Goal: Information Seeking & Learning: Learn about a topic

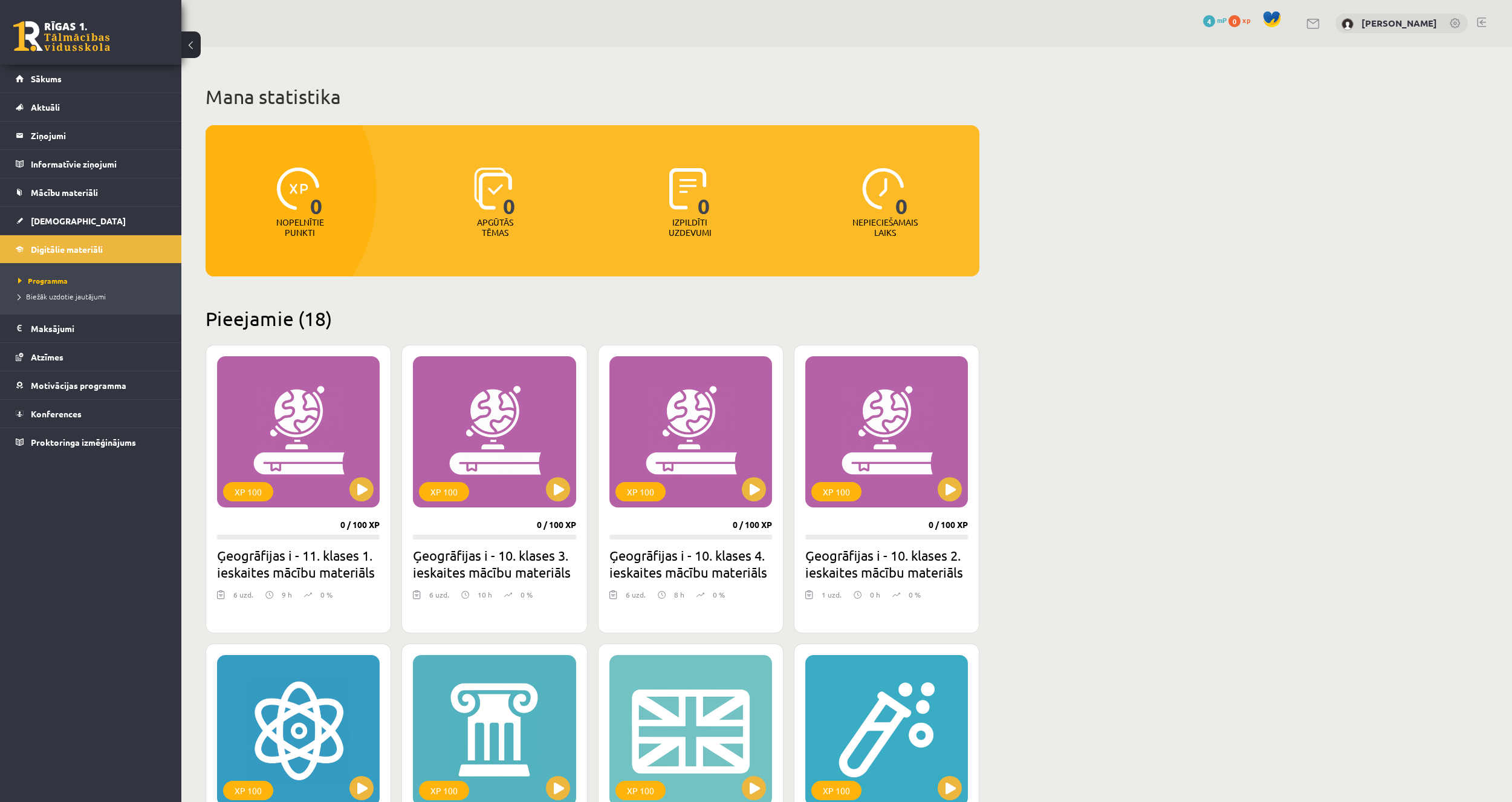
scroll to position [182, 0]
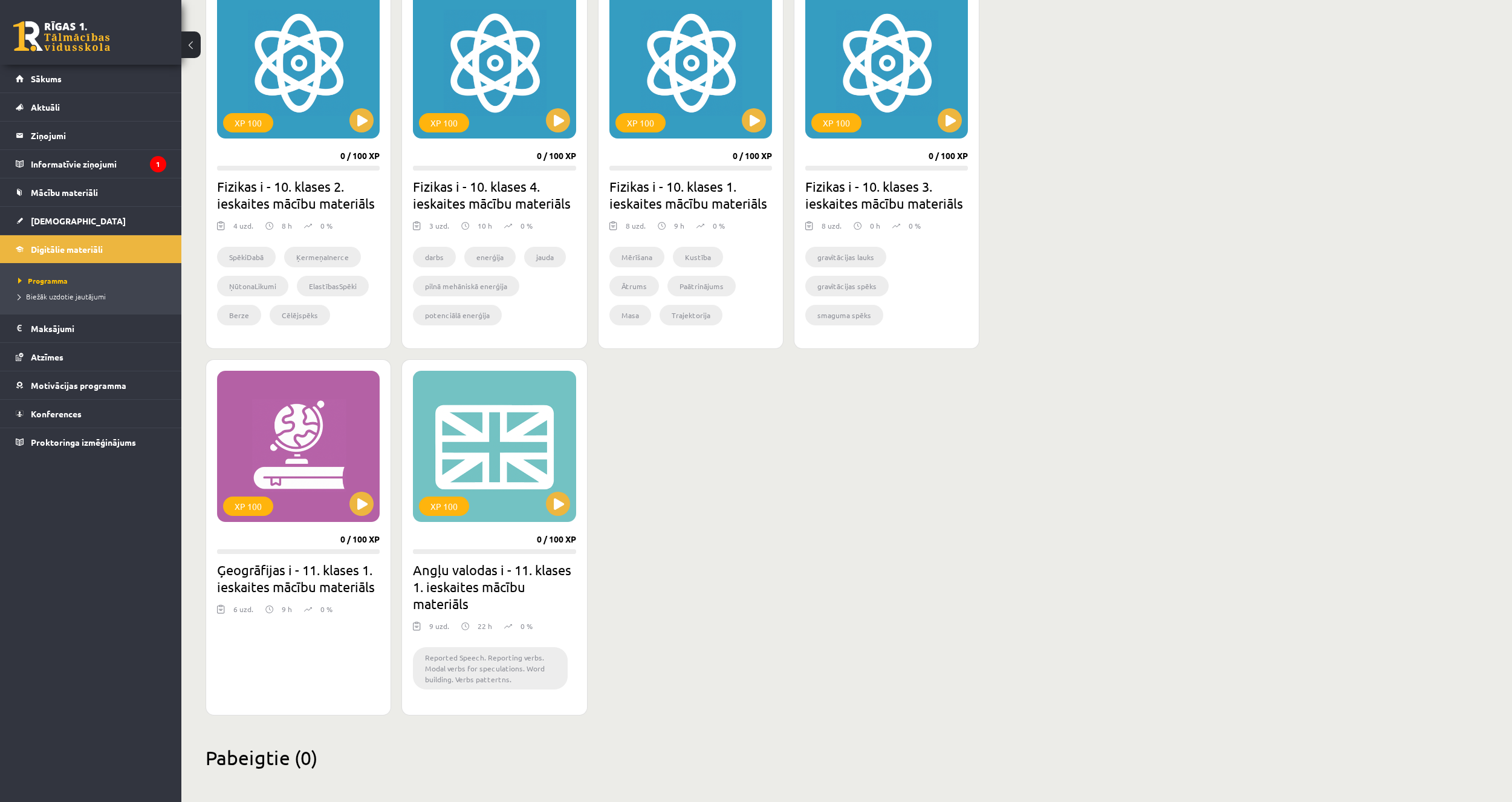
scroll to position [1457, 0]
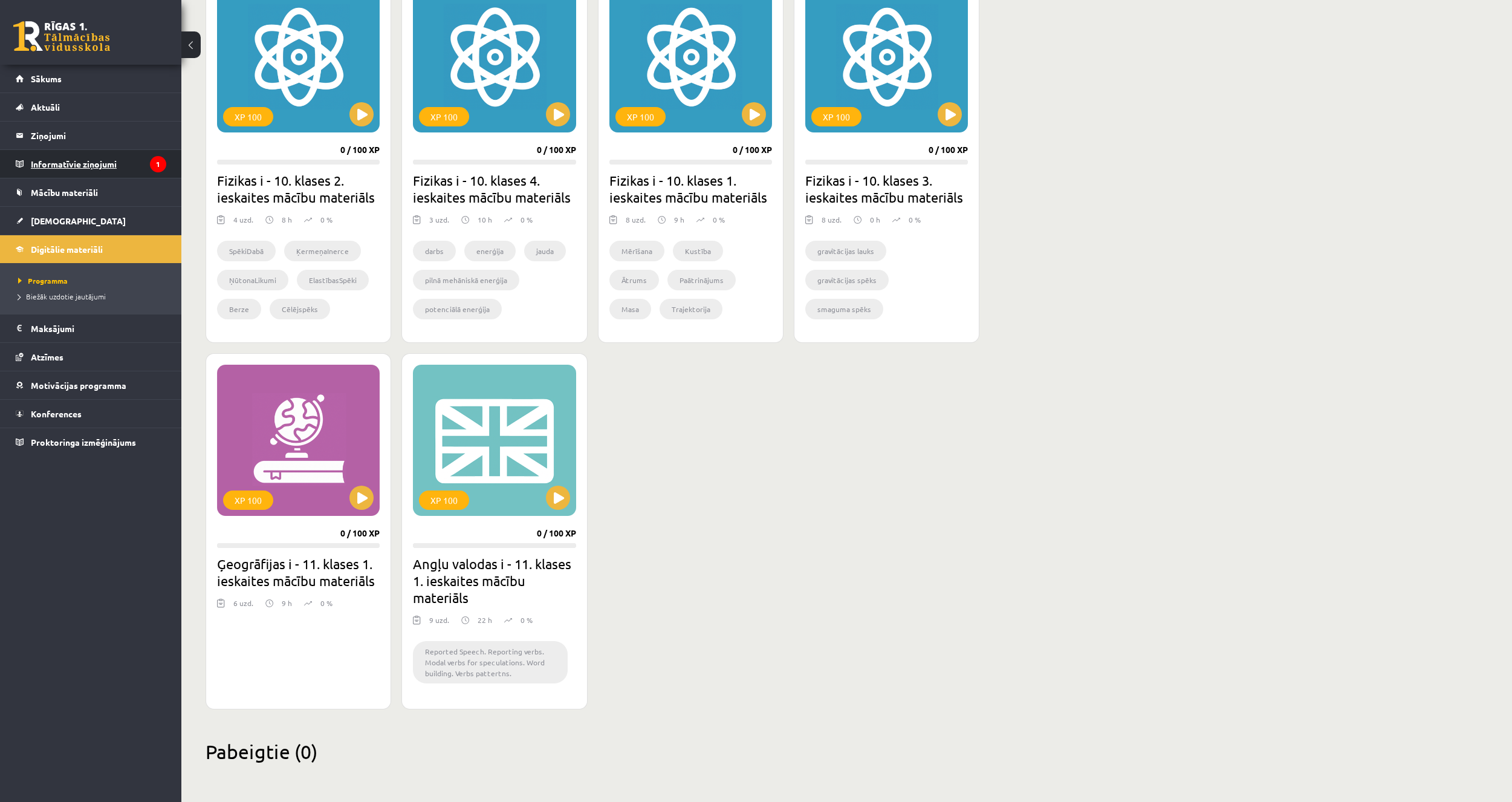
click at [104, 172] on legend "Informatīvie ziņojumi 1" at bounding box center [99, 164] width 135 height 27
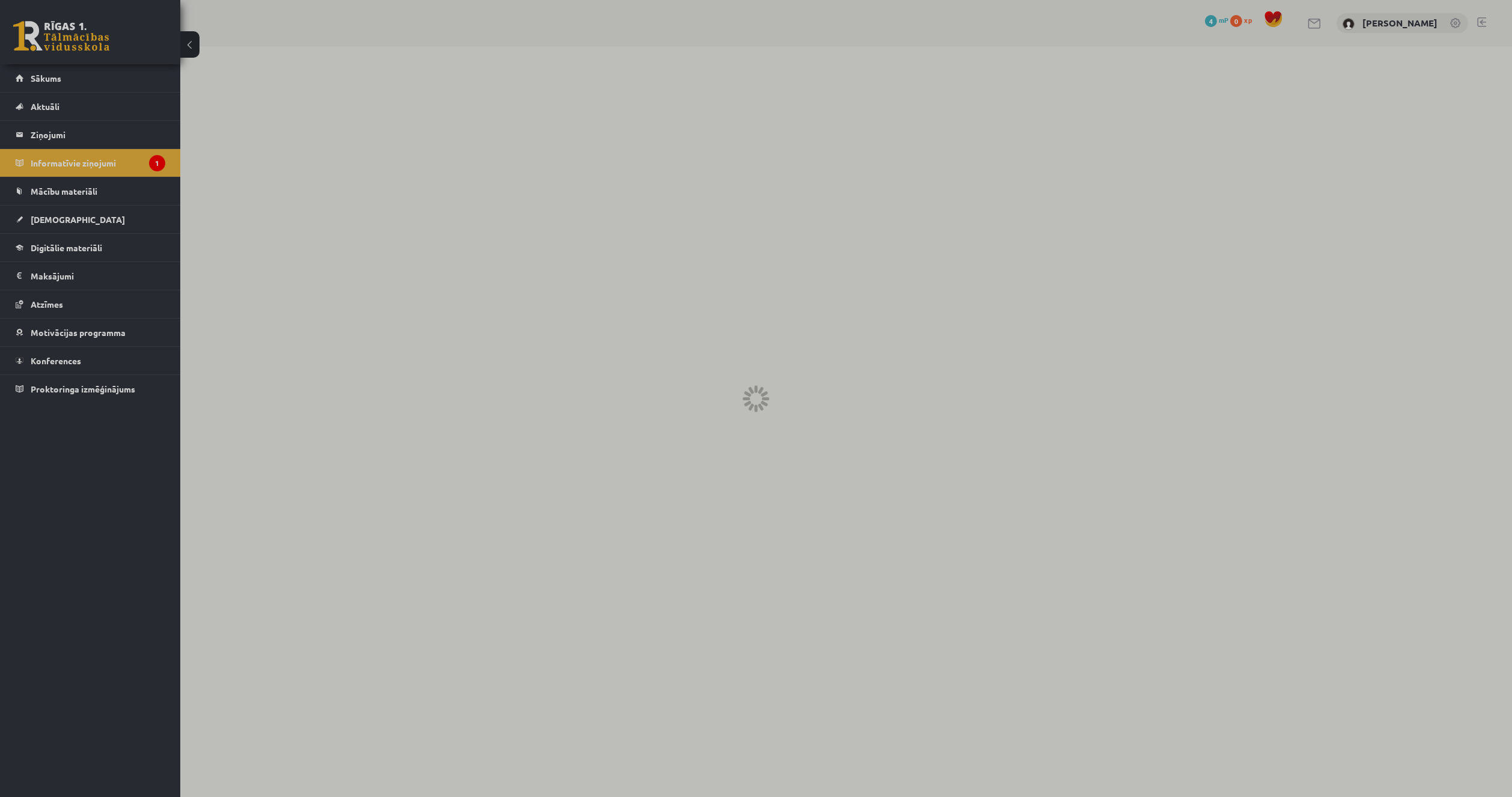
click at [54, 133] on div at bounding box center [756, 398] width 1512 height 797
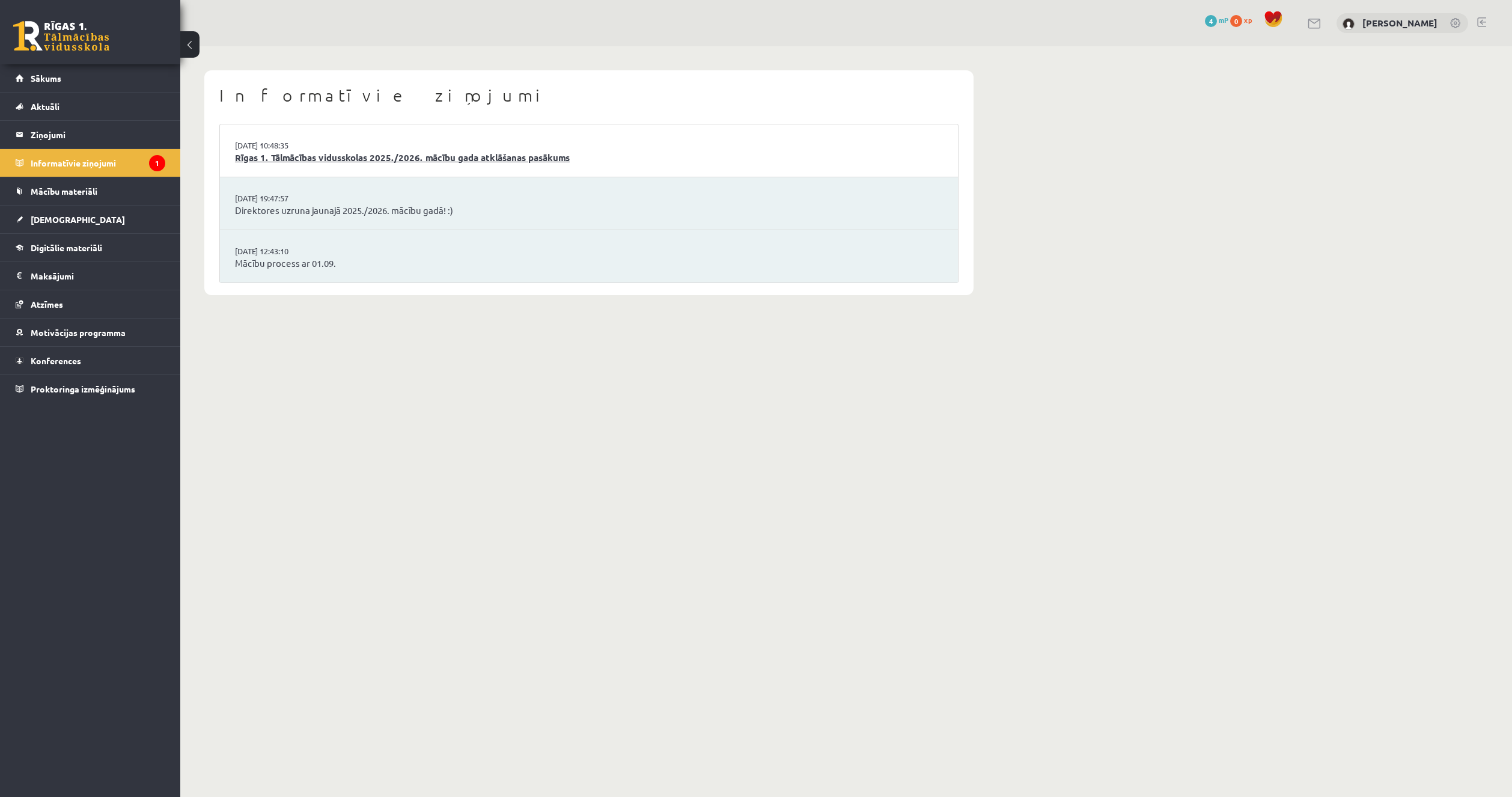
click at [439, 151] on link "Rīgas 1. Tālmācības vidusskolas 2025./2026. mācību gada atklāšanas pasākums" at bounding box center [589, 157] width 708 height 14
click at [54, 243] on span "Digitālie materiāli" at bounding box center [66, 248] width 72 height 11
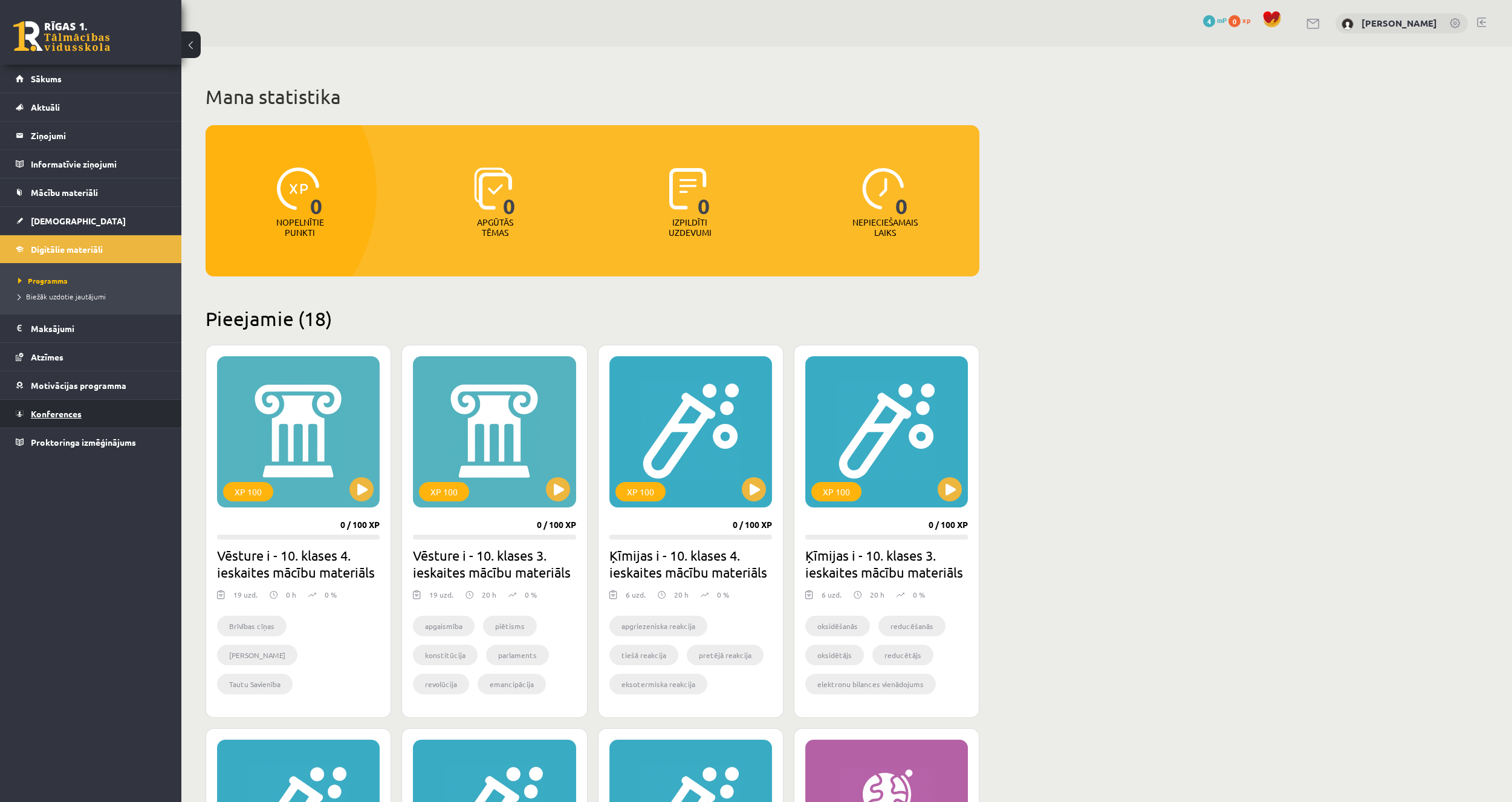
click at [72, 410] on span "Konferences" at bounding box center [57, 414] width 51 height 11
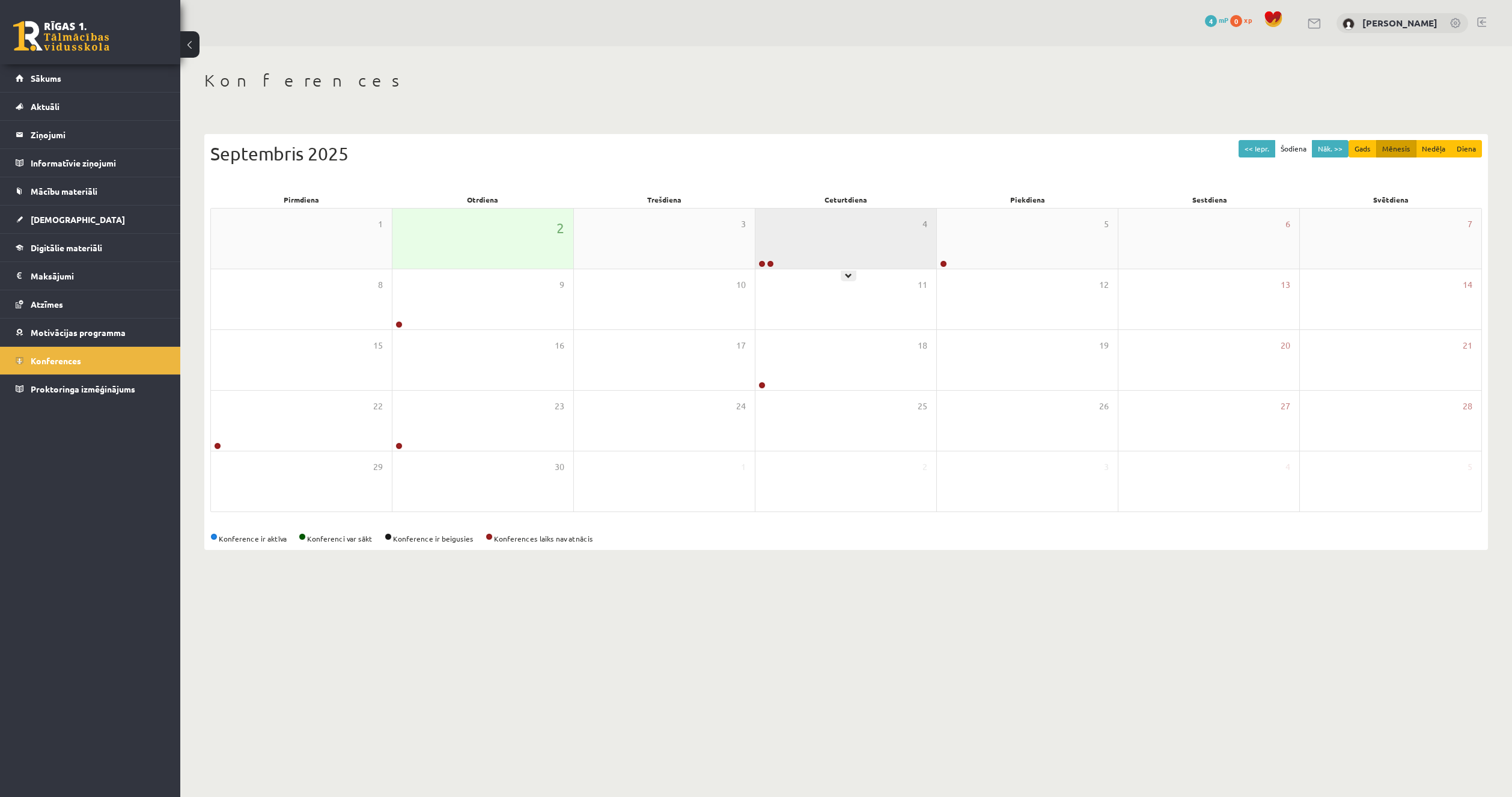
click at [838, 264] on div "4" at bounding box center [845, 239] width 181 height 60
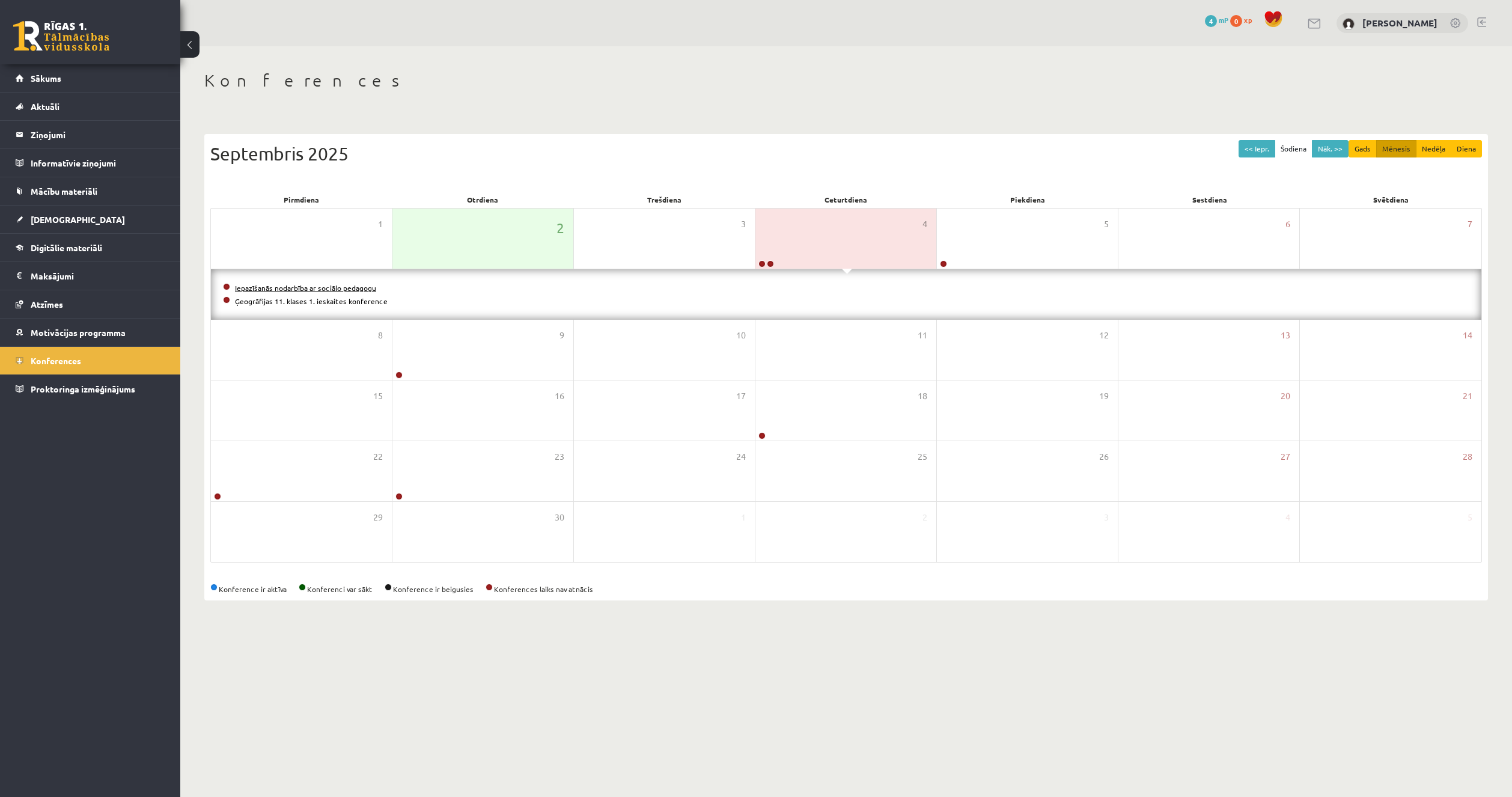
click at [287, 283] on link "Iepazīšanās nodarbība ar sociālo pedagogu" at bounding box center [306, 288] width 142 height 10
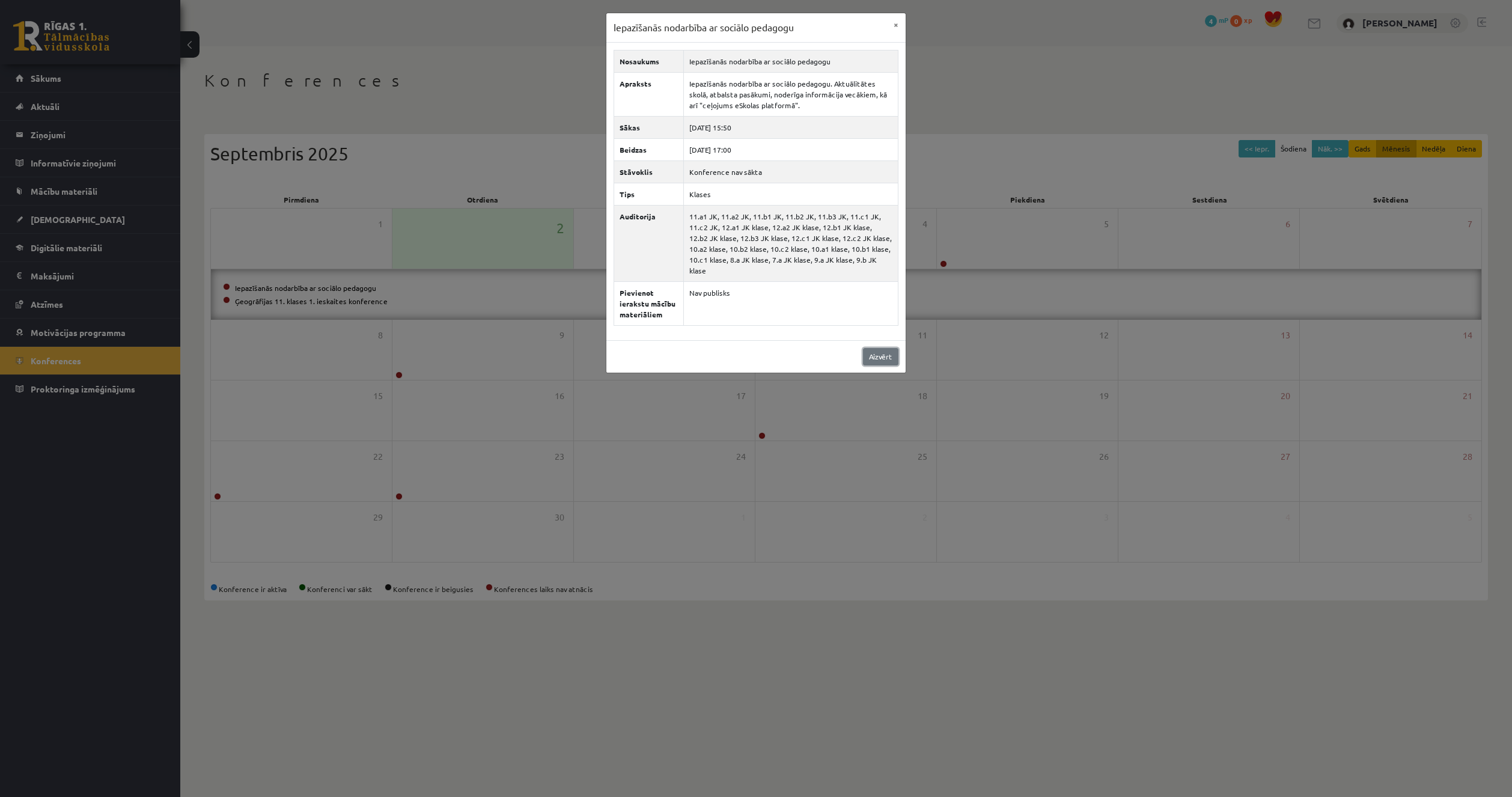
click at [871, 348] on link "Aizvērt" at bounding box center [880, 356] width 35 height 17
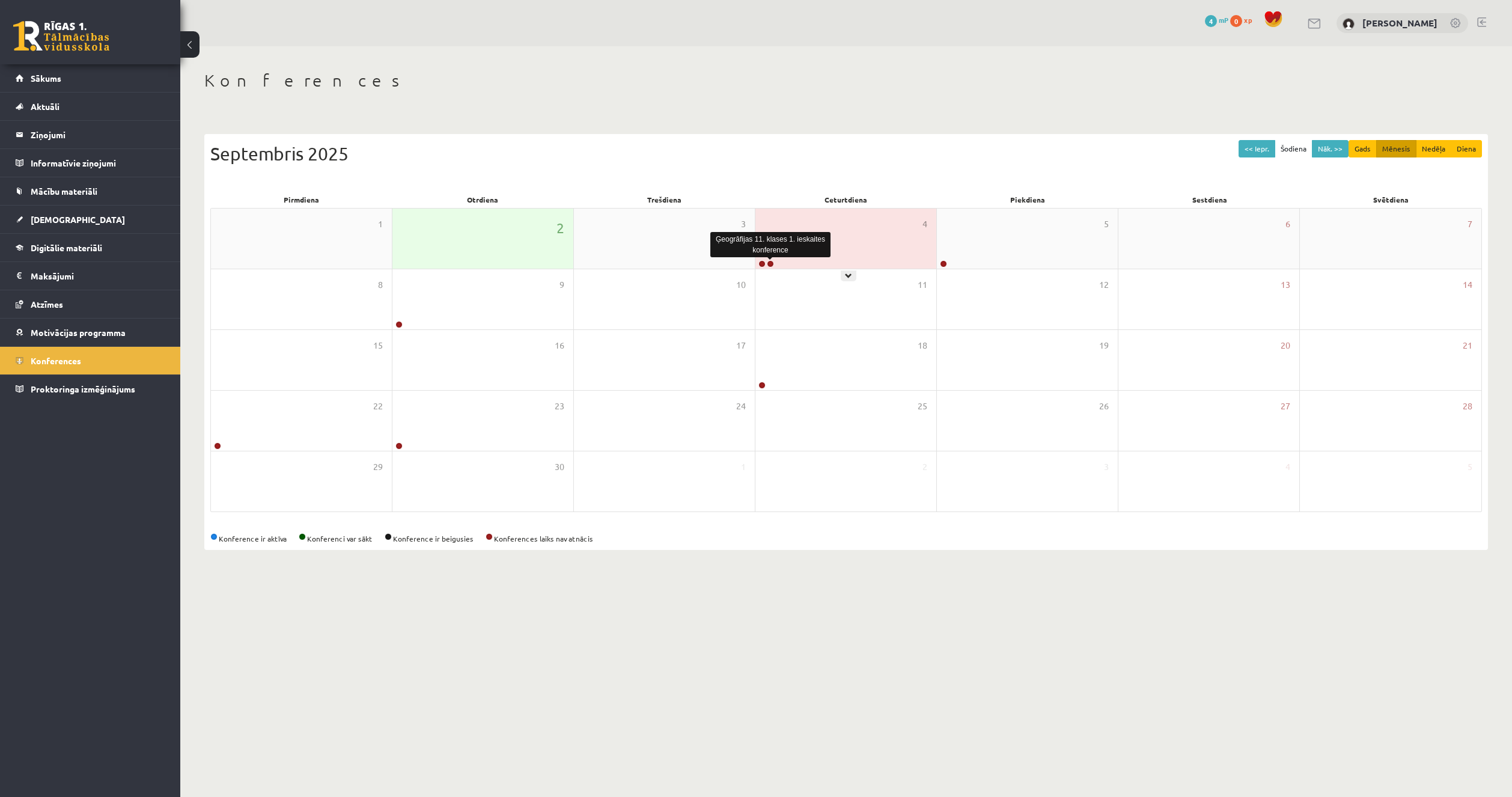
click at [772, 261] on link at bounding box center [770, 264] width 7 height 7
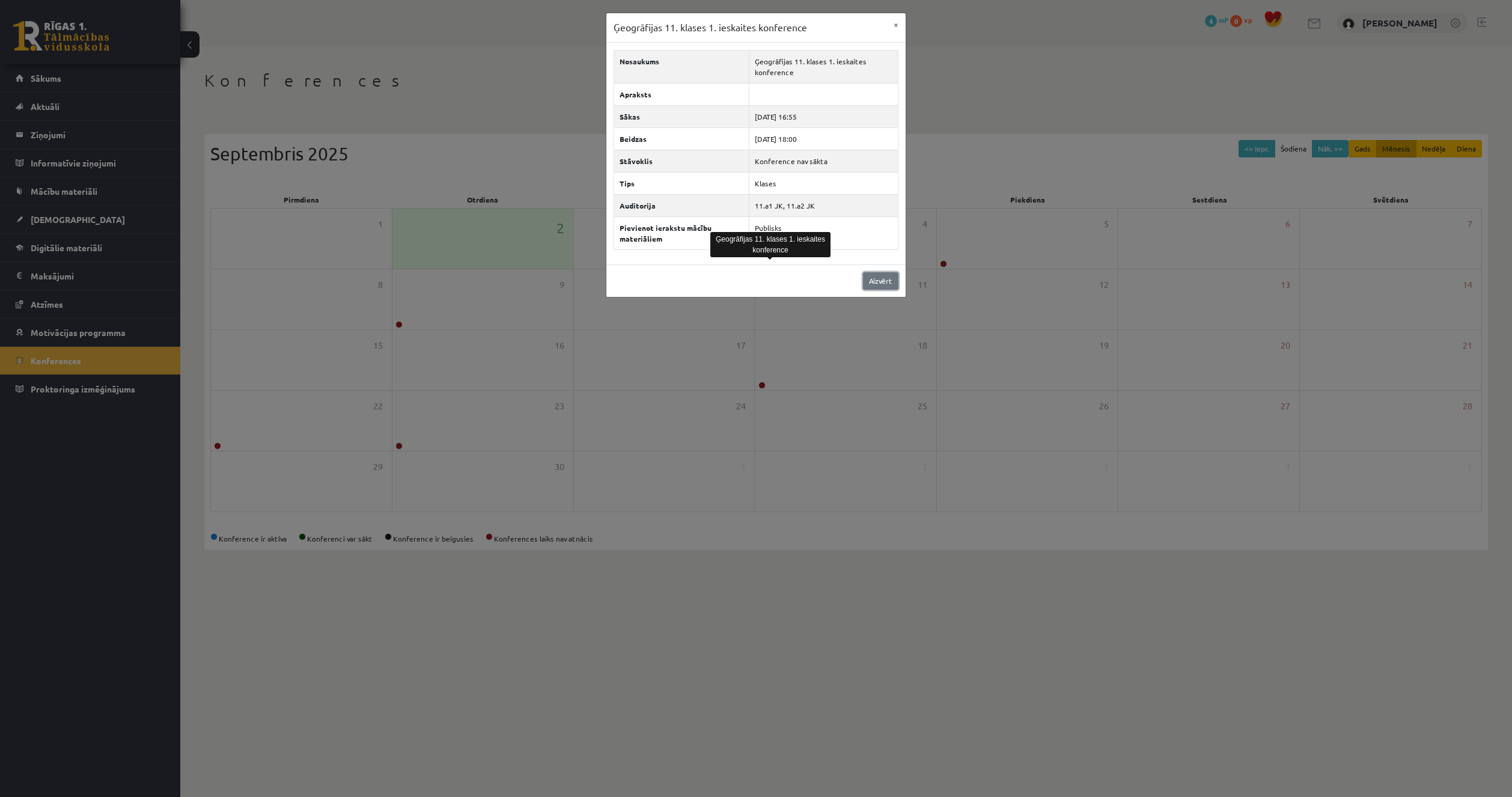
click at [887, 280] on link "Aizvērt" at bounding box center [880, 280] width 35 height 17
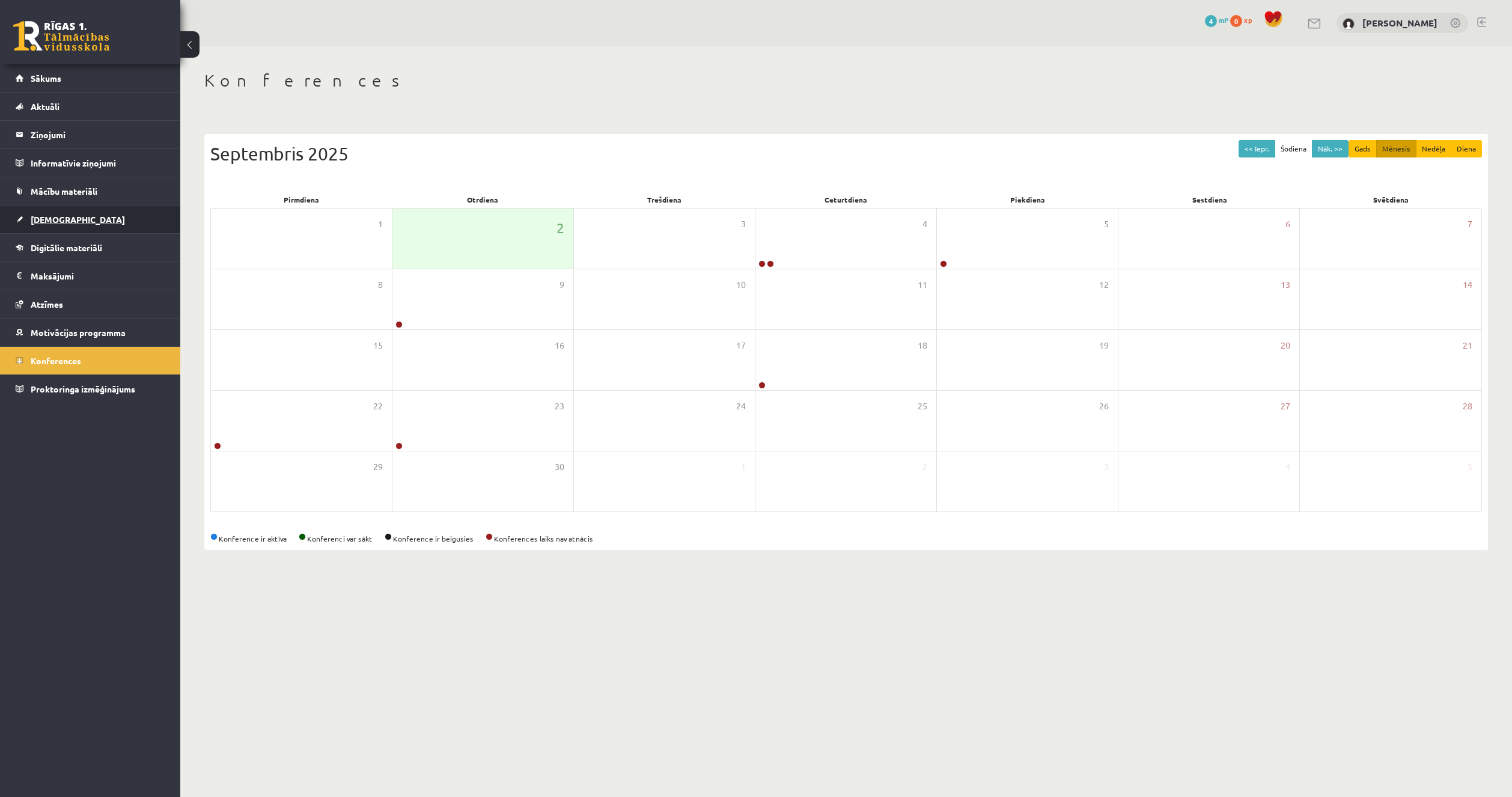
click at [90, 221] on link "[DEMOGRAPHIC_DATA]" at bounding box center [90, 219] width 150 height 27
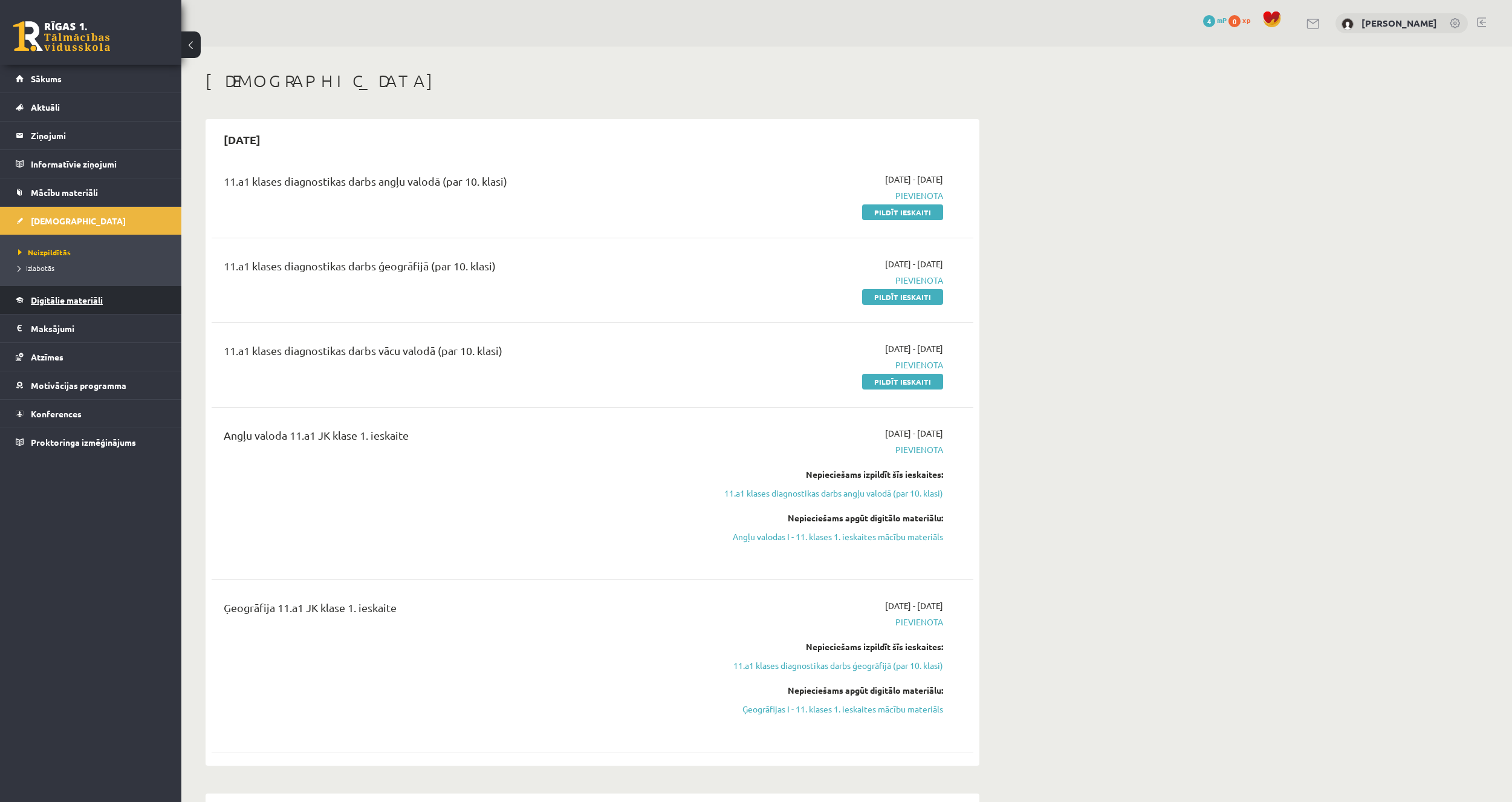
click at [64, 293] on link "Digitālie materiāli" at bounding box center [90, 300] width 151 height 27
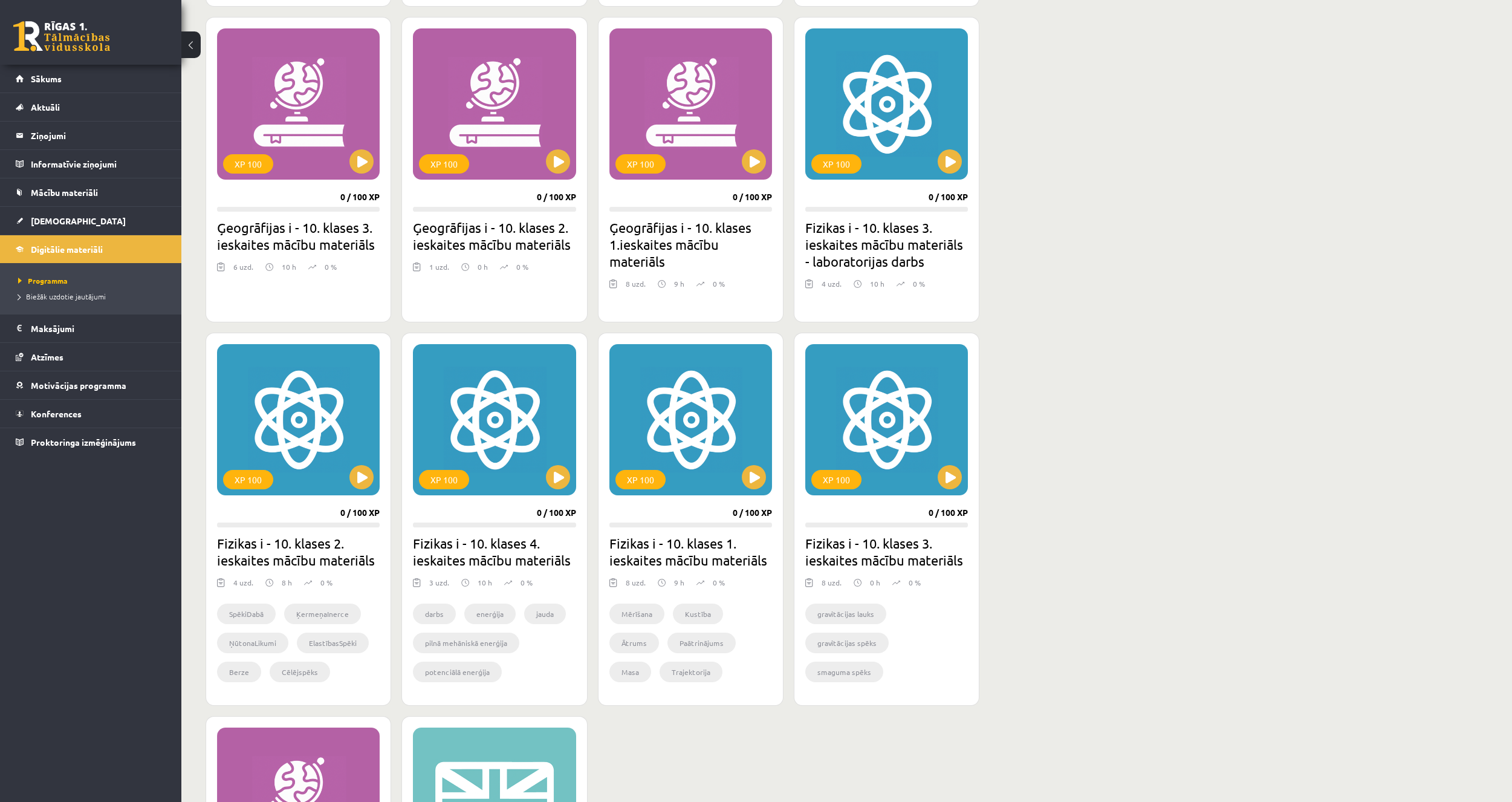
scroll to position [1028, 0]
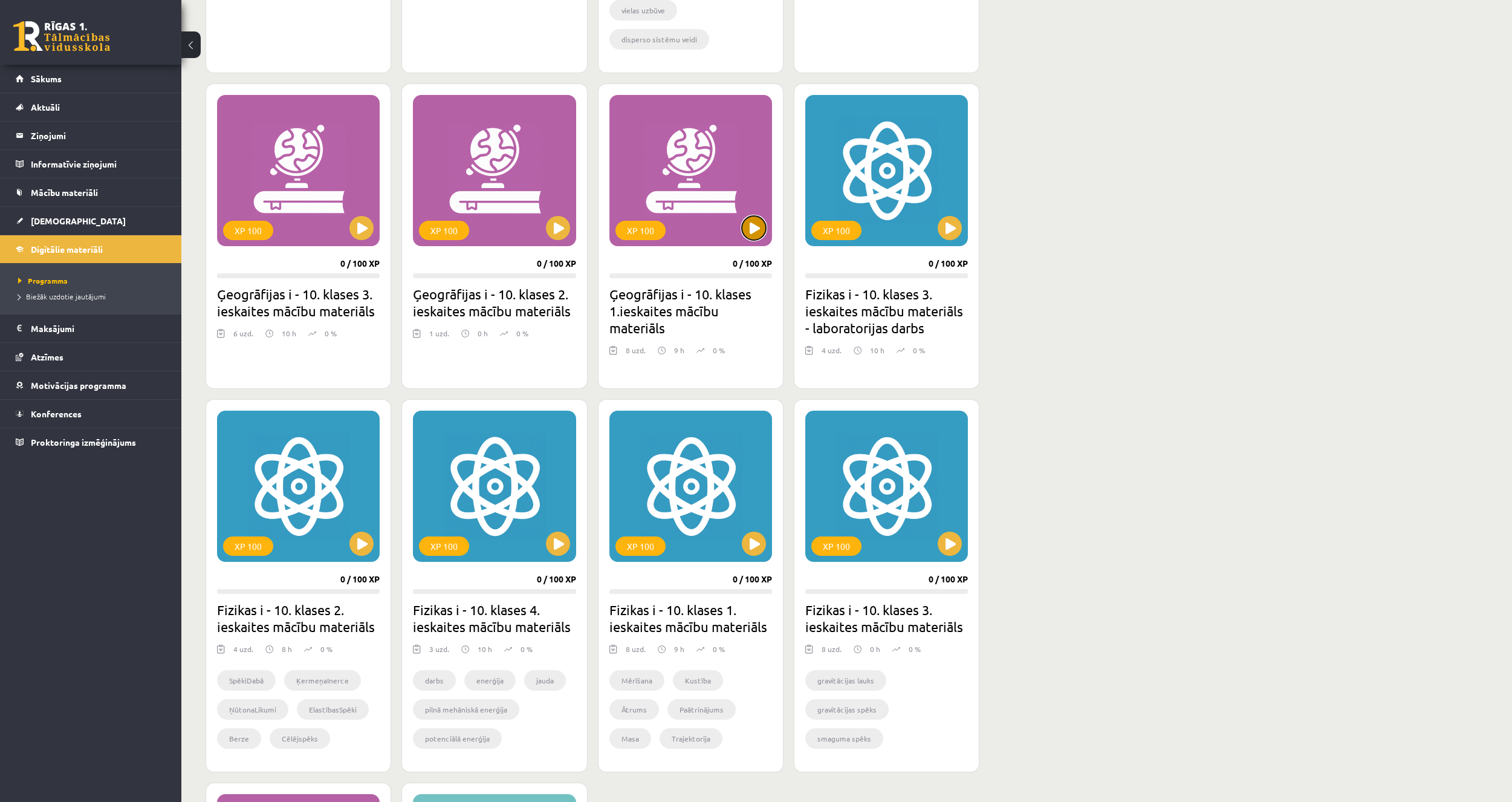
click at [751, 226] on button at bounding box center [754, 227] width 24 height 24
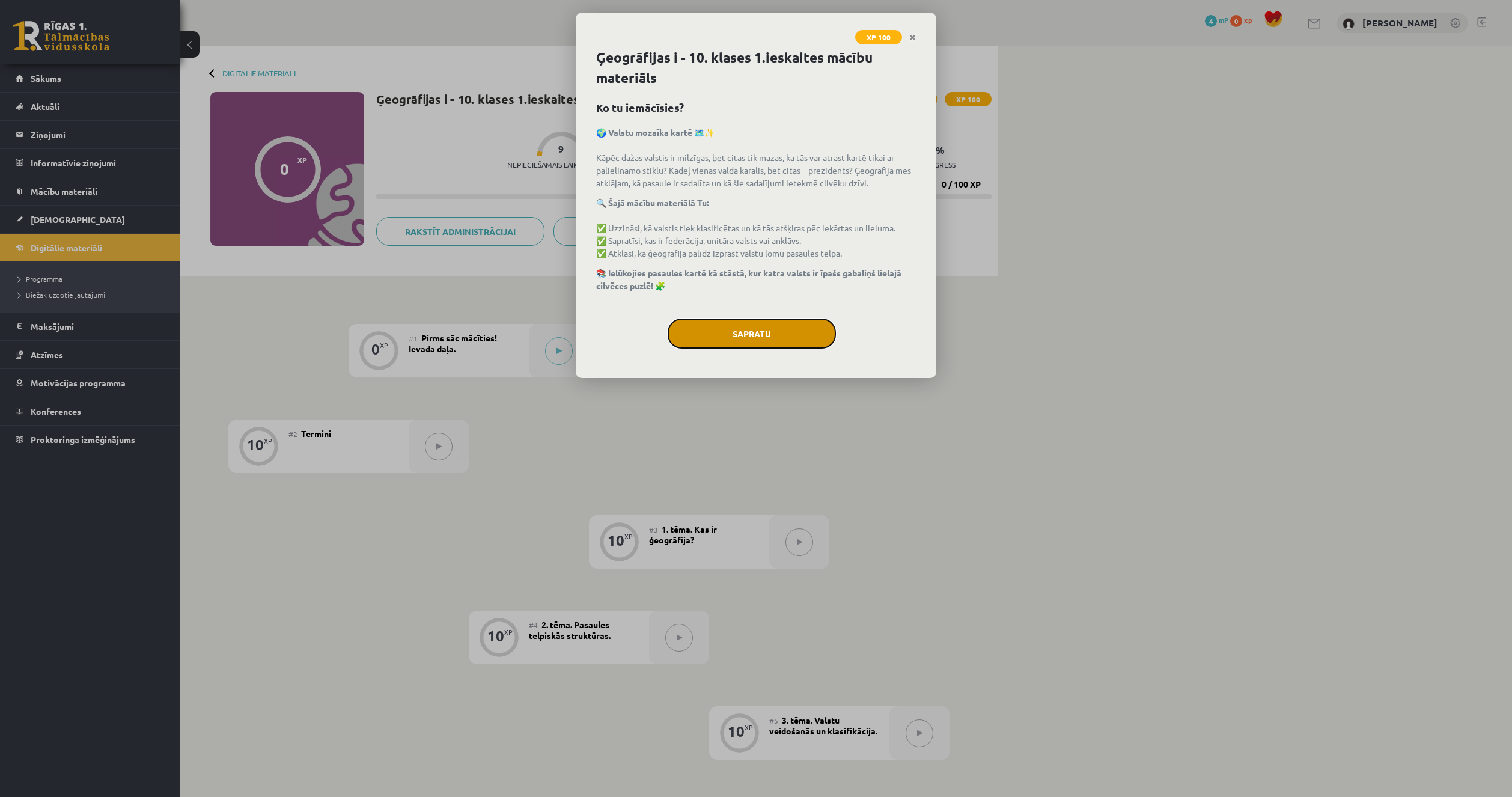
click at [753, 333] on button "Sapratu" at bounding box center [751, 333] width 168 height 30
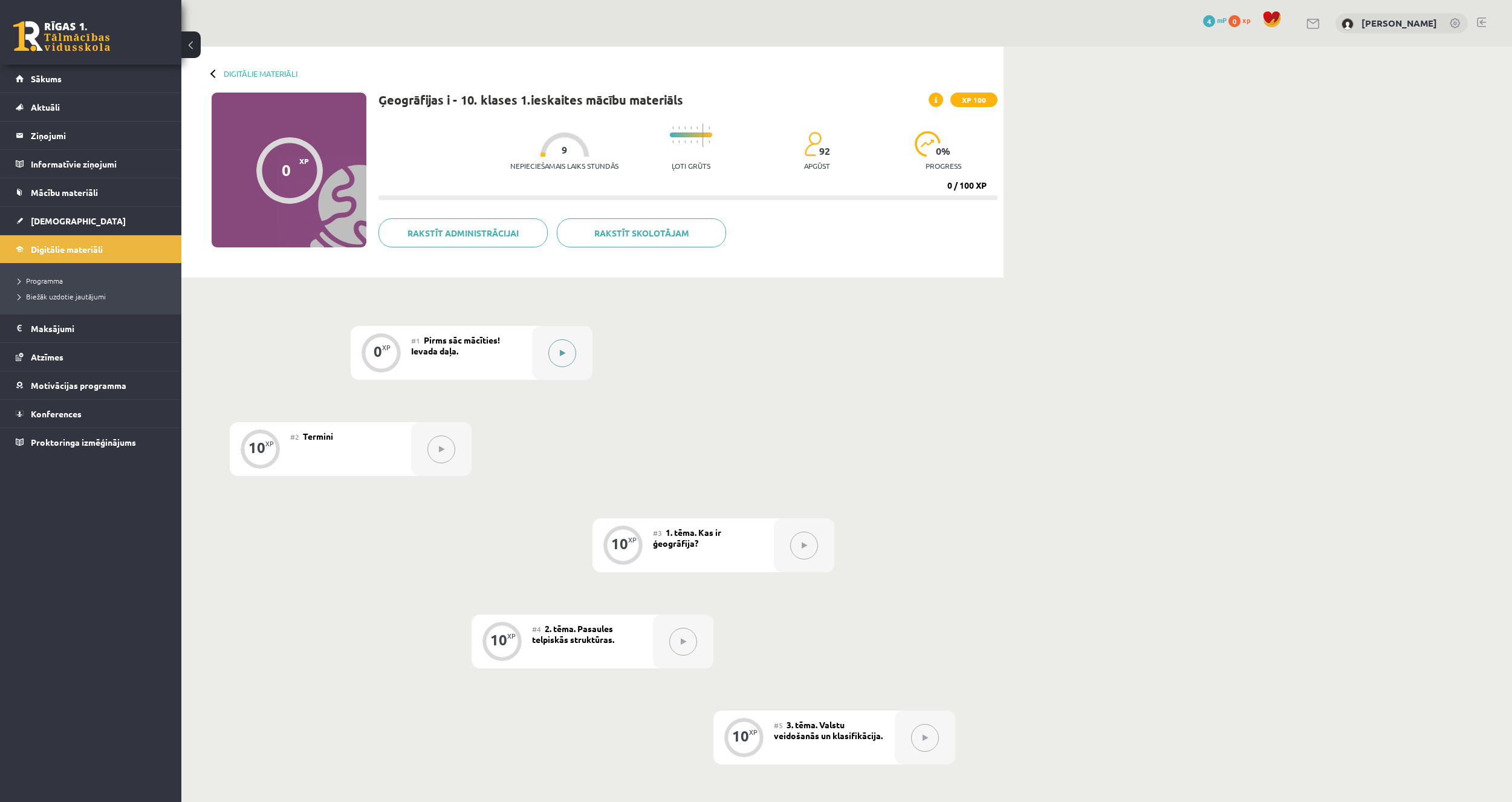
click at [568, 357] on button at bounding box center [562, 353] width 27 height 27
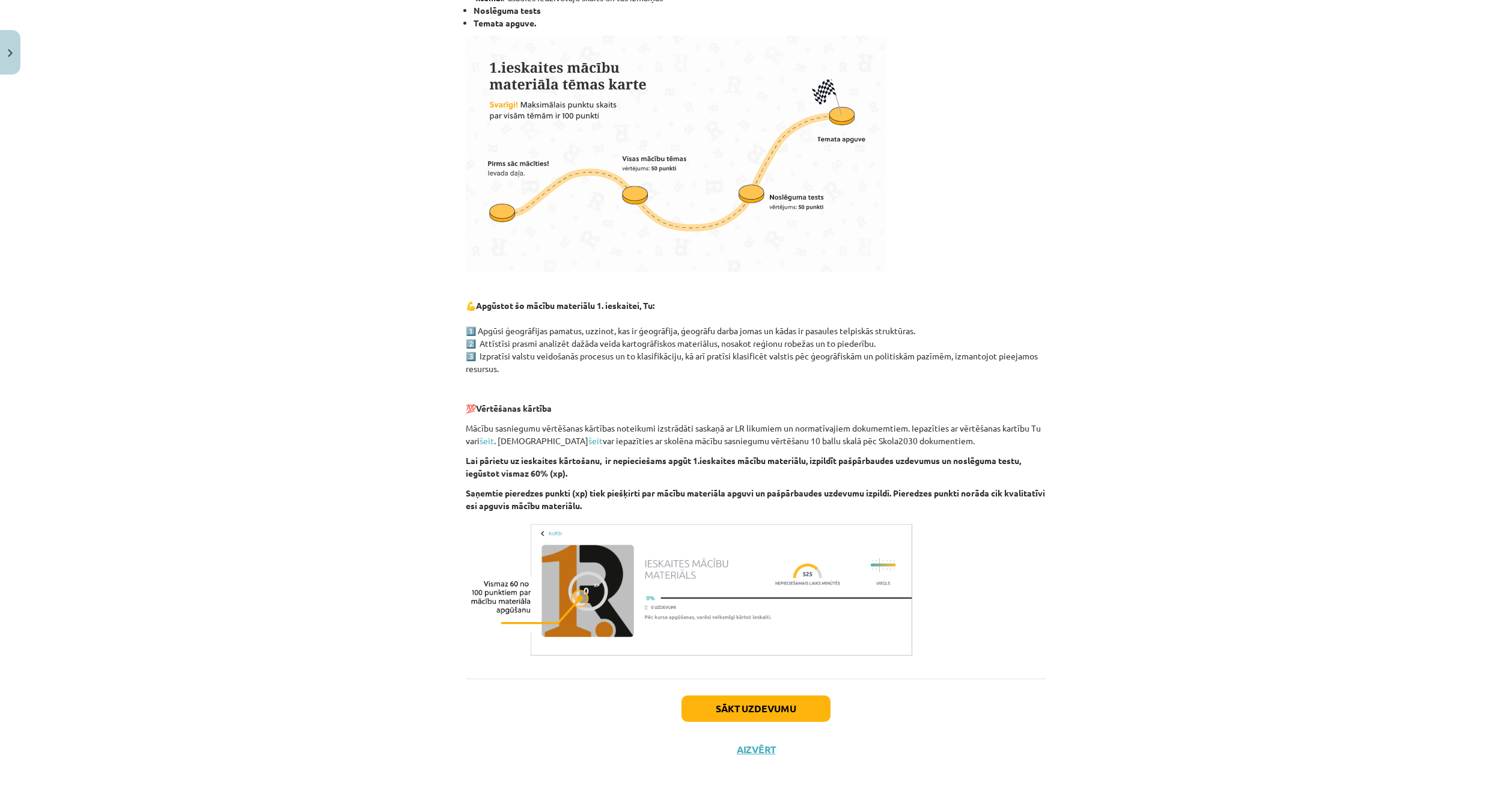
scroll to position [335, 0]
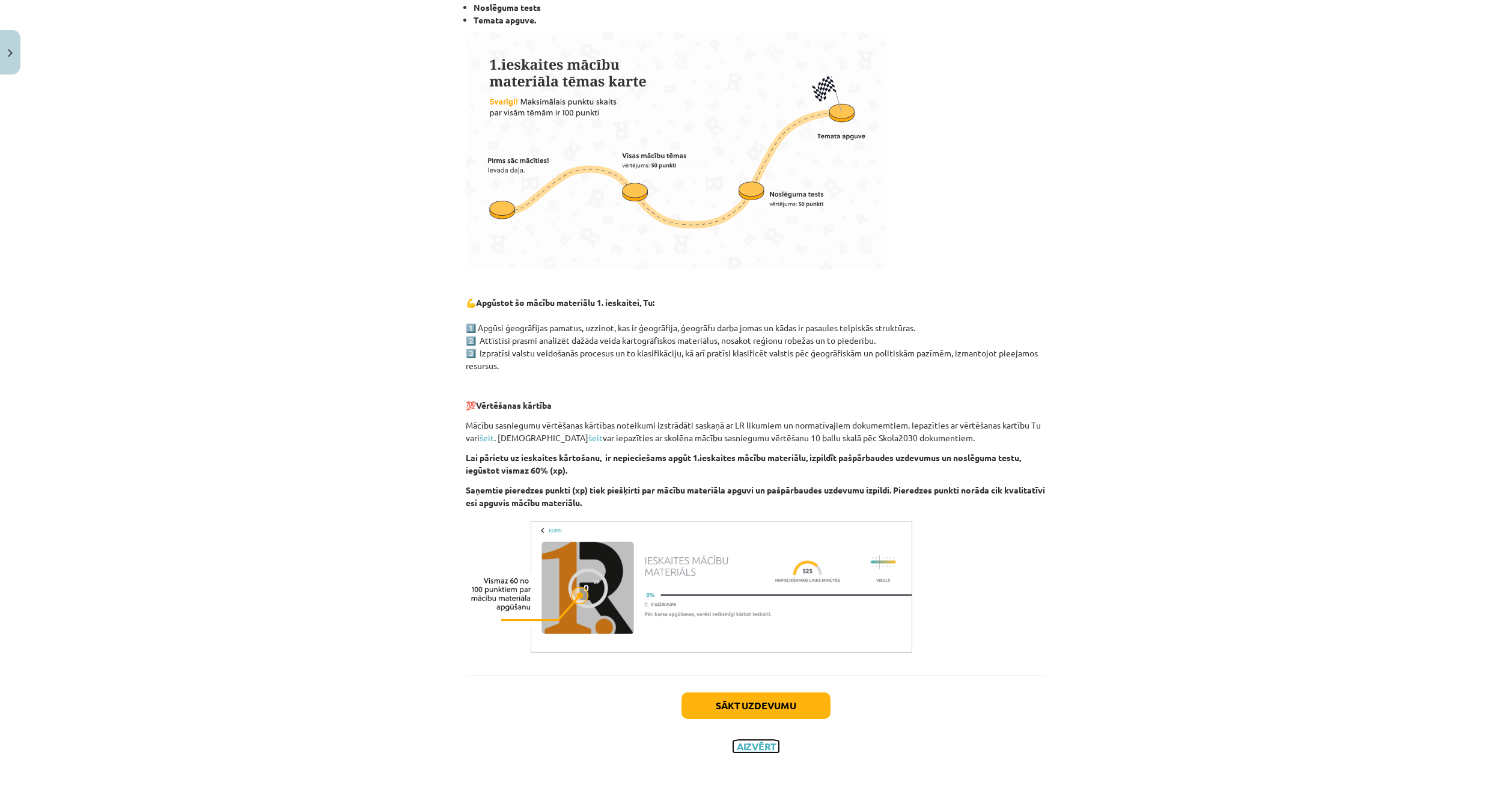
click at [742, 745] on button "Aizvērt" at bounding box center [756, 745] width 45 height 12
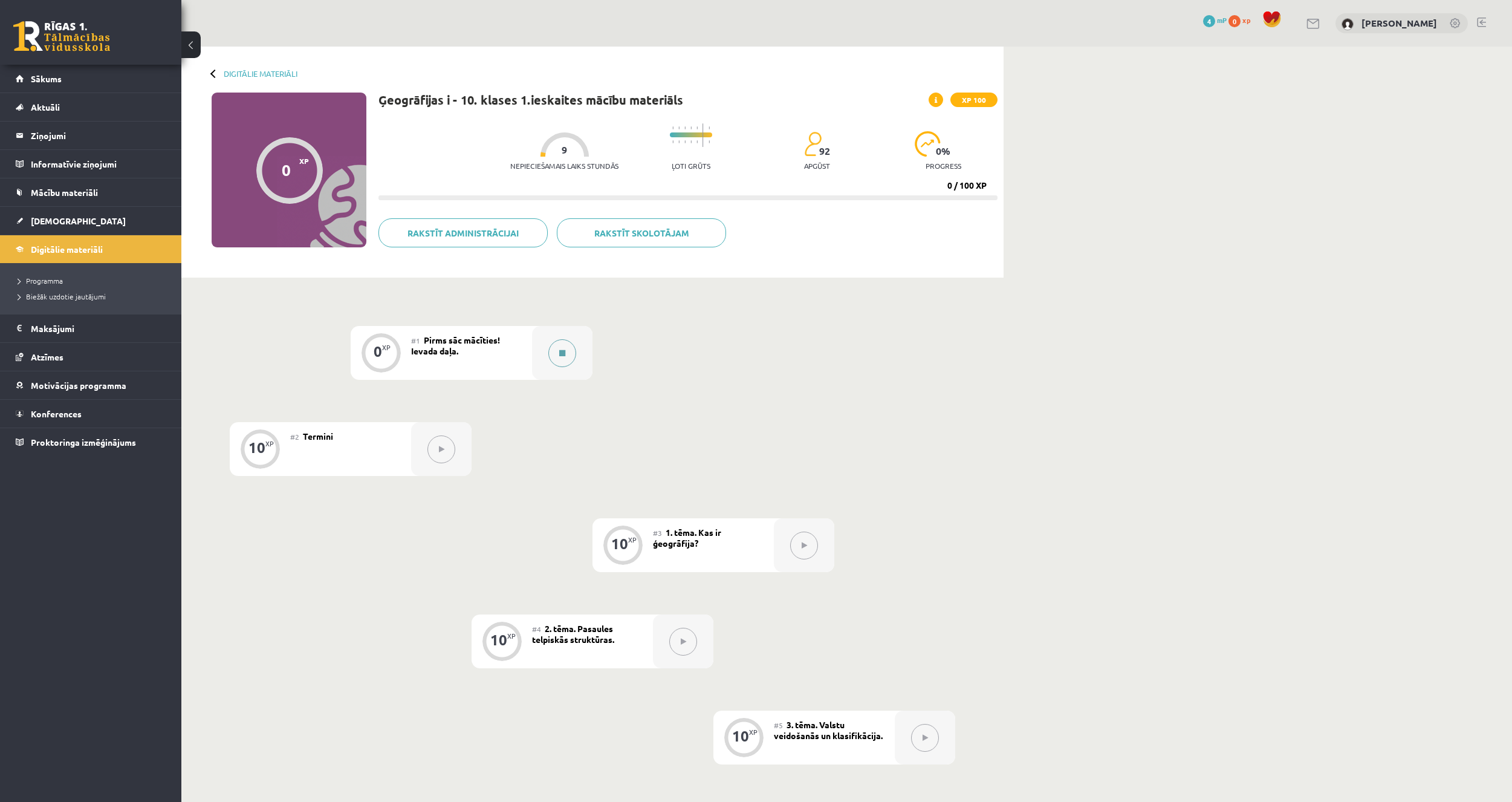
click at [562, 356] on button at bounding box center [562, 353] width 27 height 27
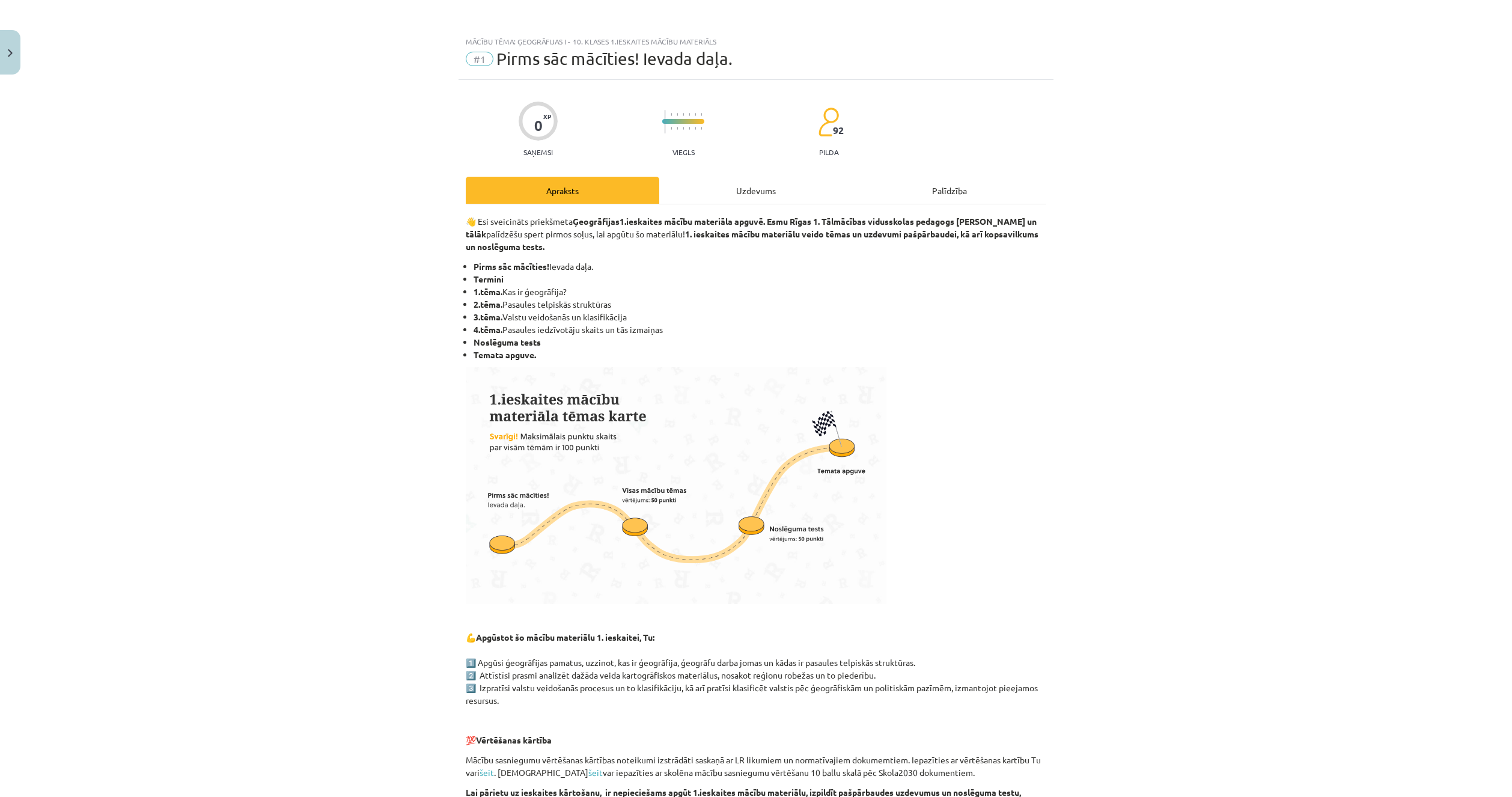
click at [712, 193] on div "Uzdevums" at bounding box center [756, 191] width 193 height 27
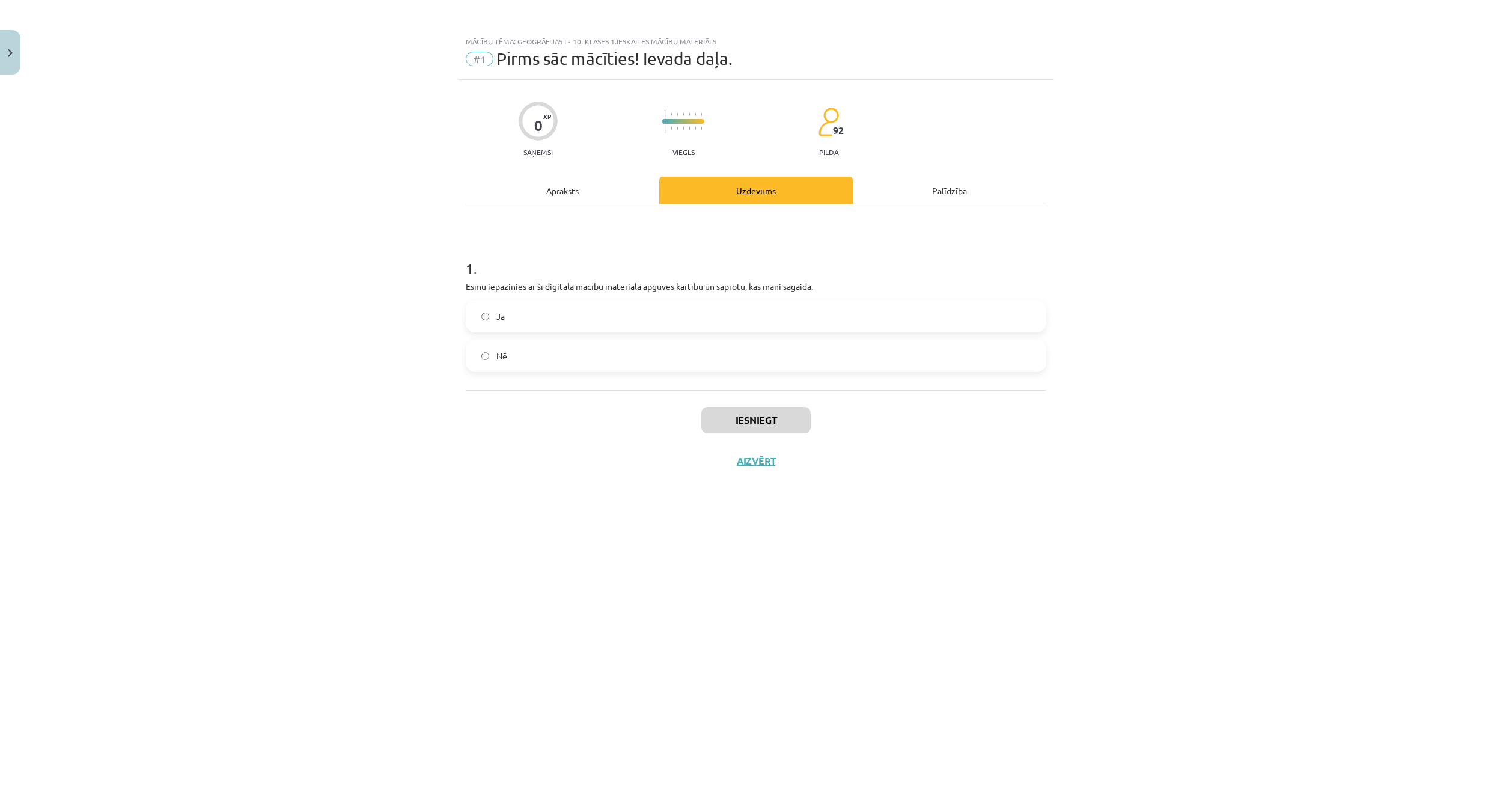
click at [628, 322] on label "Jā" at bounding box center [756, 316] width 578 height 30
click at [749, 426] on button "Iesniegt" at bounding box center [756, 419] width 109 height 26
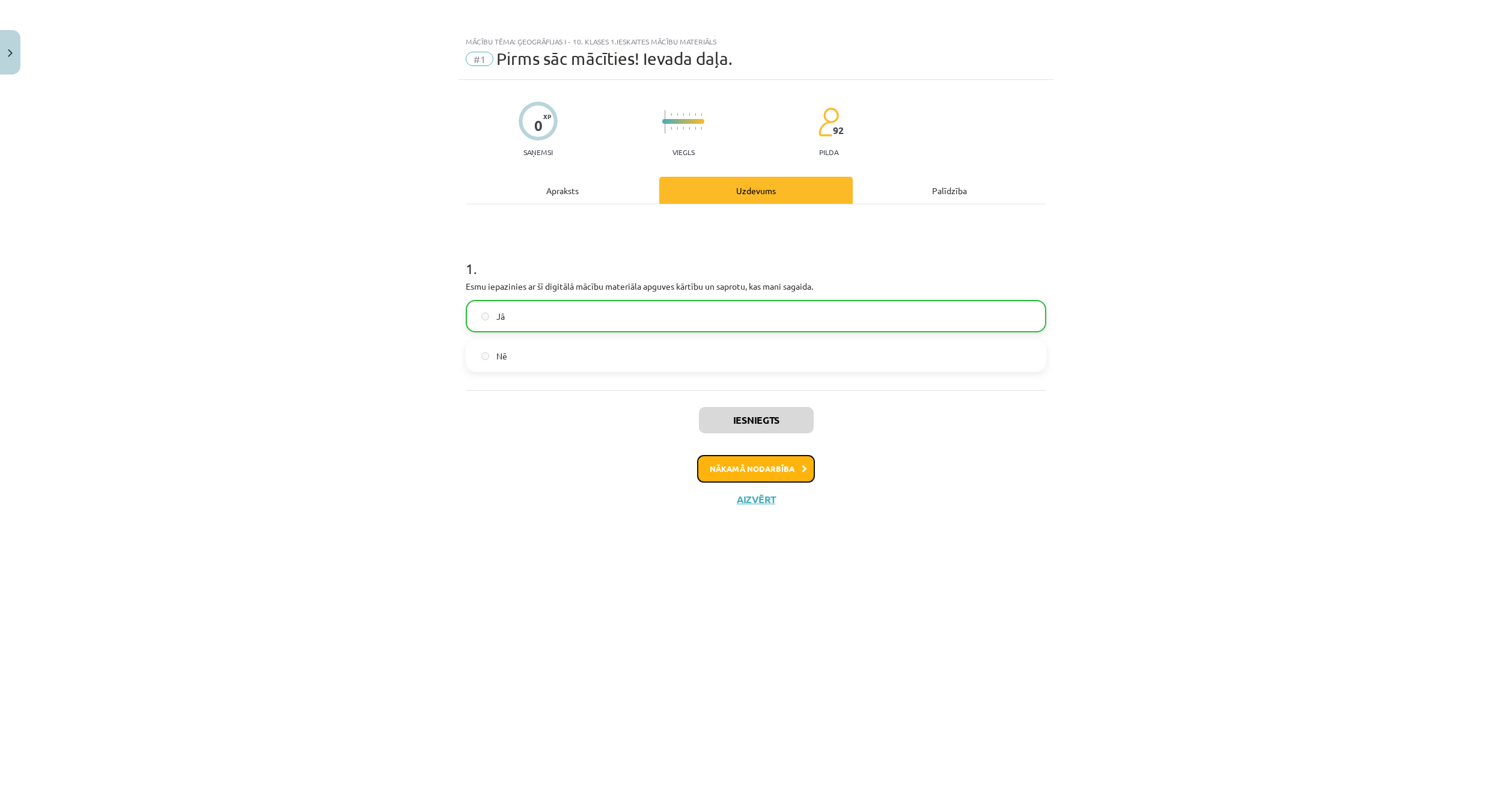
click at [797, 474] on button "Nākamā nodarbība" at bounding box center [756, 468] width 118 height 27
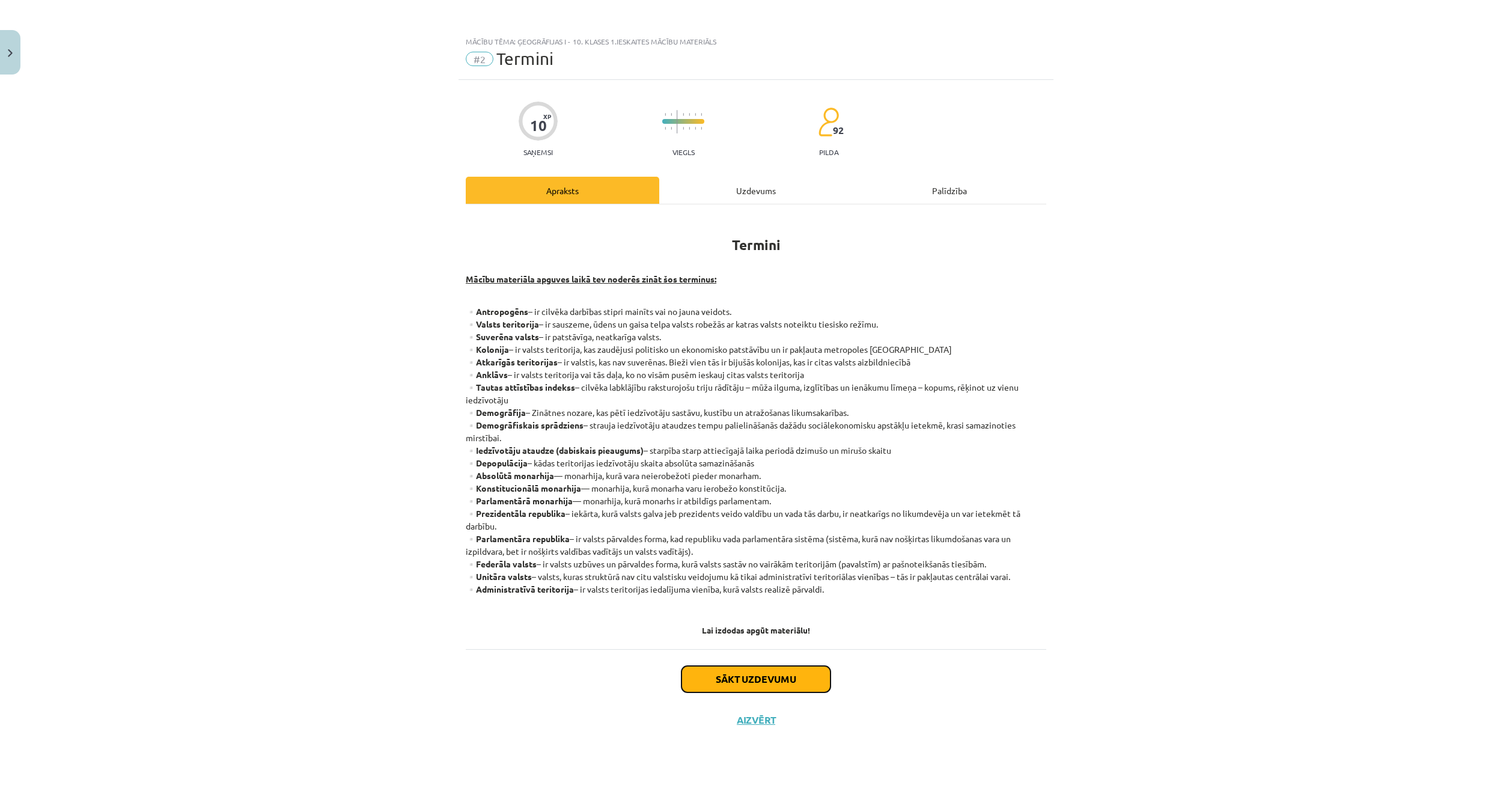
click at [743, 673] on button "Sākt uzdevumu" at bounding box center [756, 678] width 149 height 26
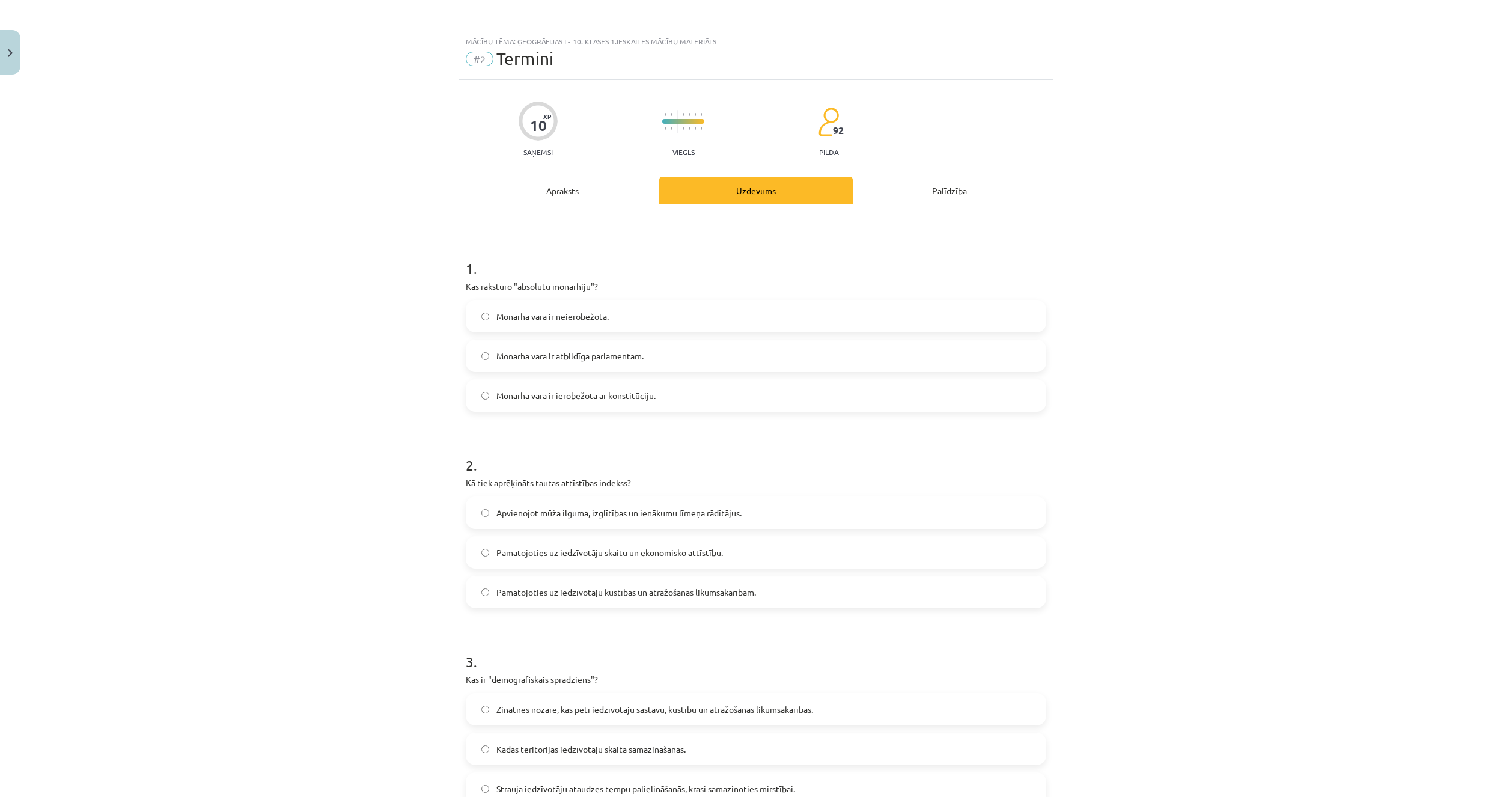
click at [647, 322] on label "Monarha vara ir neierobežota." at bounding box center [756, 316] width 578 height 30
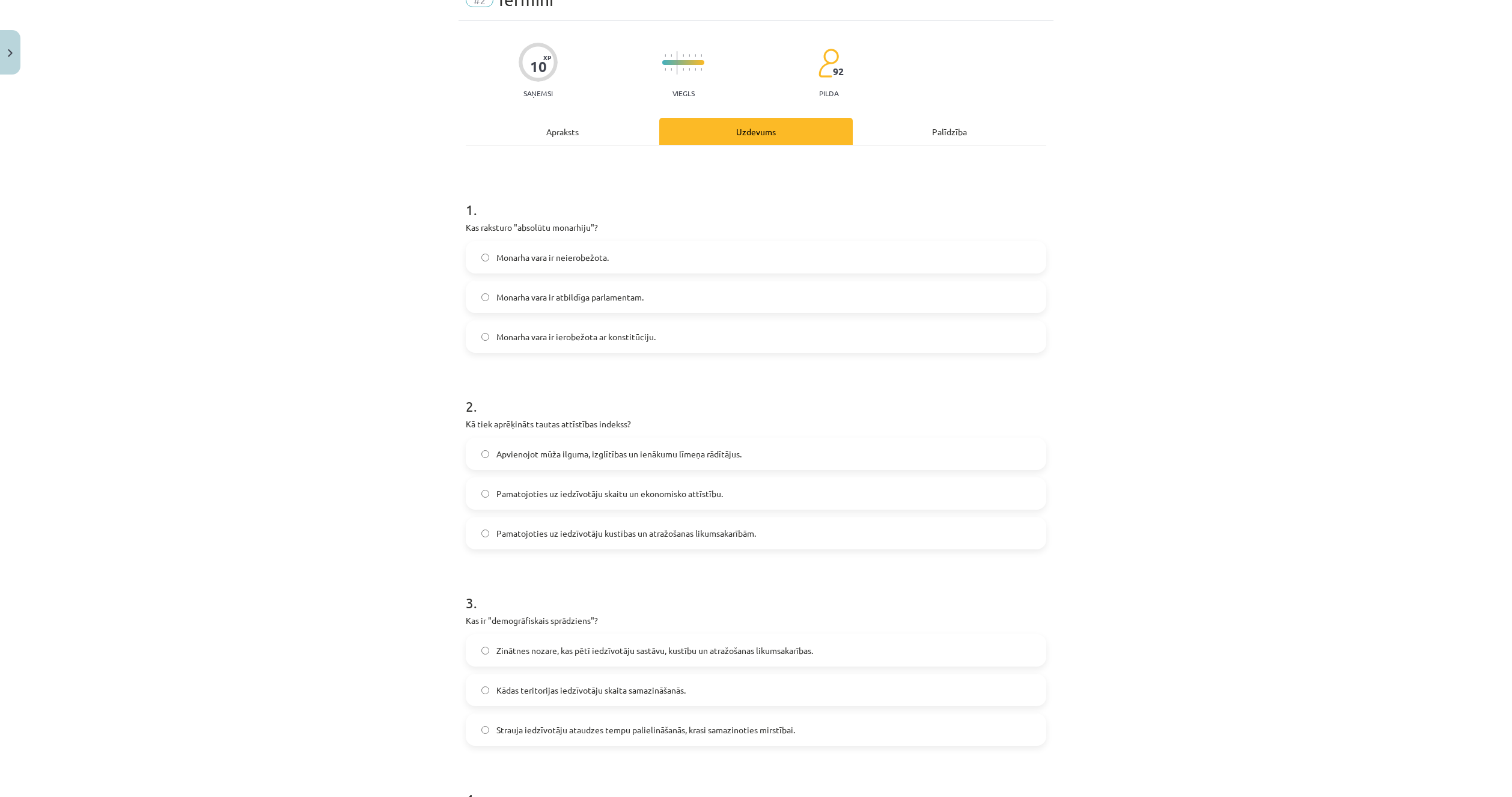
scroll to position [60, 0]
click at [504, 432] on div "2 . Kā tiek aprēķināts tautas attīstības indekss? Apvienojot mūža ilguma, izglī…" at bounding box center [756, 462] width 580 height 172
click at [497, 450] on span "Apvienojot mūža ilguma, izglītības un ienākumu līmeņa rādītājus." at bounding box center [619, 453] width 245 height 13
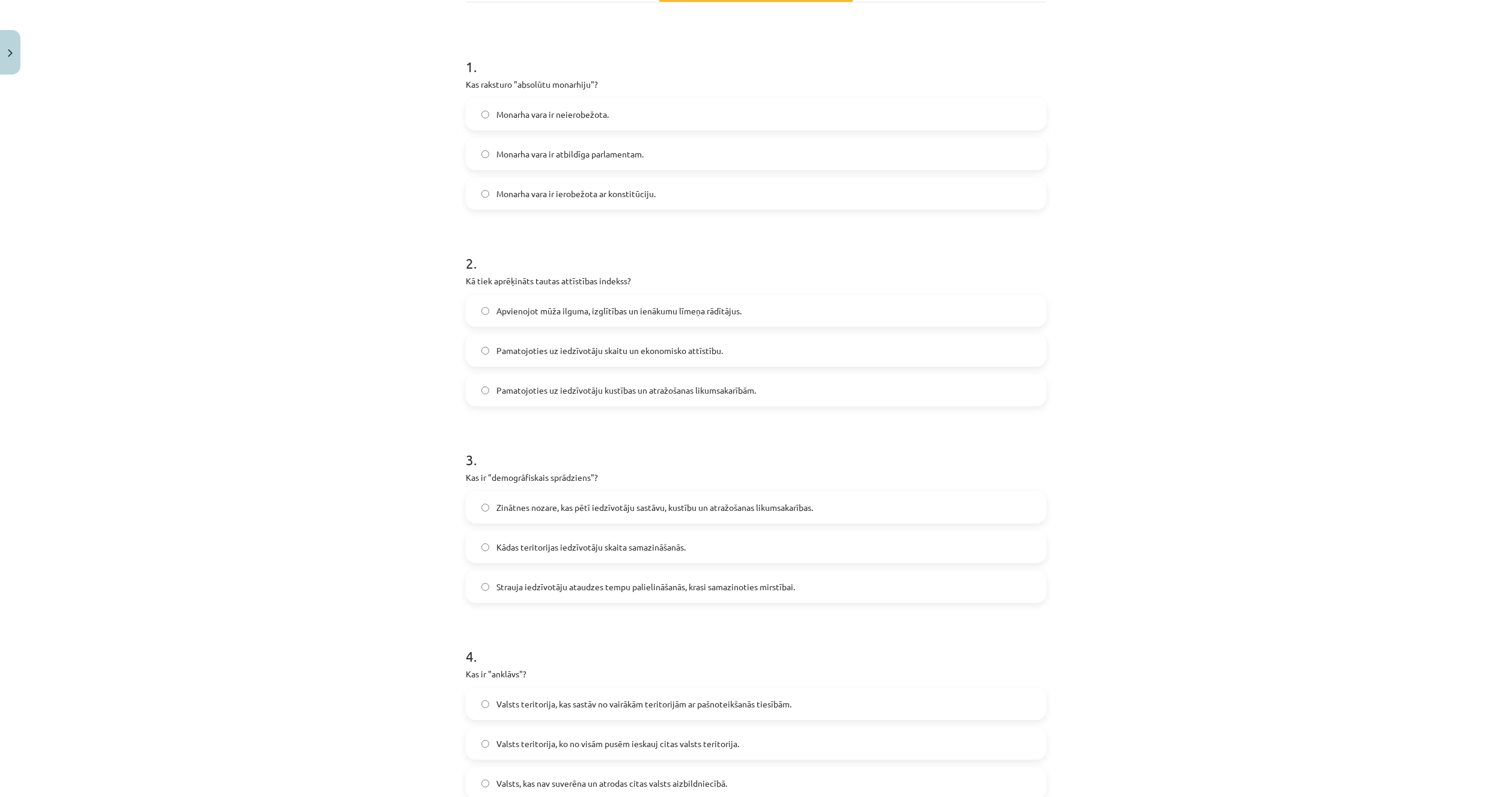
scroll to position [241, 0]
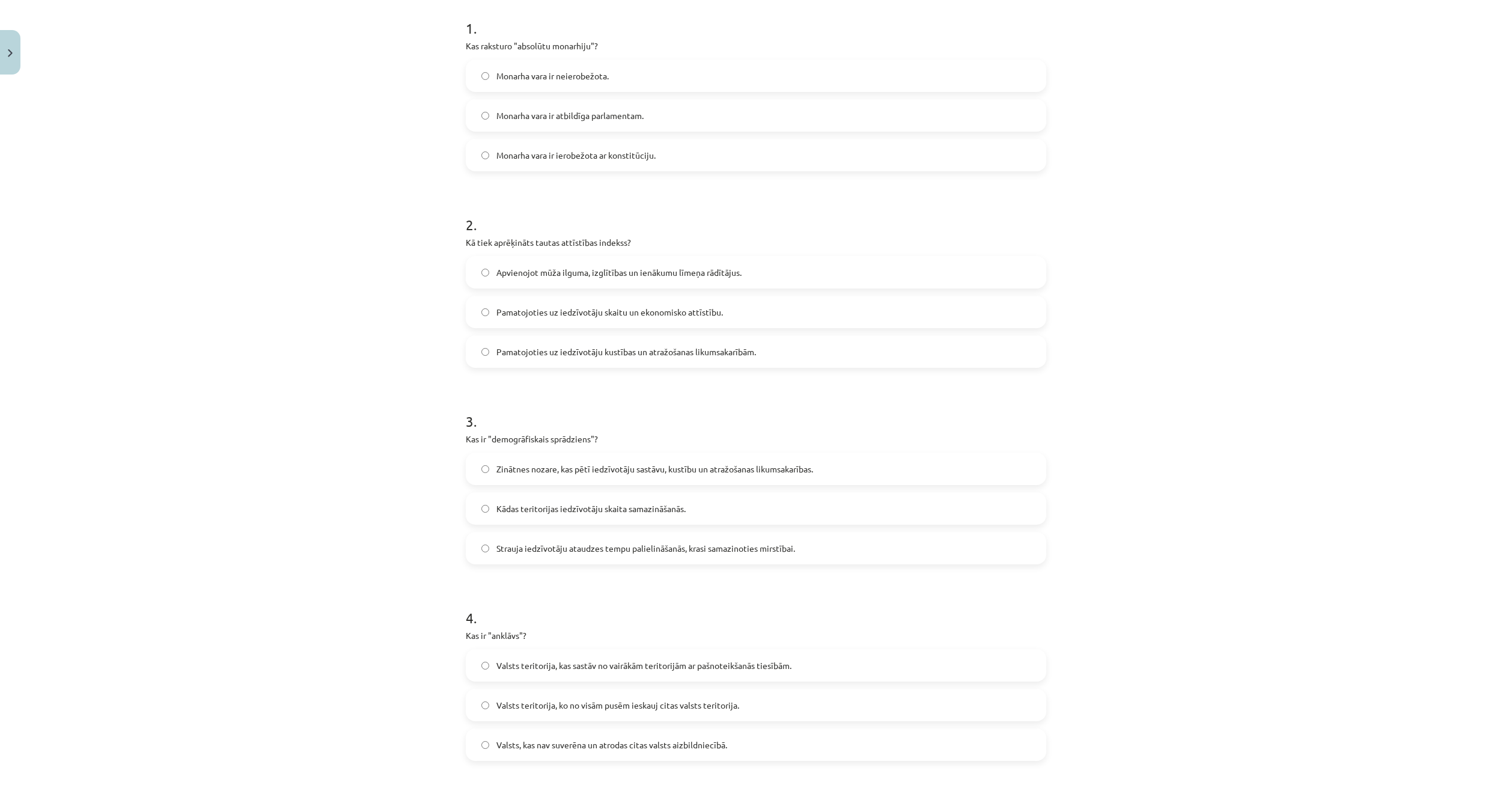
click at [509, 543] on span "Strauja iedzīvotāju ataudzes tempu palielināšanās, krasi samazinoties mirstībai." at bounding box center [646, 548] width 299 height 13
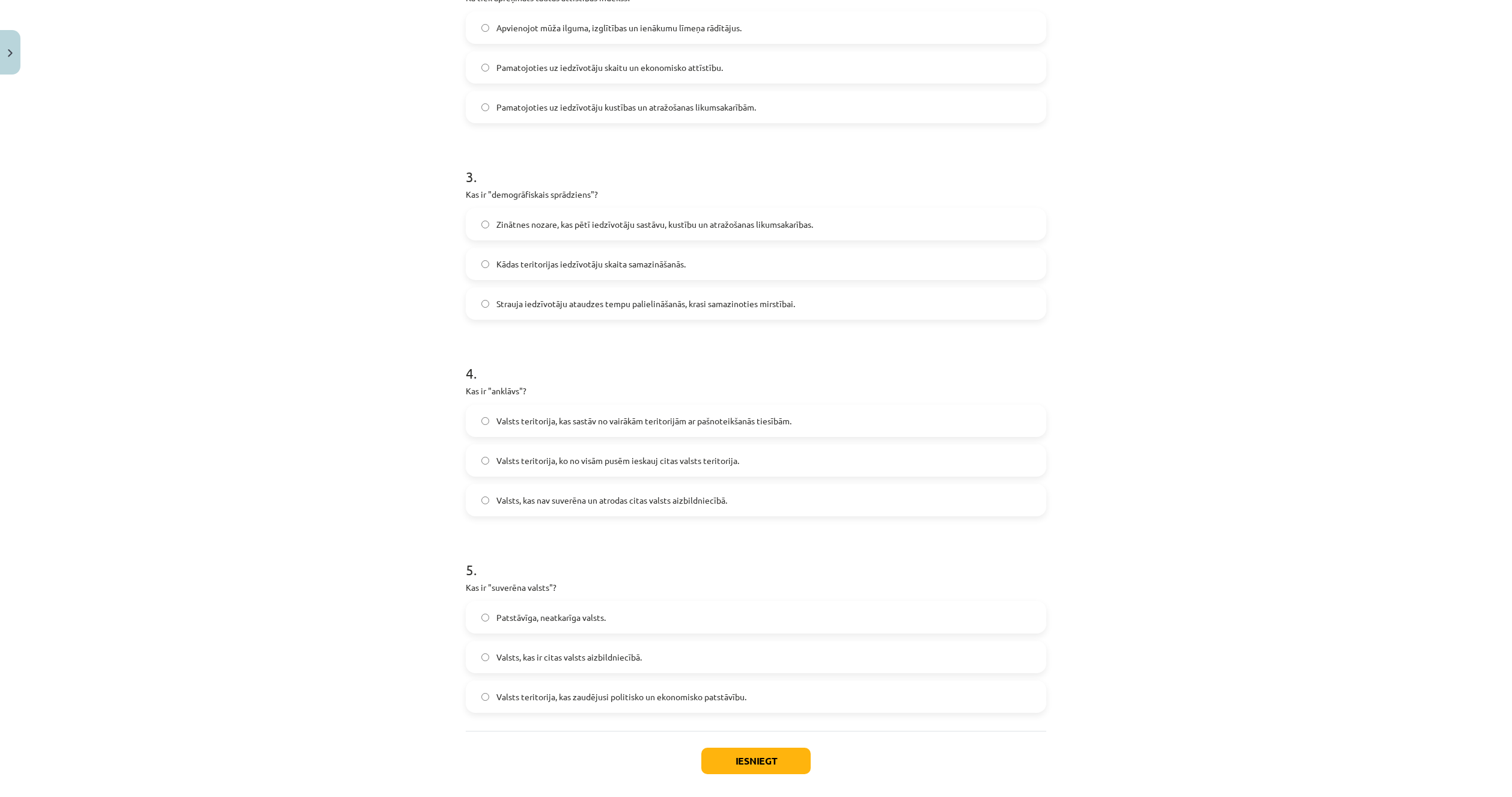
scroll to position [480, 0]
click at [525, 467] on span "Valsts teritorija, ko no visām pusēm ieskauj citas valsts teritorija." at bounding box center [618, 466] width 242 height 13
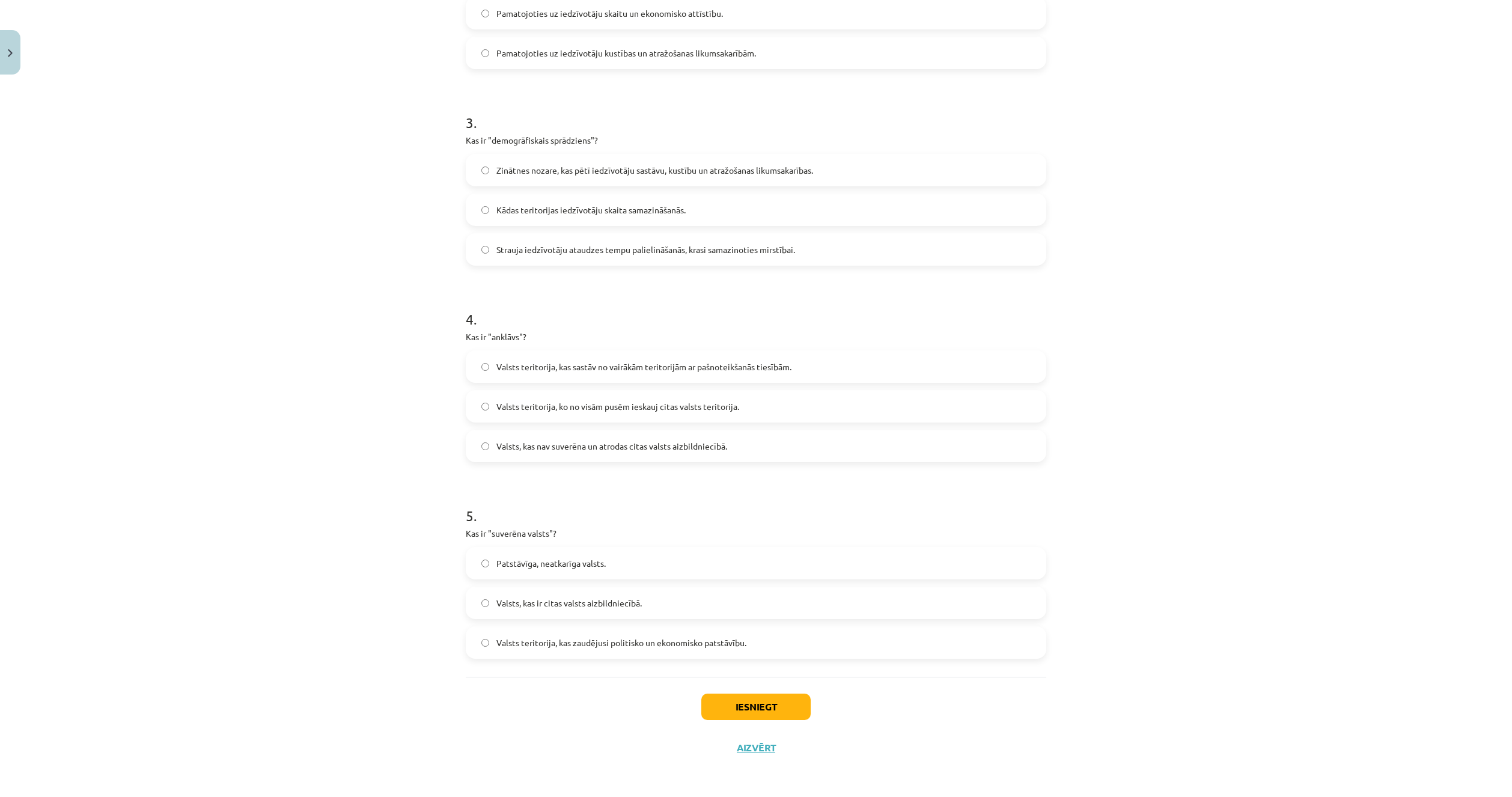
scroll to position [540, 0]
click at [506, 570] on label "Patstāvīga, neatkarīga valsts." at bounding box center [756, 561] width 578 height 30
click at [735, 710] on button "Iesniegt" at bounding box center [756, 704] width 109 height 26
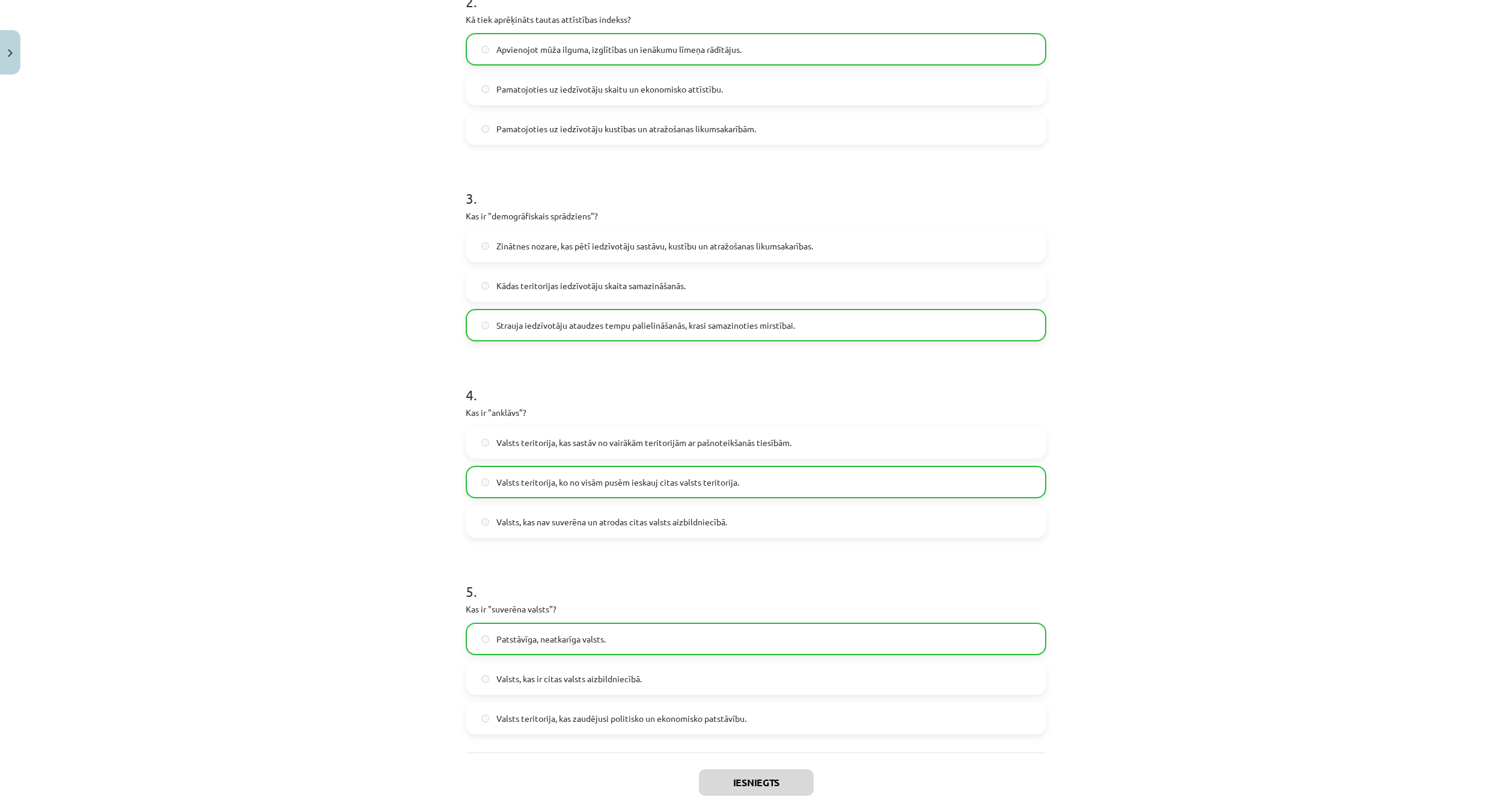
scroll to position [578, 0]
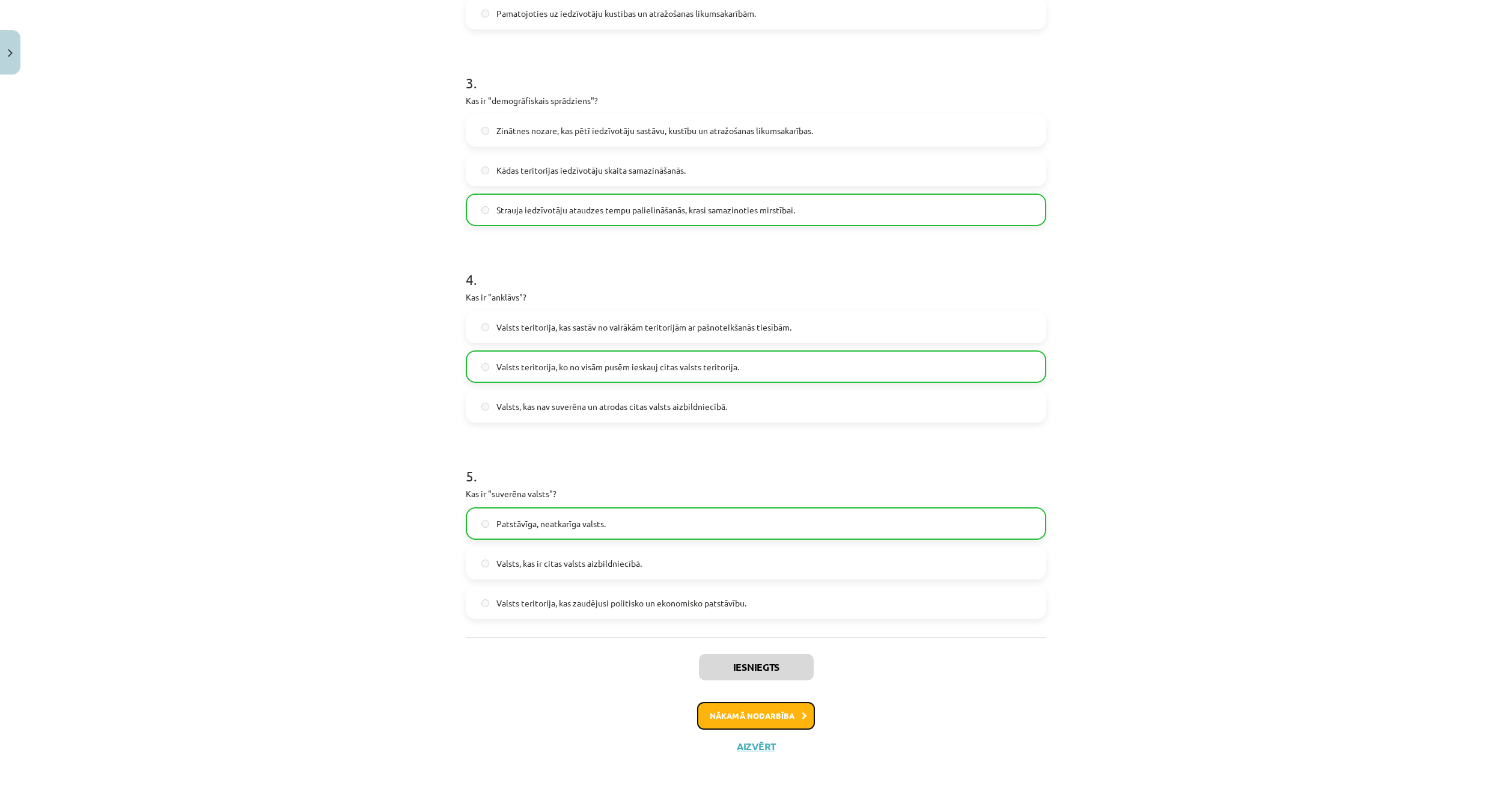
click at [762, 721] on button "Nākamā nodarbība" at bounding box center [756, 715] width 118 height 27
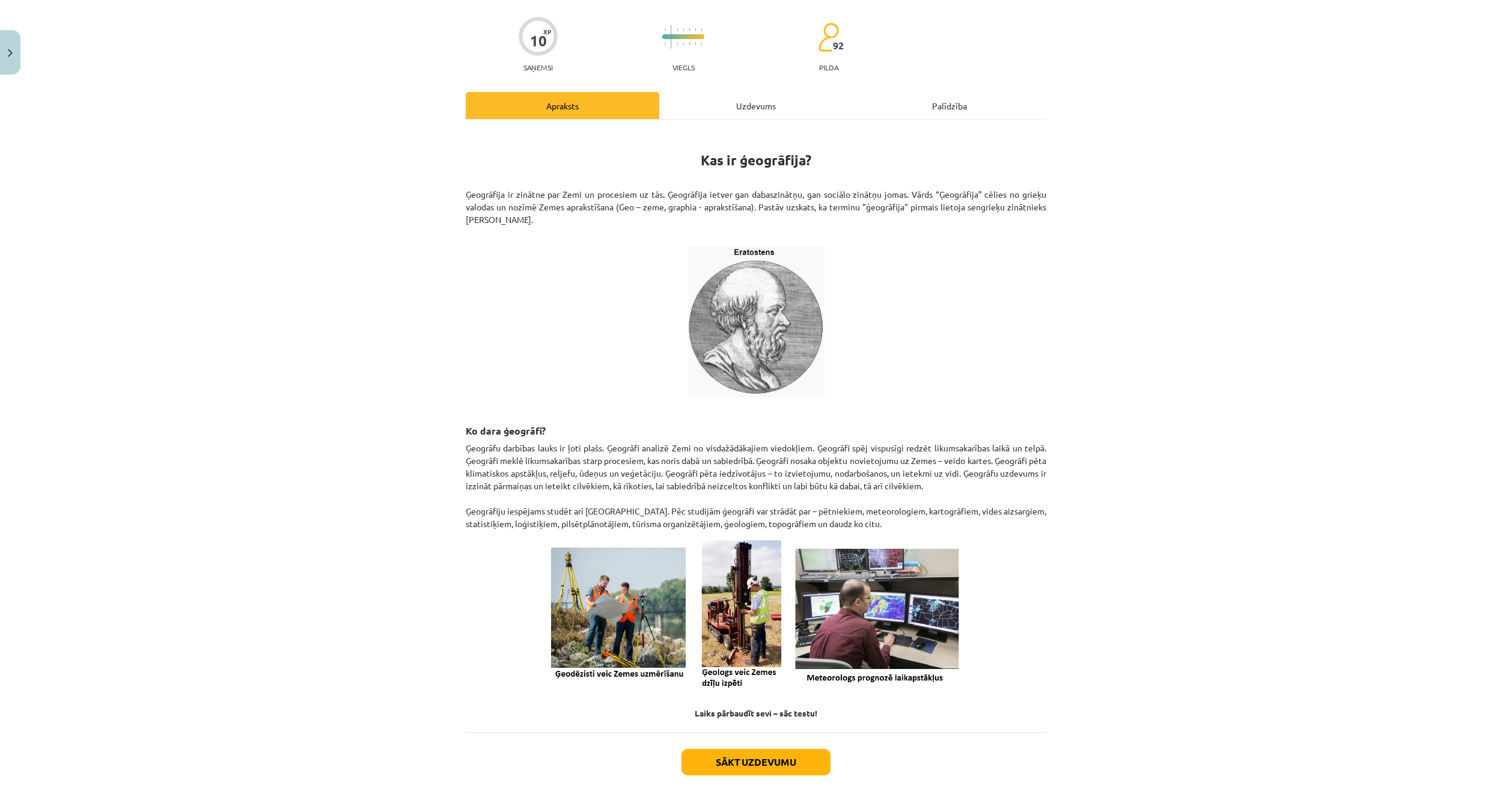
scroll to position [80, 0]
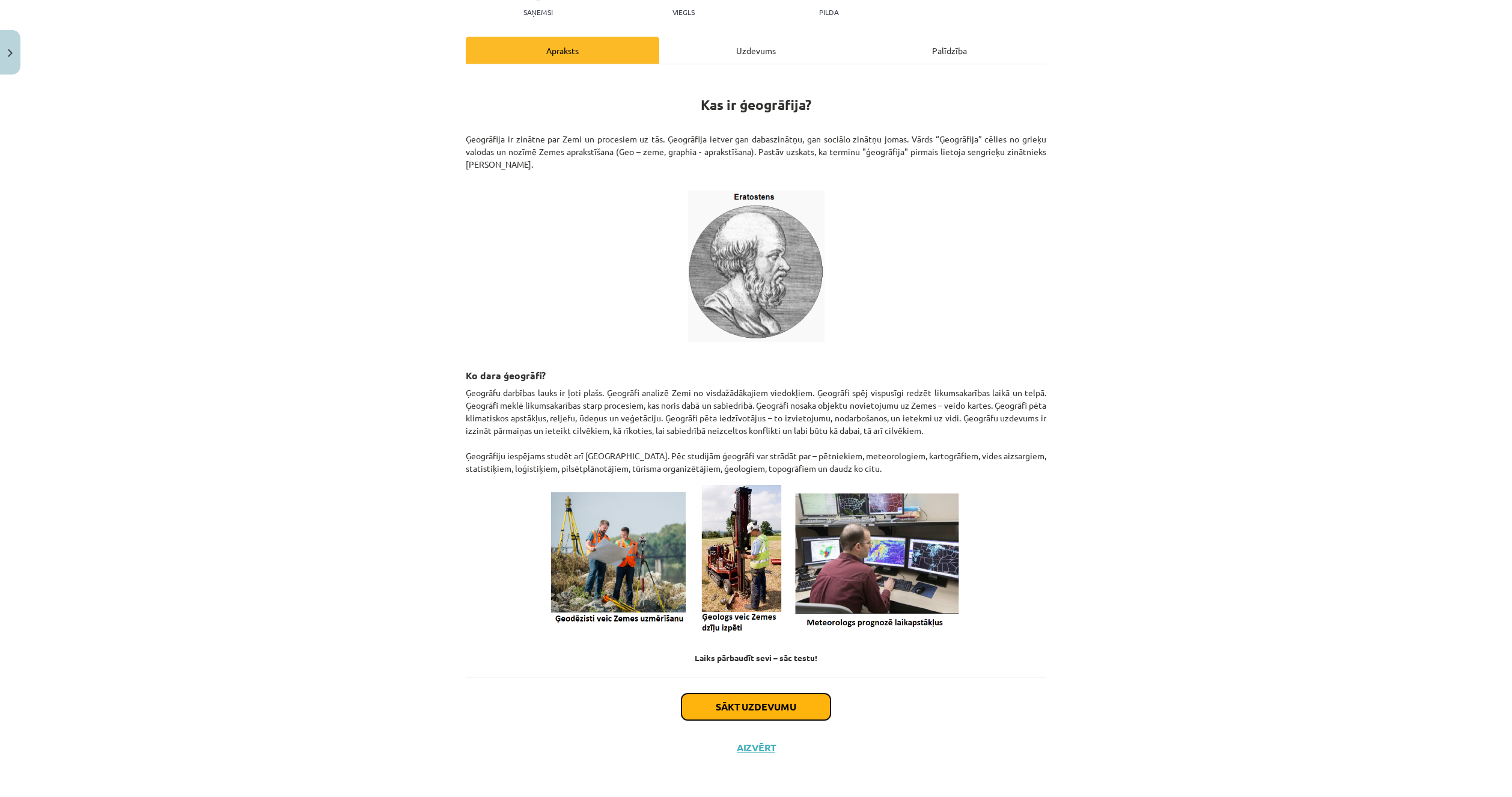
click at [721, 700] on button "Sākt uzdevumu" at bounding box center [756, 706] width 149 height 26
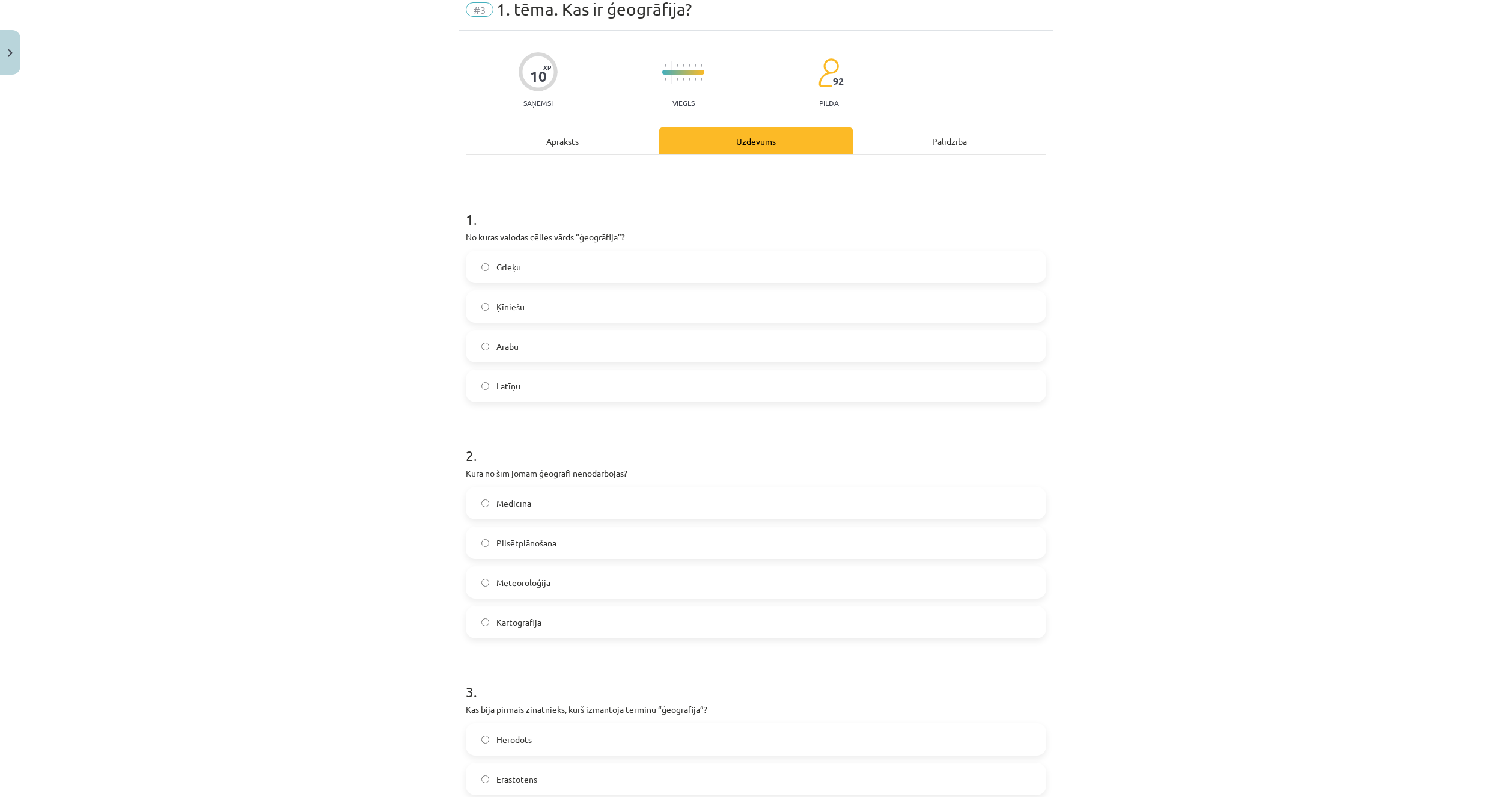
scroll to position [30, 0]
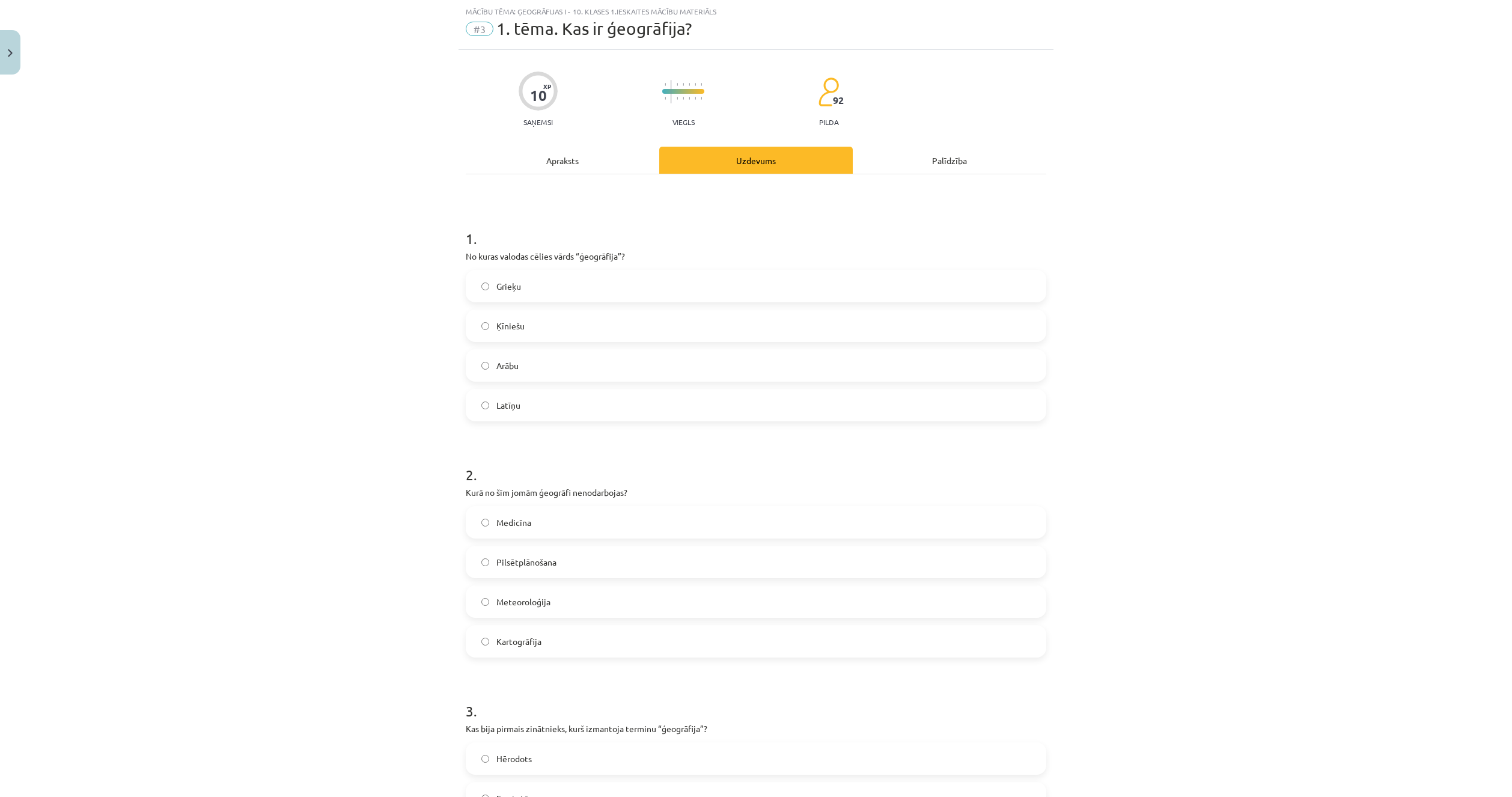
click at [679, 290] on label "Grieķu" at bounding box center [756, 285] width 578 height 30
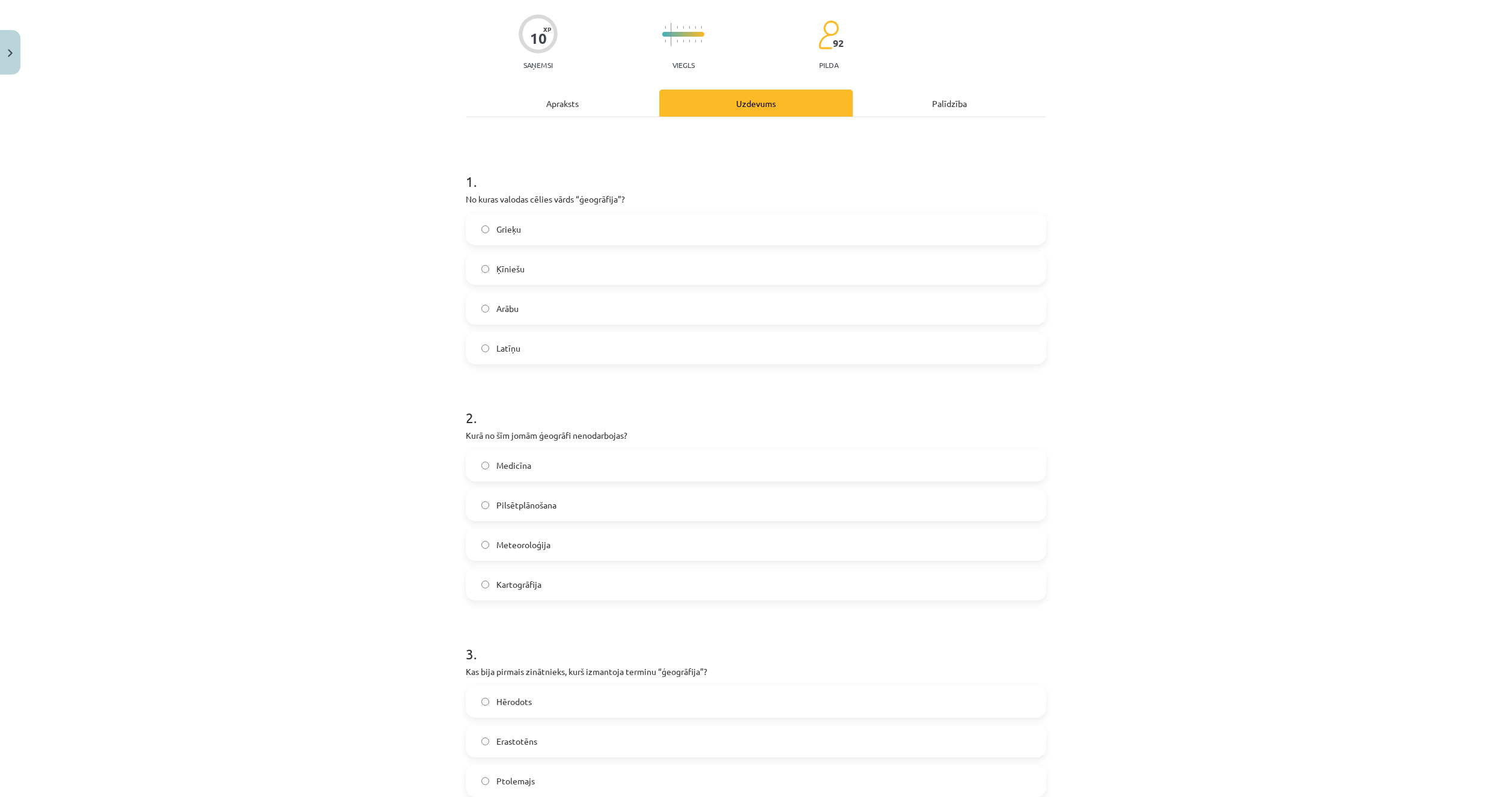
scroll to position [90, 0]
click at [647, 571] on label "Kartogrāfija" at bounding box center [756, 580] width 578 height 30
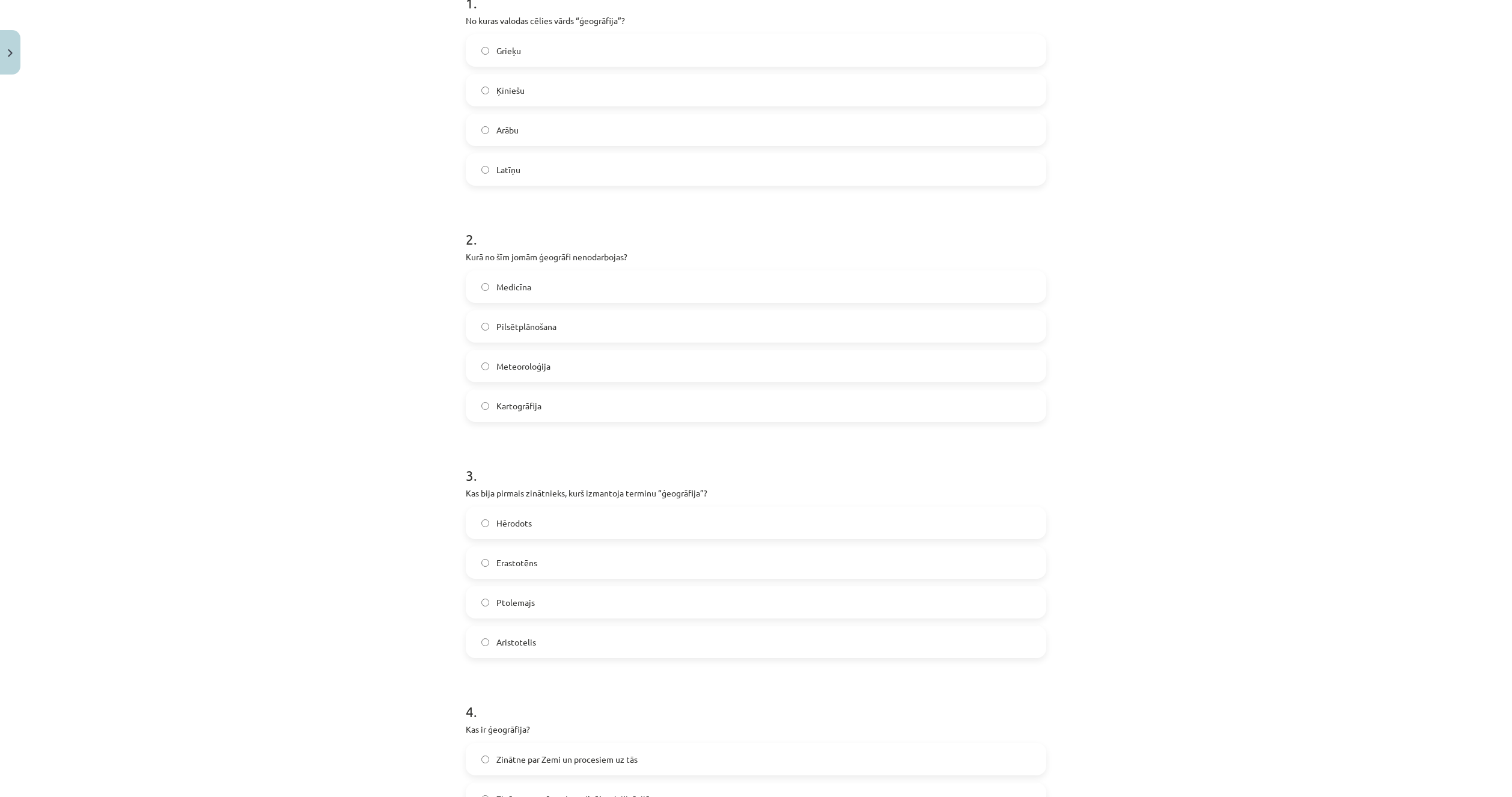
scroll to position [271, 0]
click at [607, 370] on label "Meteoroloģija" at bounding box center [756, 360] width 578 height 30
click at [628, 411] on label "Kartogrāfija" at bounding box center [756, 400] width 578 height 30
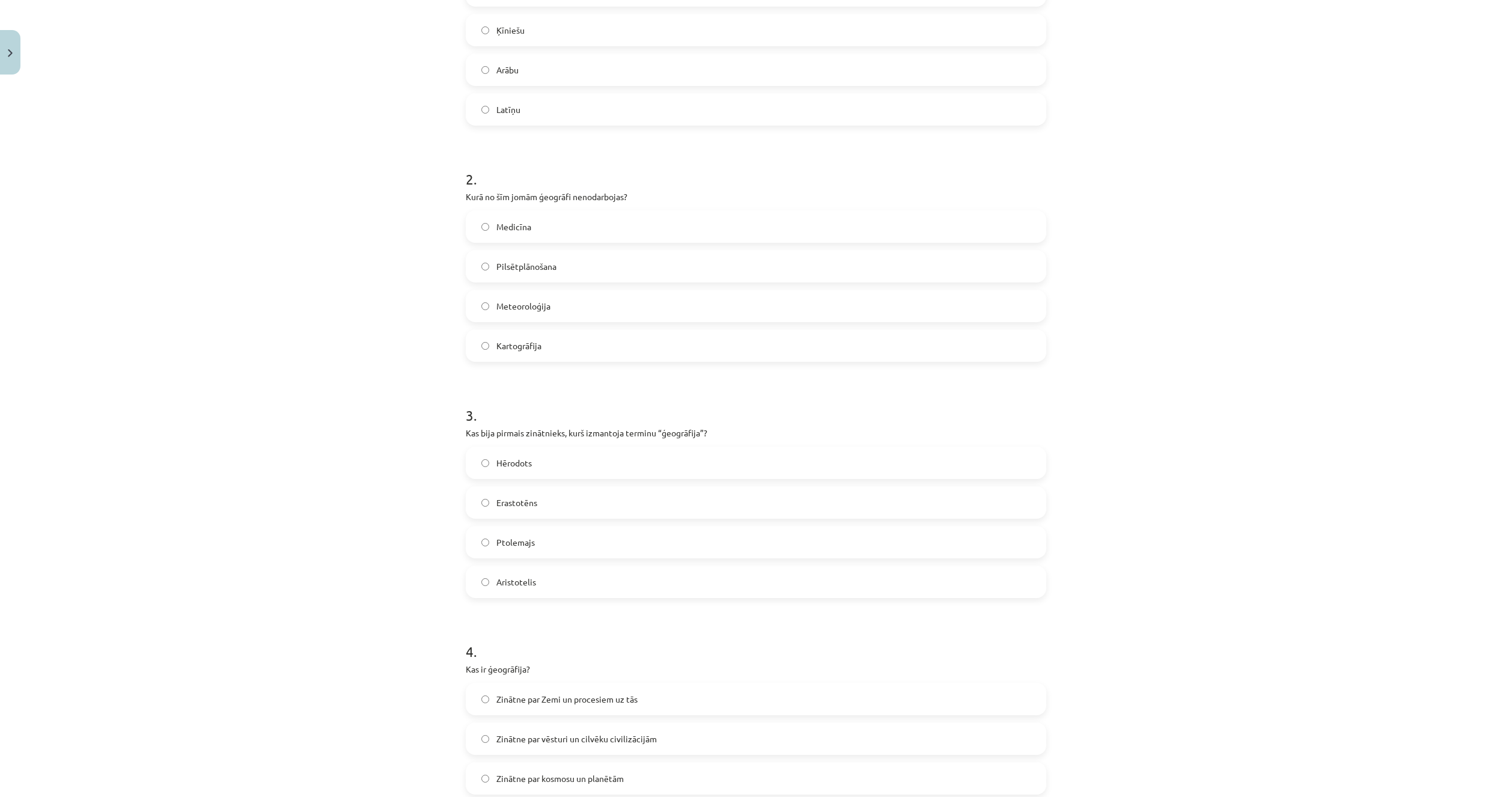
scroll to position [330, 0]
click at [536, 504] on label "Erastotēns" at bounding box center [756, 497] width 578 height 30
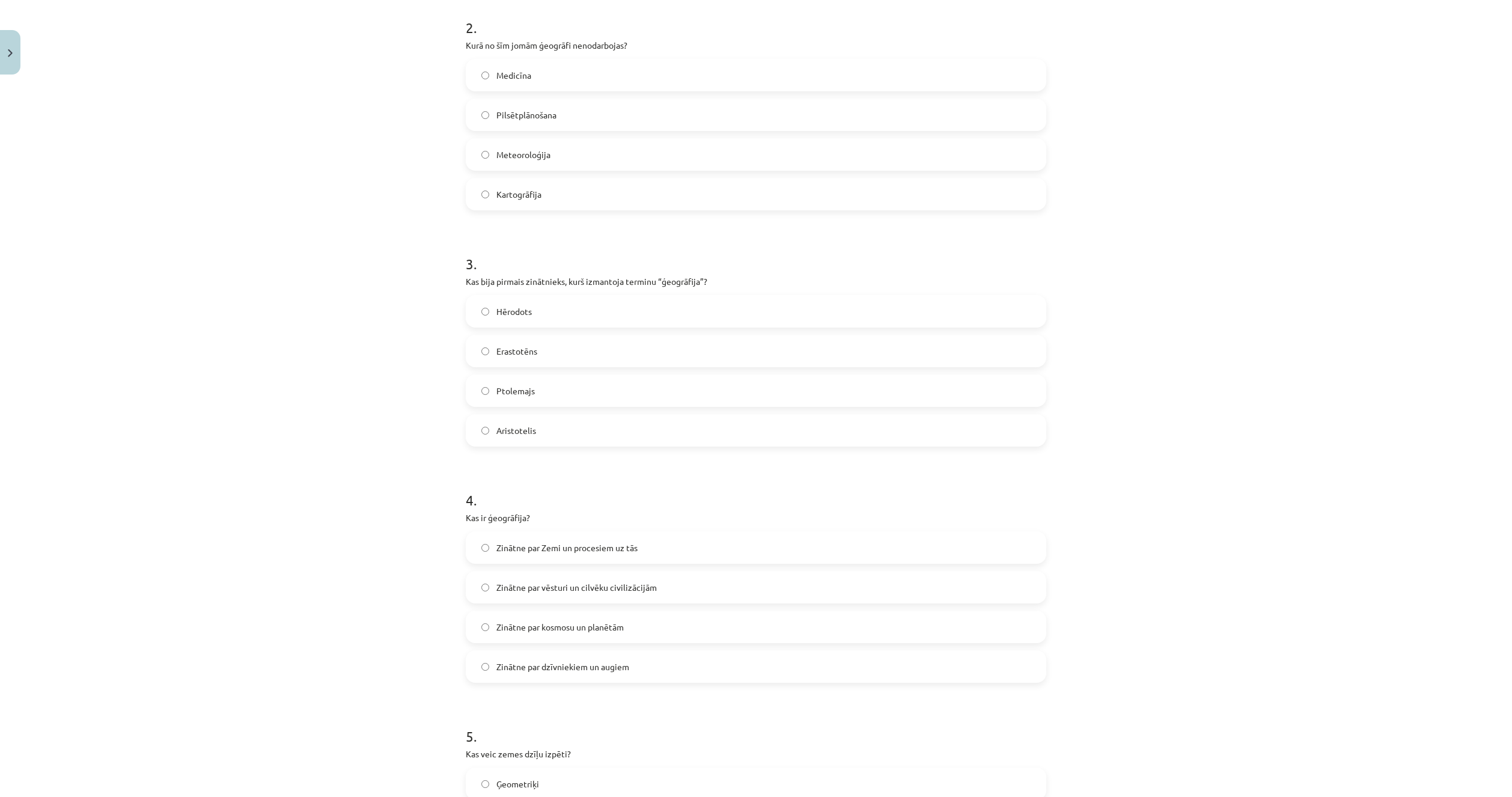
scroll to position [571, 0]
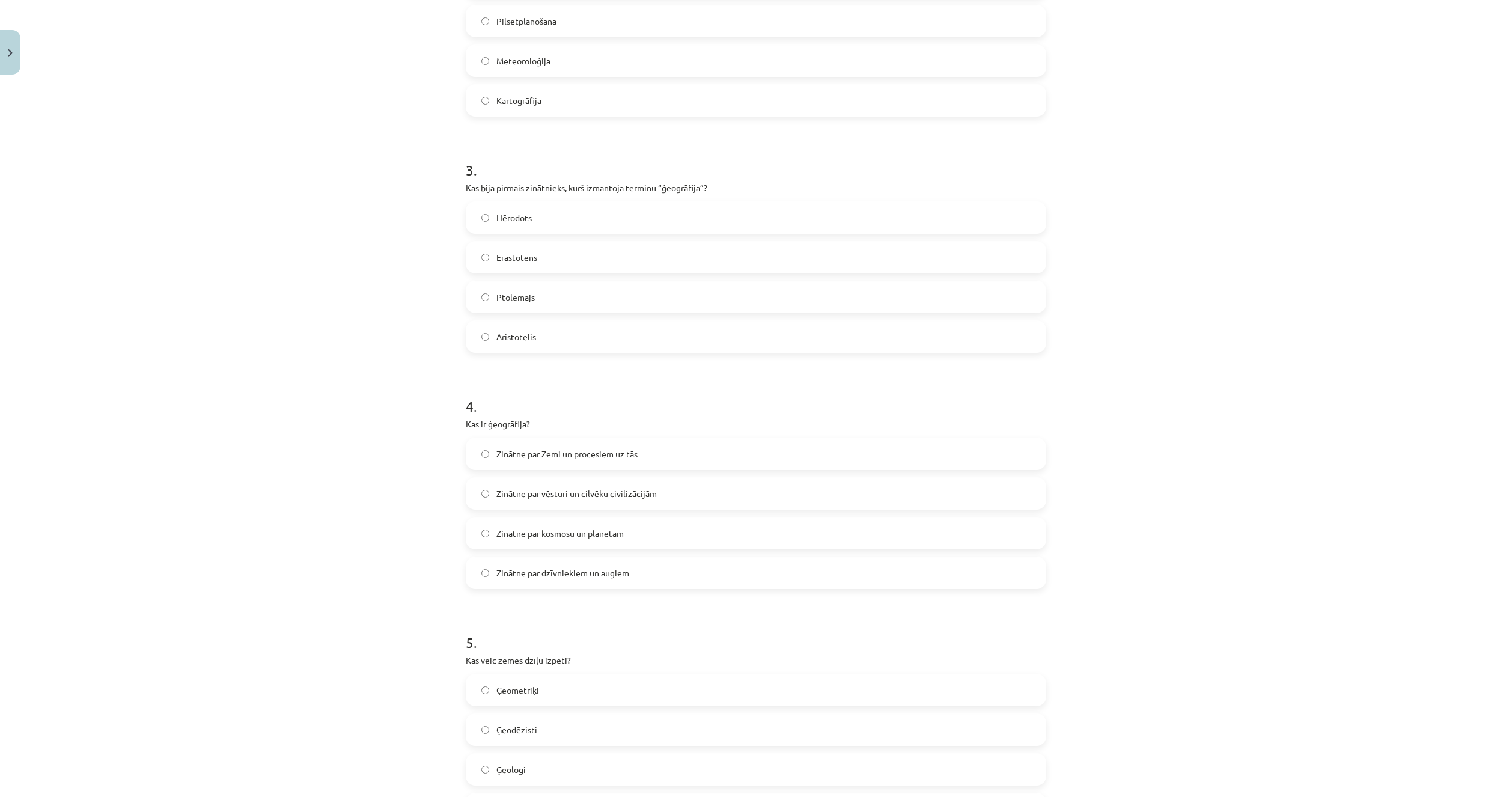
click at [522, 453] on span "Zinātne par Zemi un procesiem uz tās" at bounding box center [568, 454] width 142 height 13
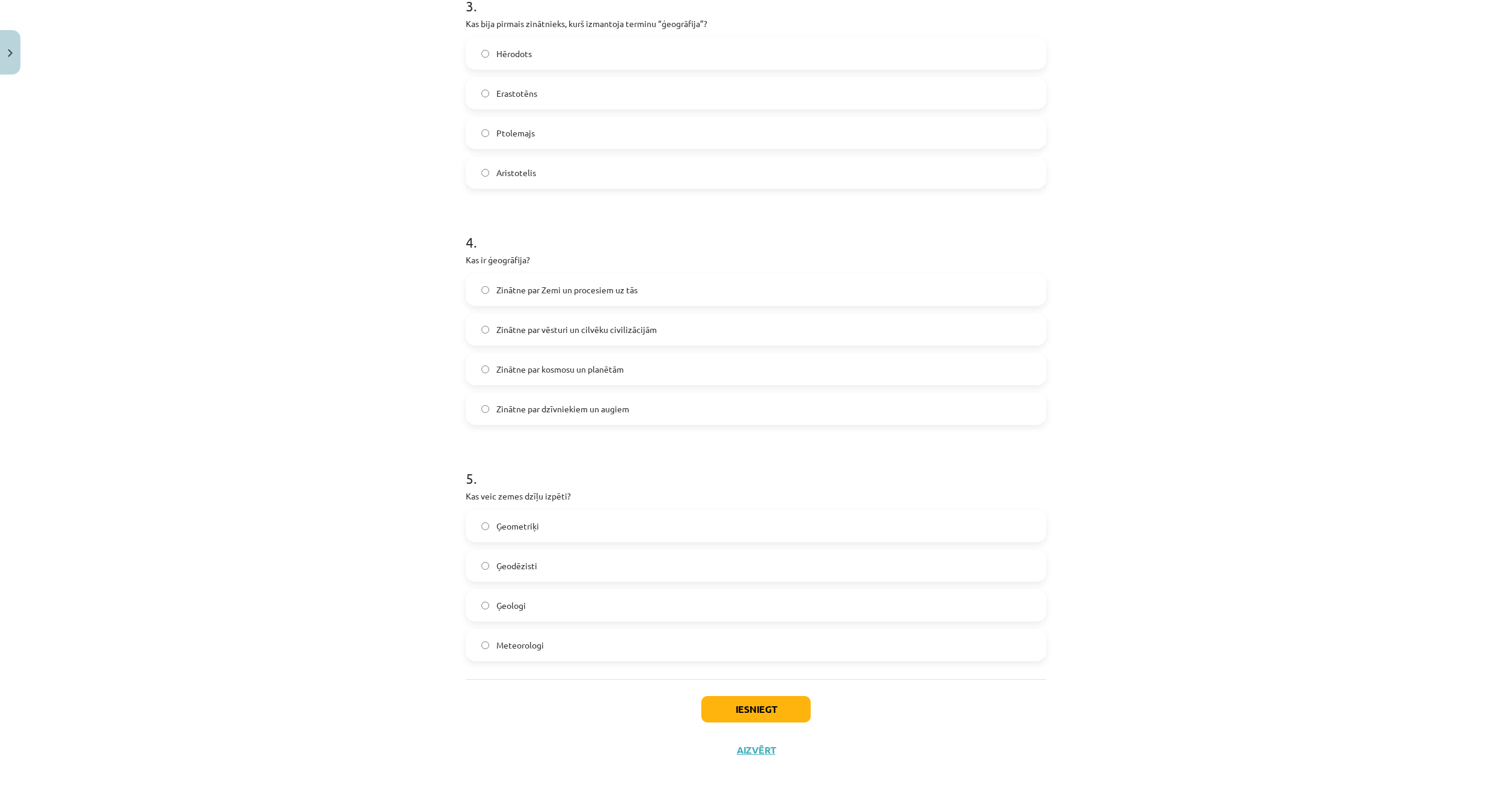
scroll to position [738, 0]
click at [511, 608] on label "Ģeologi" at bounding box center [756, 601] width 578 height 30
click at [744, 708] on button "Iesniegt" at bounding box center [756, 704] width 109 height 26
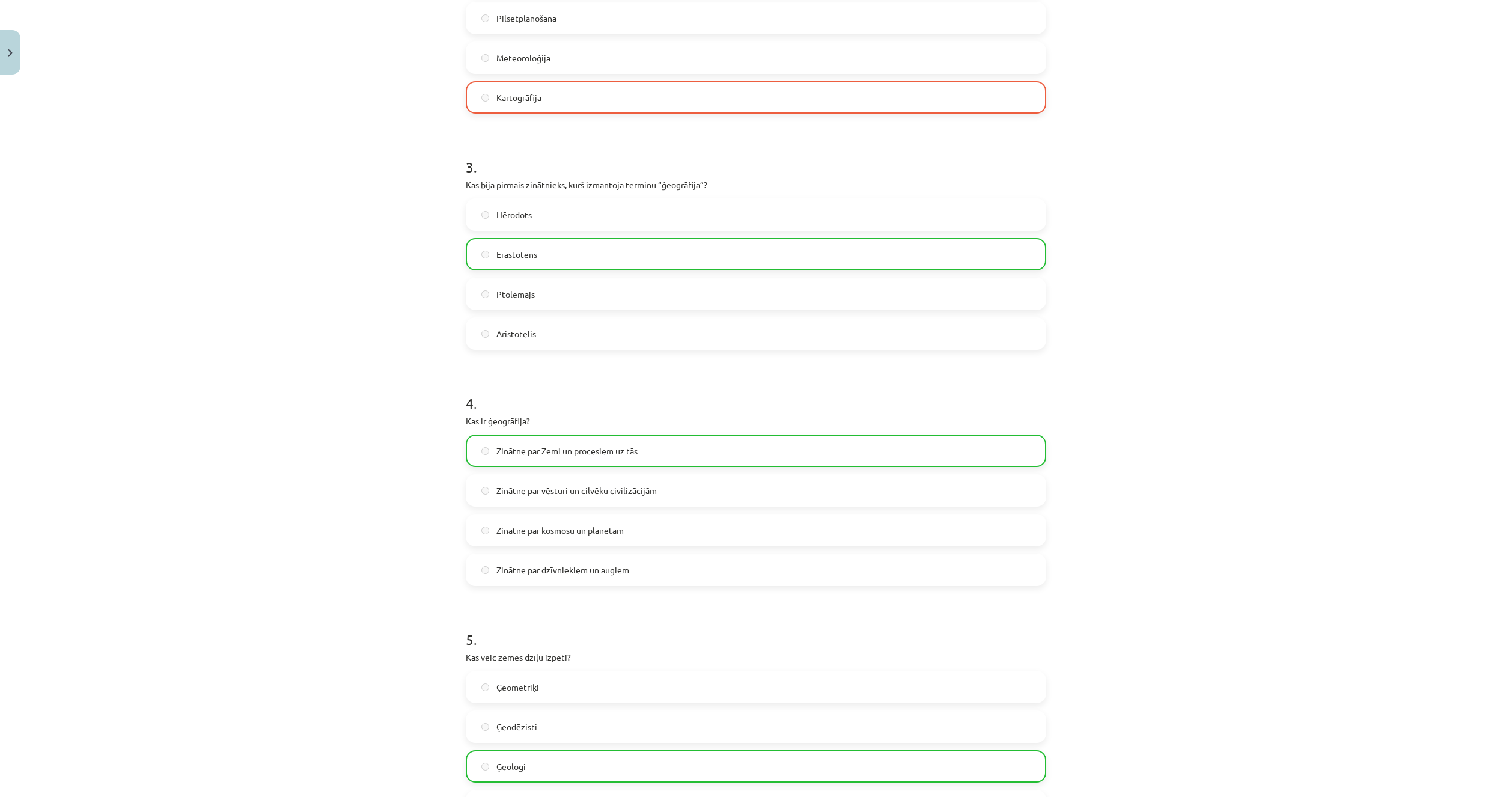
scroll to position [777, 0]
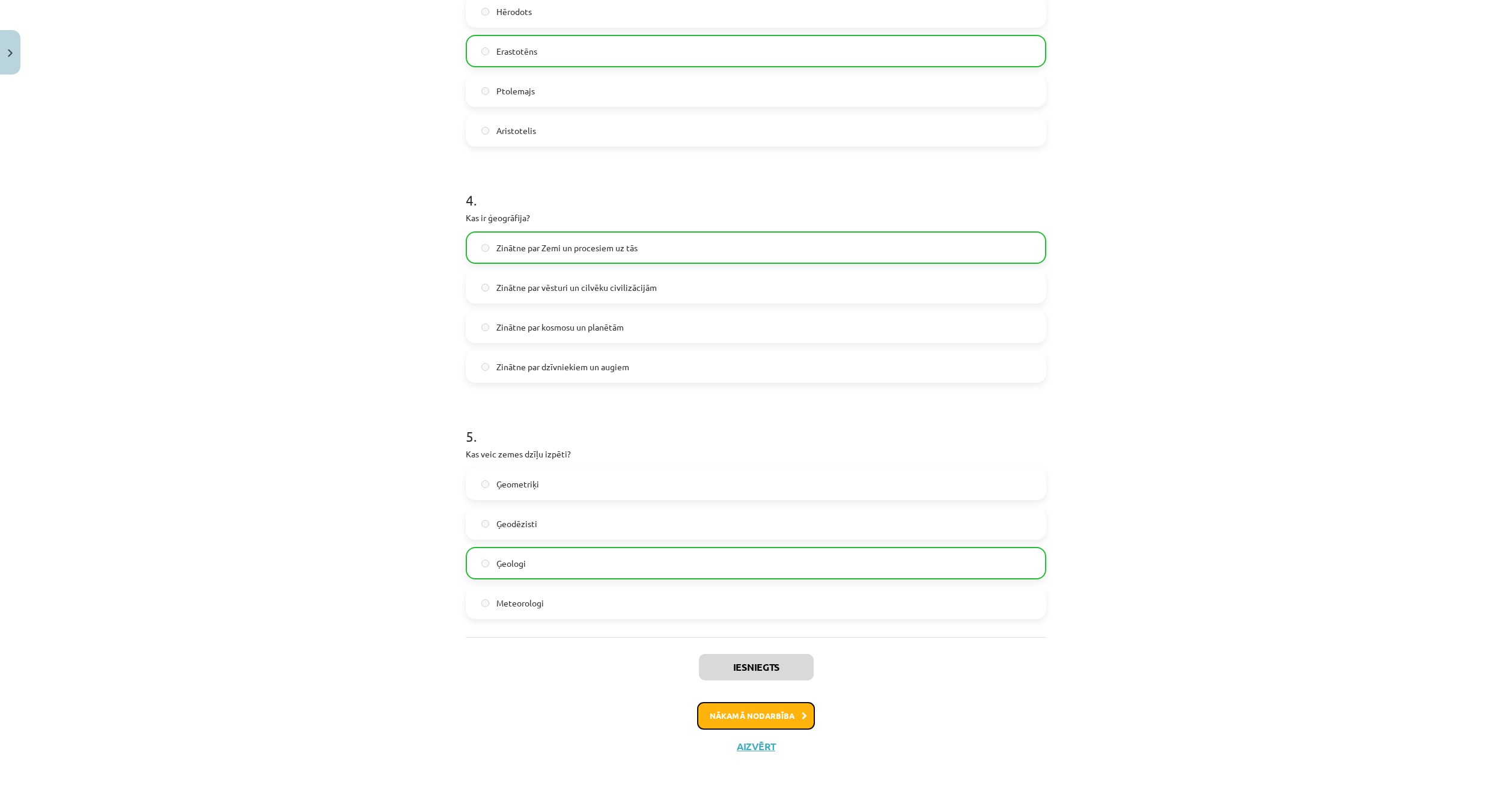
click at [785, 712] on button "Nākamā nodarbība" at bounding box center [756, 715] width 118 height 27
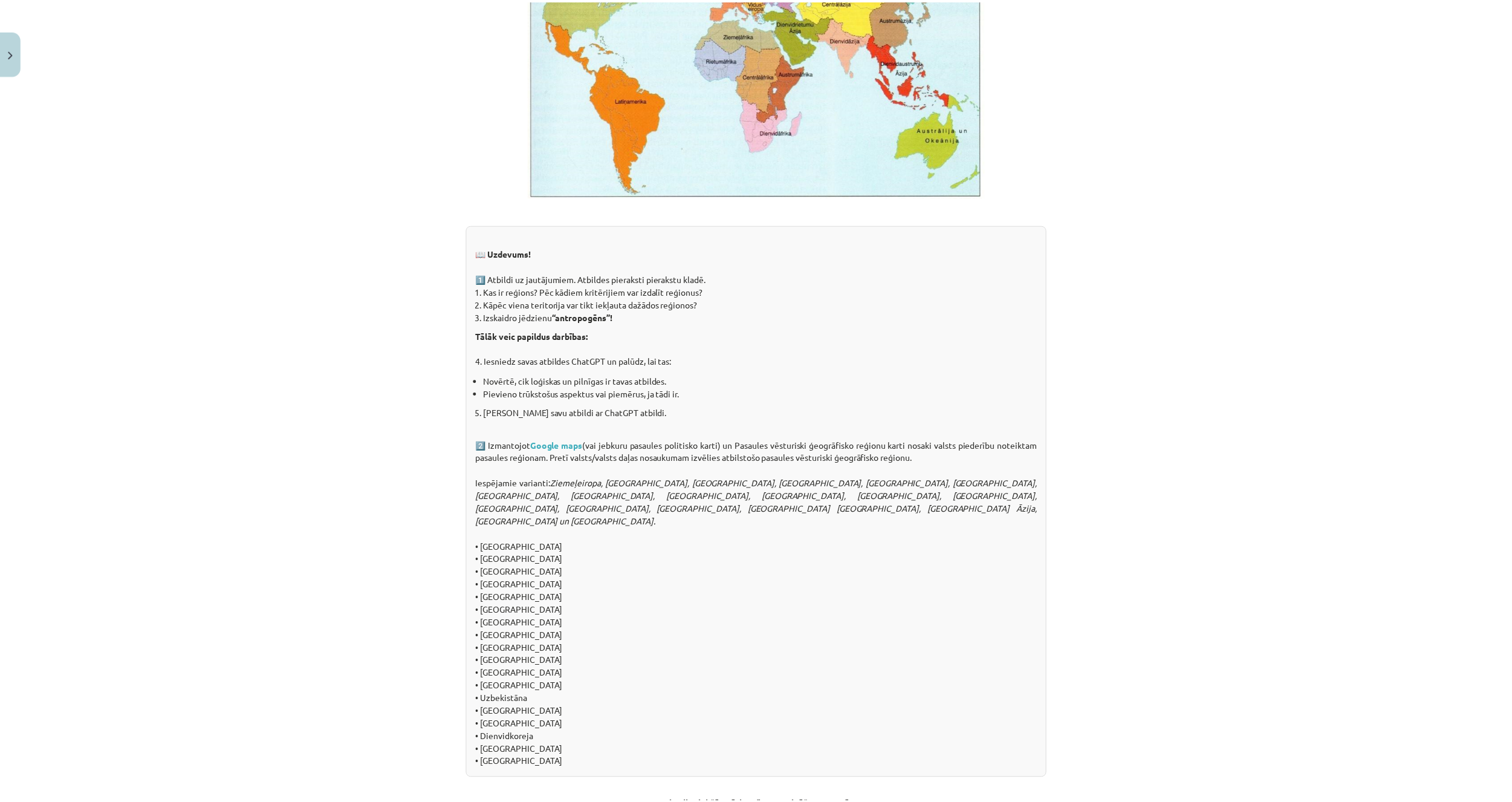
scroll to position [954, 0]
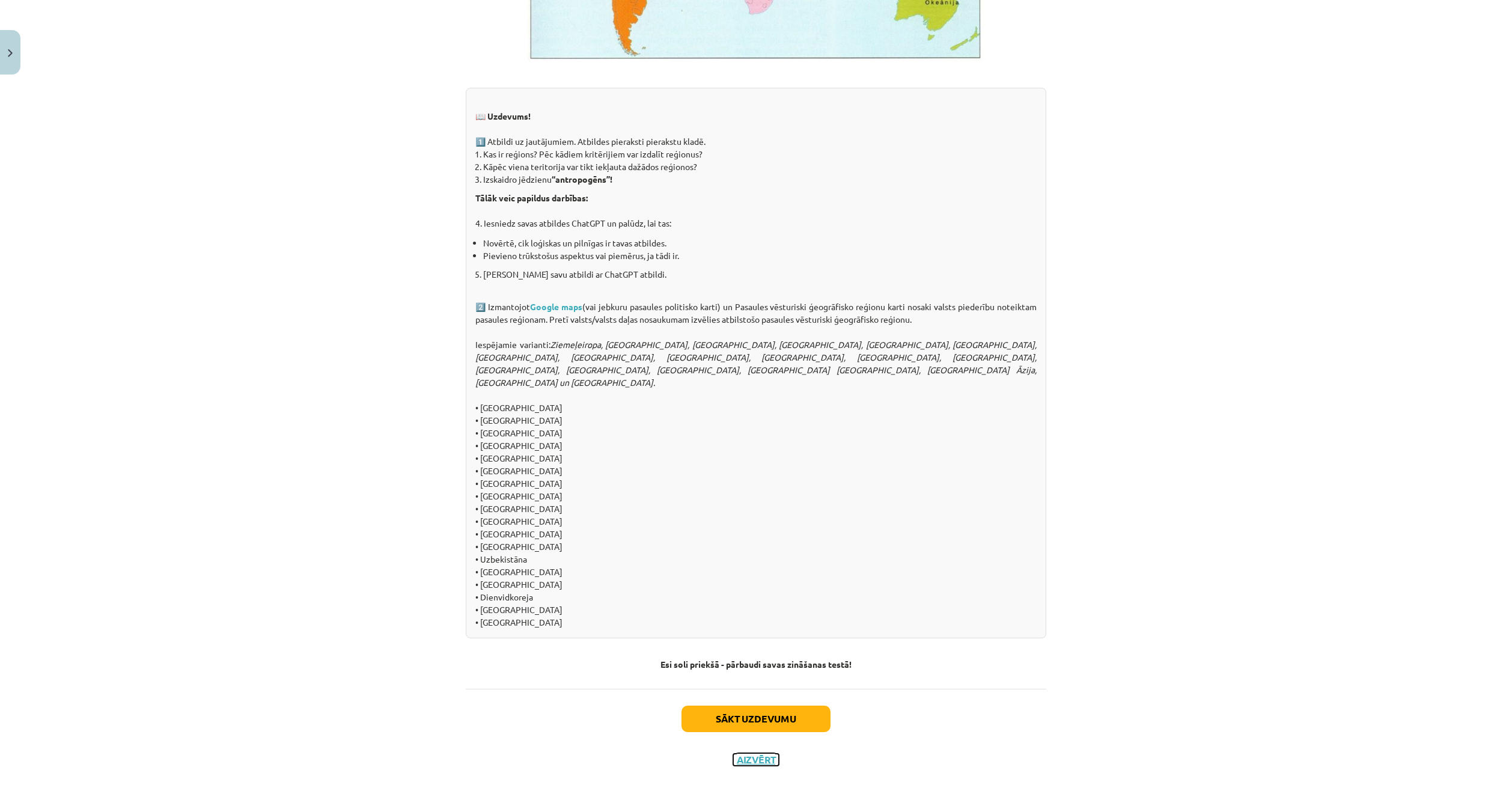
click at [752, 753] on button "Aizvērt" at bounding box center [756, 759] width 45 height 12
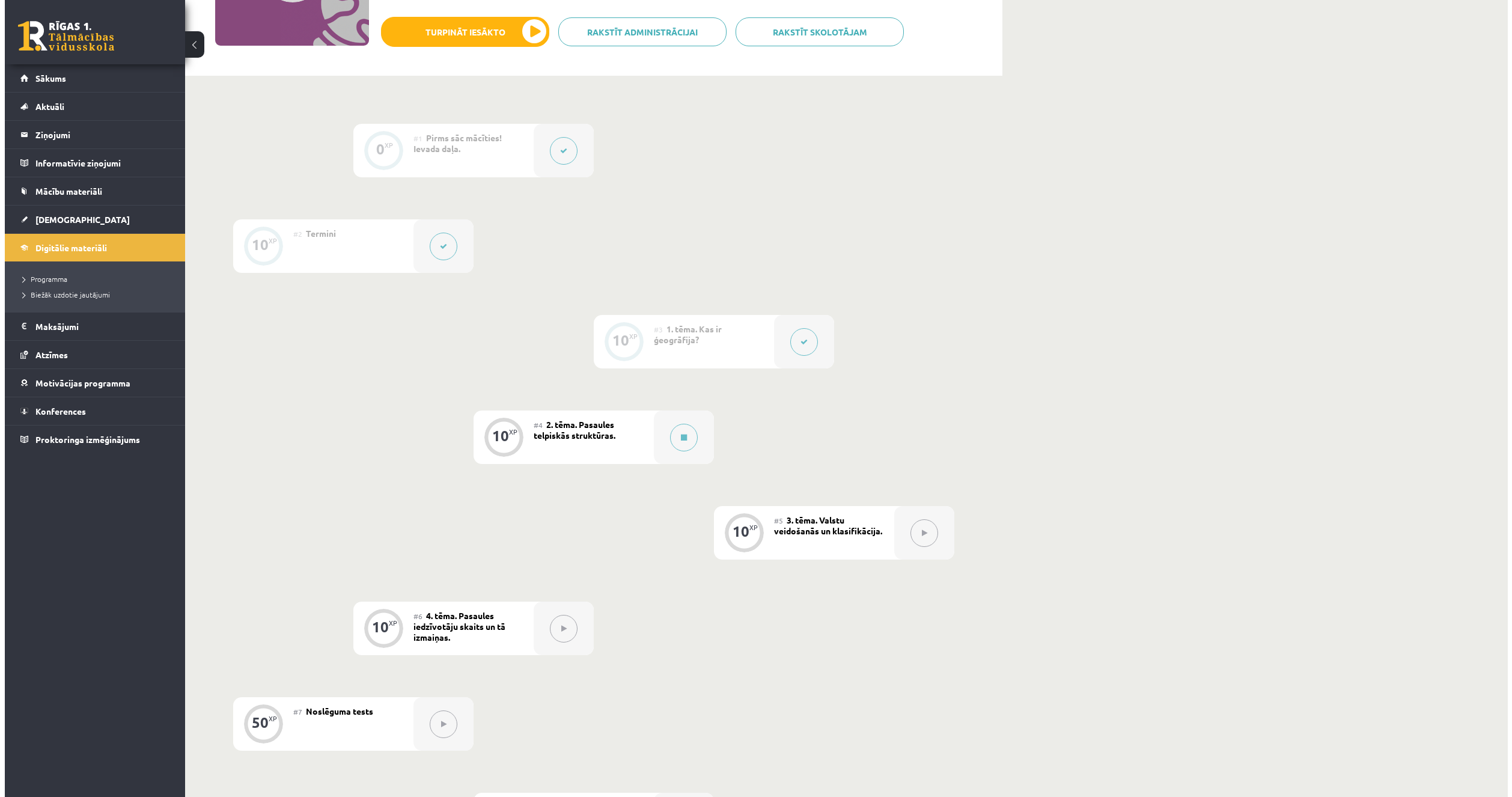
scroll to position [39, 0]
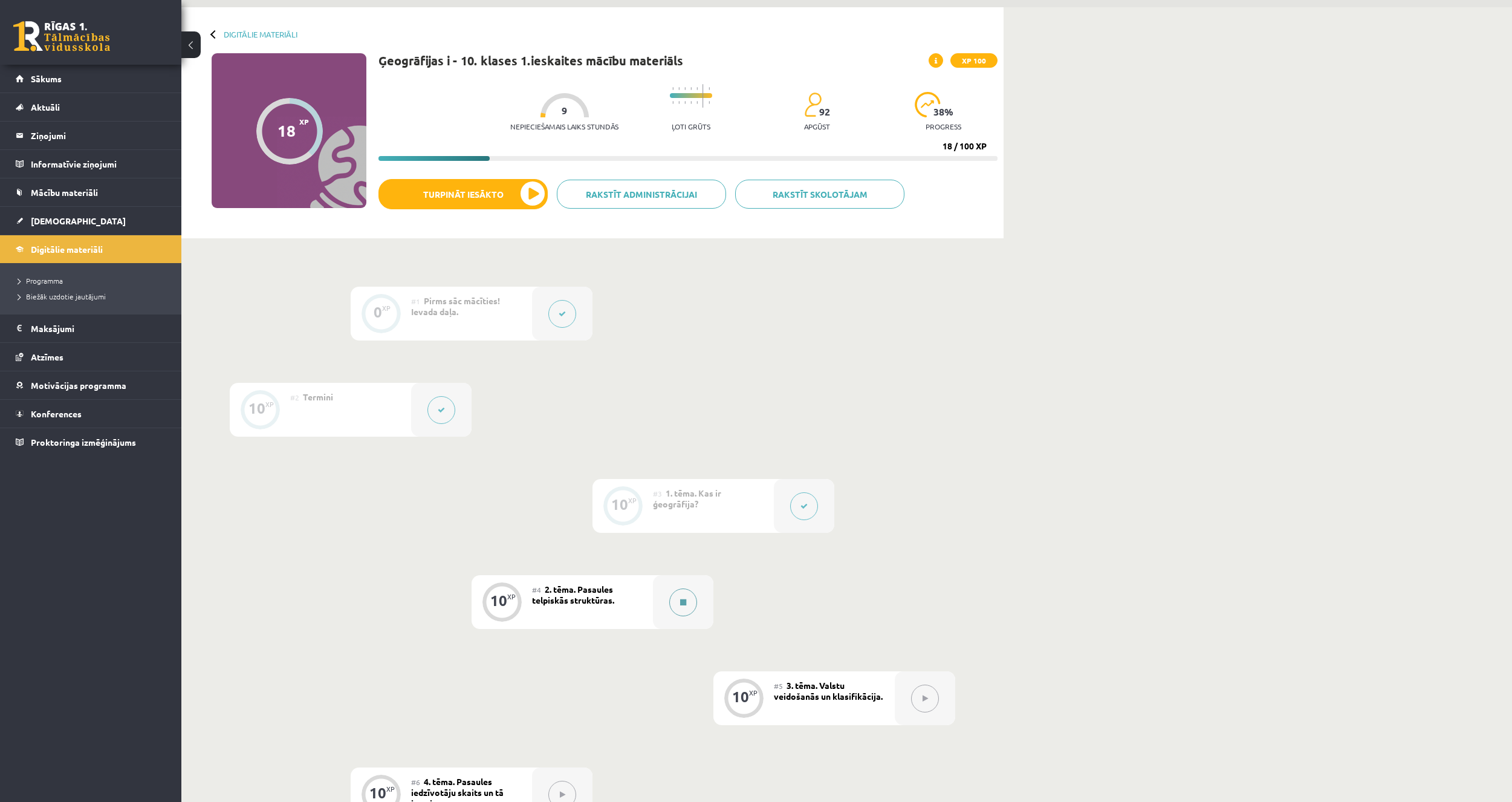
click at [679, 600] on button at bounding box center [683, 602] width 27 height 27
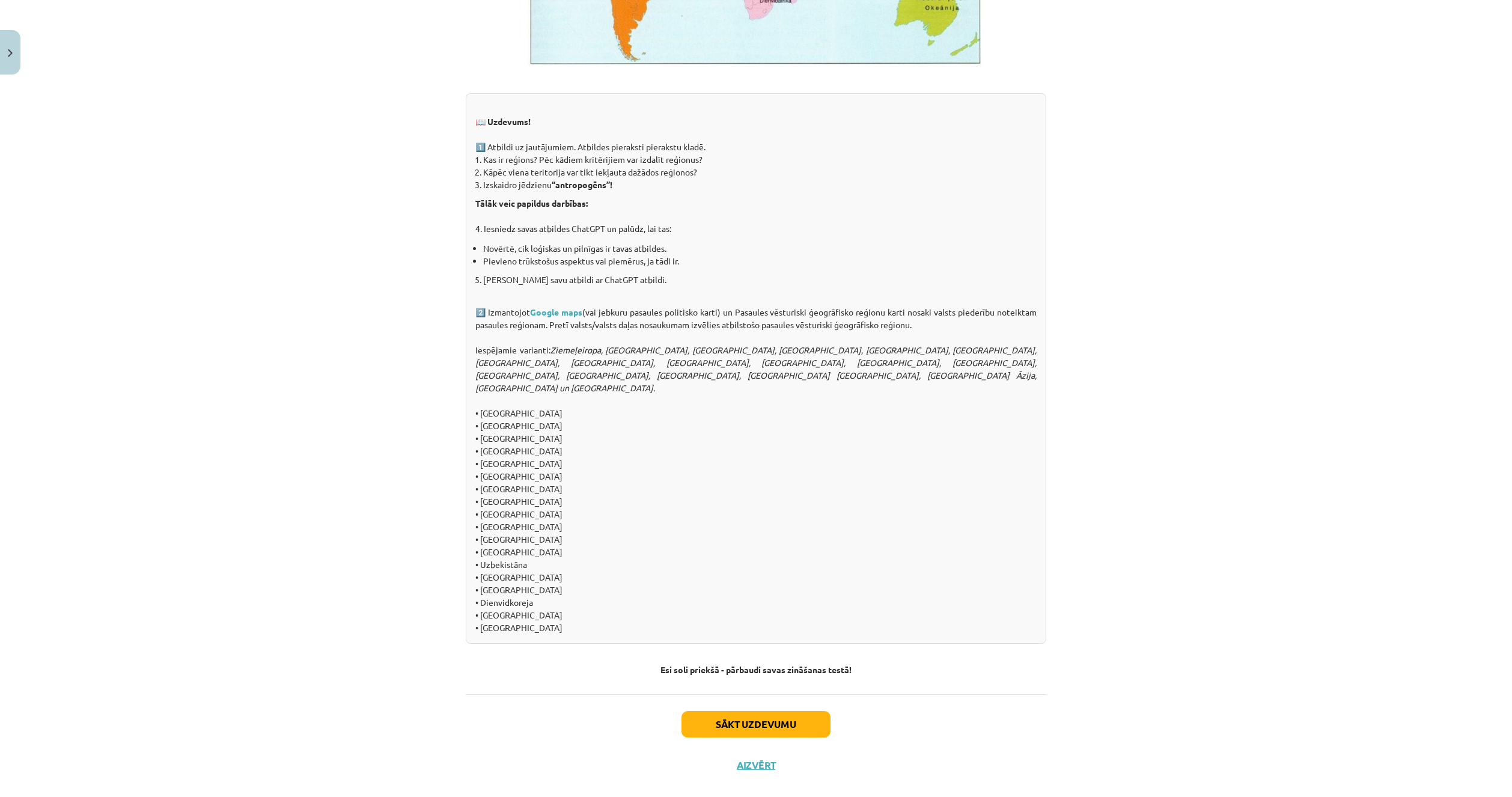
scroll to position [948, 0]
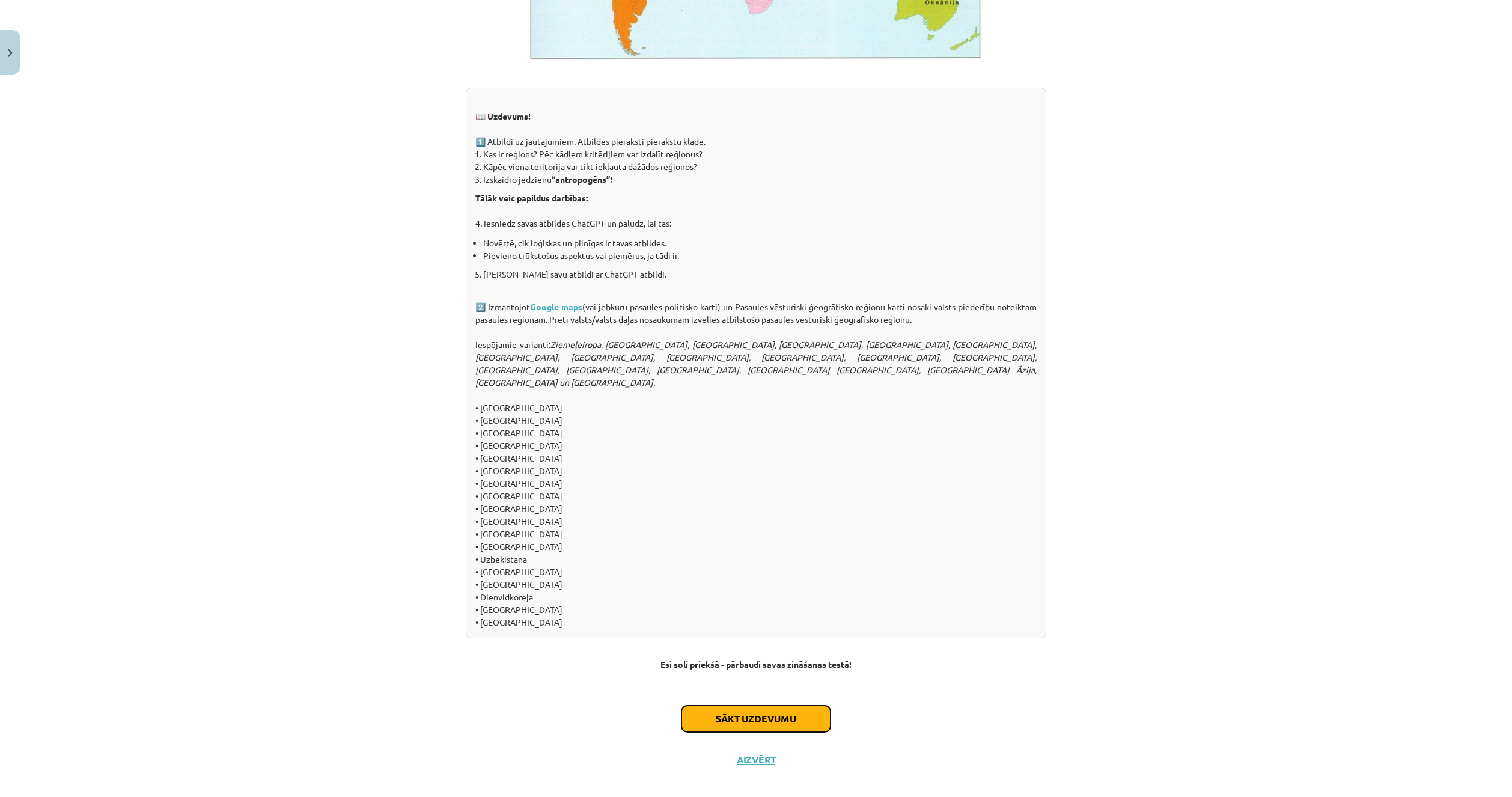
click at [744, 710] on button "Sākt uzdevumu" at bounding box center [756, 718] width 149 height 26
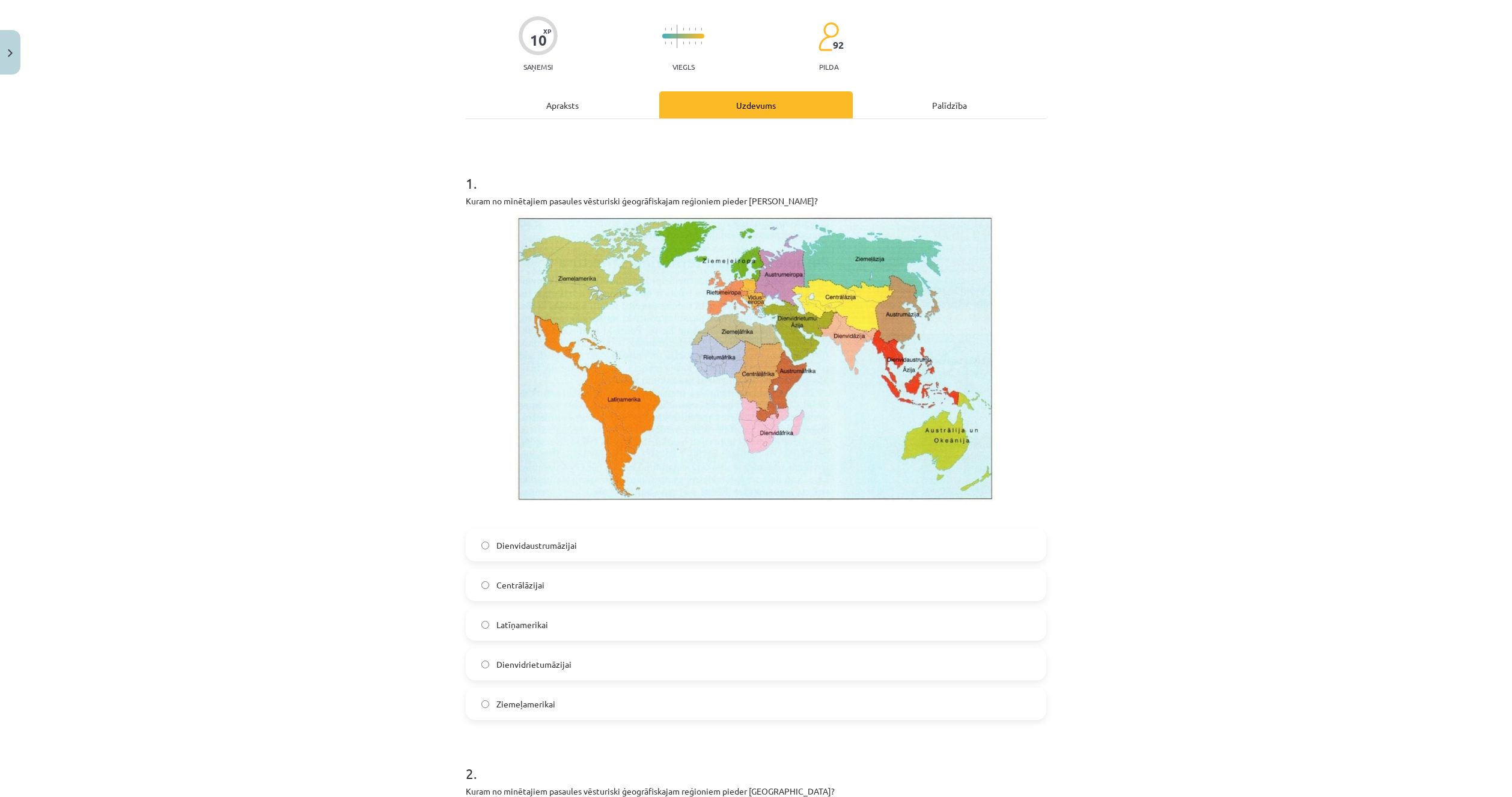
scroll to position [90, 0]
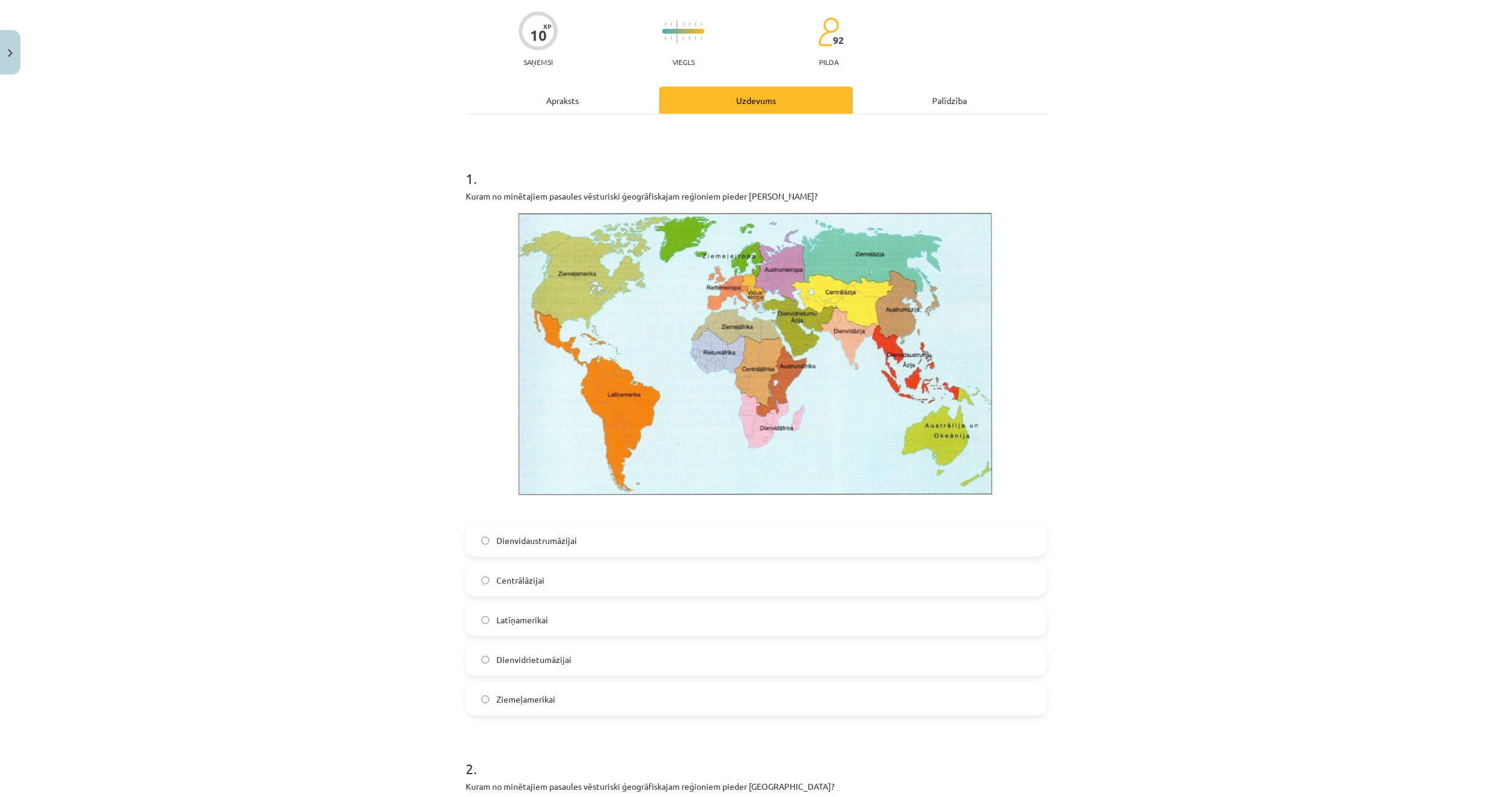
click at [657, 654] on label "Dienvidrietumāzijai" at bounding box center [756, 658] width 578 height 30
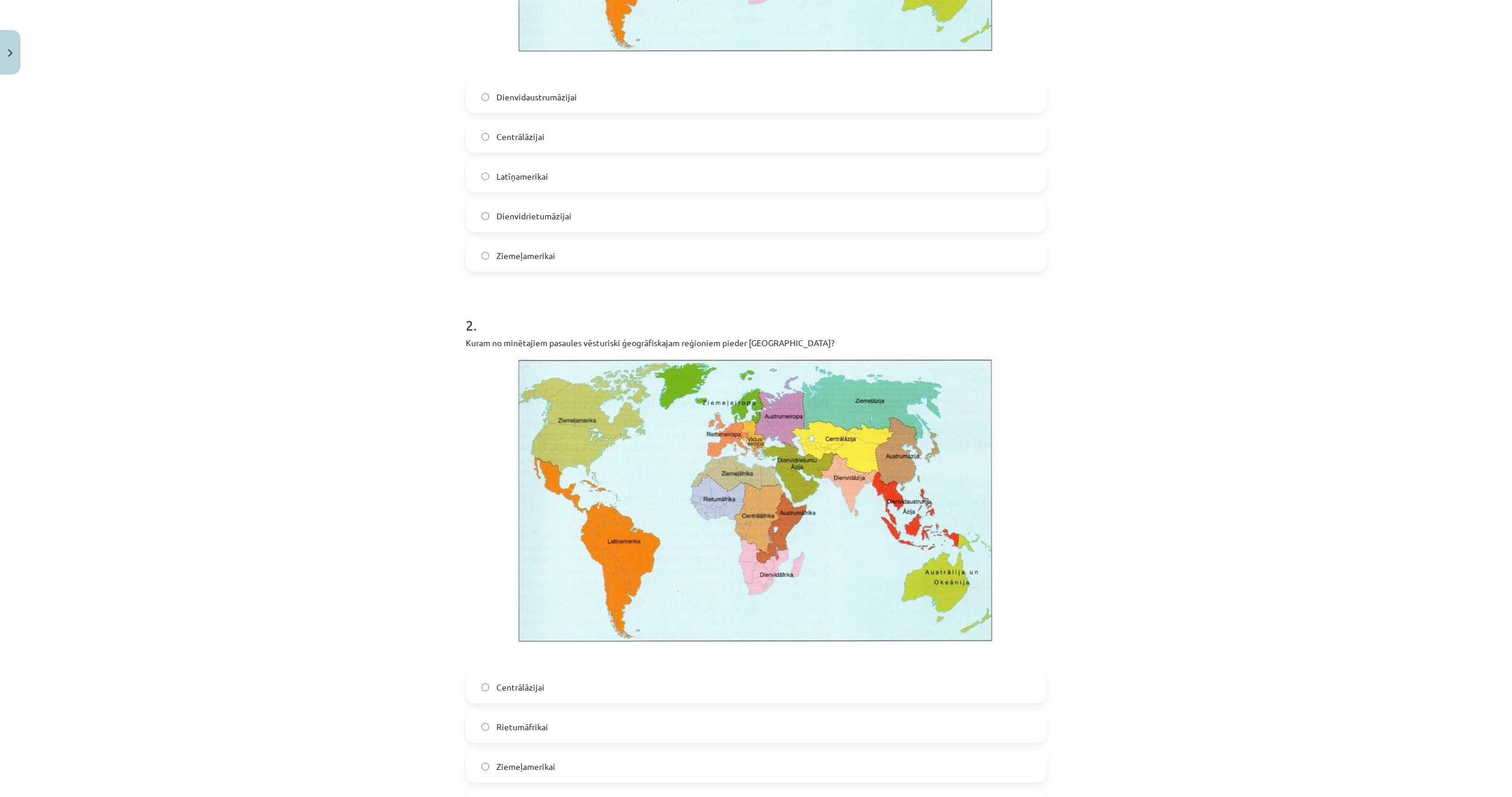
scroll to position [631, 0]
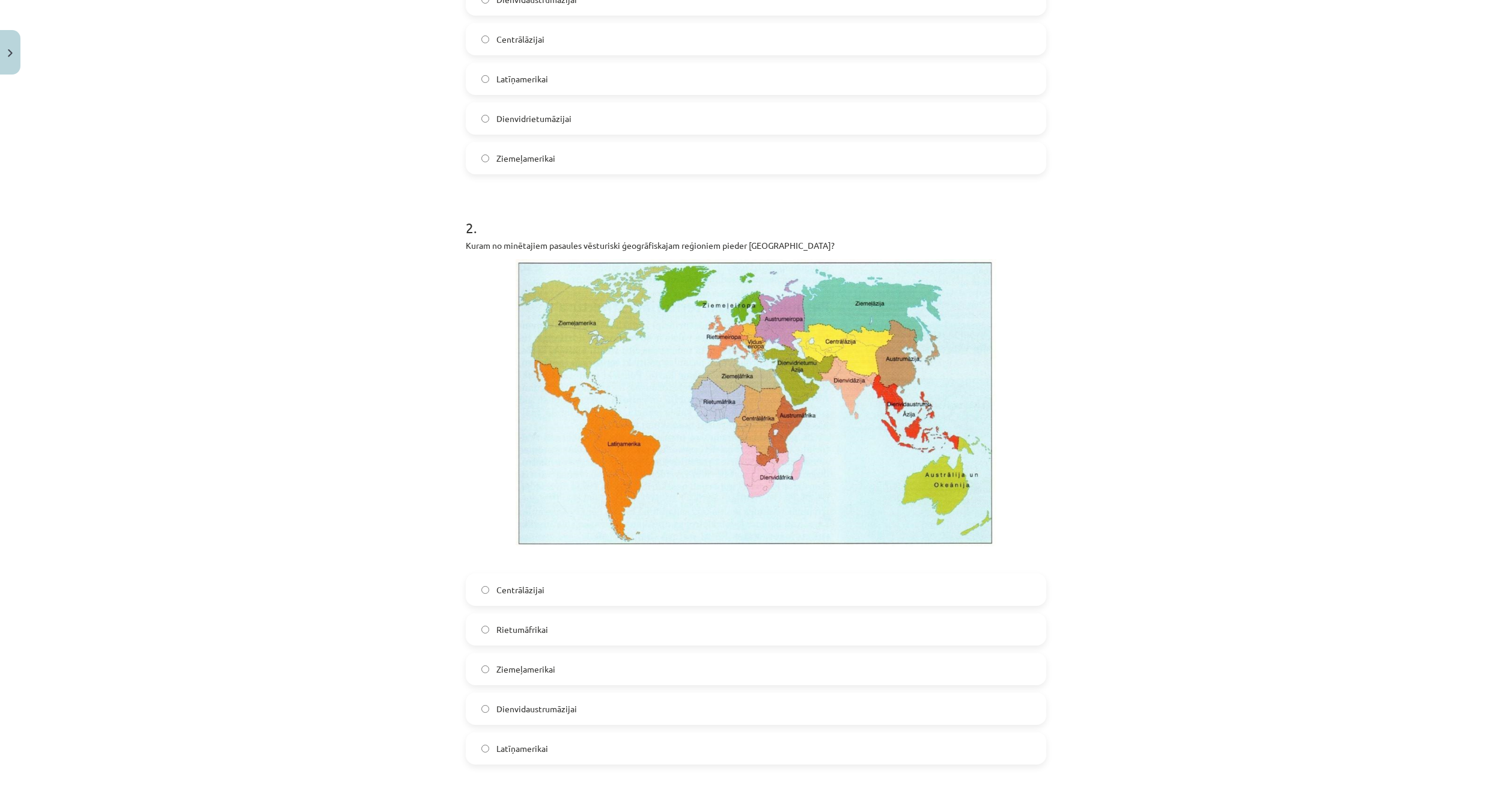
click at [520, 753] on span "Latīņamerikai" at bounding box center [522, 748] width 52 height 13
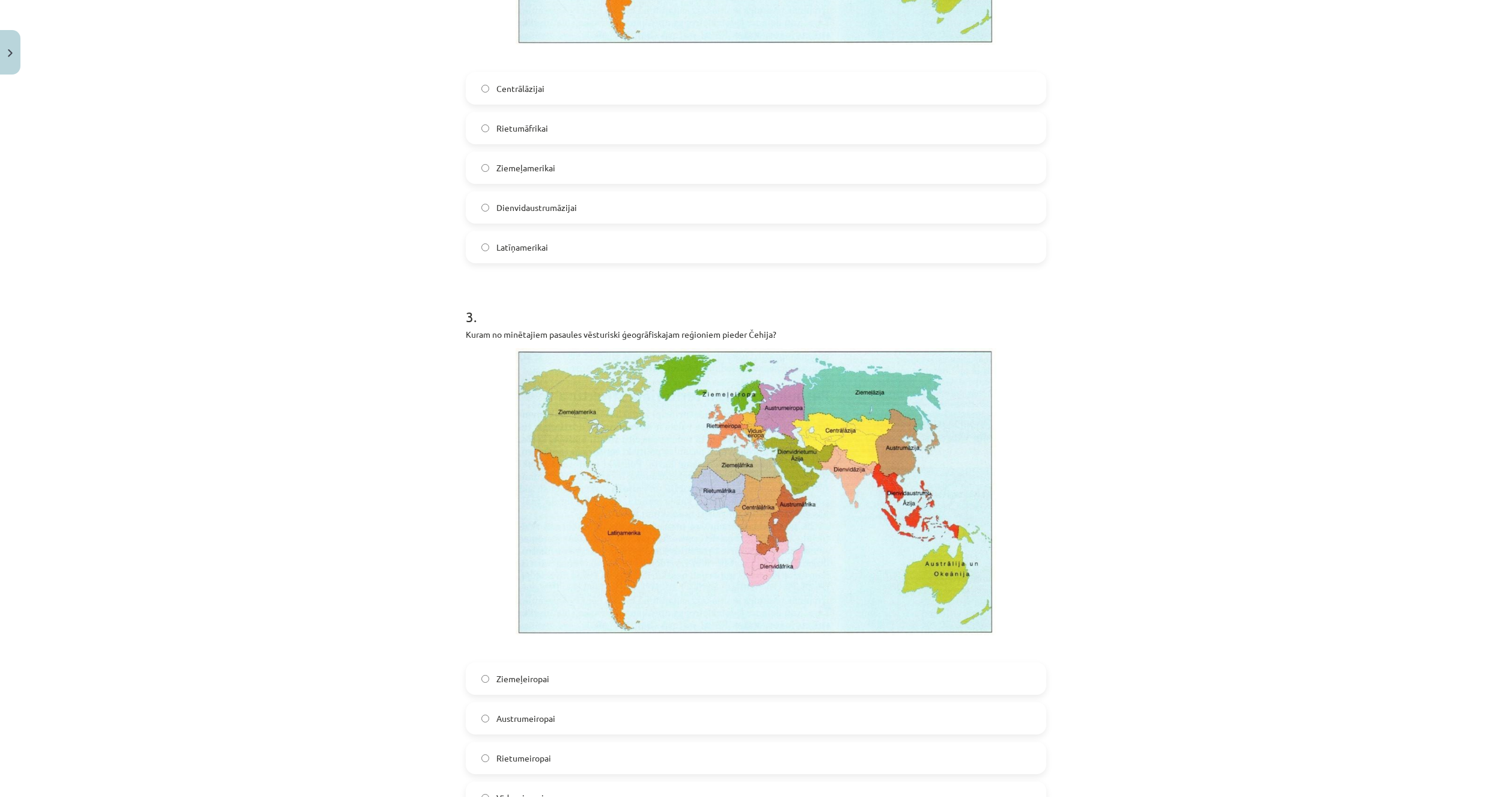
scroll to position [1232, 0]
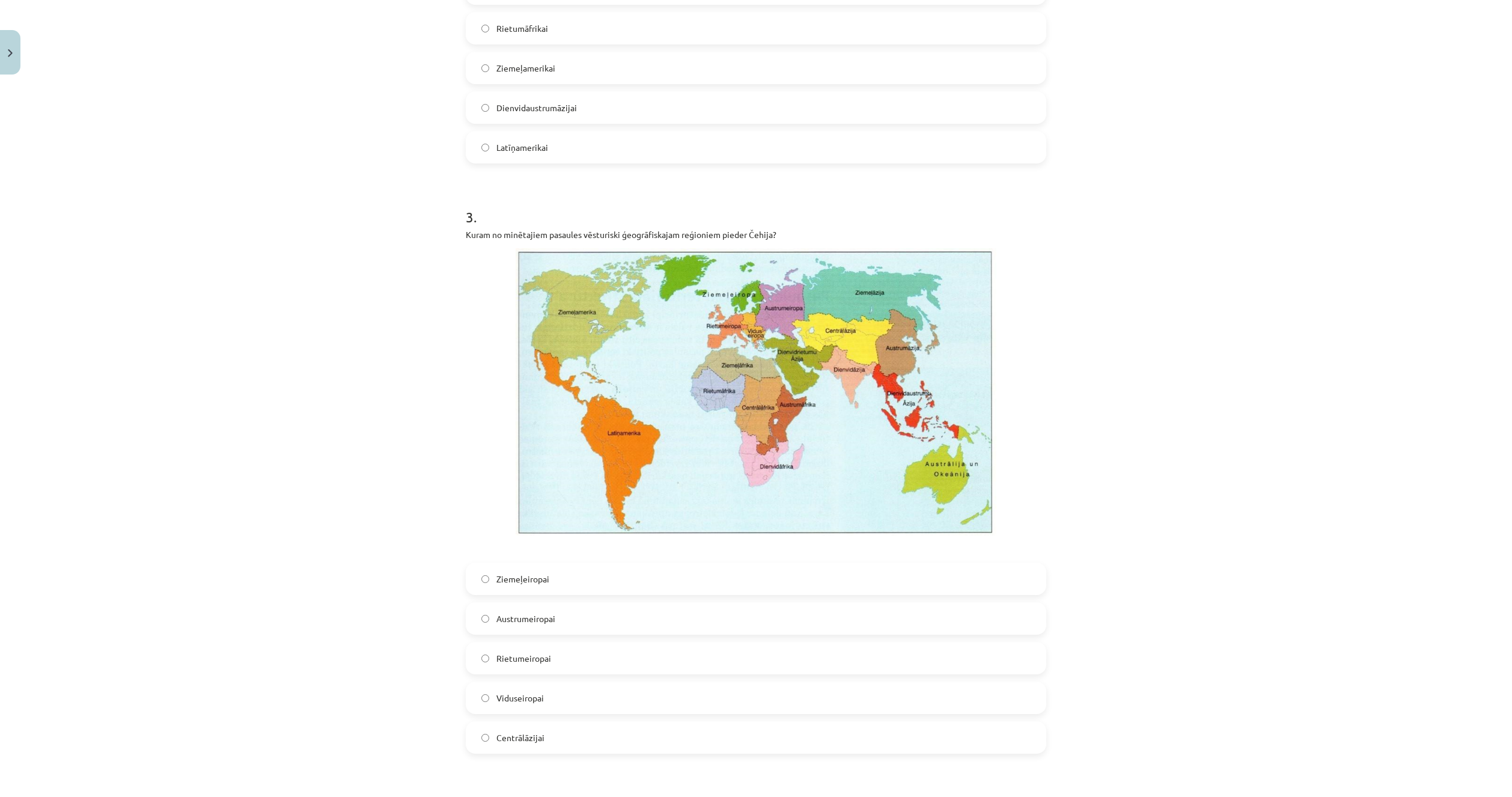
click at [554, 694] on label "Viduseiropai" at bounding box center [756, 697] width 578 height 30
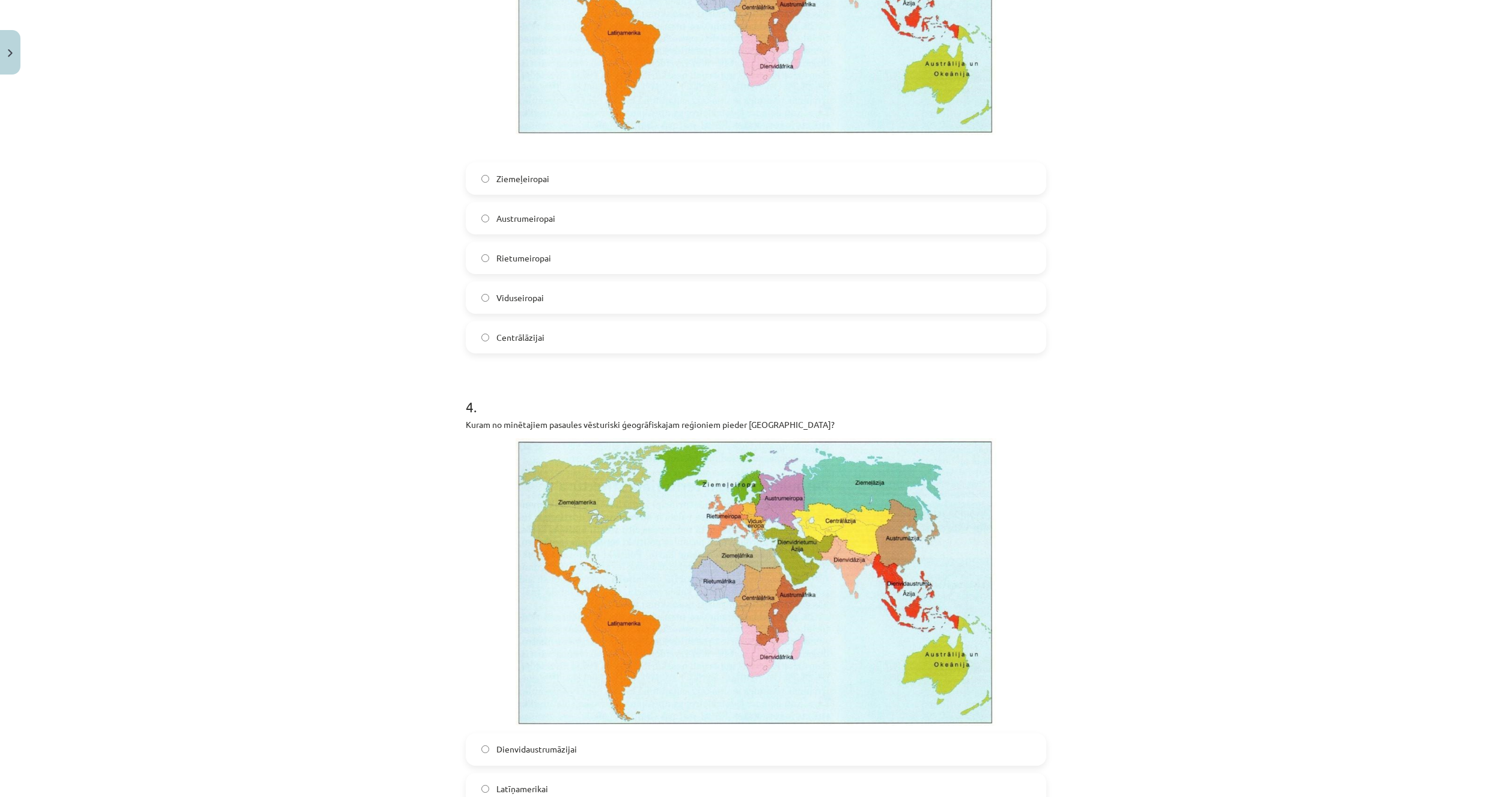
scroll to position [1893, 0]
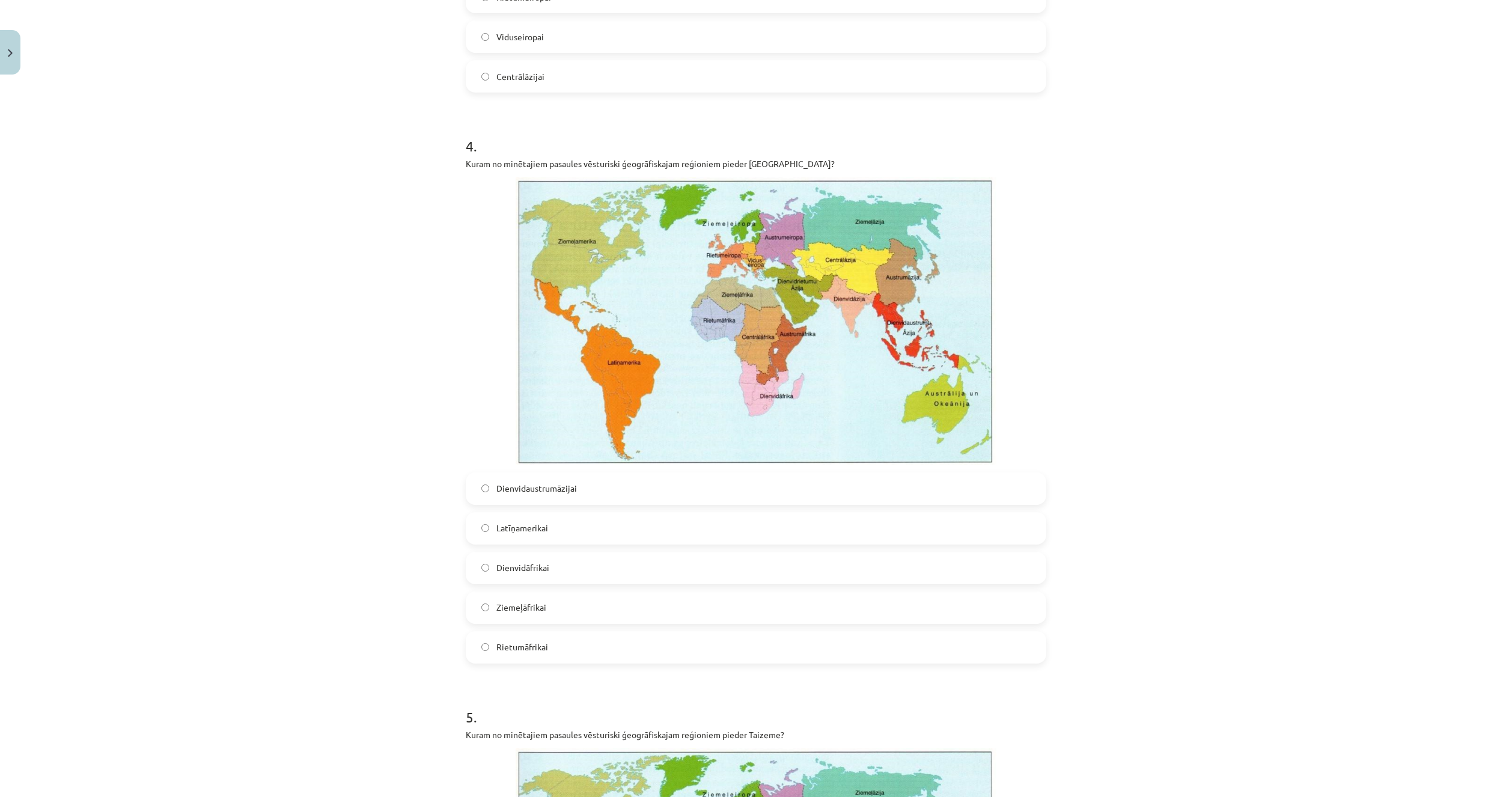
click at [515, 569] on span "Dienvidāfrikai" at bounding box center [523, 567] width 53 height 13
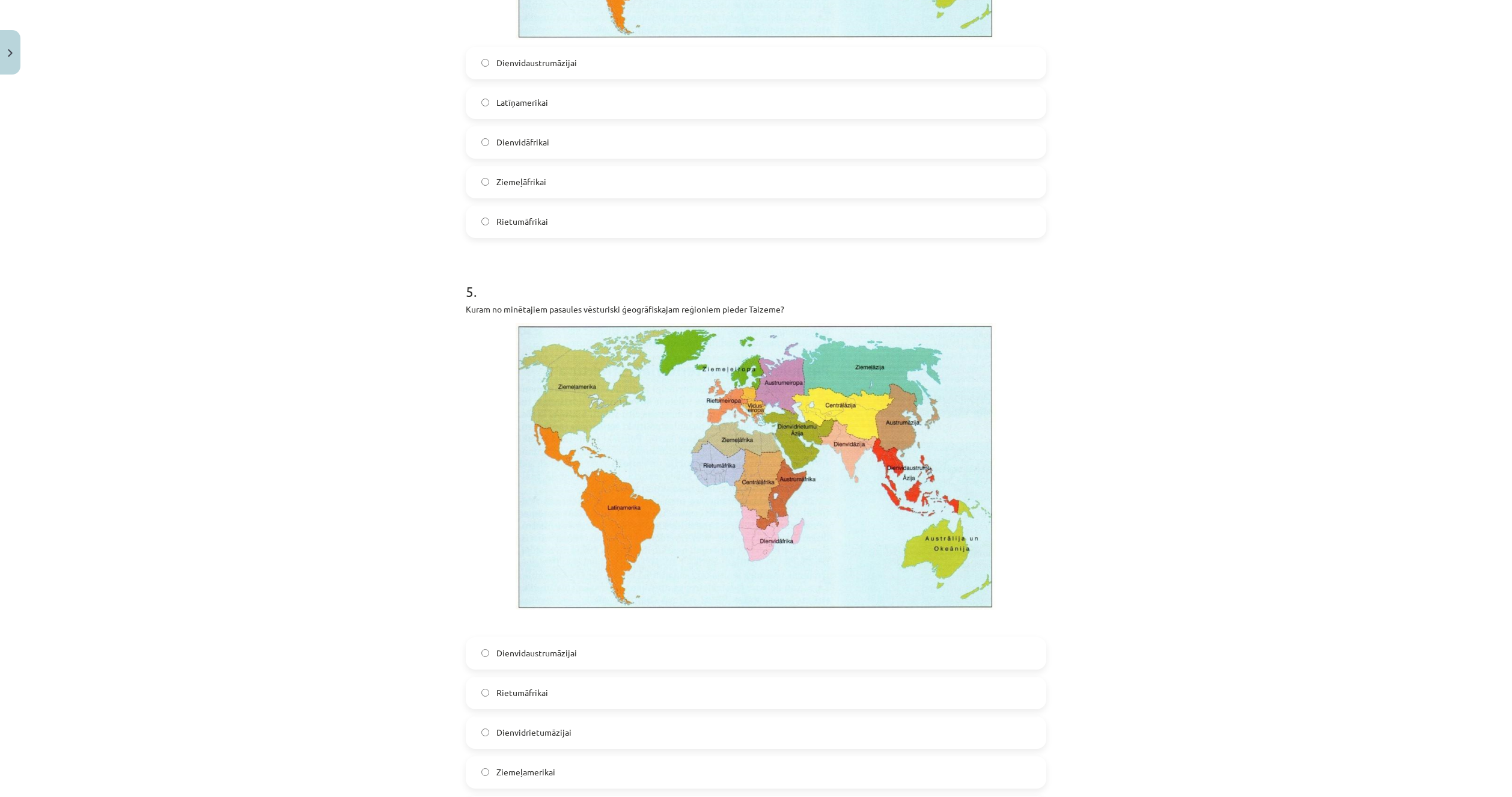
scroll to position [2373, 0]
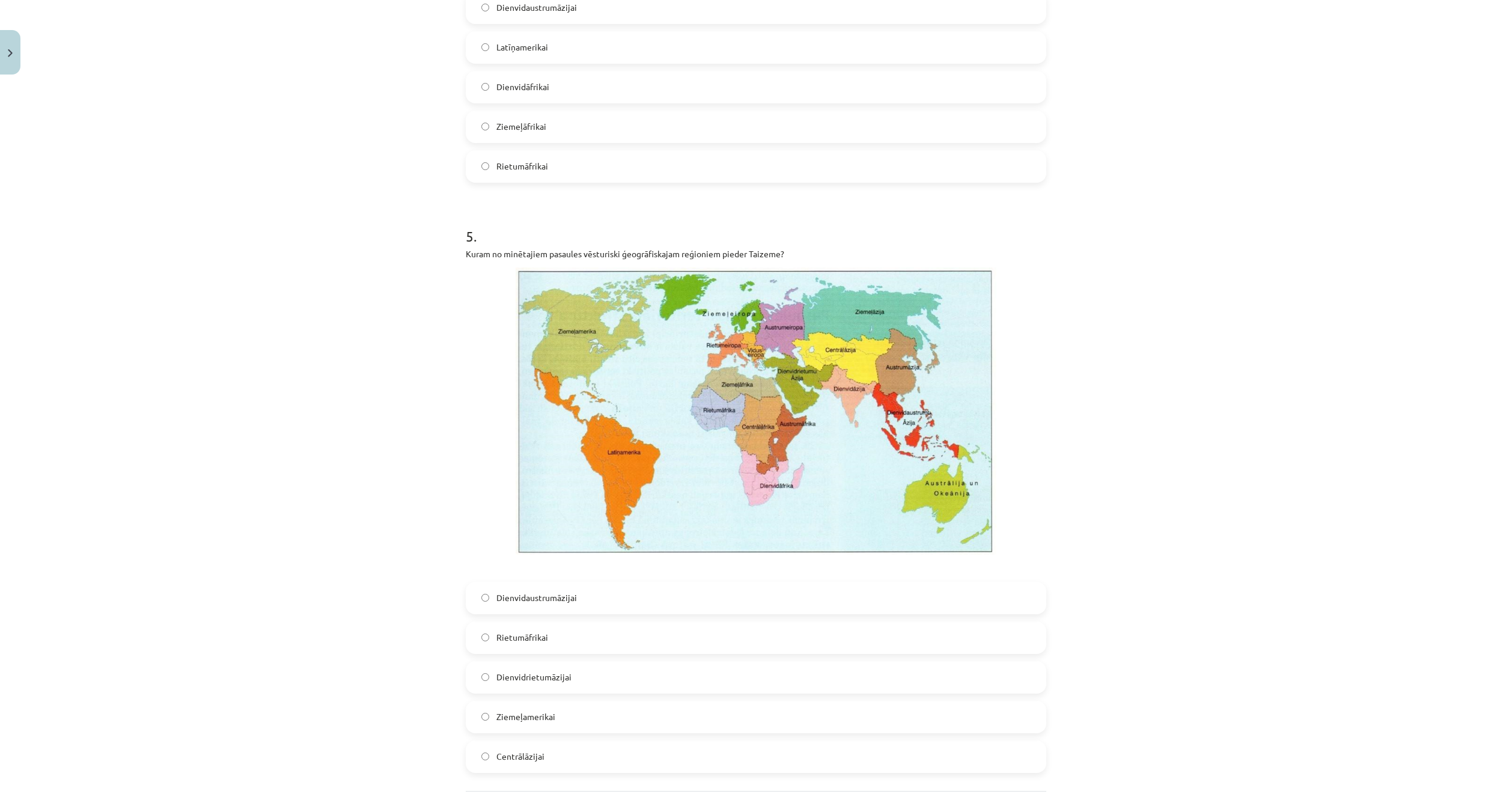
click at [539, 683] on span "Dienvidrietumāzijai" at bounding box center [534, 677] width 75 height 13
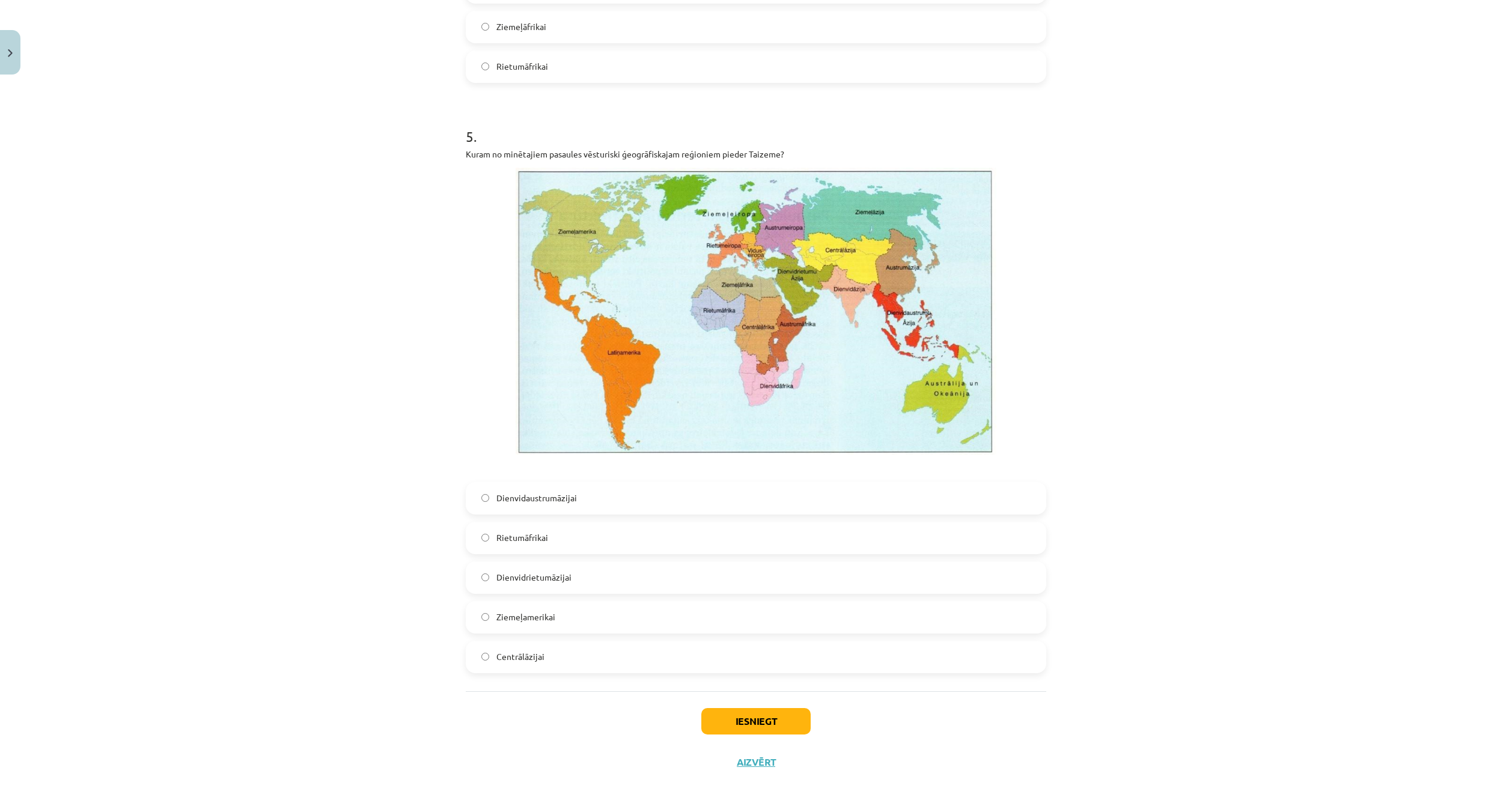
scroll to position [2488, 0]
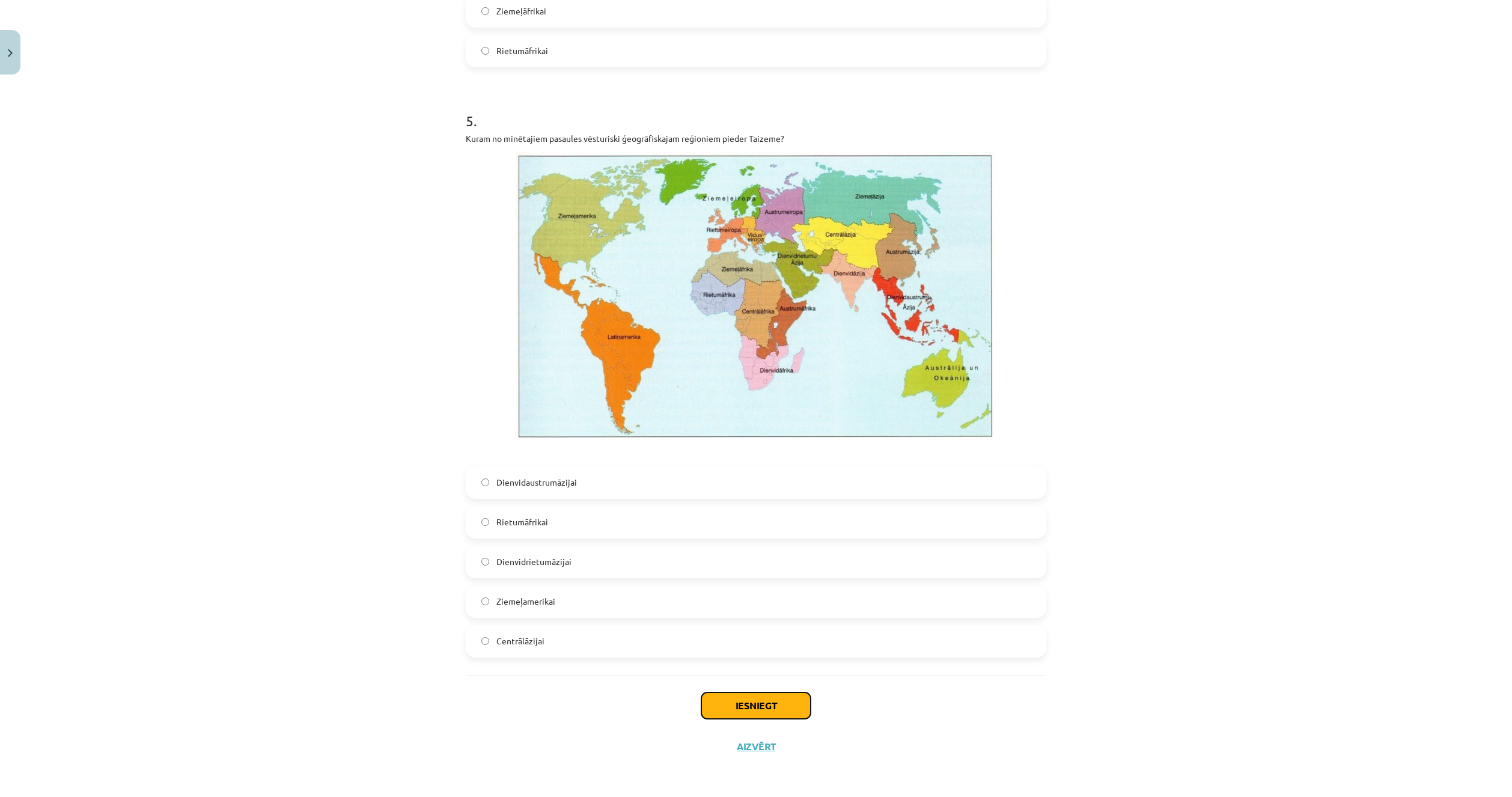
click at [729, 708] on button "Iesniegt" at bounding box center [756, 704] width 109 height 26
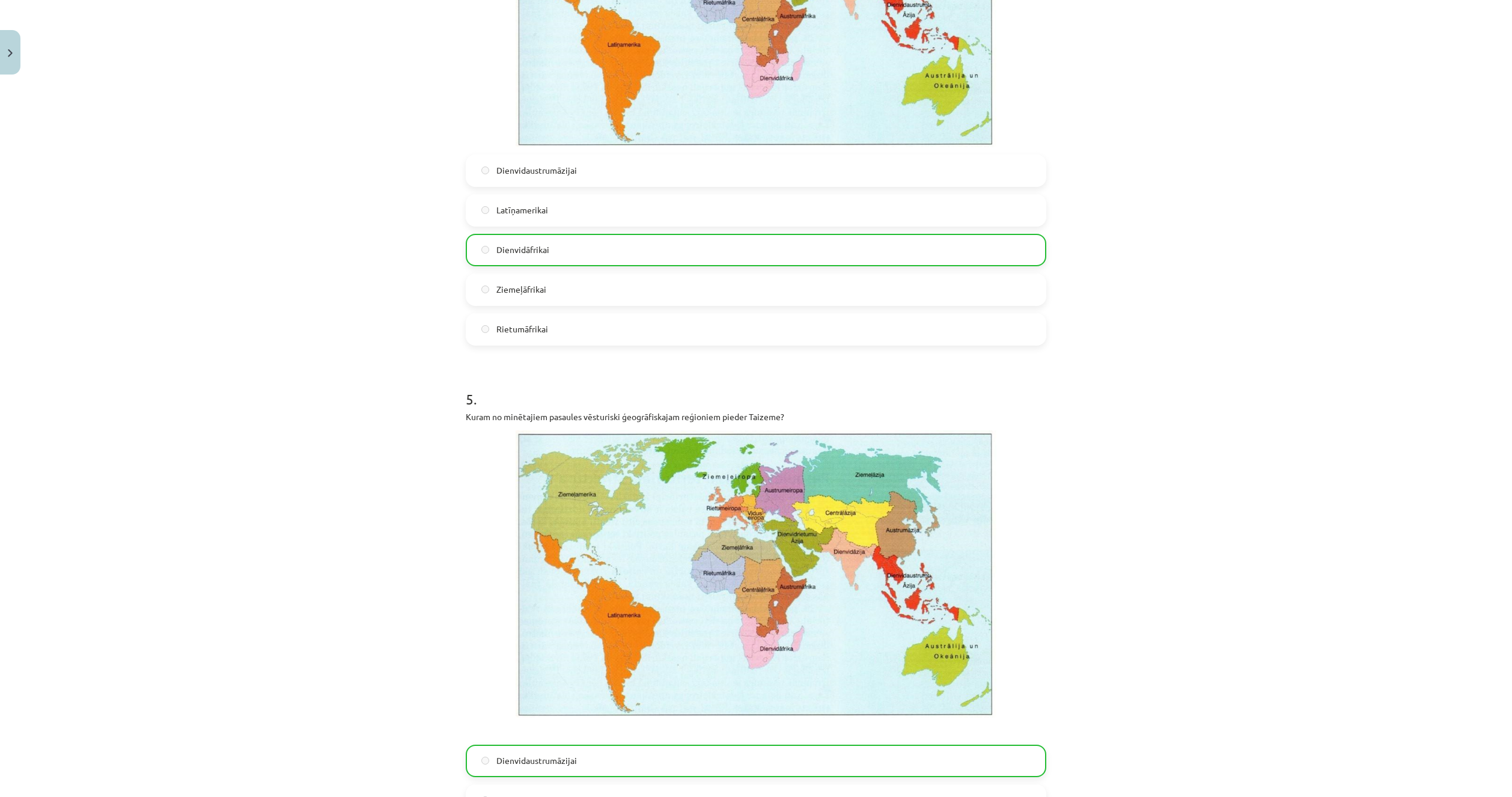
scroll to position [2428, 0]
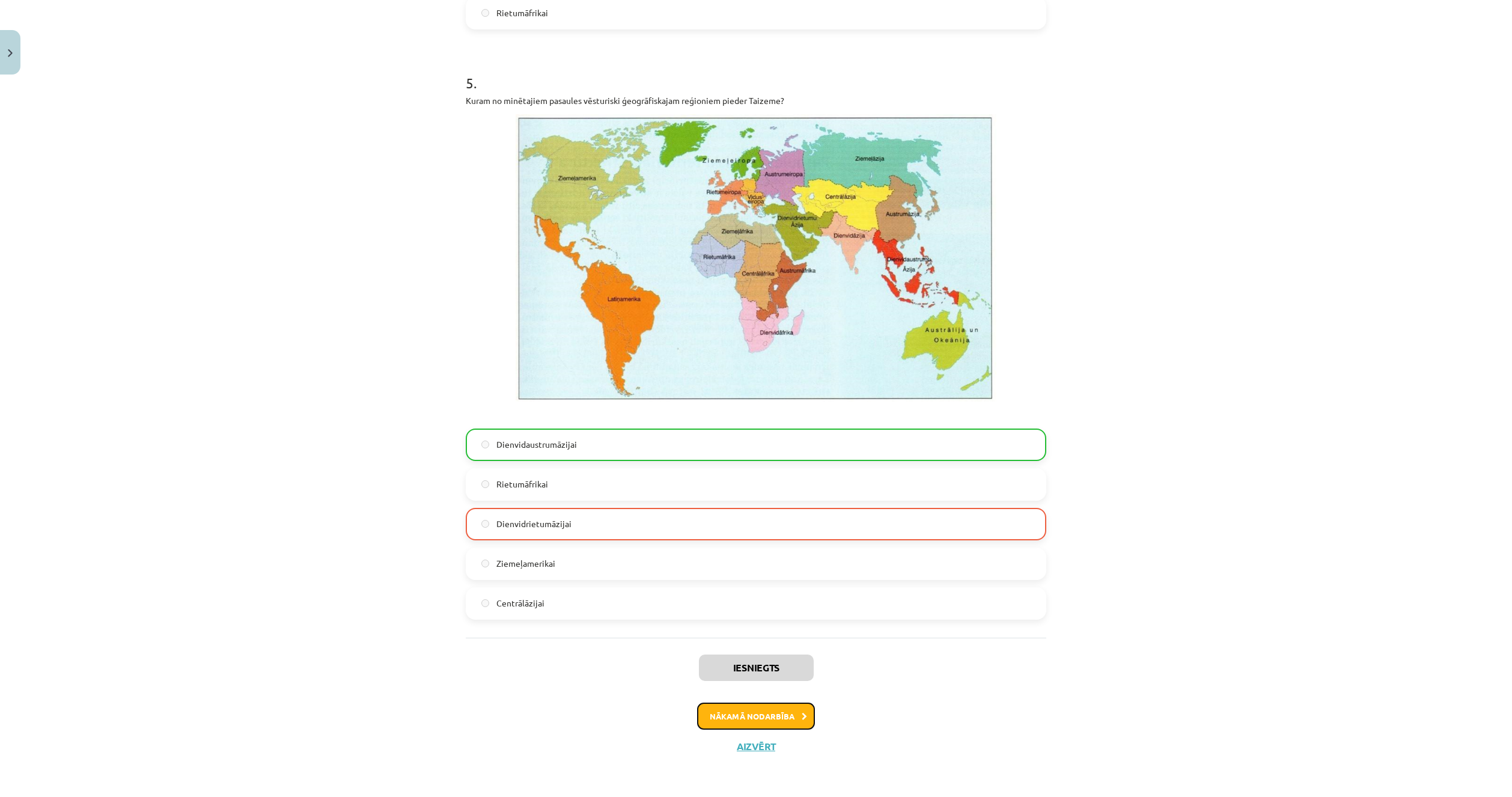
click at [755, 708] on button "Nākamā nodarbība" at bounding box center [756, 716] width 118 height 27
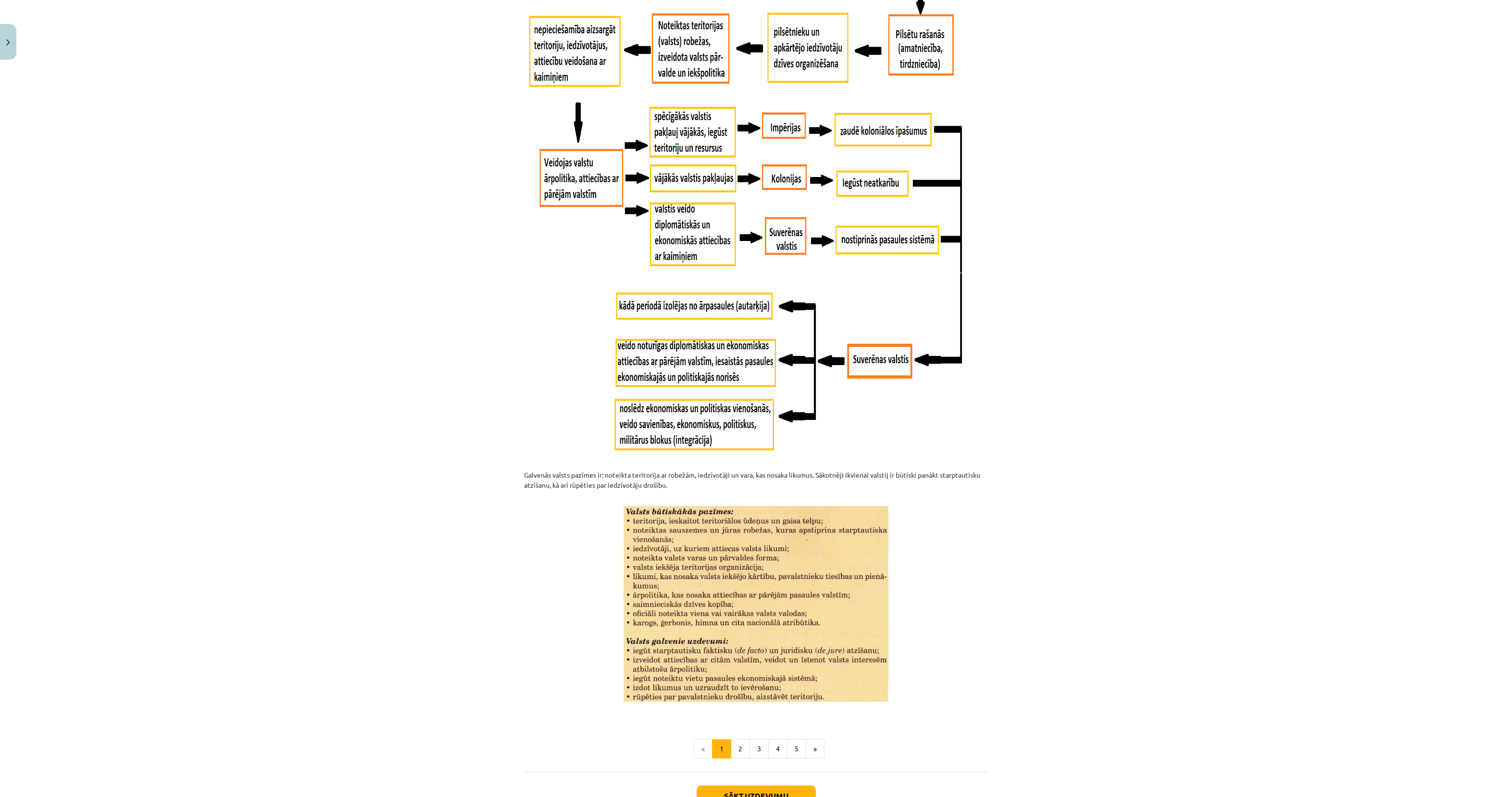
scroll to position [781, 0]
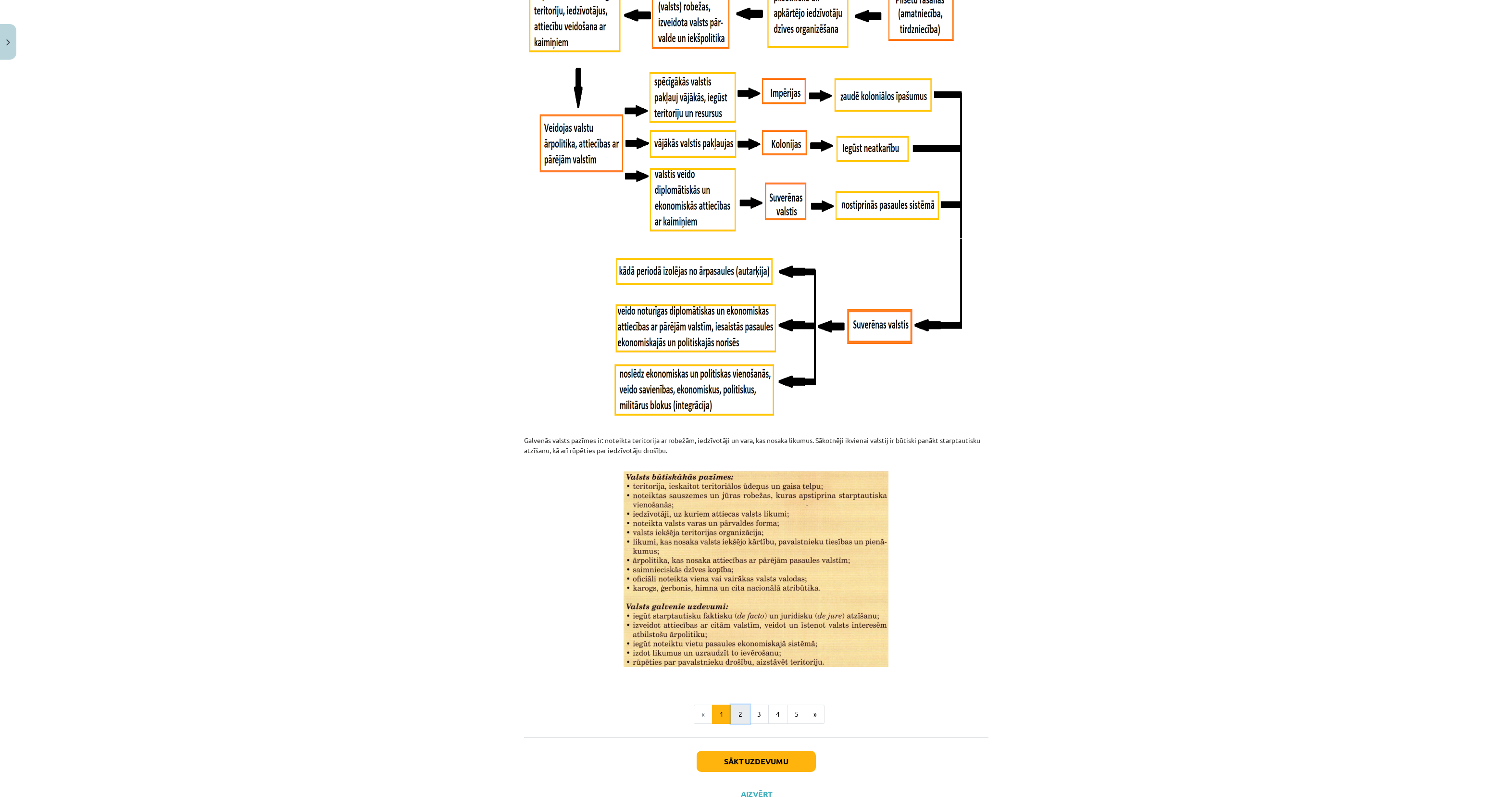
click at [732, 637] on button "2" at bounding box center [740, 714] width 19 height 19
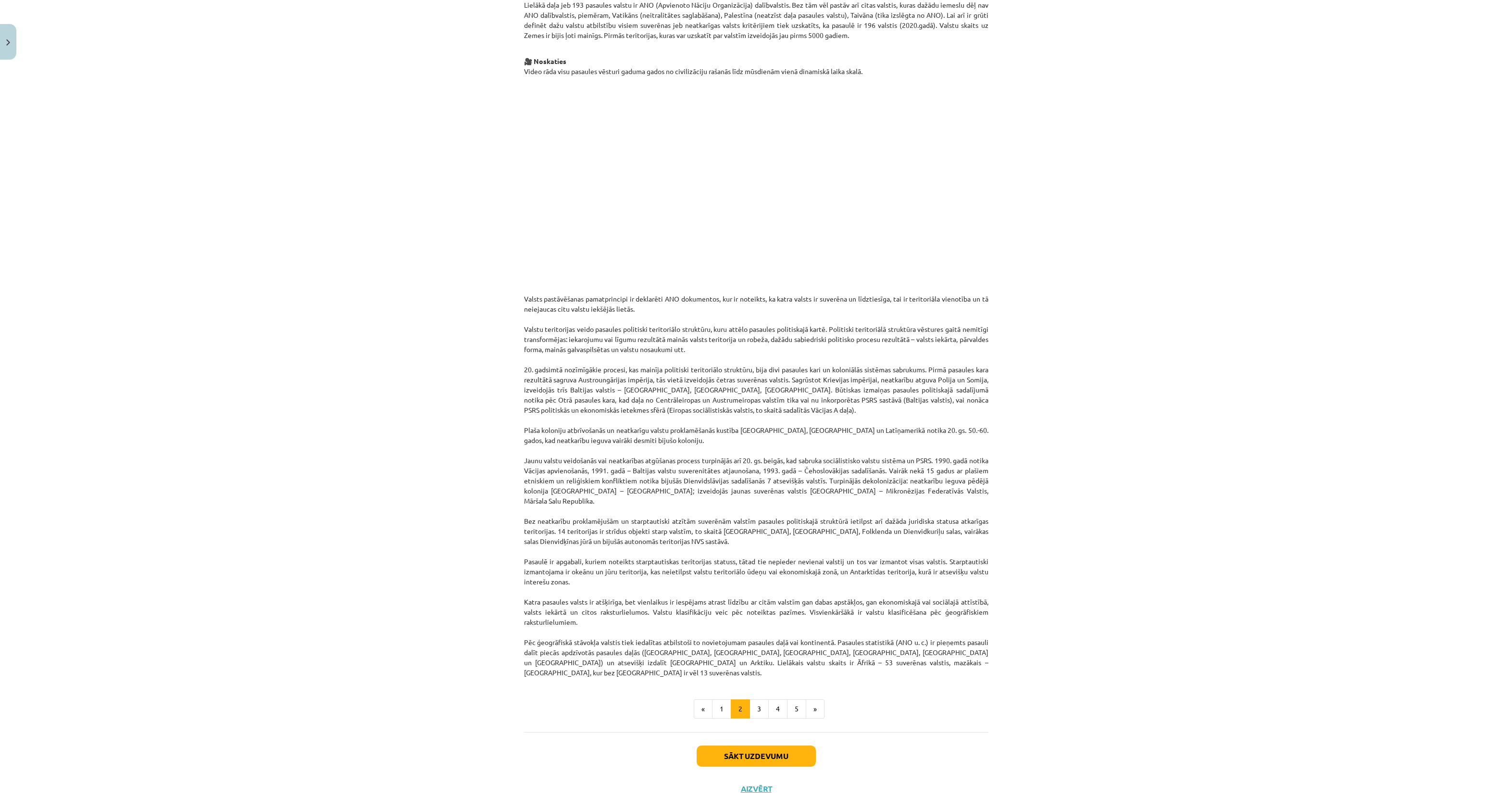
scroll to position [379, 0]
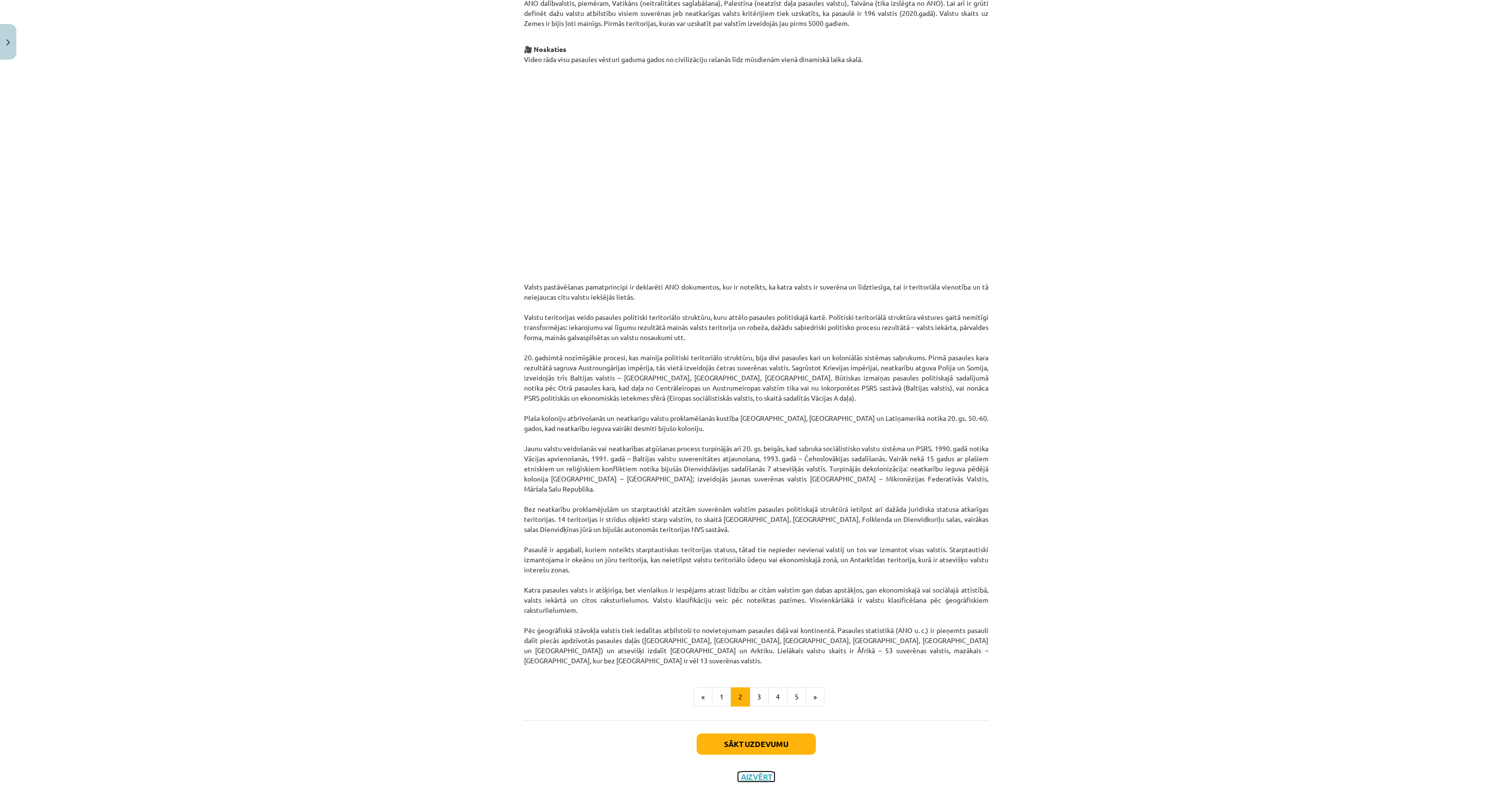
click at [760, 637] on button "Aizvērt" at bounding box center [756, 776] width 36 height 9
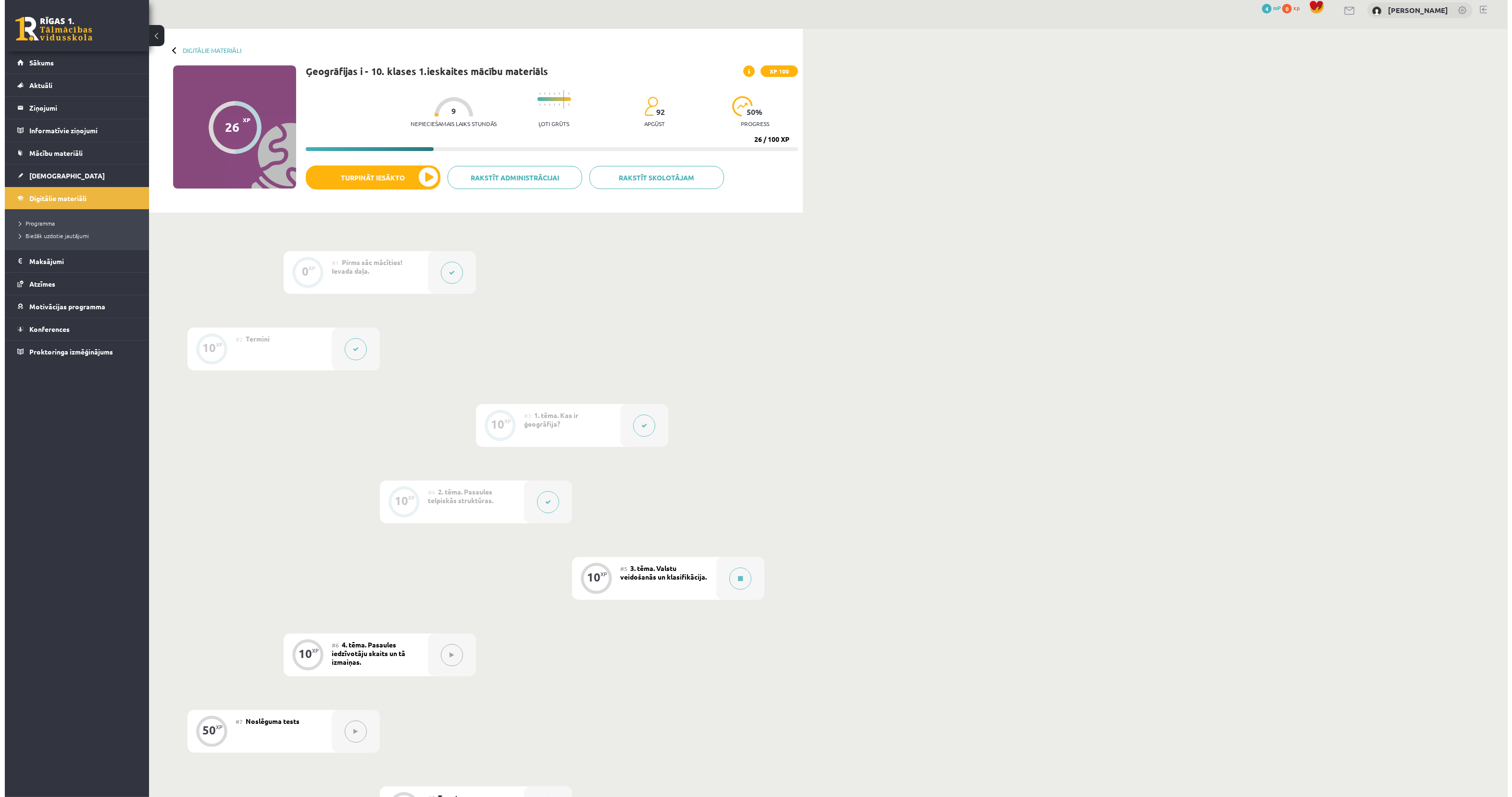
scroll to position [0, 0]
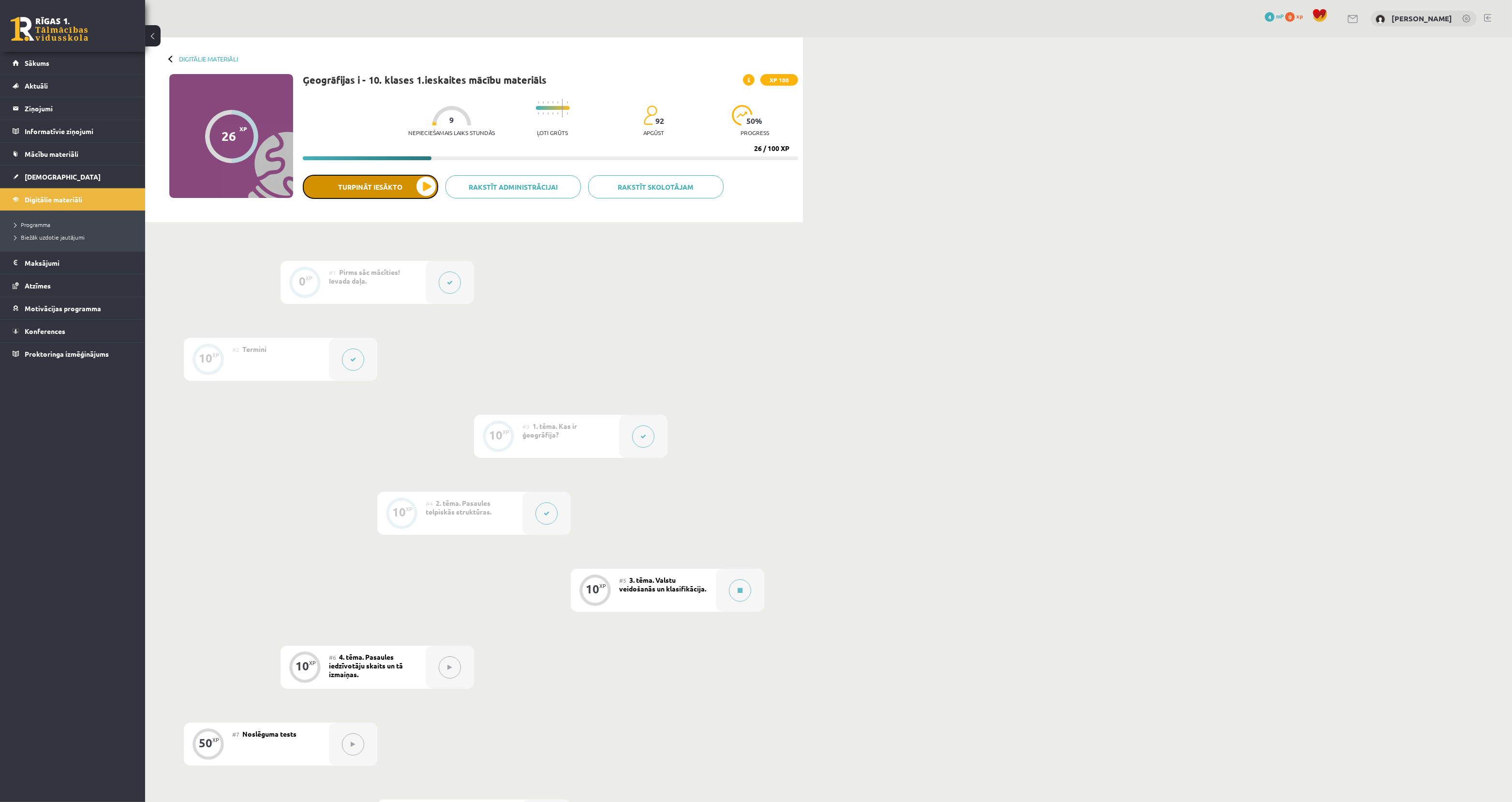
click at [373, 190] on button "Turpināt iesākto" at bounding box center [370, 186] width 135 height 24
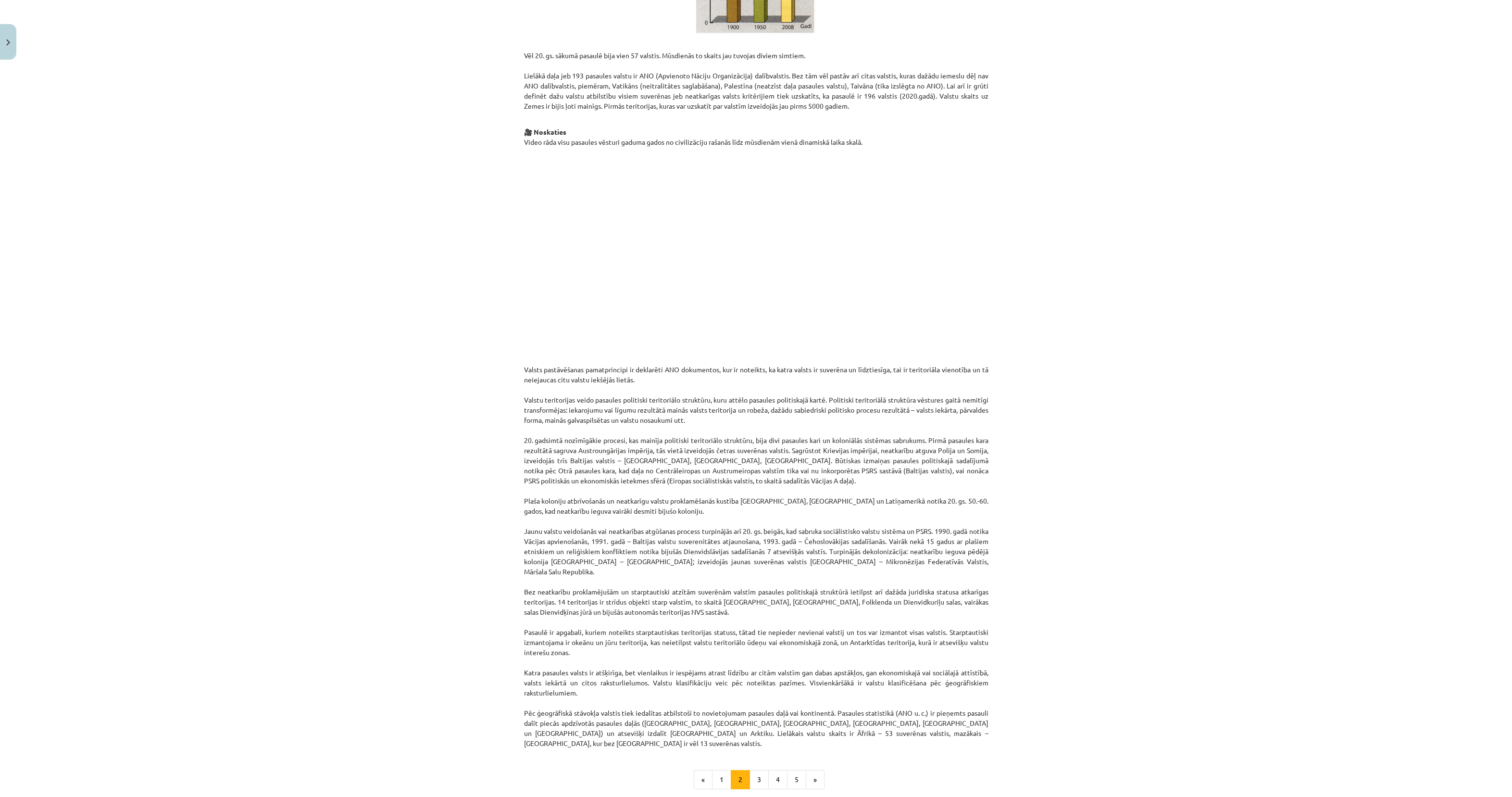
scroll to position [301, 0]
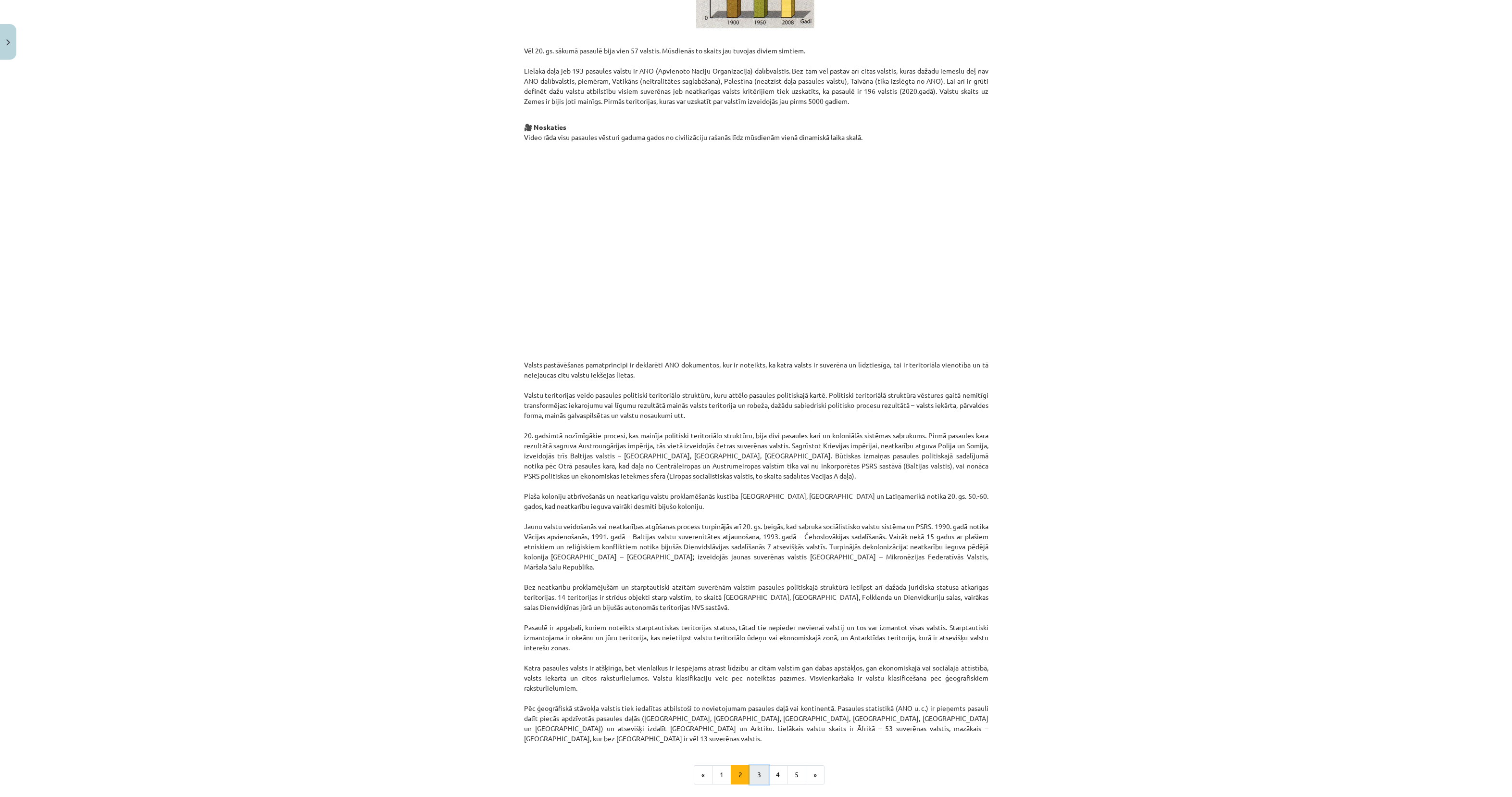
click at [759, 637] on button "3" at bounding box center [759, 774] width 19 height 19
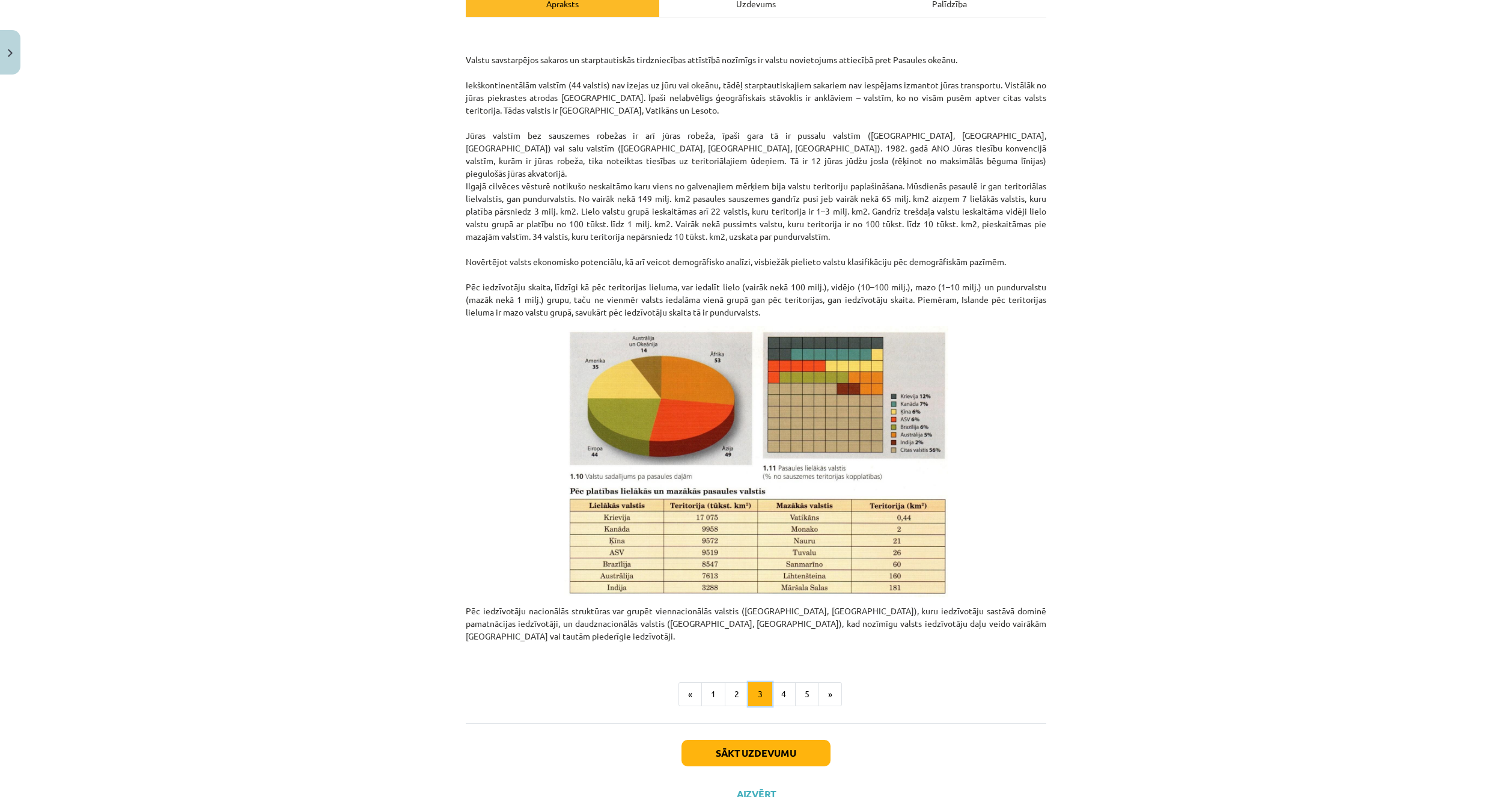
scroll to position [191, 0]
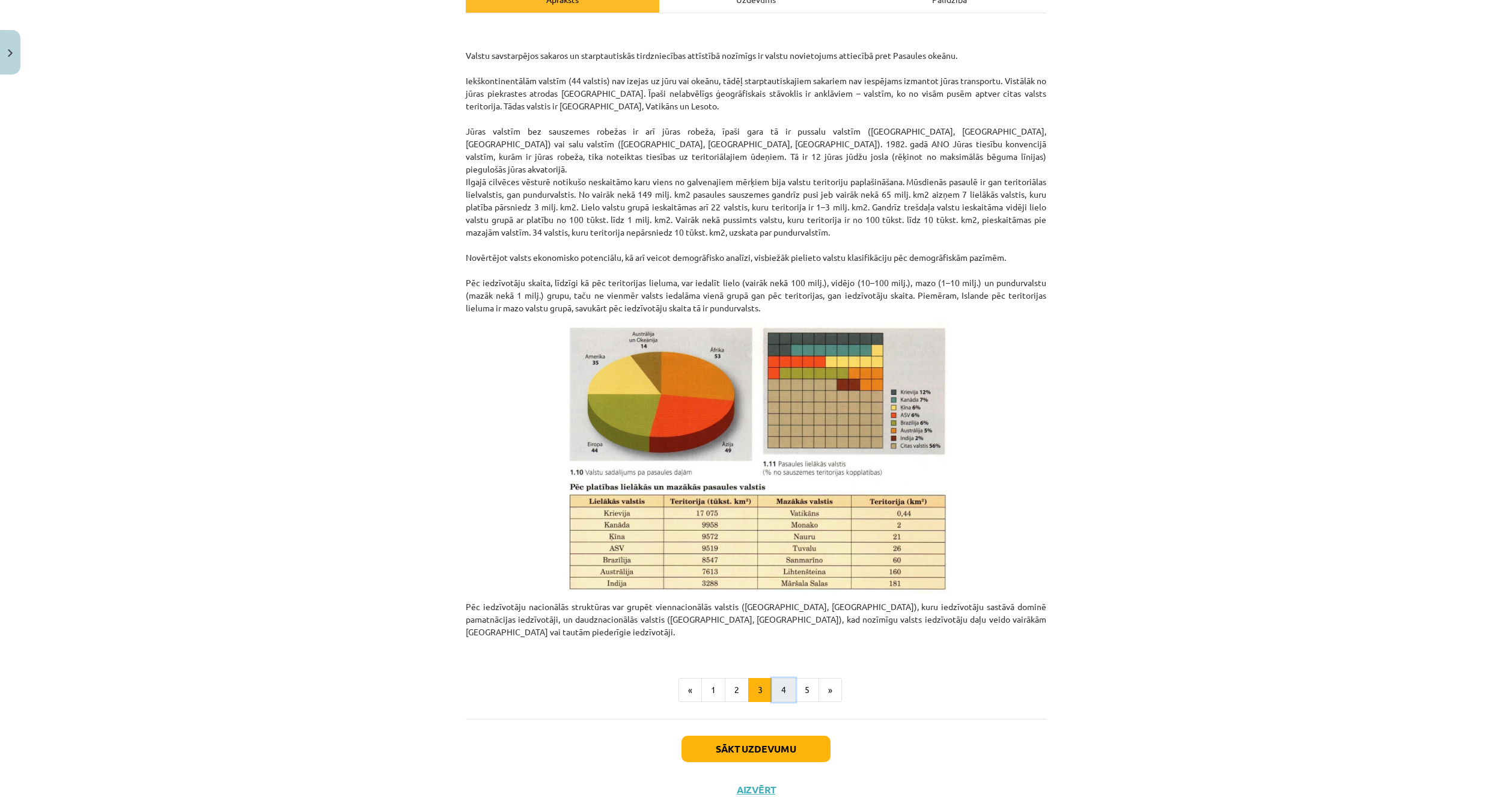
click at [785, 678] on button "4" at bounding box center [784, 690] width 24 height 24
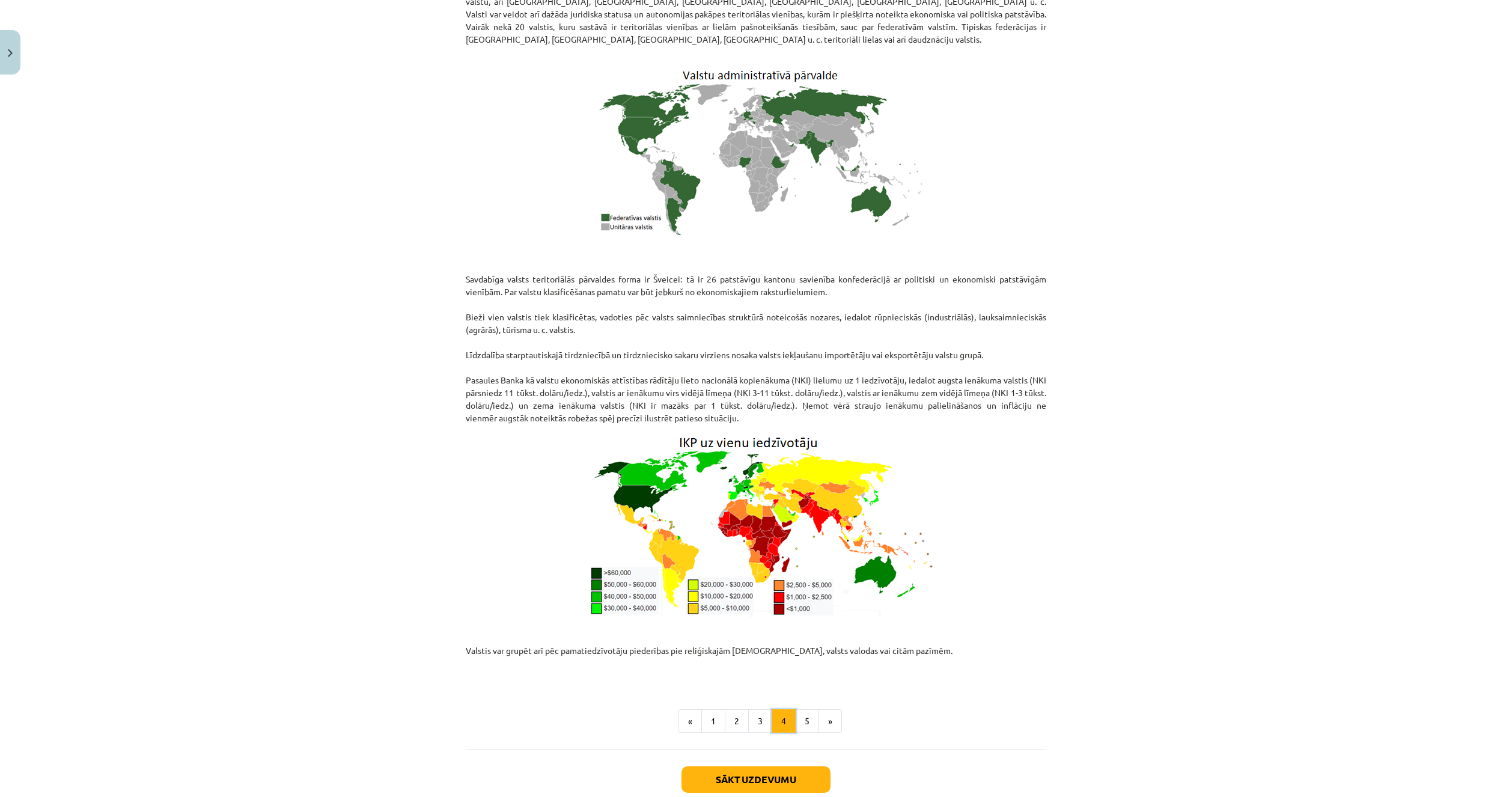
scroll to position [1202, 0]
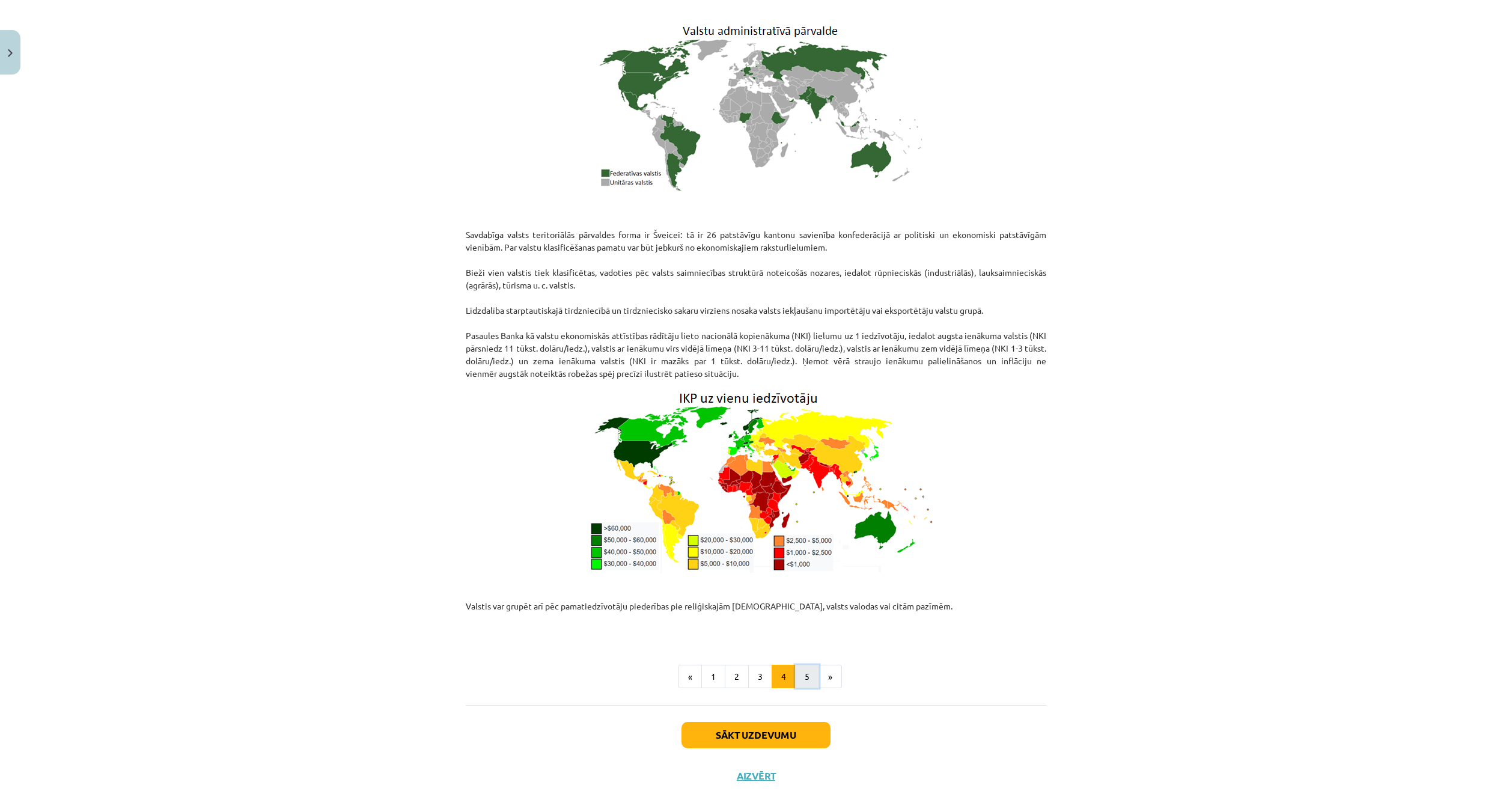
click at [802, 664] on button "5" at bounding box center [807, 676] width 24 height 24
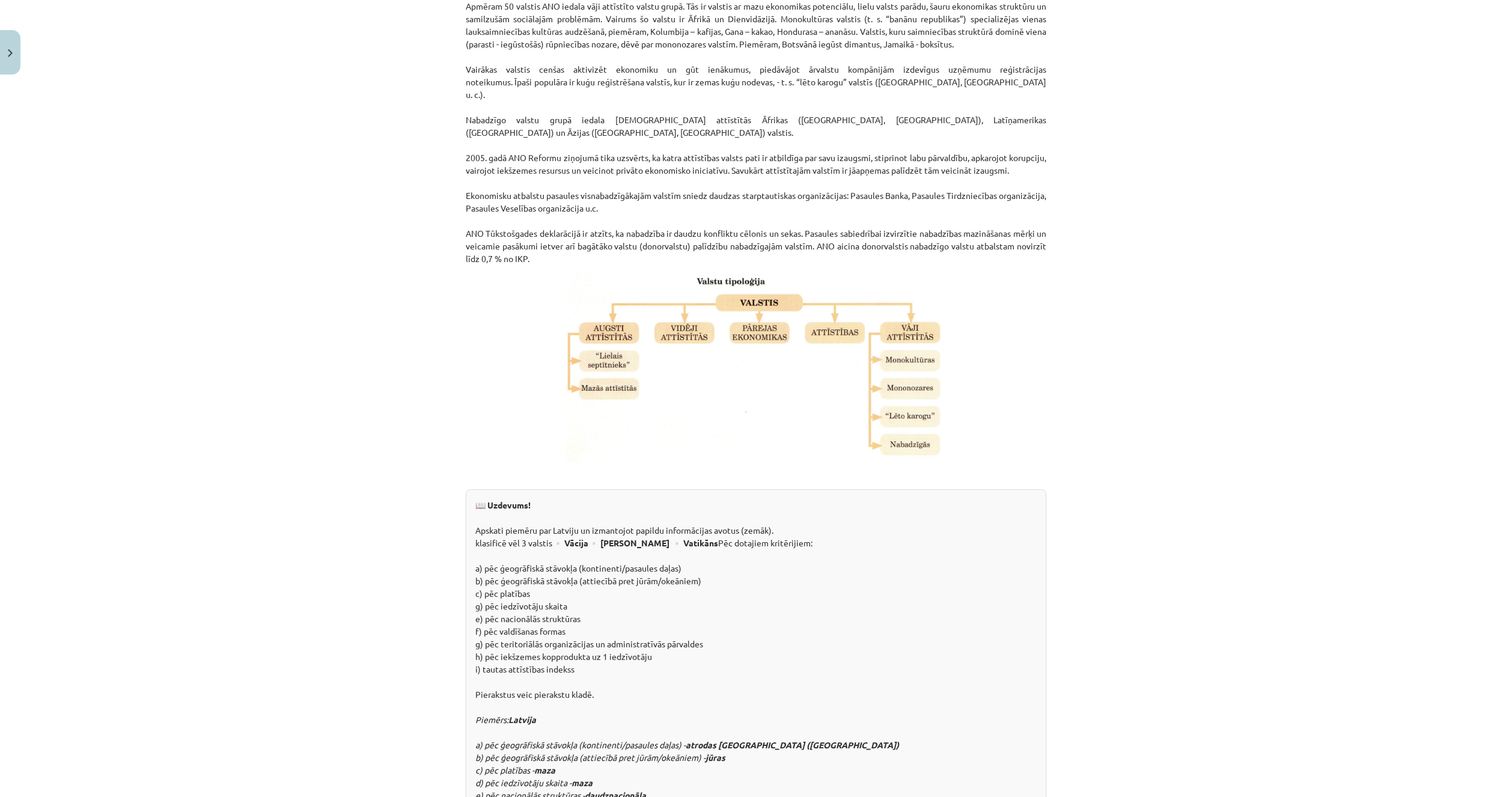
scroll to position [1207, 0]
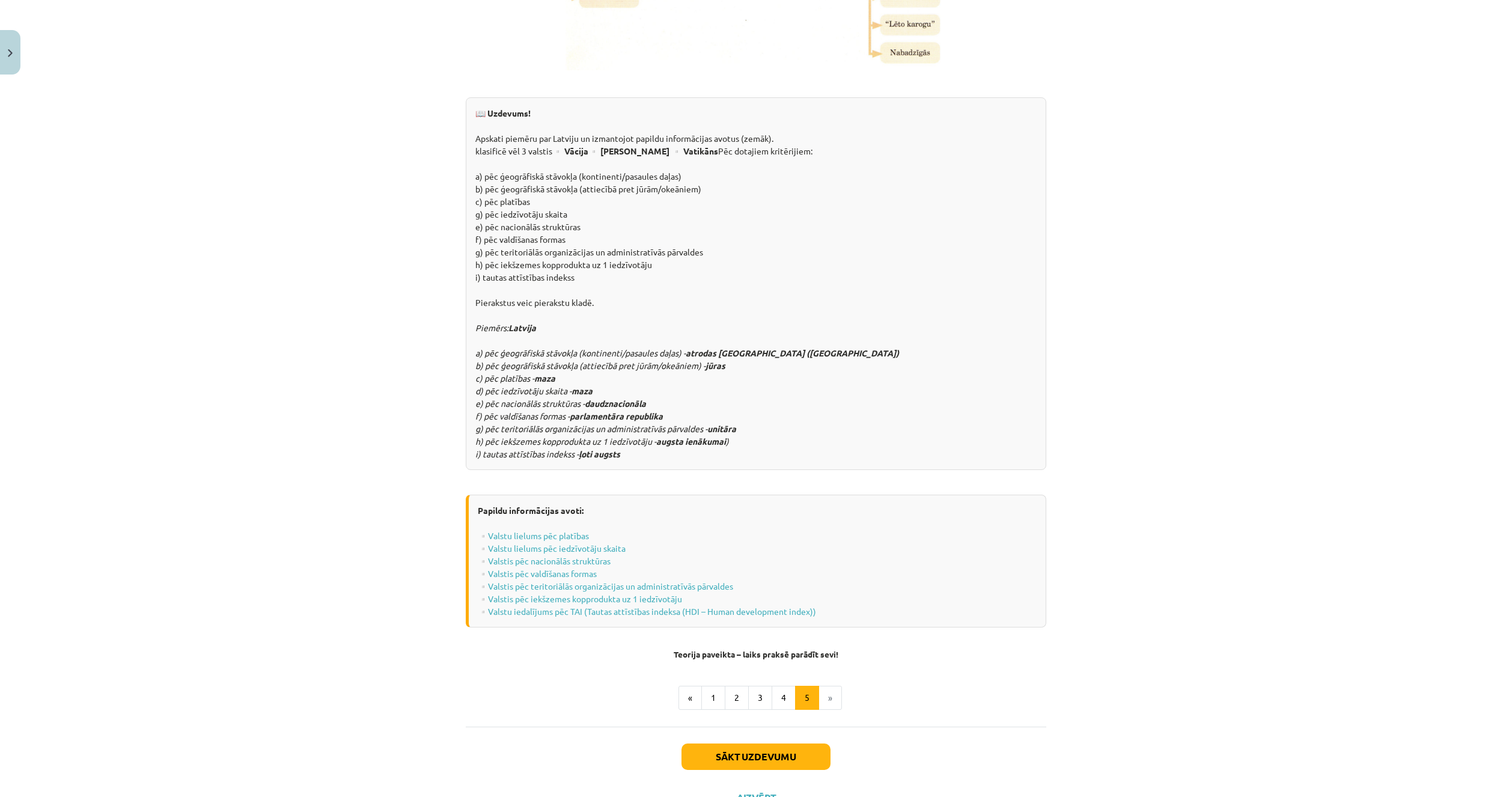
drag, startPoint x: 815, startPoint y: 596, endPoint x: 1316, endPoint y: 511, distance: 508.2
click at [1327, 507] on div "Mācību tēma: Ģeogrāfijas i - 10. klases 1.ieskaites mācību materiāls #5 3. tēma…" at bounding box center [756, 398] width 1512 height 797
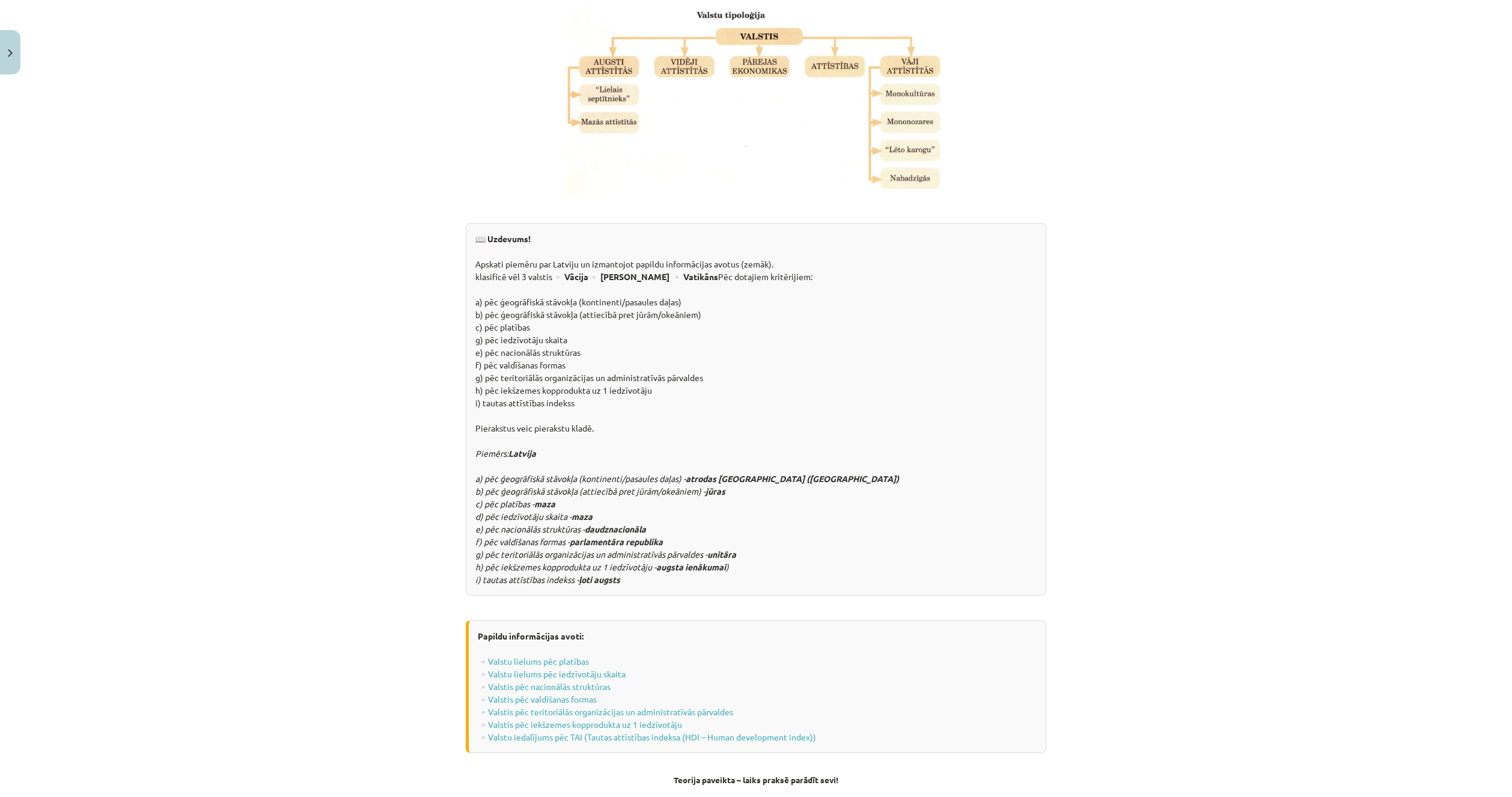
scroll to position [1087, 0]
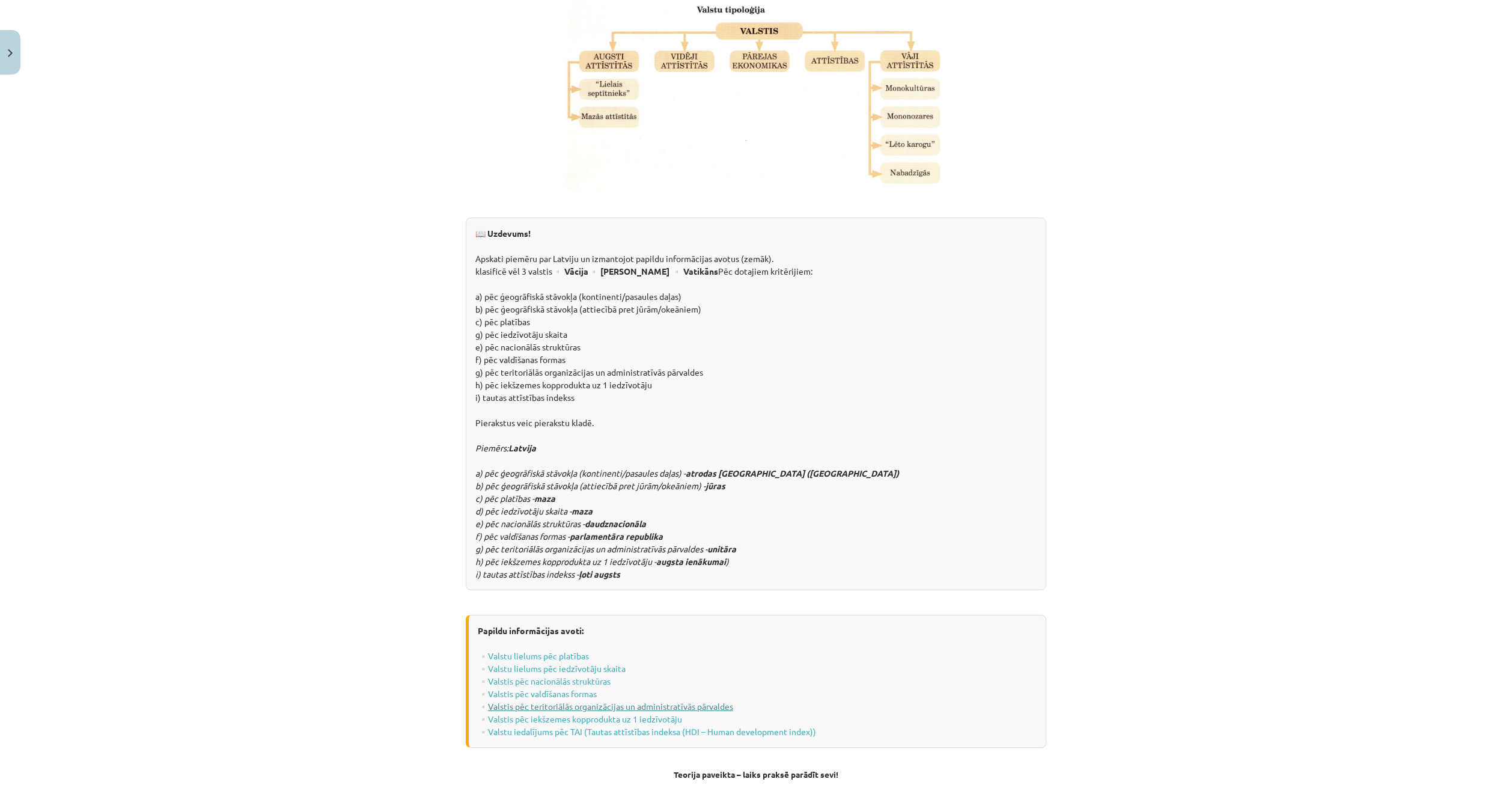
click at [553, 701] on link "Valstis pēc teritoriālās organizācijas un administratīvās pārvaldes" at bounding box center [610, 706] width 245 height 11
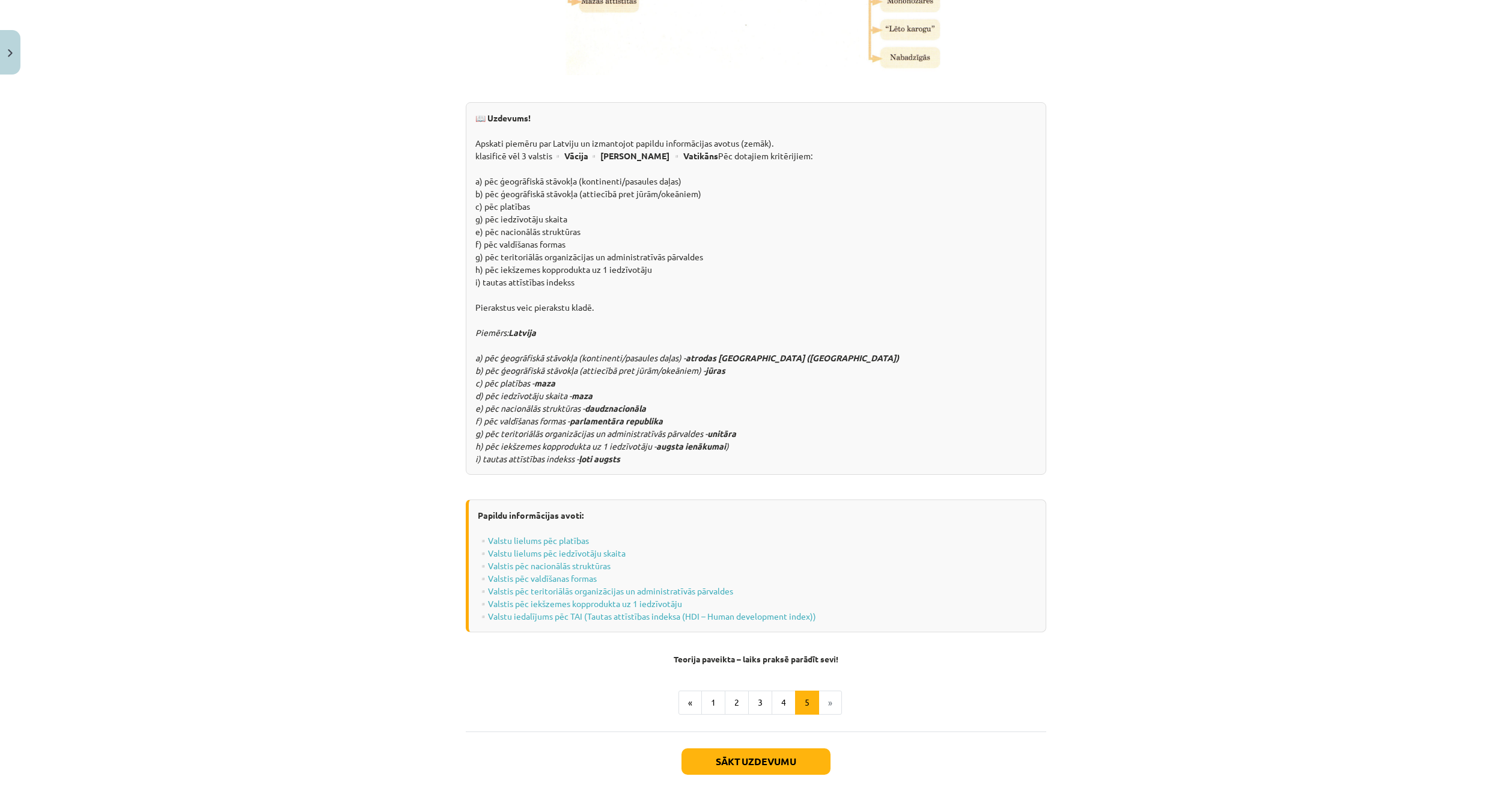
scroll to position [1207, 0]
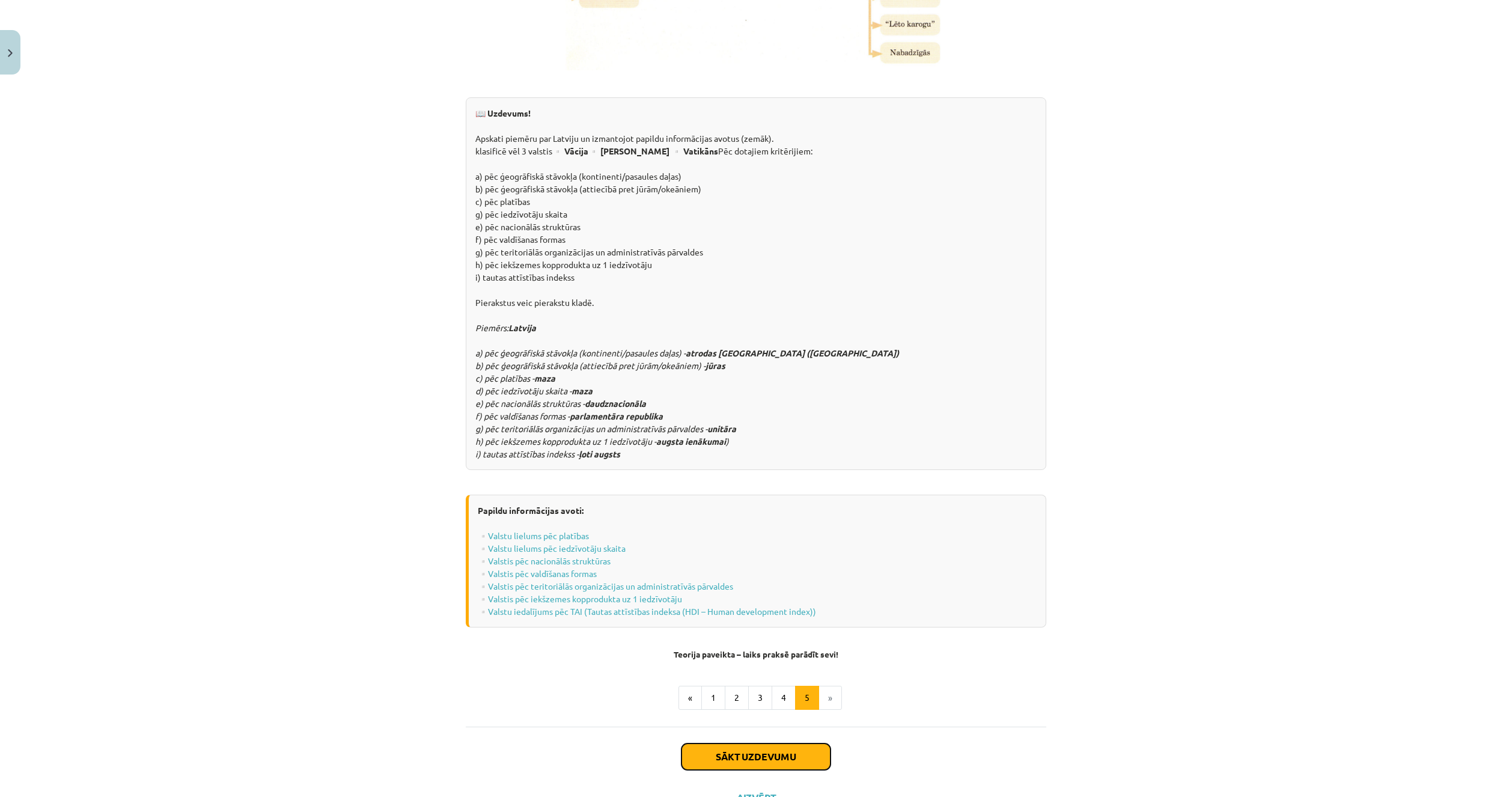
click at [726, 743] on button "Sākt uzdevumu" at bounding box center [756, 756] width 149 height 26
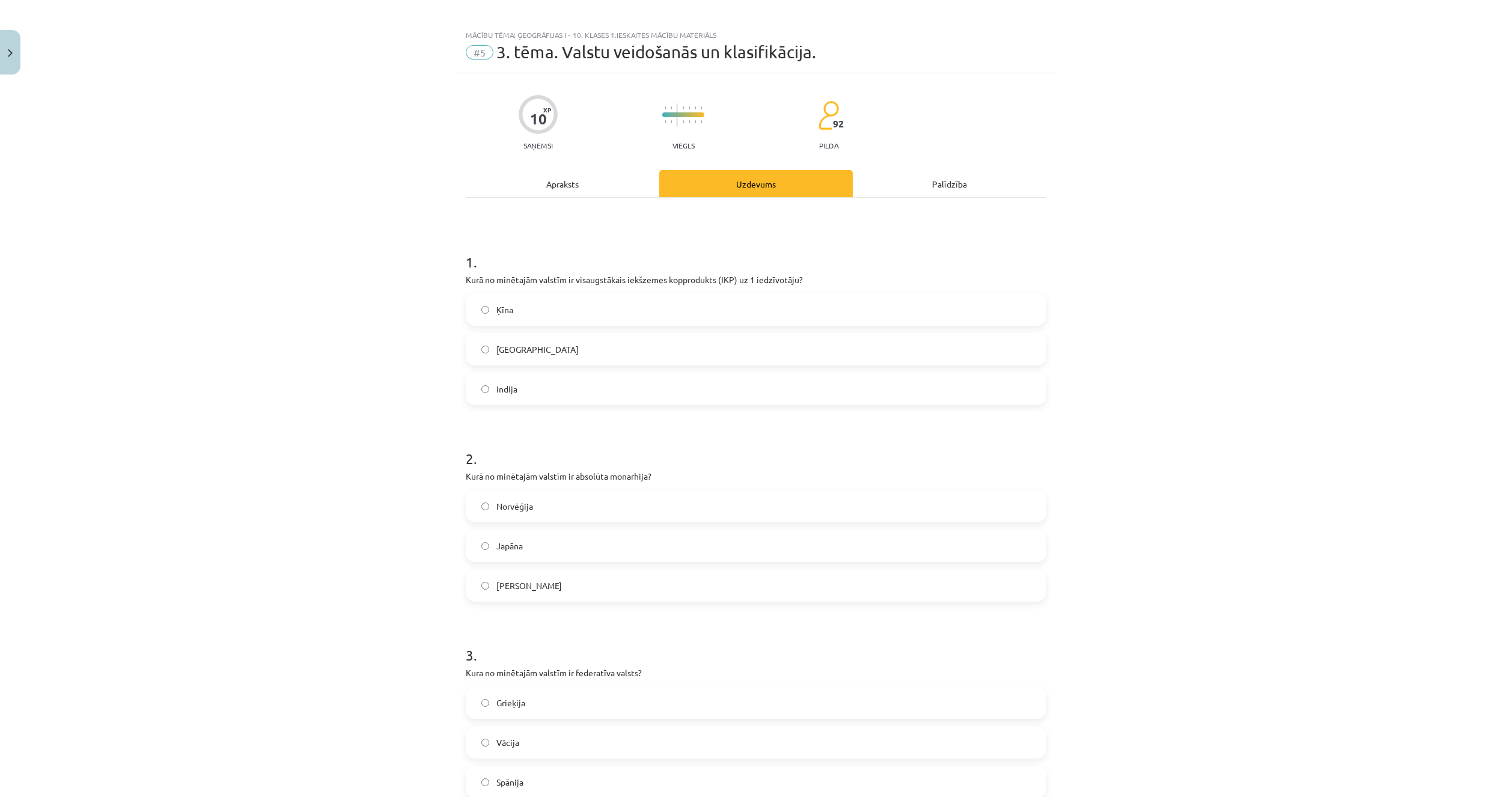
scroll to position [0, 0]
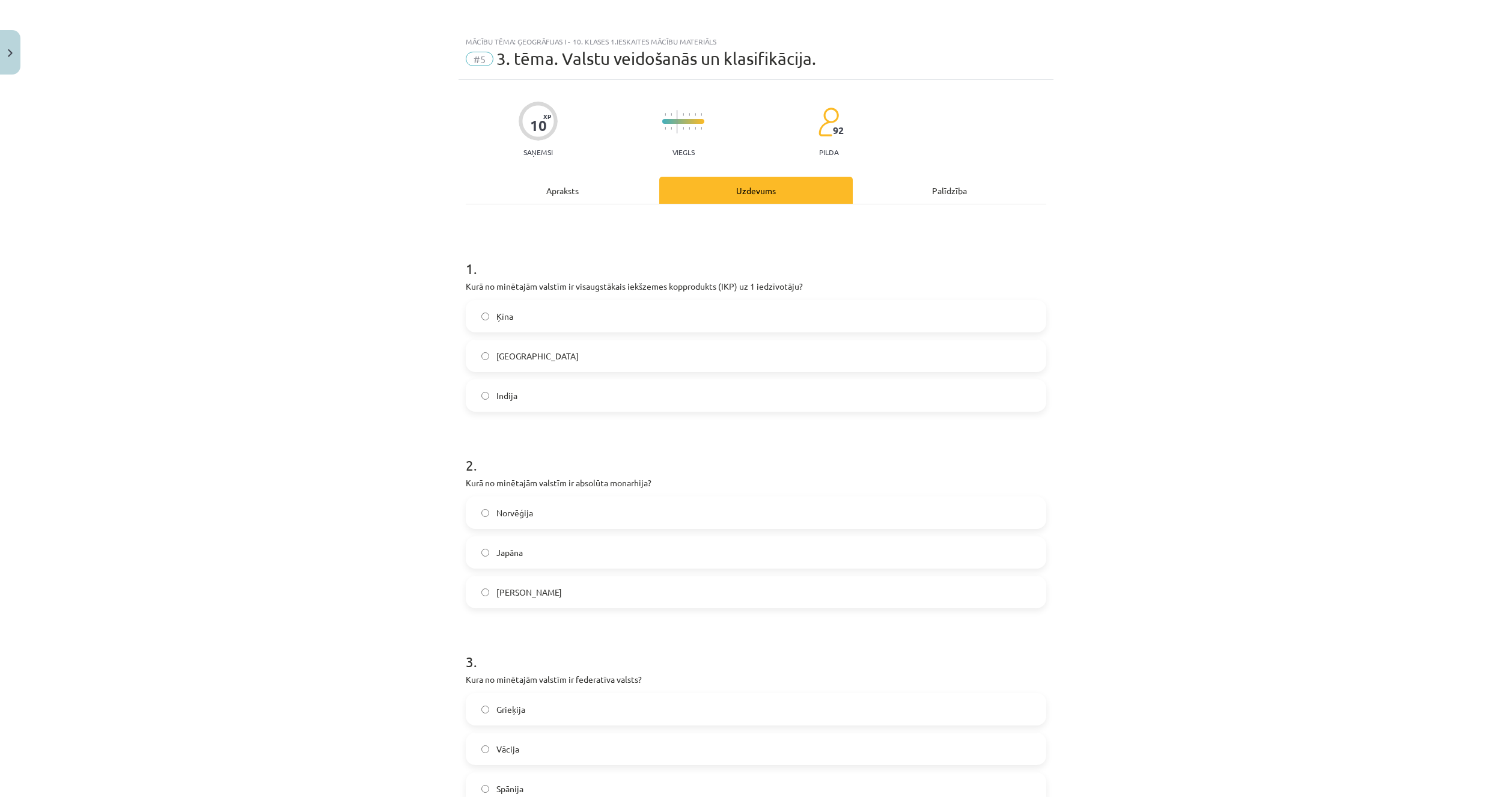
drag, startPoint x: 584, startPoint y: 189, endPoint x: 574, endPoint y: 203, distance: 17.2
click at [582, 196] on div "Apraksts" at bounding box center [562, 191] width 193 height 27
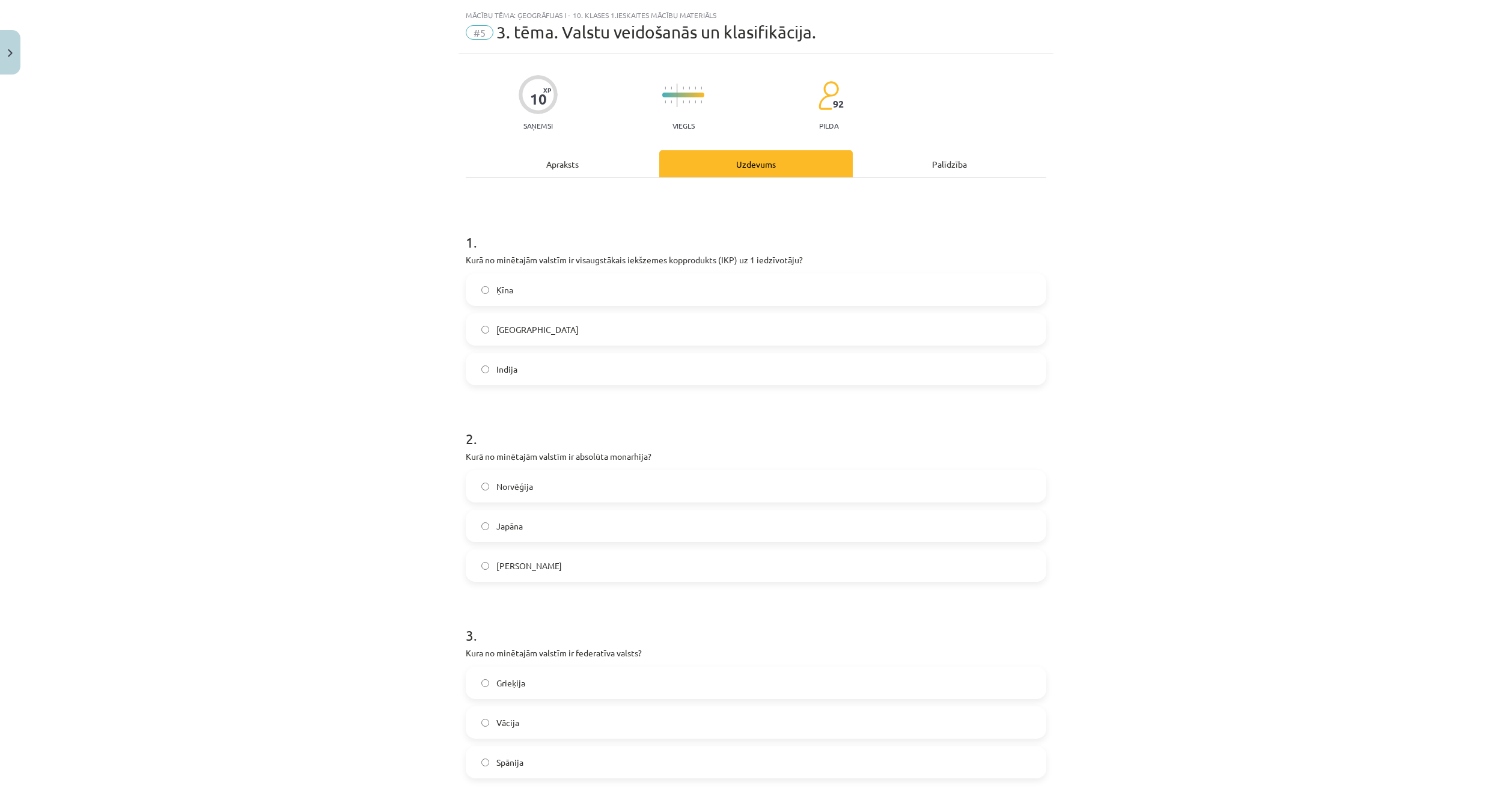
scroll to position [30, 0]
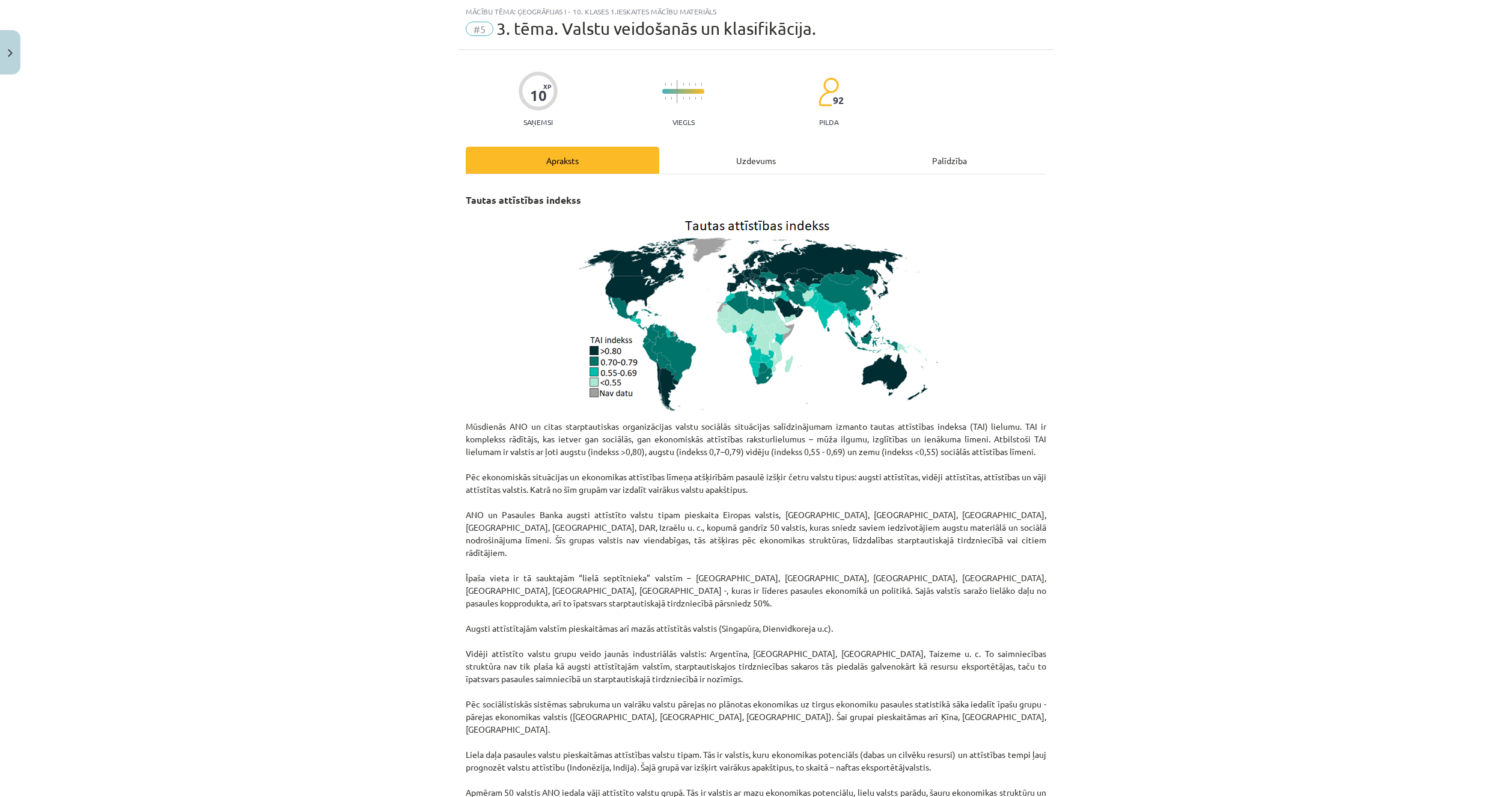
click at [724, 156] on div "Uzdevums" at bounding box center [756, 160] width 193 height 27
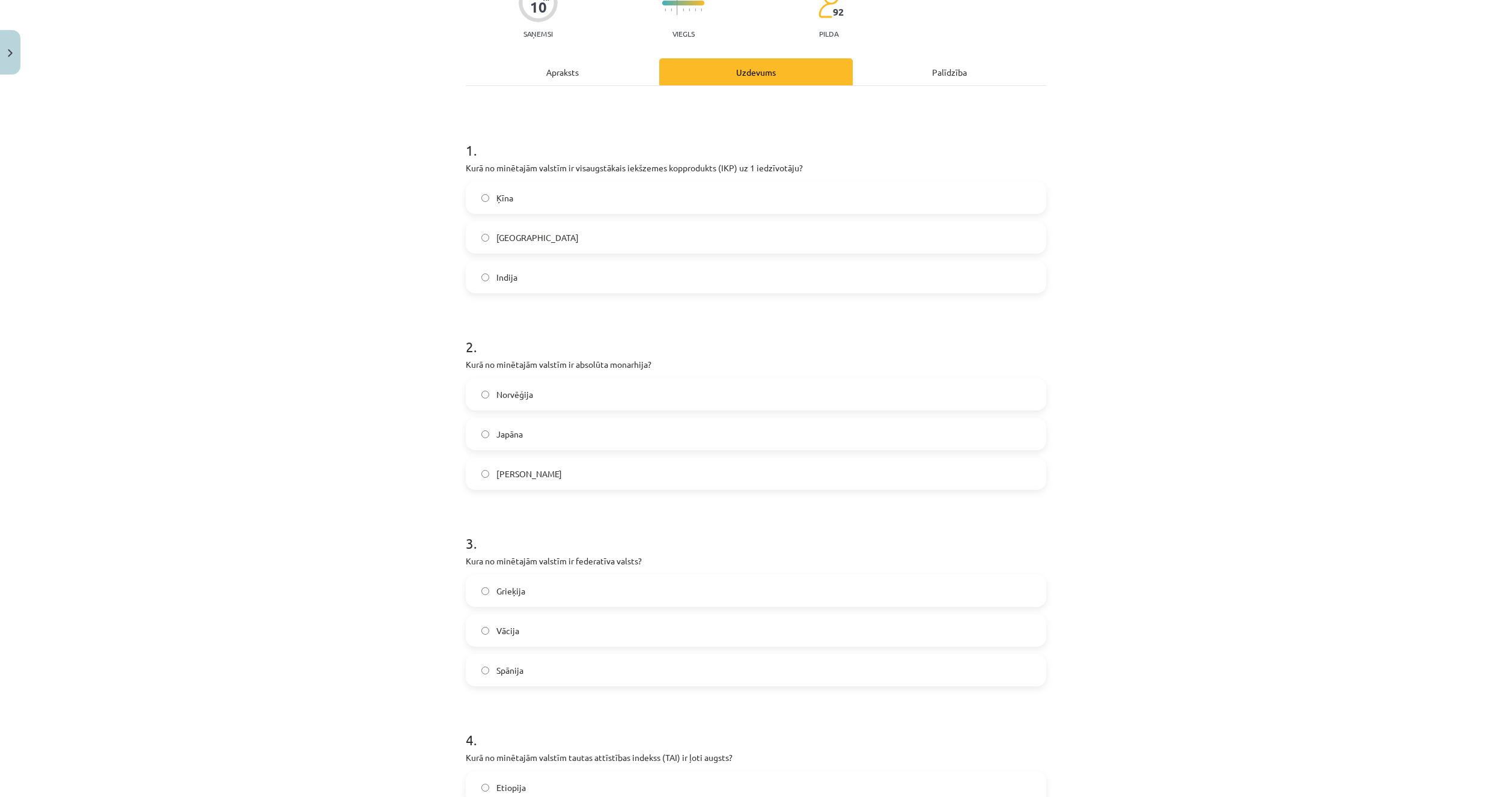
scroll to position [150, 0]
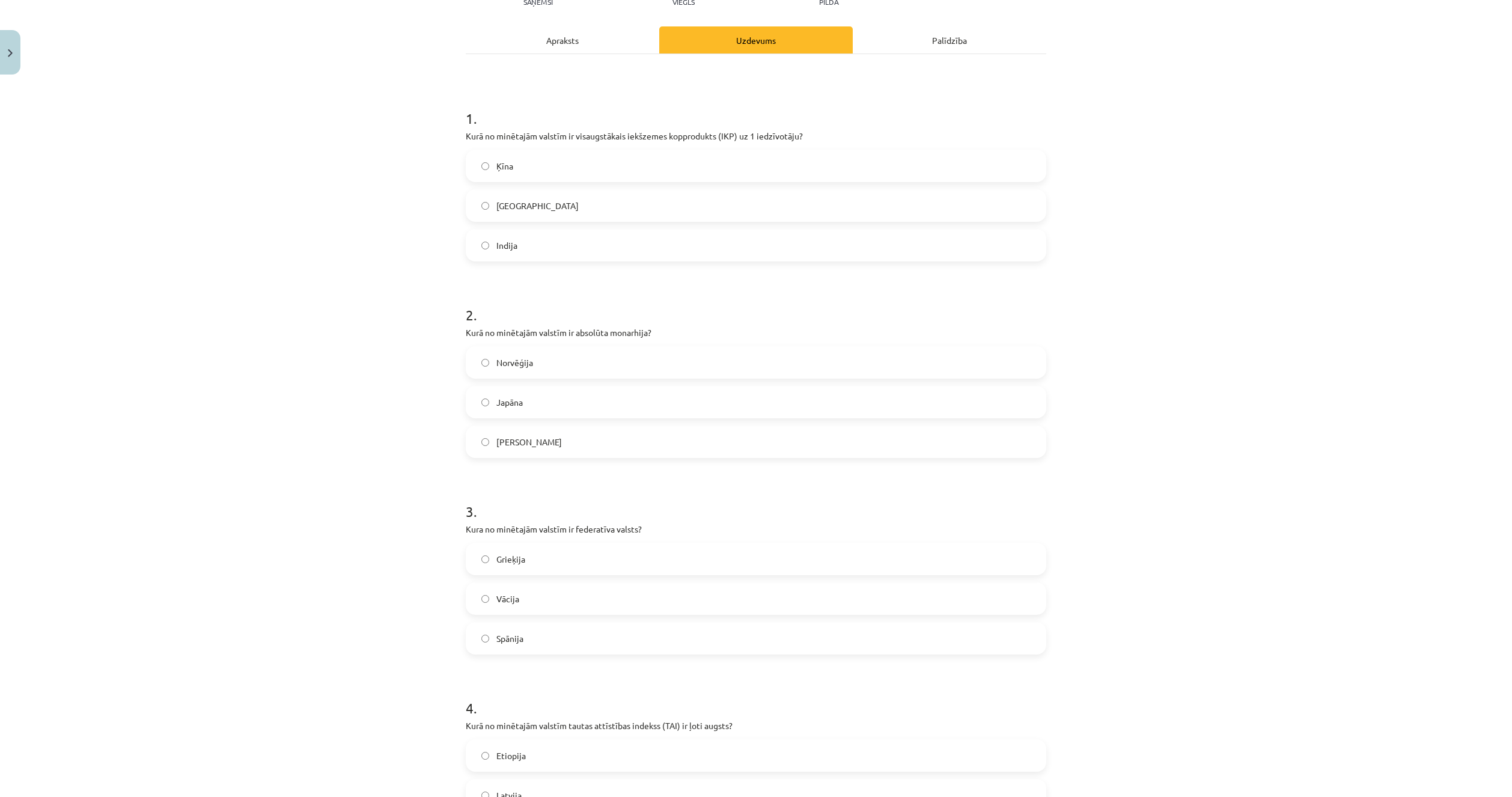
drag, startPoint x: 591, startPoint y: 14, endPoint x: 588, endPoint y: 21, distance: 7.6
click at [590, 15] on div "10 XP Saņemsi Viegls 92 pilda Apraksts Uzdevums Palīdzība 1 . Kurā no minētajām…" at bounding box center [756, 543] width 595 height 1226
click at [590, 36] on div "Apraksts" at bounding box center [562, 40] width 193 height 27
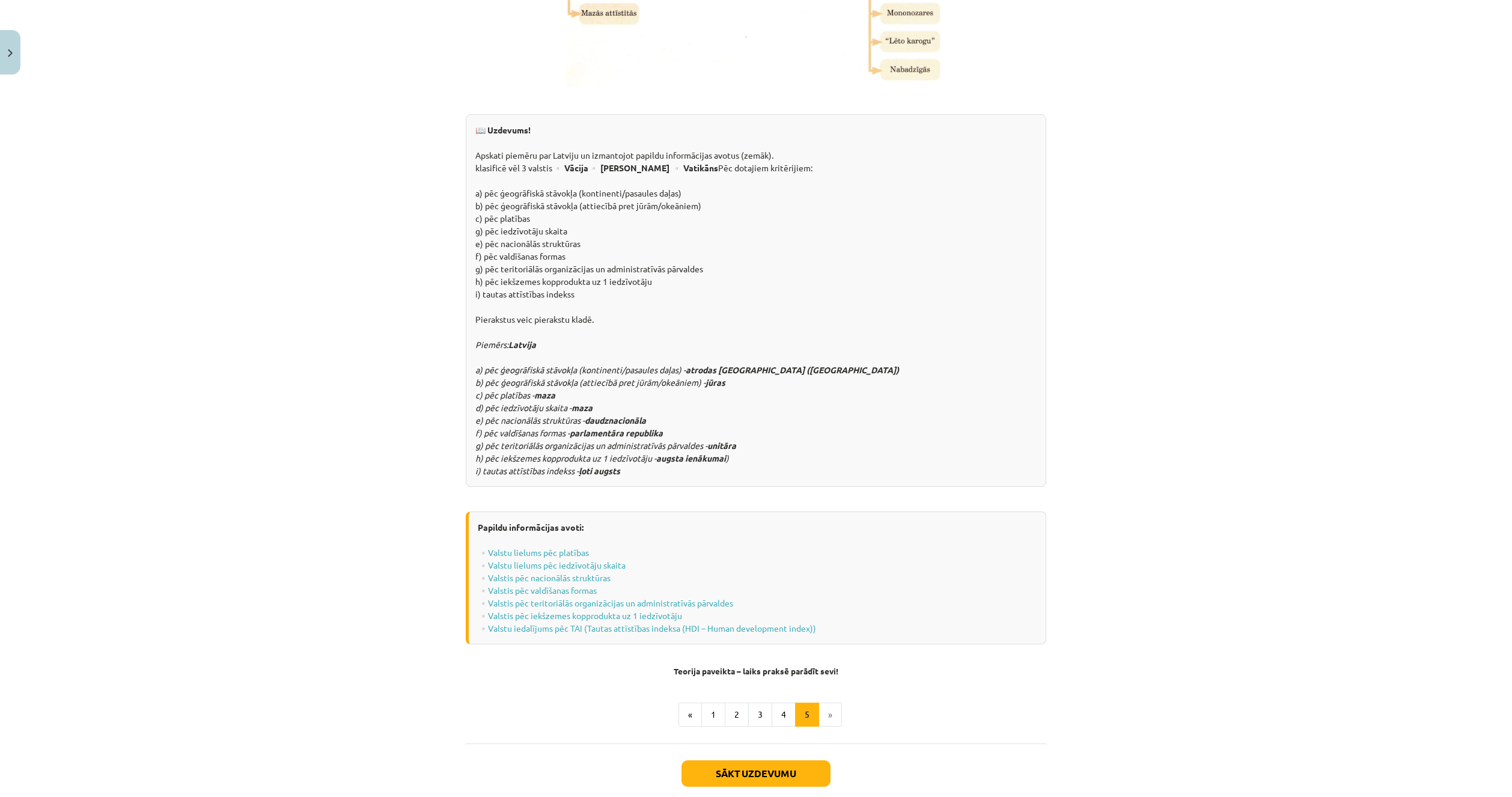
scroll to position [1207, 0]
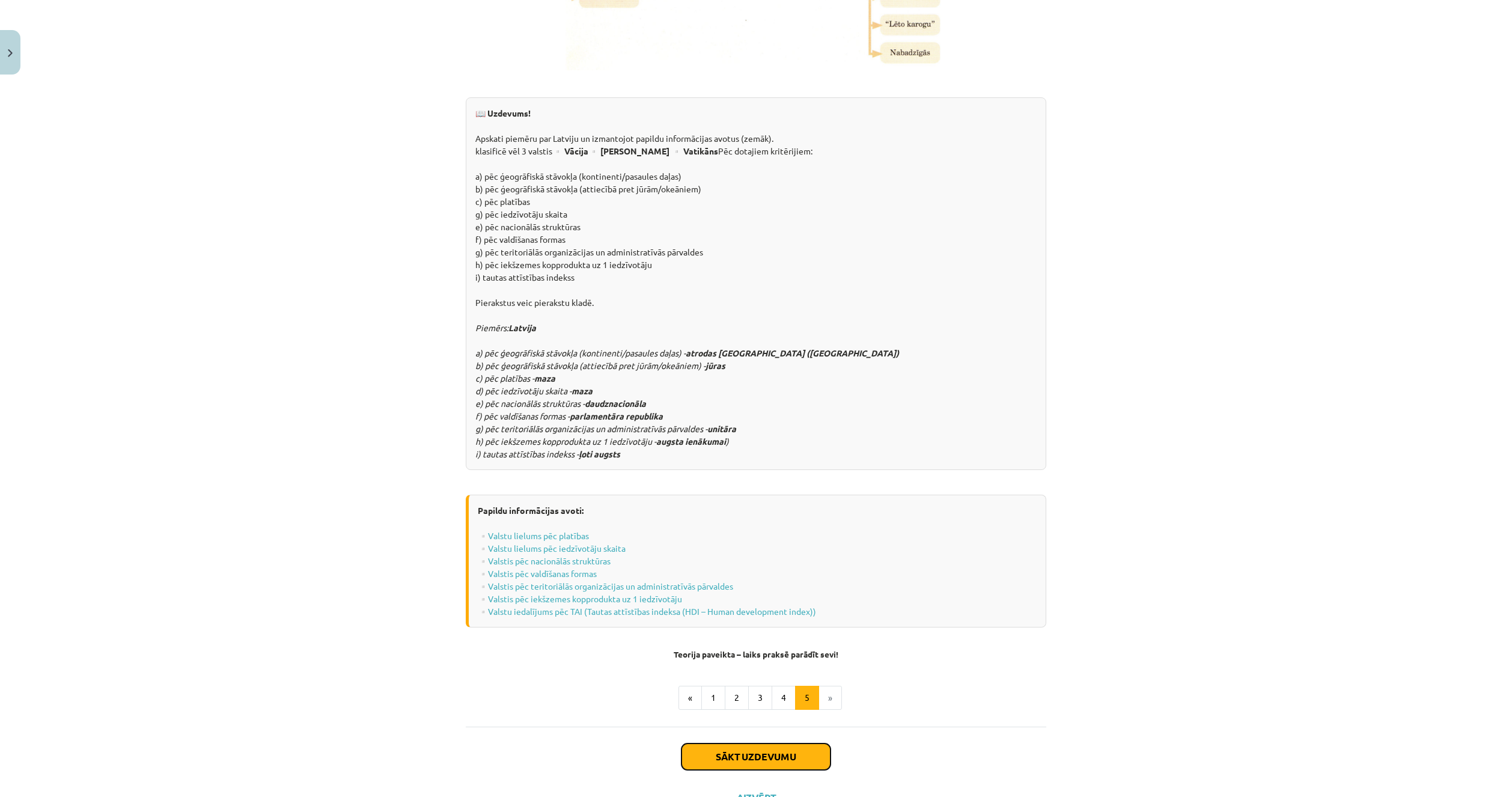
click at [760, 743] on button "Sākt uzdevumu" at bounding box center [756, 756] width 149 height 26
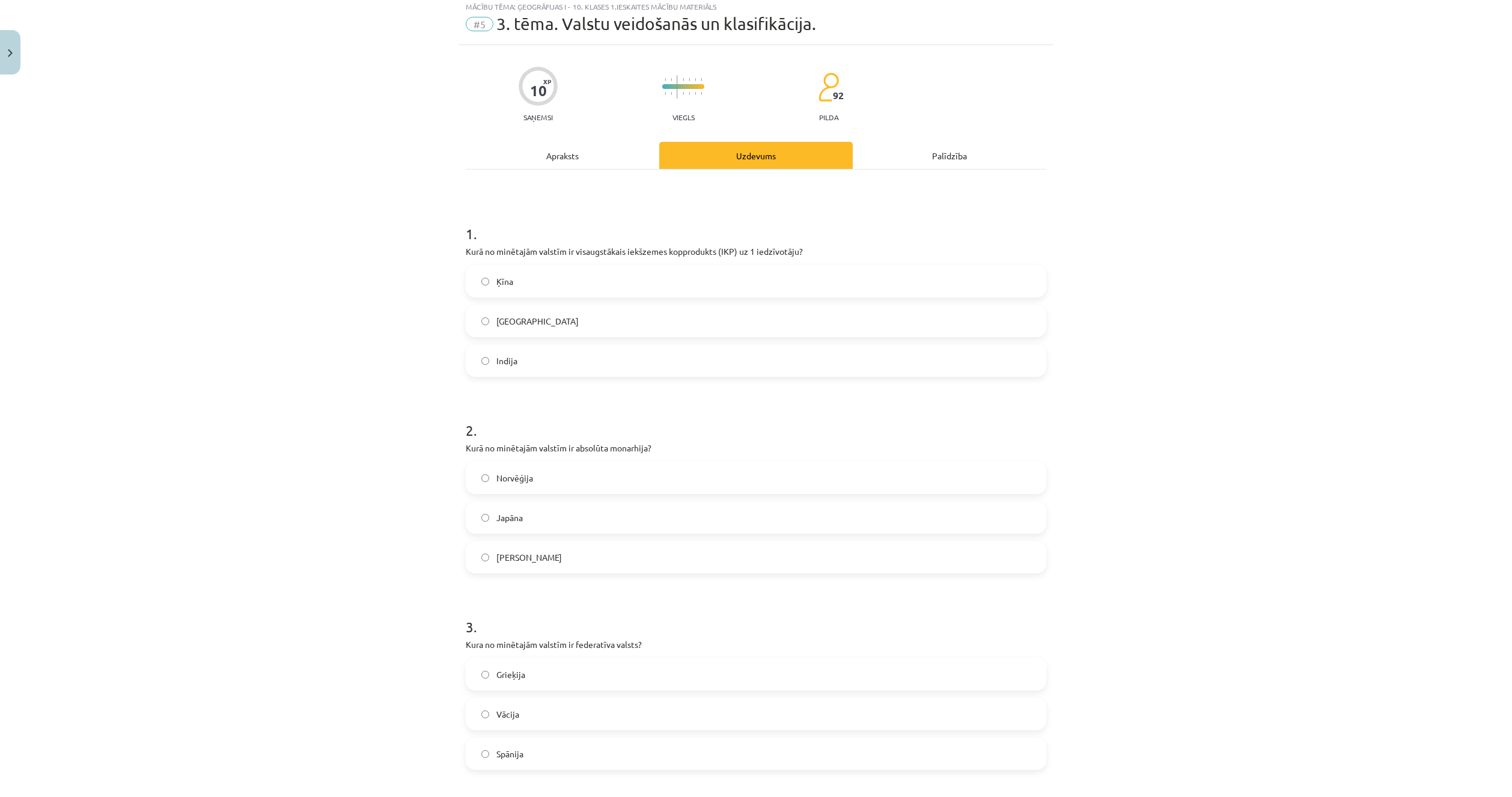
scroll to position [30, 0]
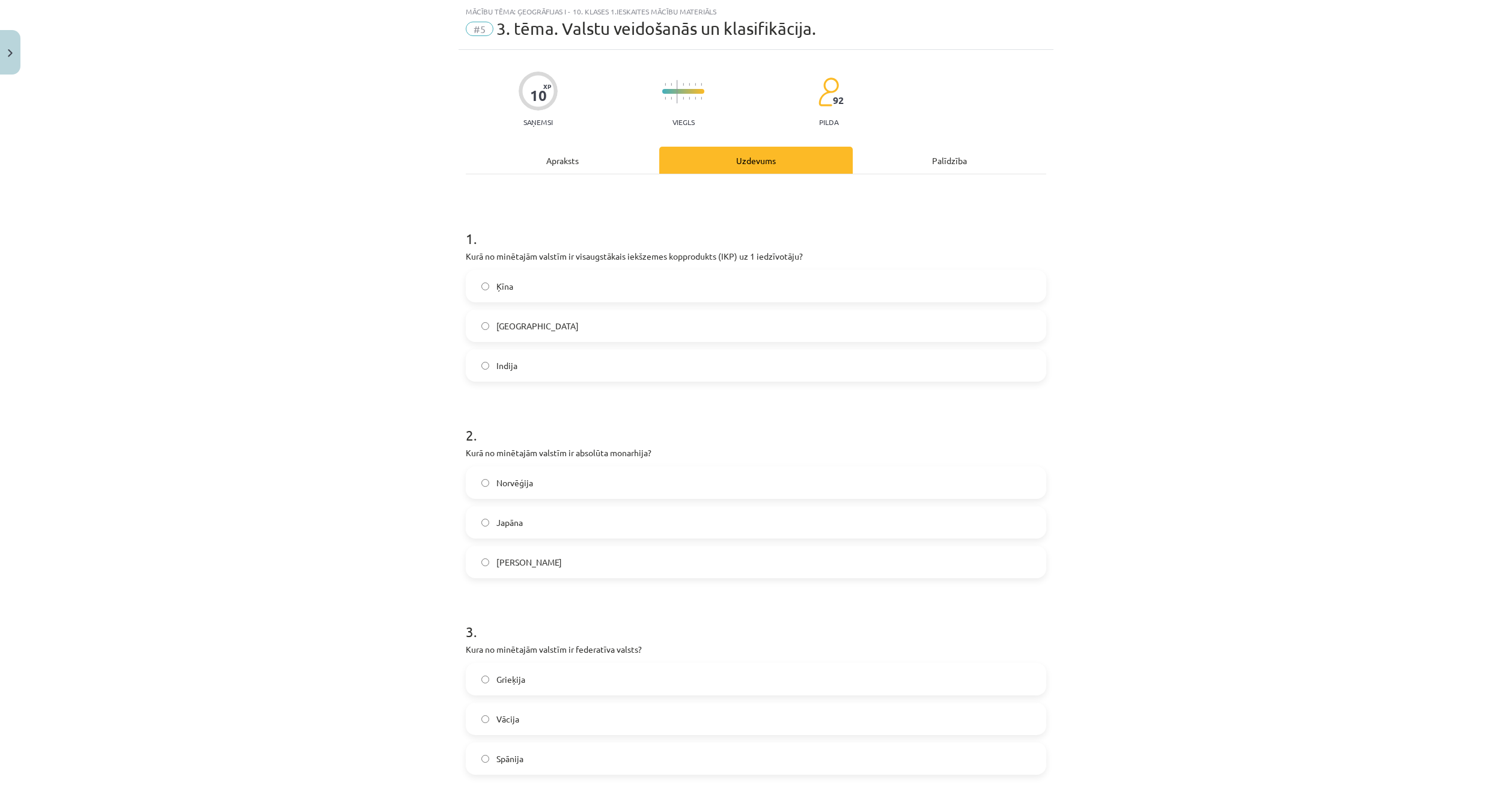
click at [577, 168] on div "Apraksts" at bounding box center [562, 160] width 193 height 27
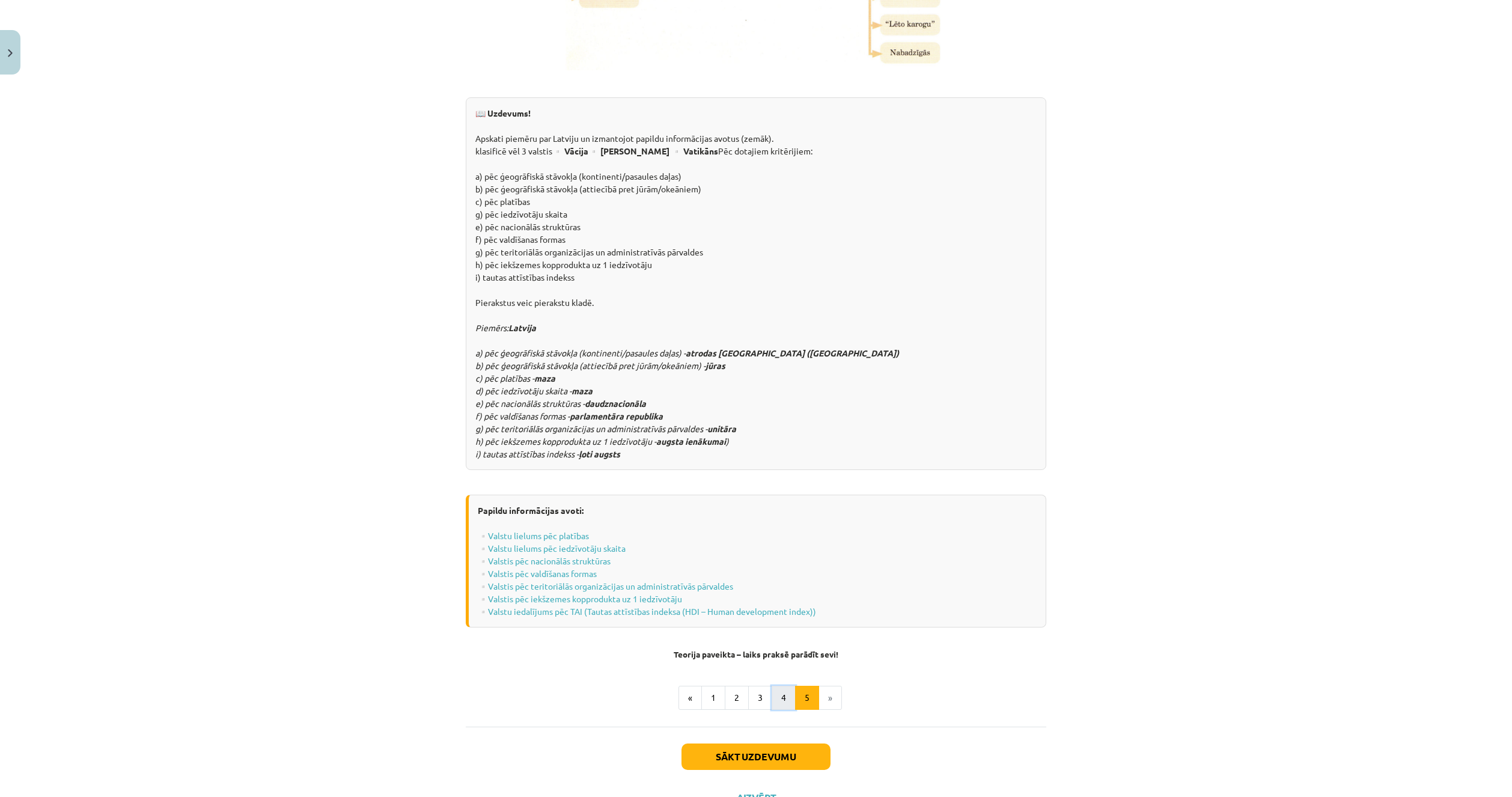
click at [777, 685] on button "4" at bounding box center [784, 697] width 24 height 24
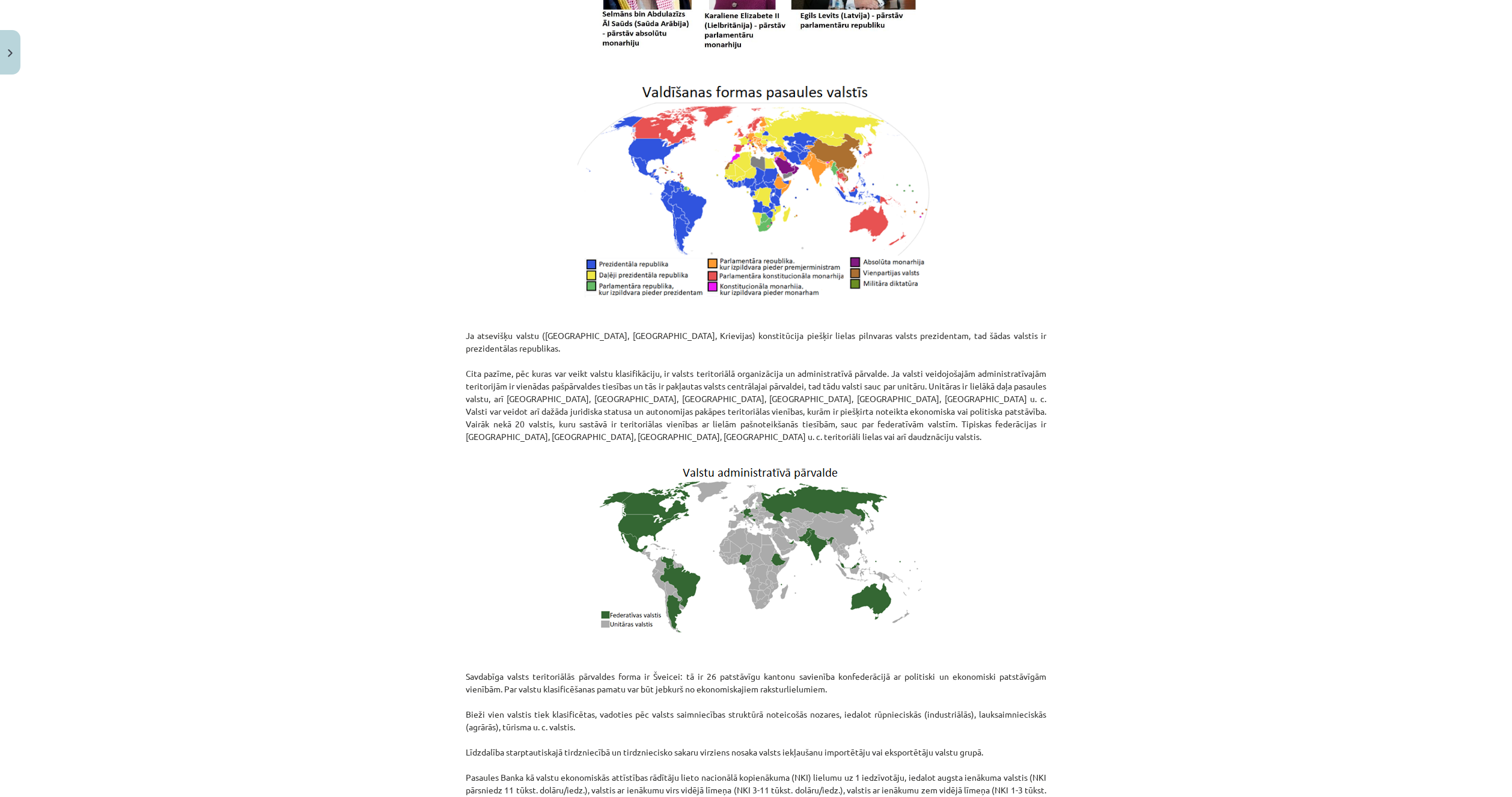
scroll to position [1056, 0]
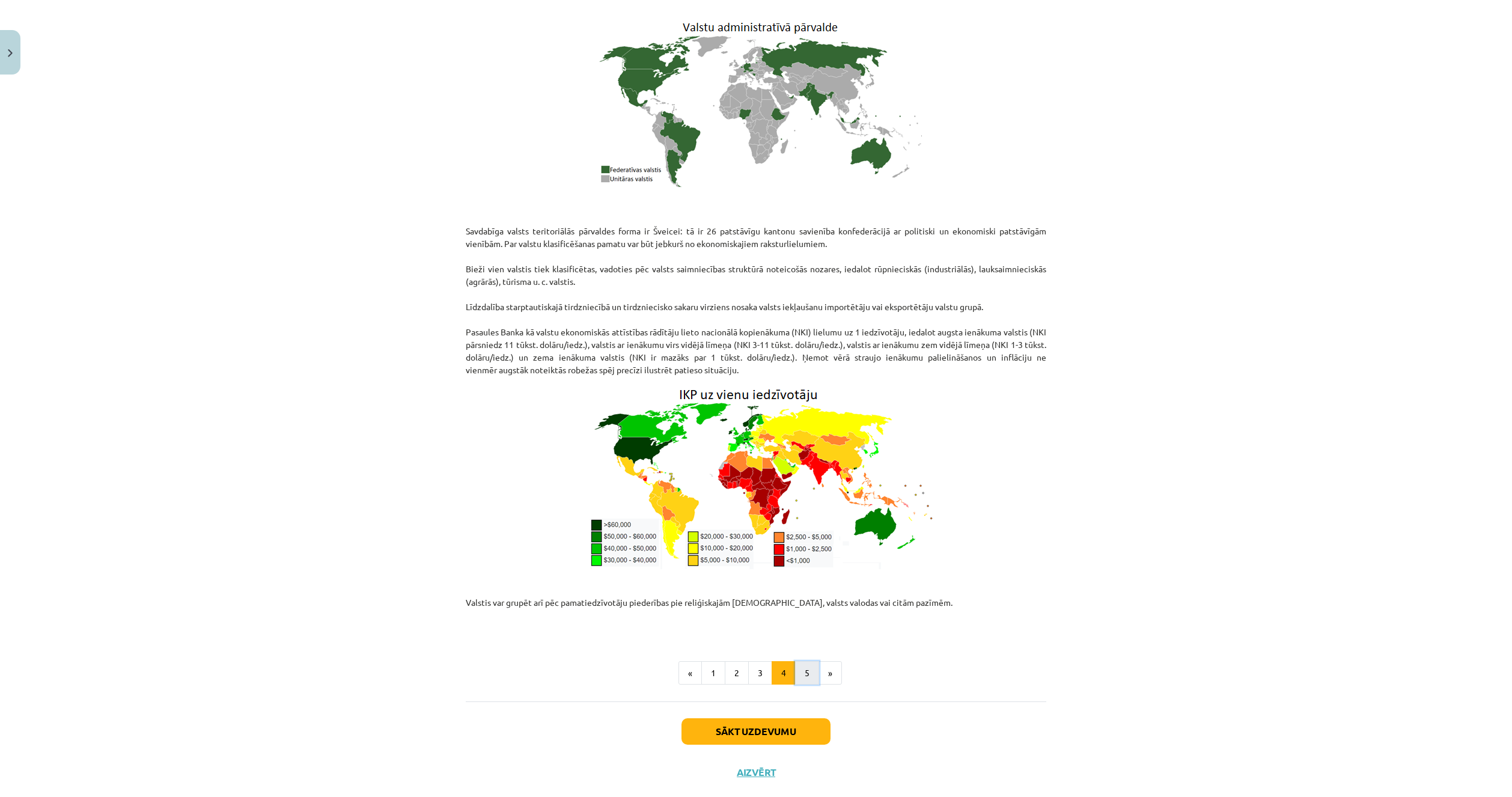
click at [805, 661] on button "5" at bounding box center [807, 673] width 24 height 24
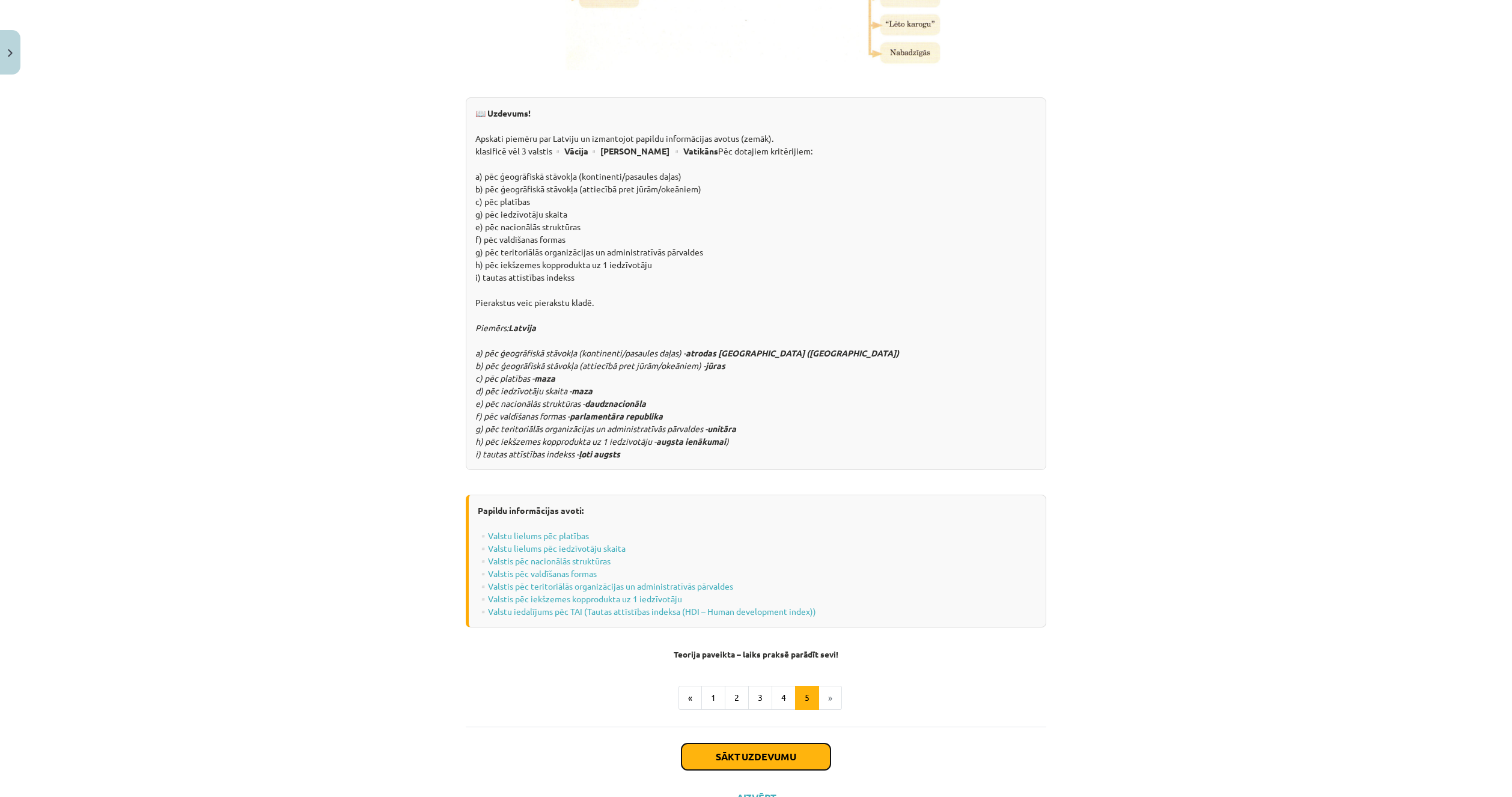
click at [747, 743] on button "Sākt uzdevumu" at bounding box center [756, 756] width 149 height 26
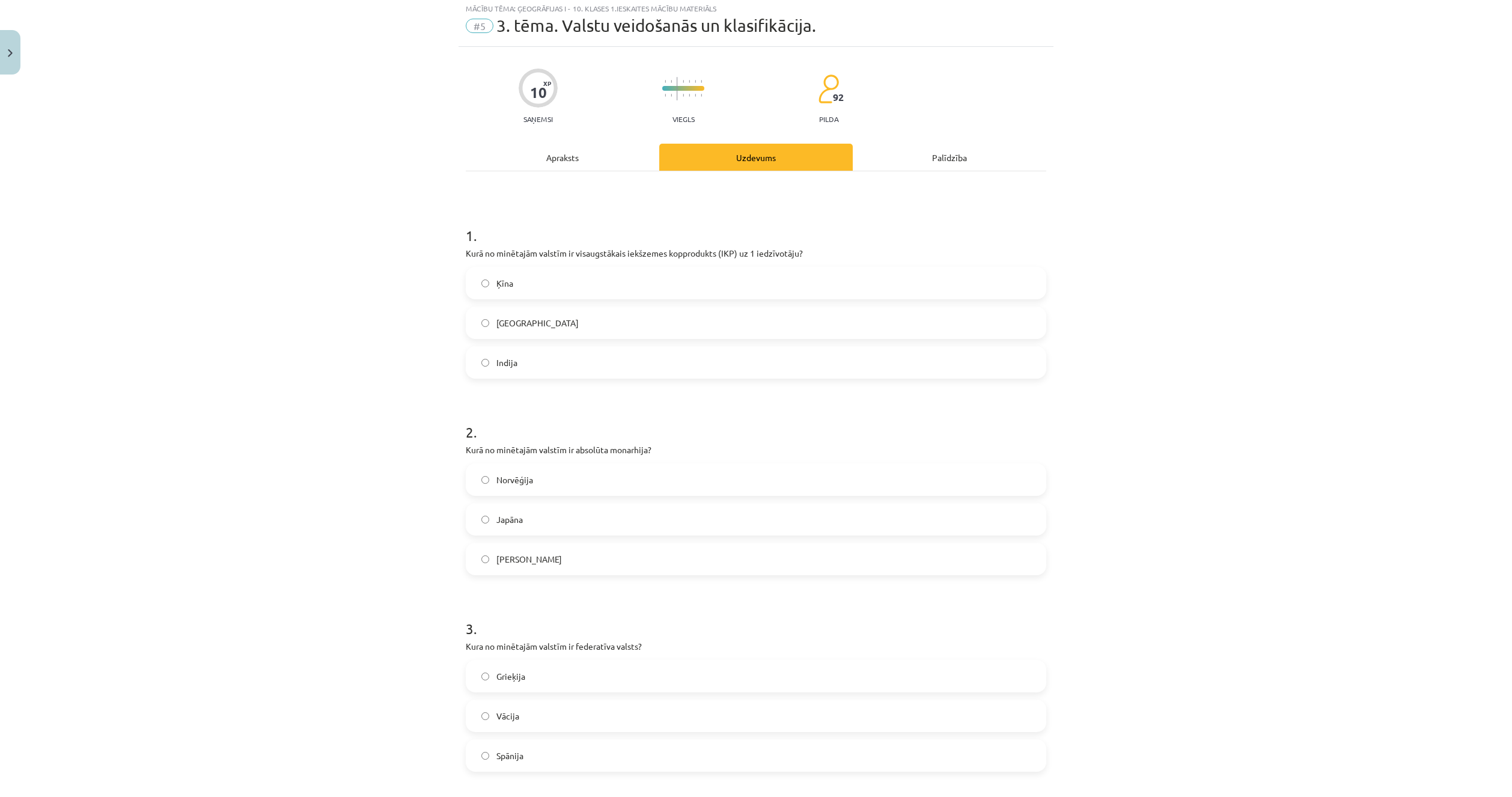
scroll to position [30, 0]
click at [609, 326] on label "ASV" at bounding box center [756, 325] width 578 height 30
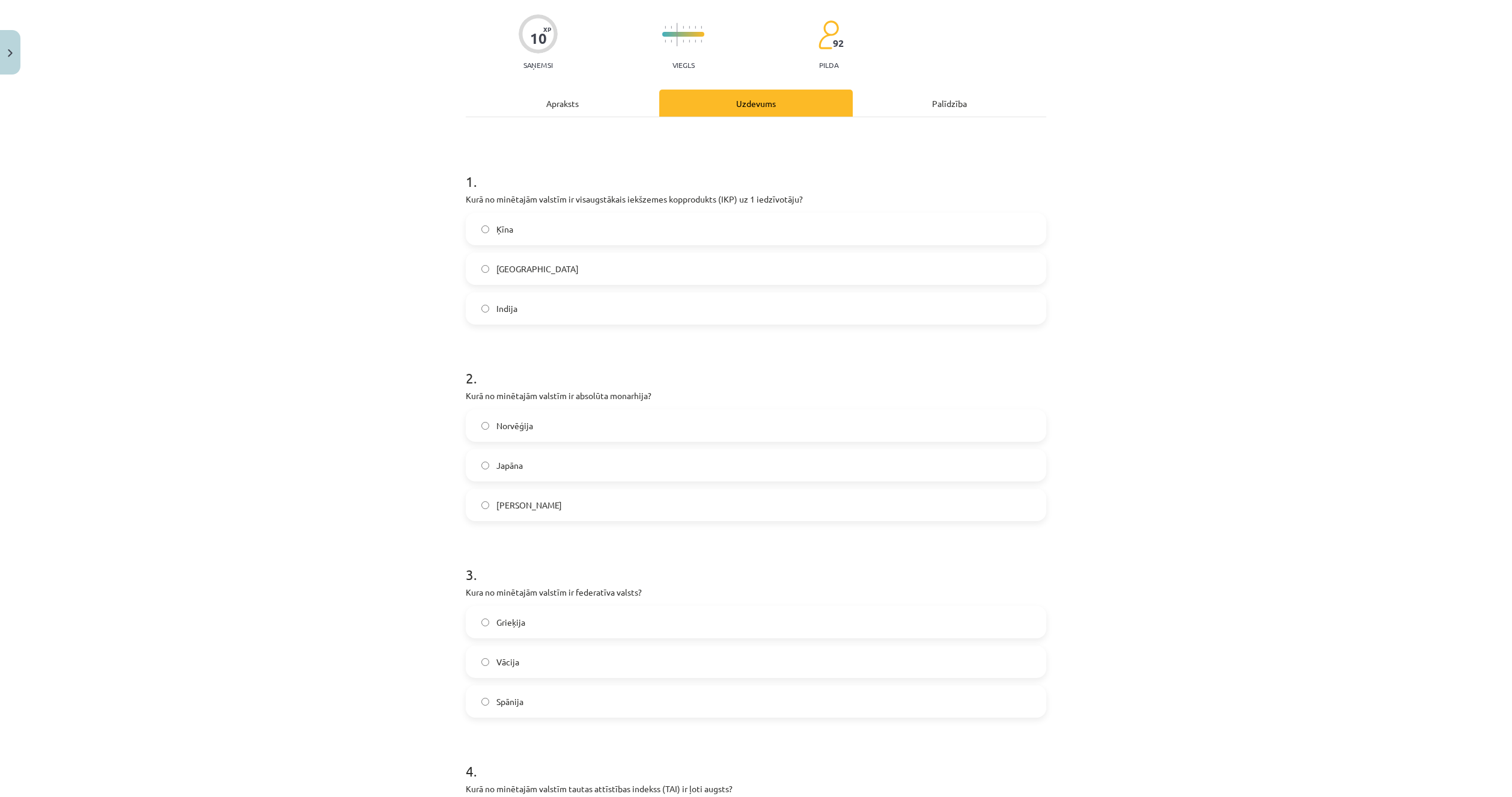
scroll to position [90, 0]
click at [564, 514] on label "Saūda Arābija" at bounding box center [756, 501] width 578 height 30
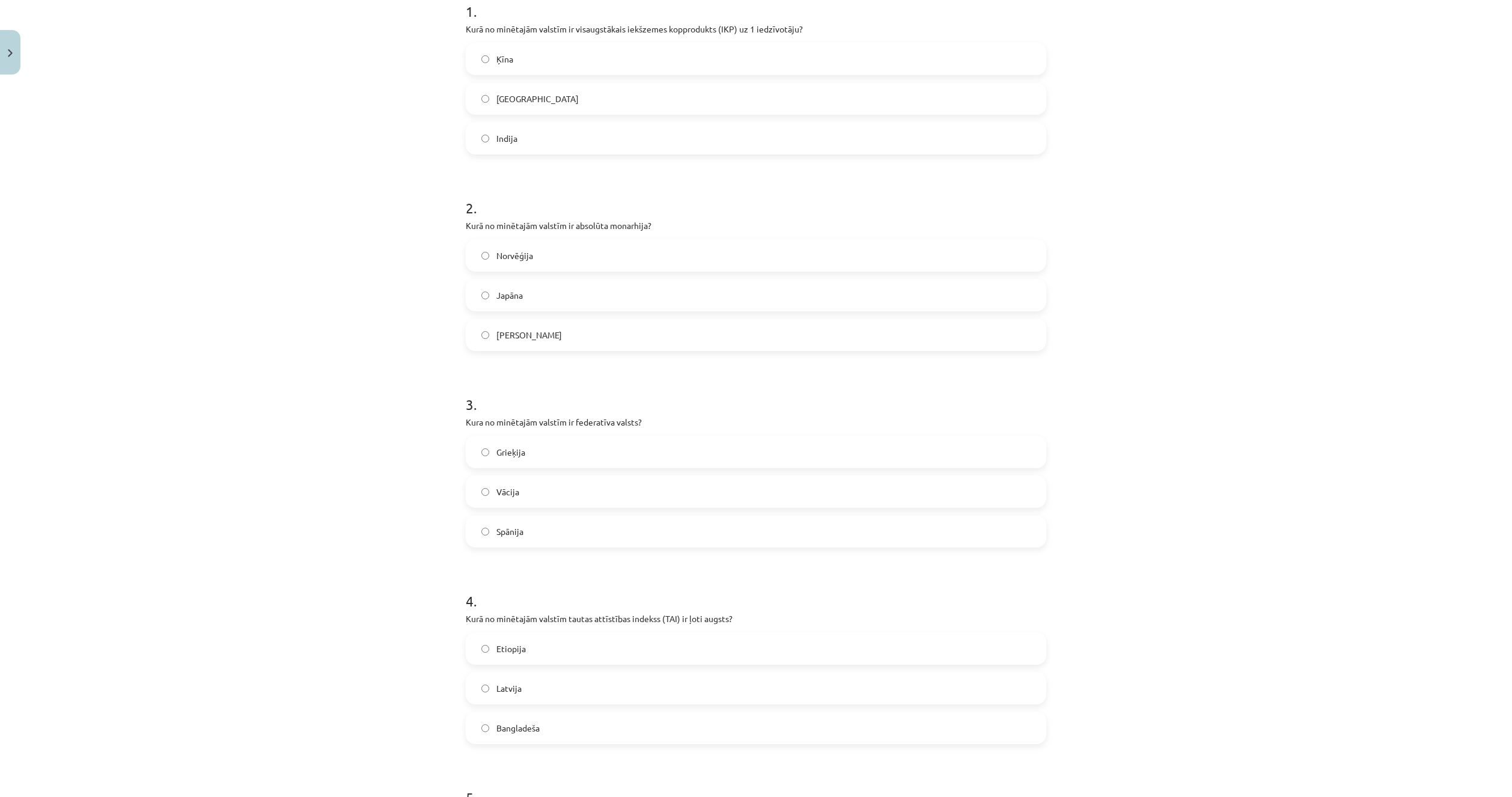
scroll to position [271, 0]
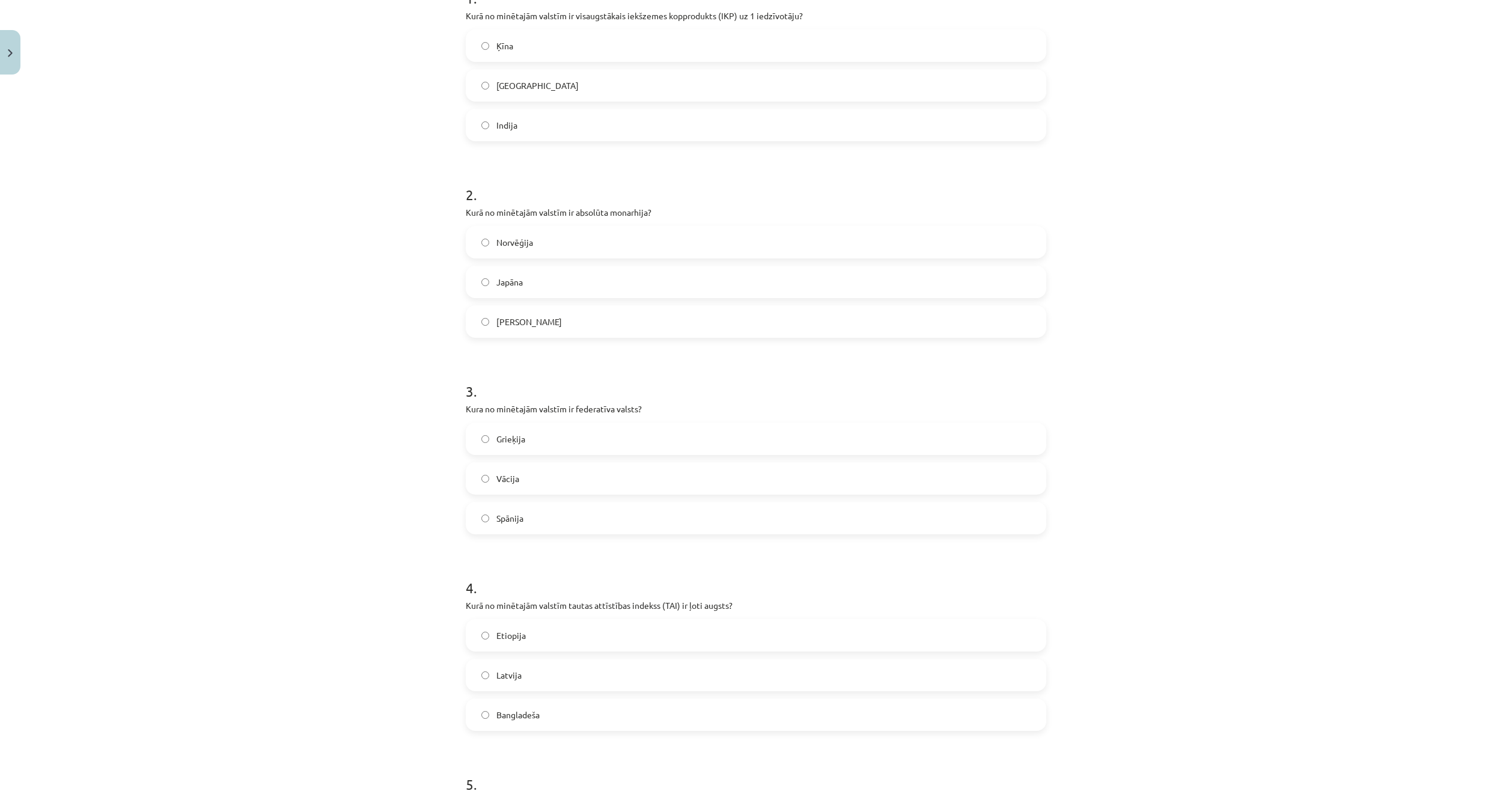
click at [518, 484] on label "Vācija" at bounding box center [756, 477] width 578 height 30
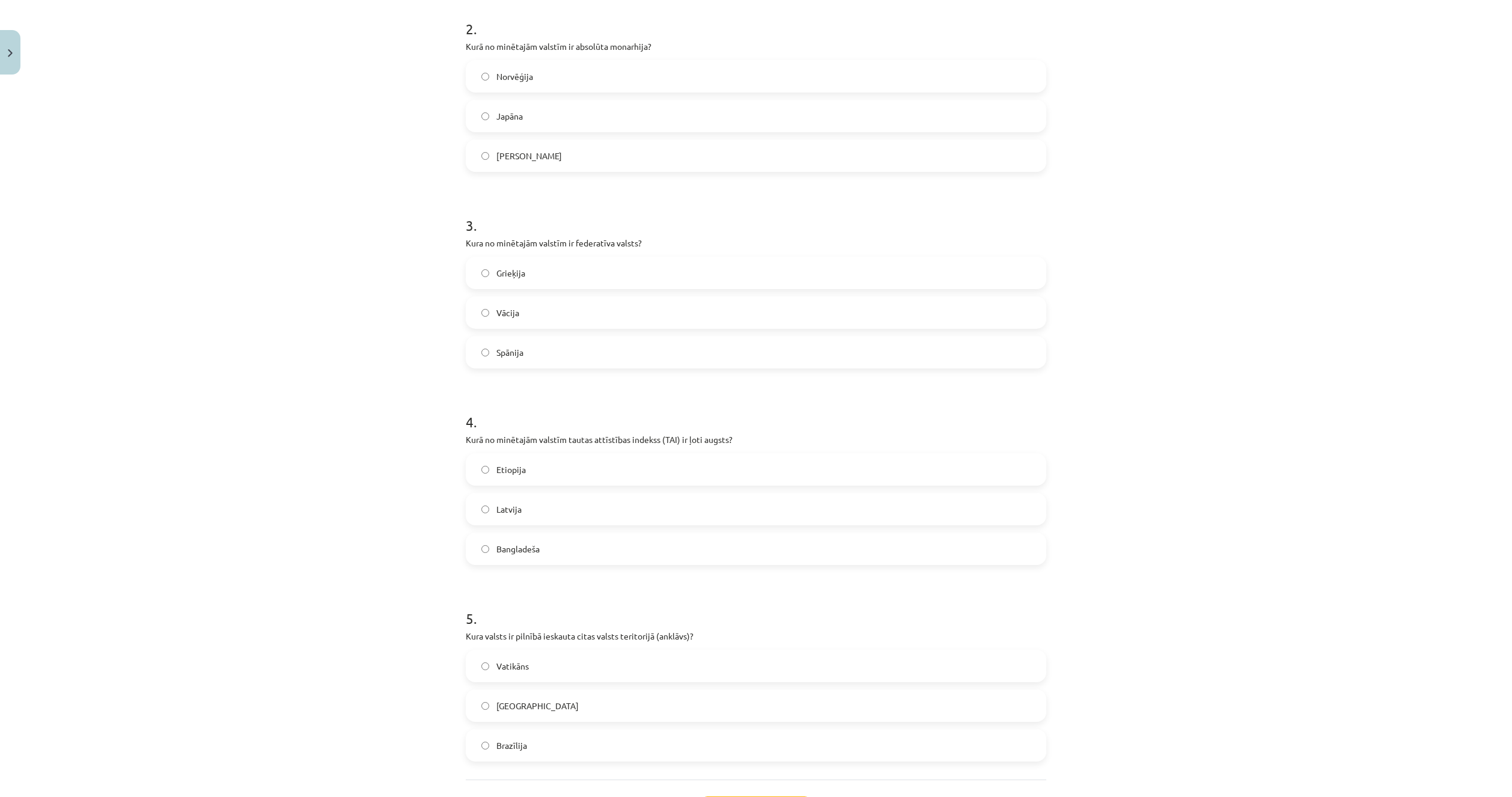
scroll to position [450, 0]
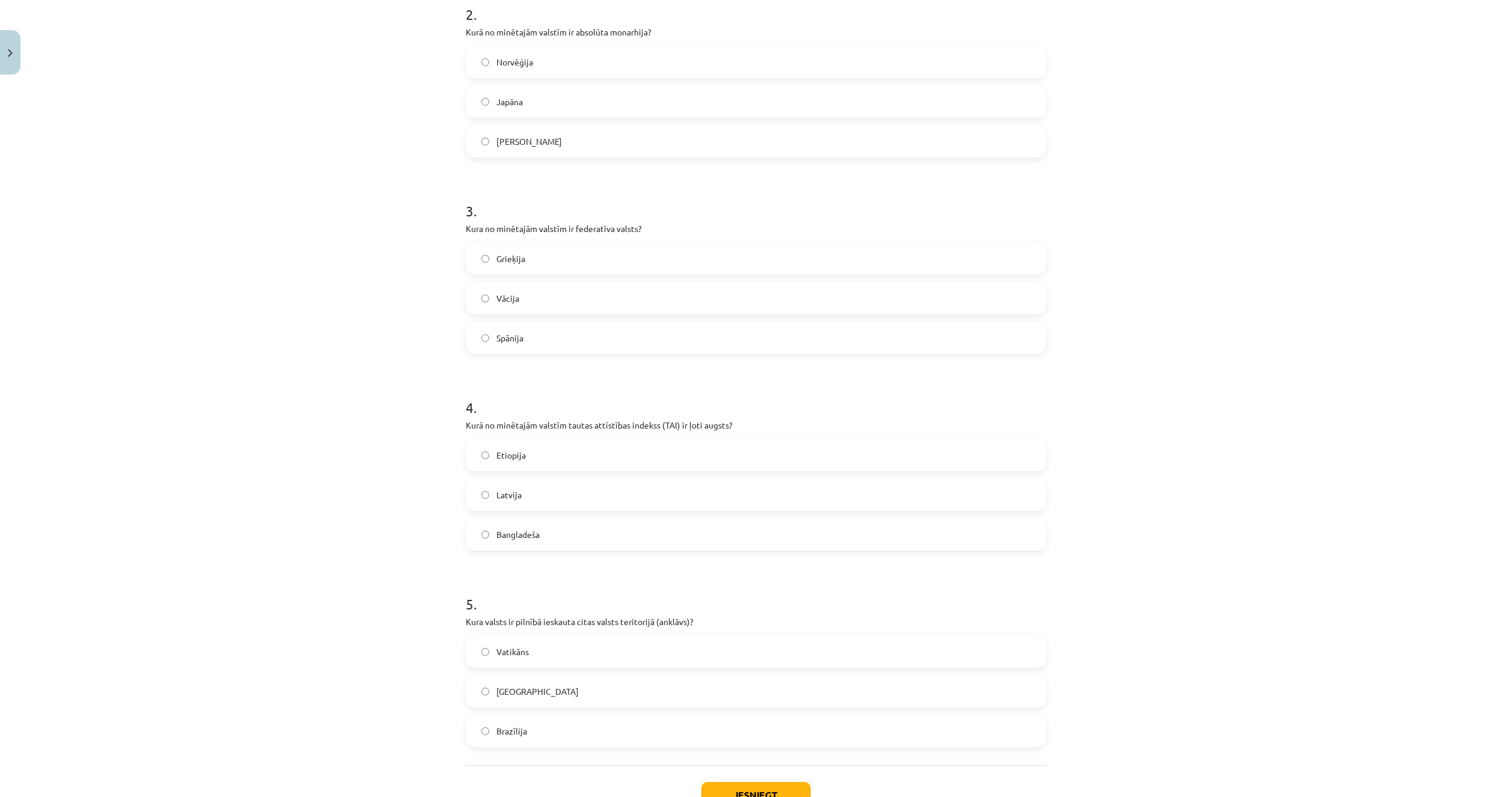
click at [499, 498] on span "Latvija" at bounding box center [509, 495] width 25 height 13
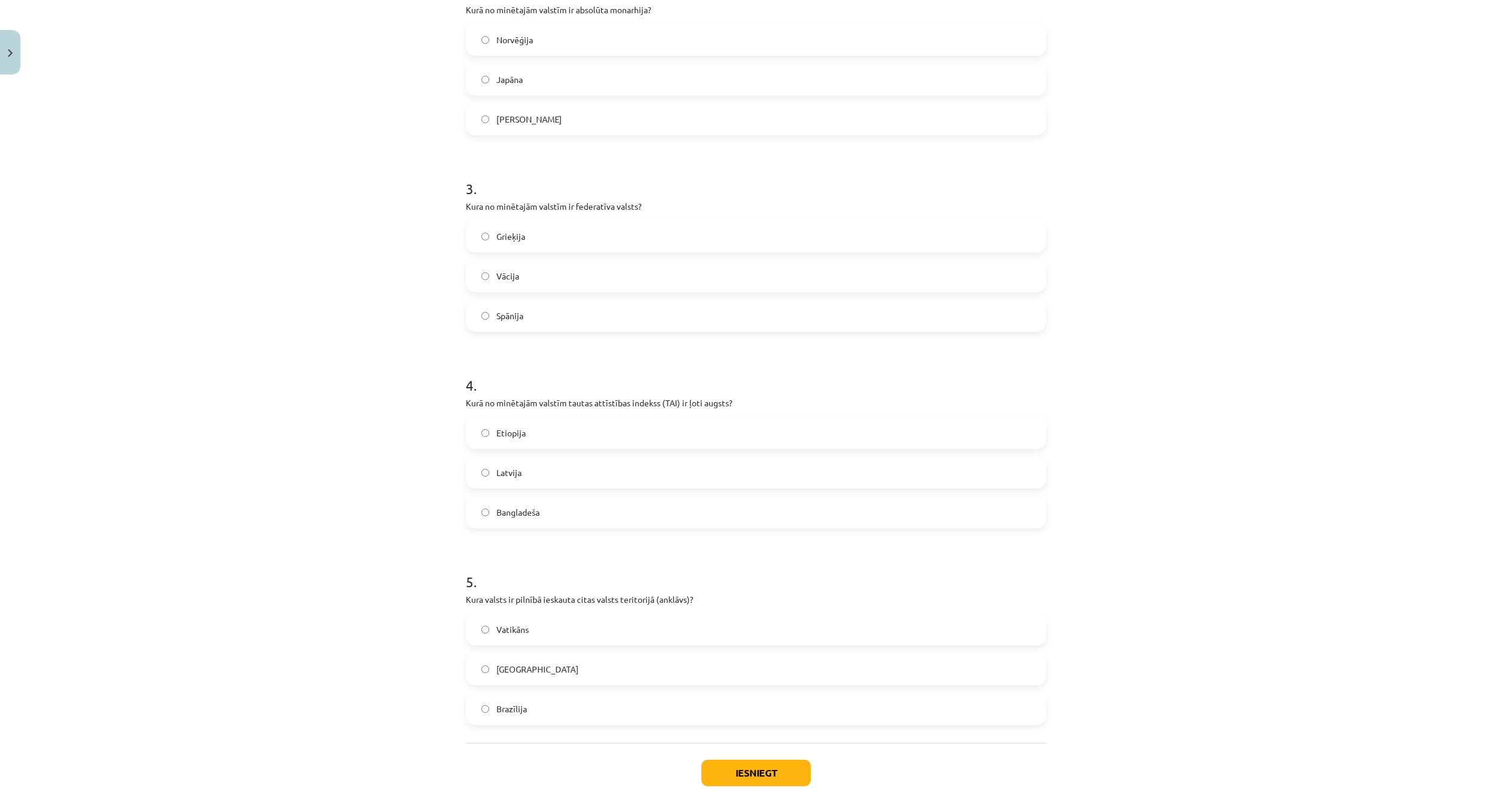
scroll to position [540, 0]
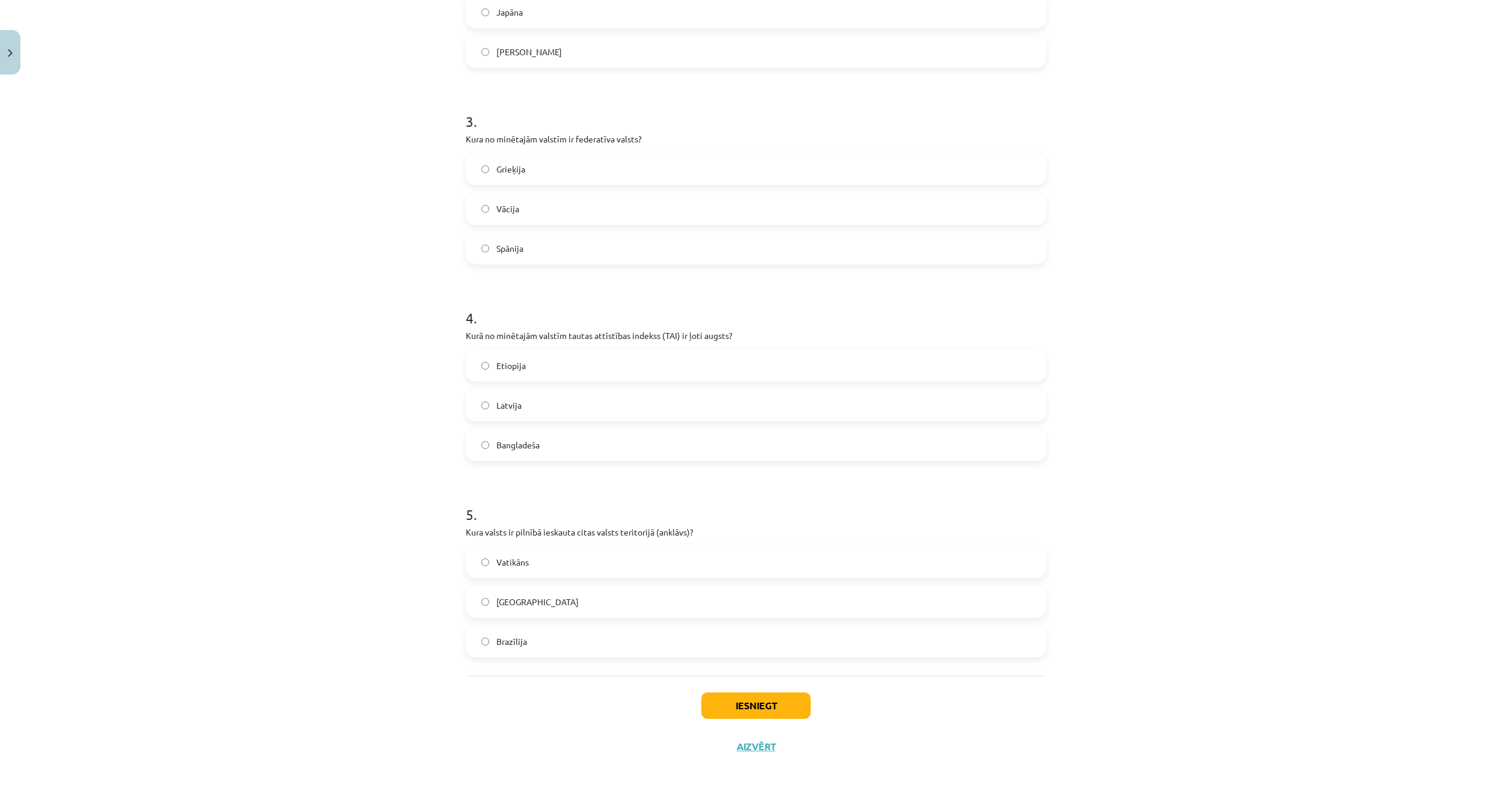
click at [531, 554] on label "Vatikāns" at bounding box center [756, 561] width 578 height 30
click at [734, 708] on button "Iesniegt" at bounding box center [756, 704] width 109 height 26
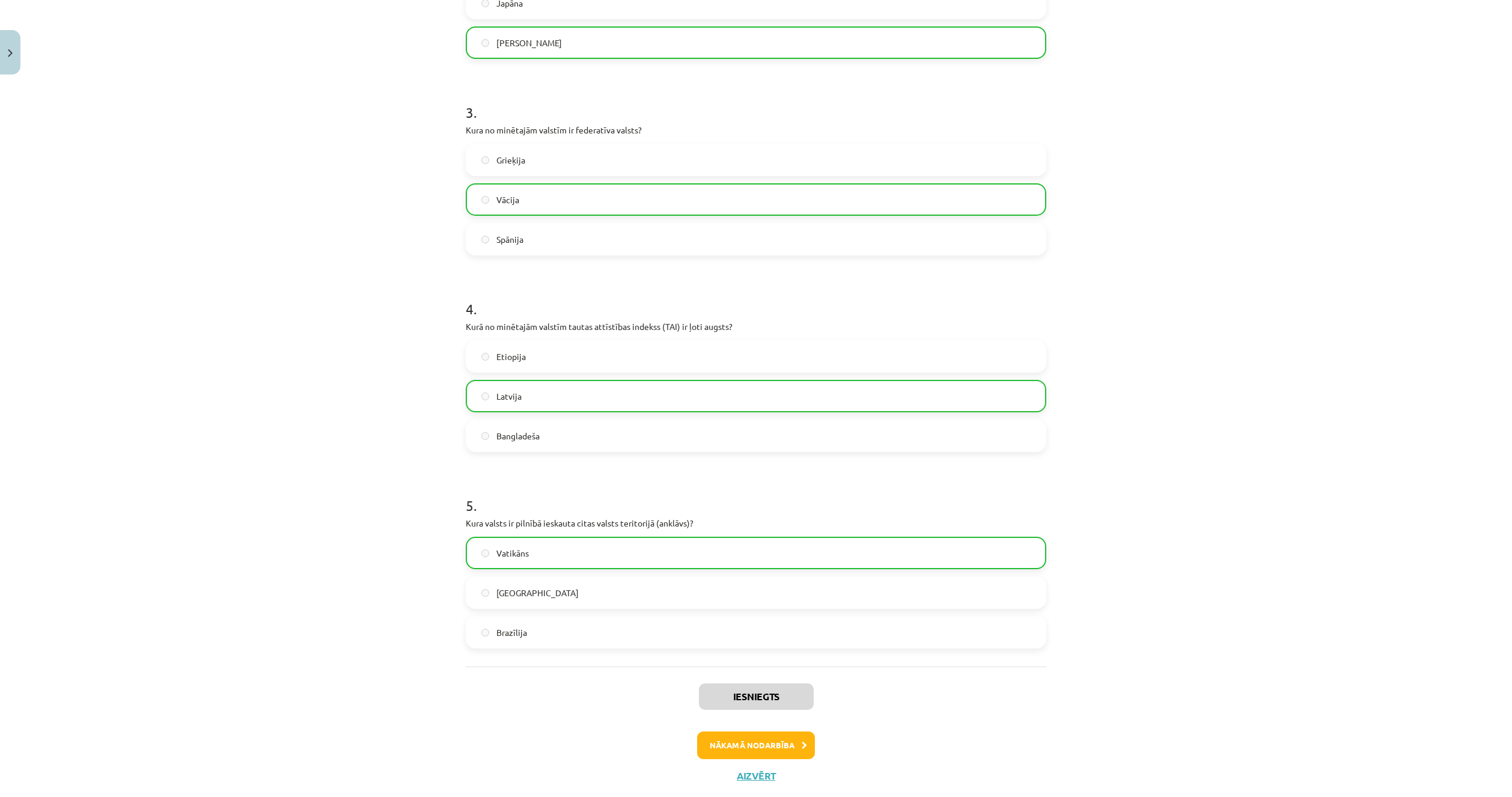
scroll to position [578, 0]
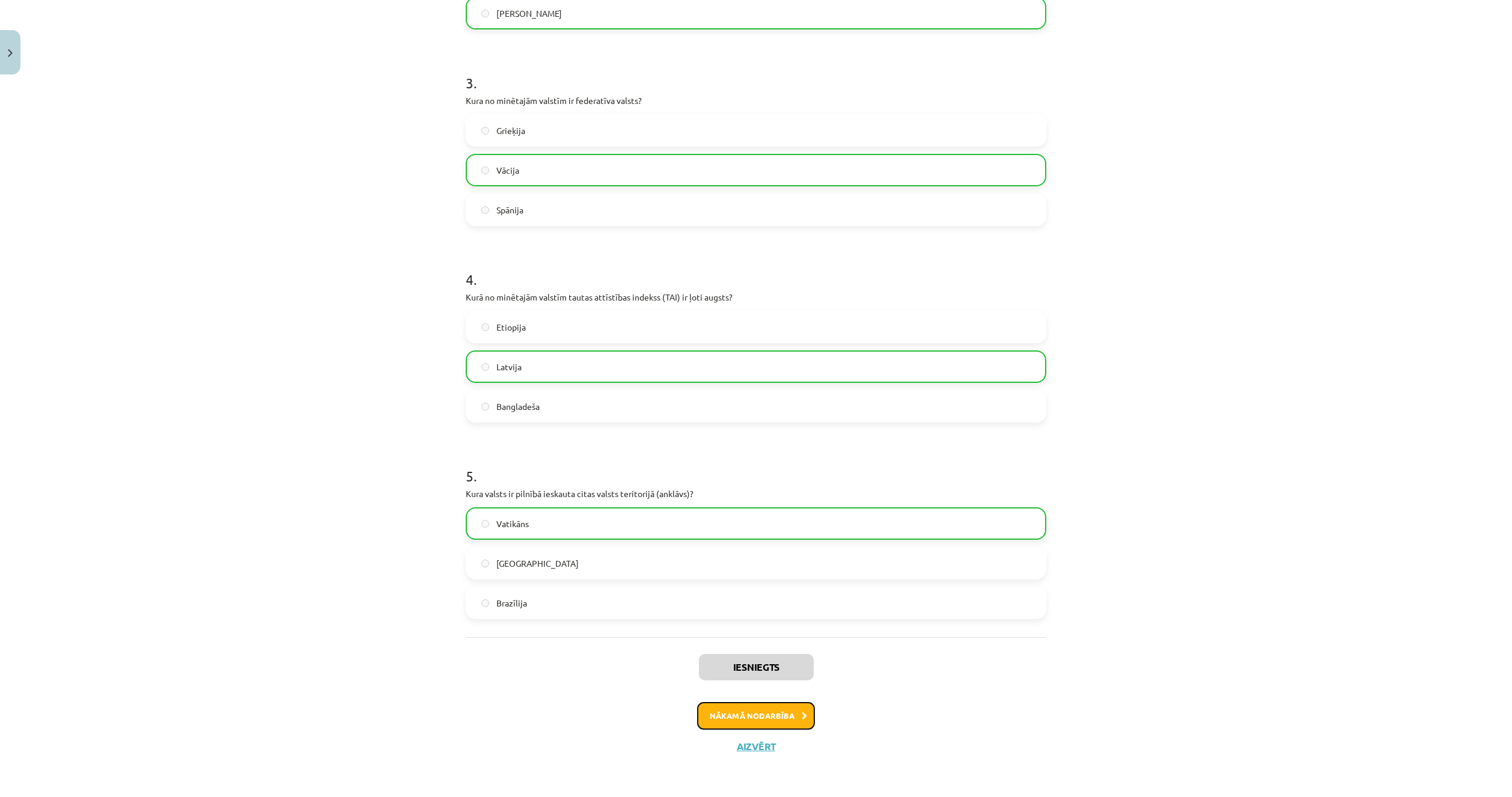
click at [758, 718] on button "Nākamā nodarbība" at bounding box center [756, 715] width 118 height 27
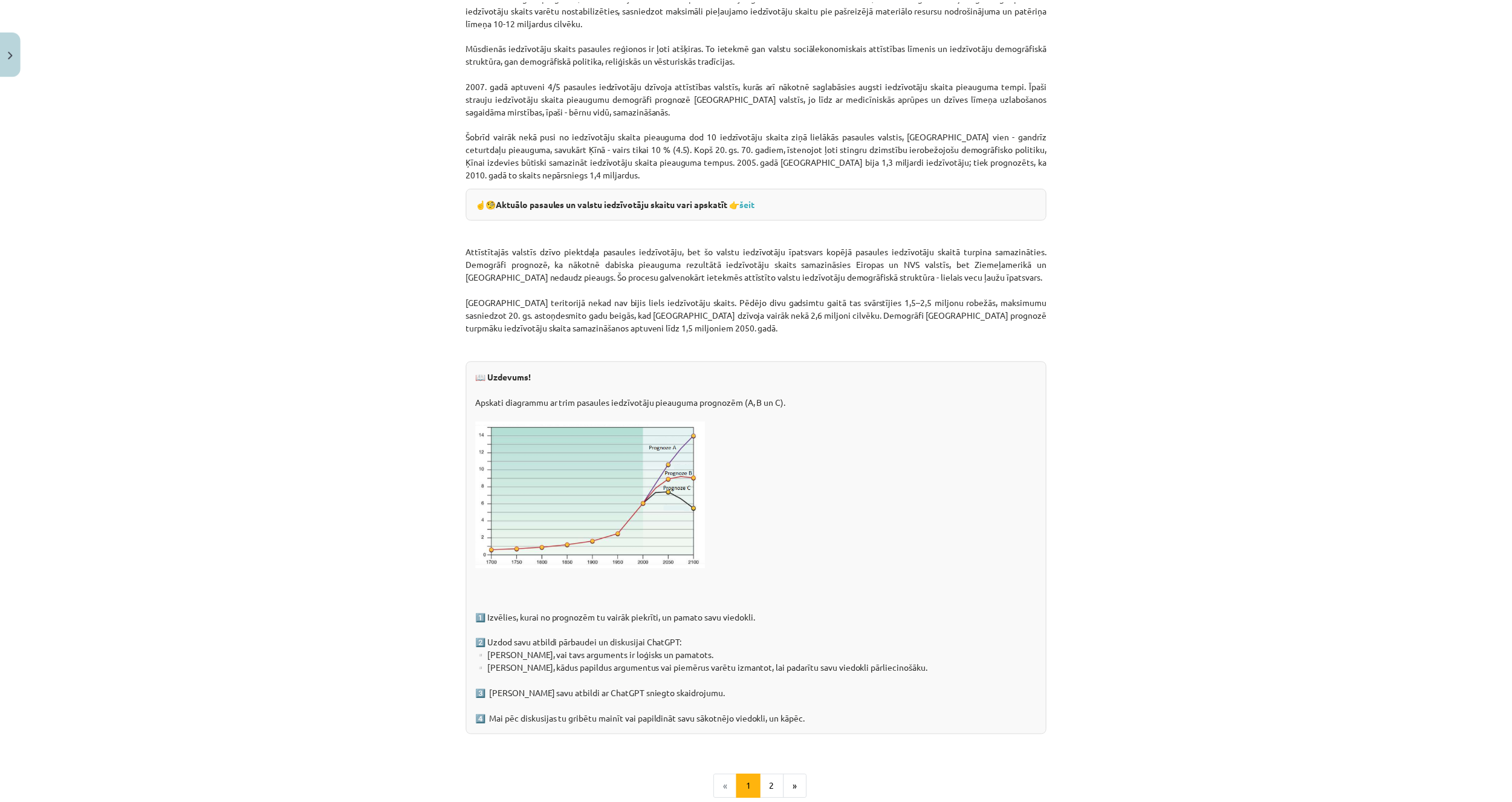
scroll to position [1574, 0]
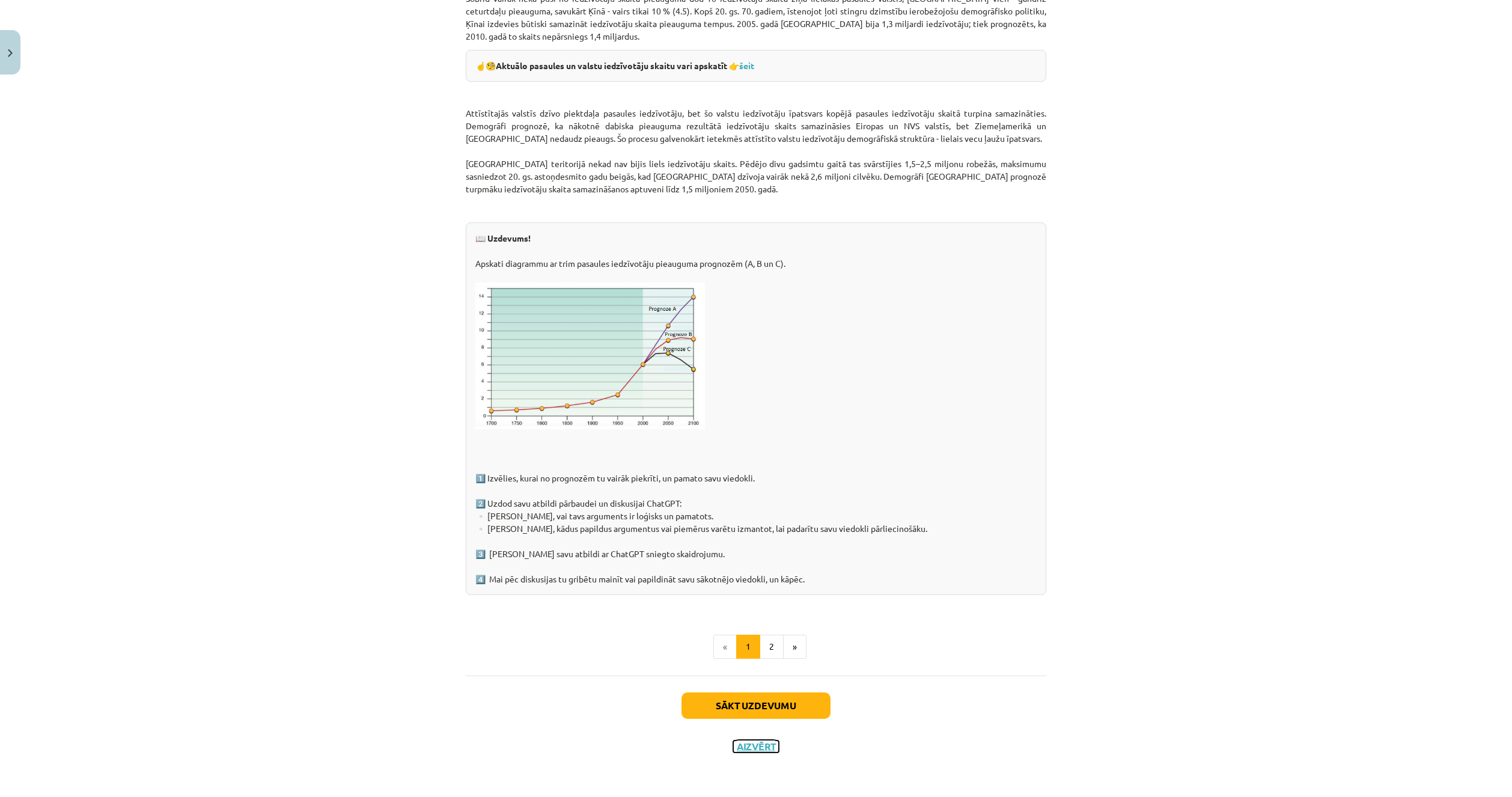
click at [746, 750] on button "Aizvērt" at bounding box center [756, 745] width 45 height 12
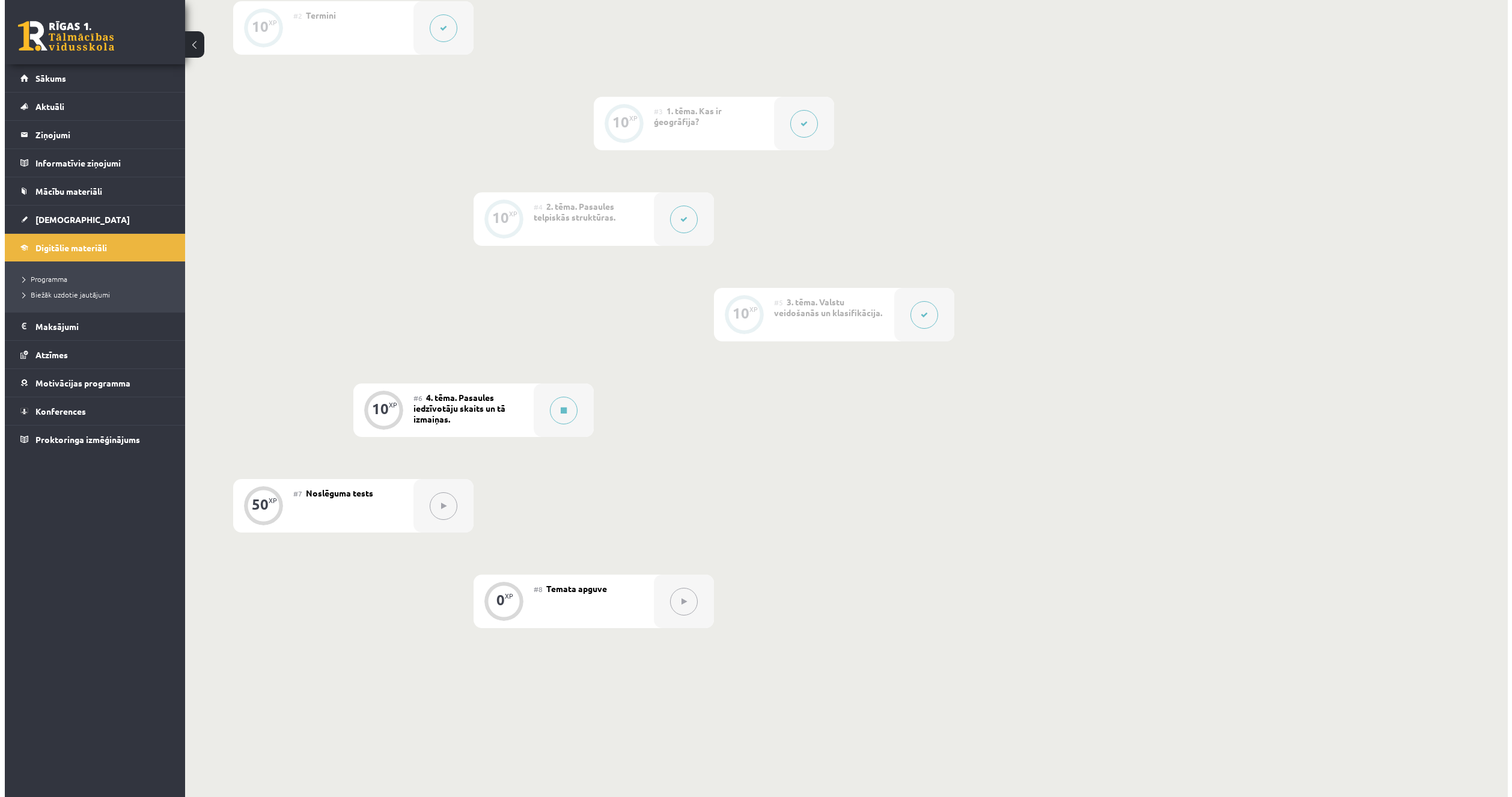
scroll to position [420, 0]
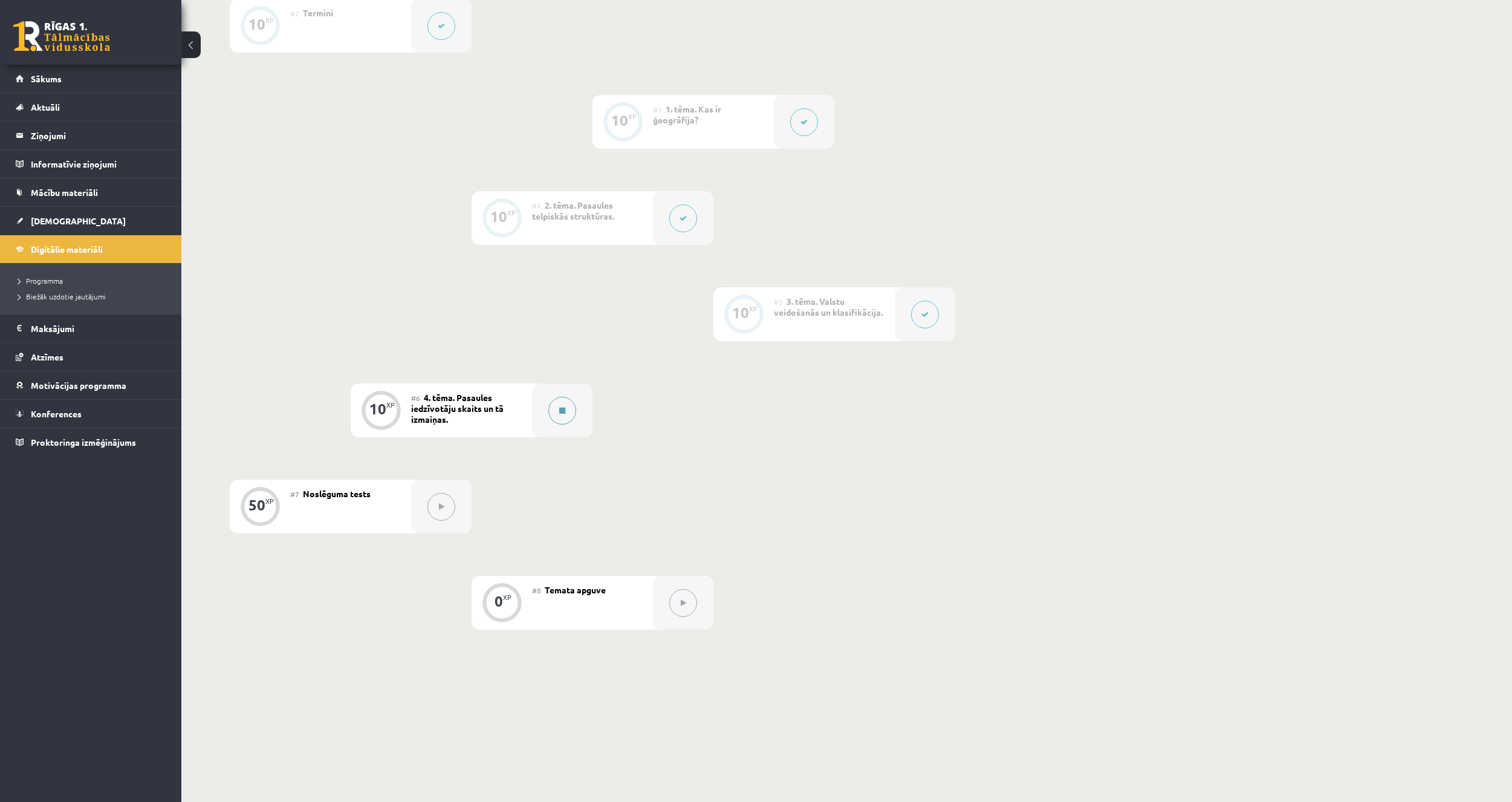
click at [552, 414] on button at bounding box center [562, 410] width 27 height 27
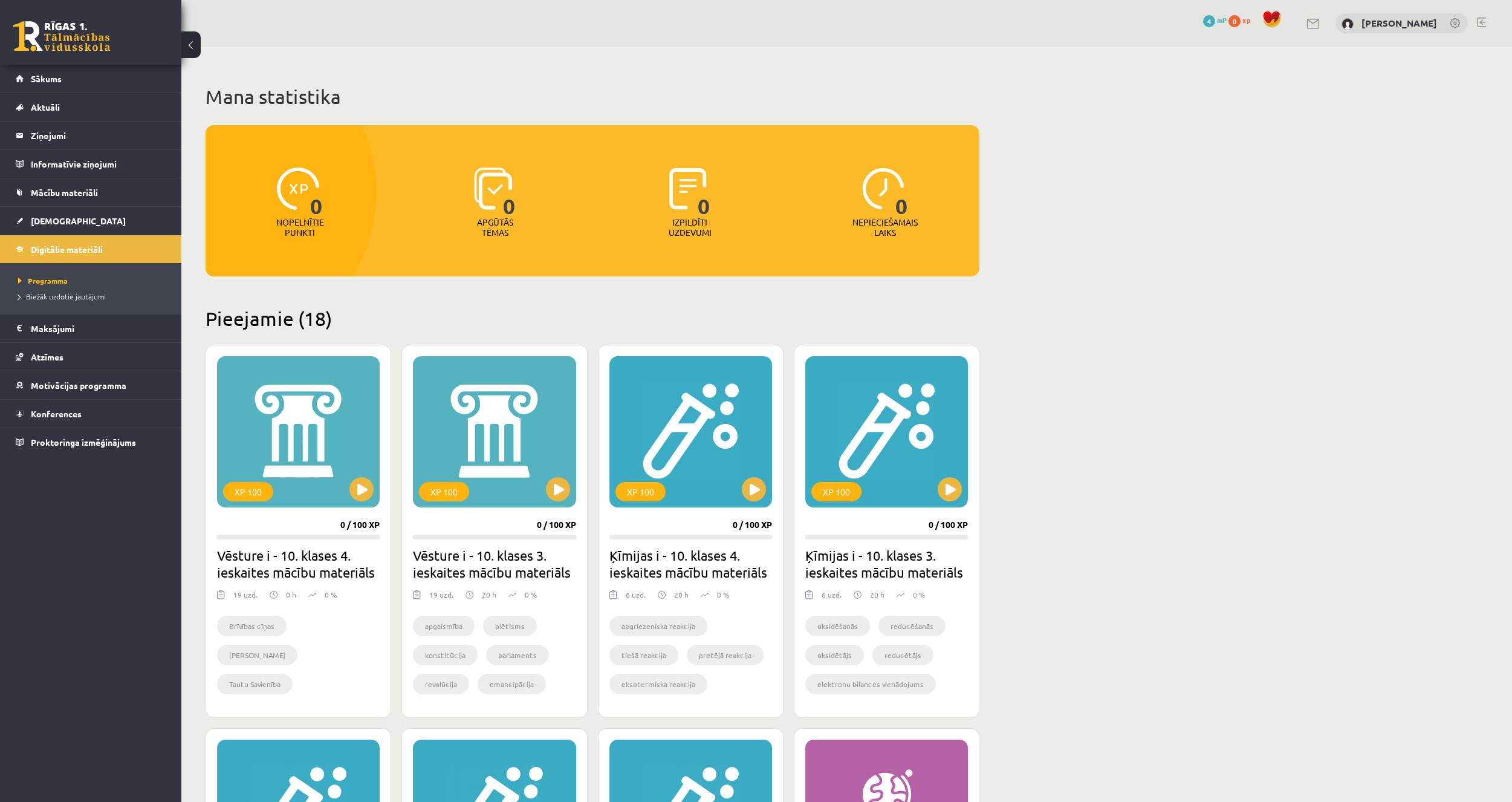
scroll to position [1028, 0]
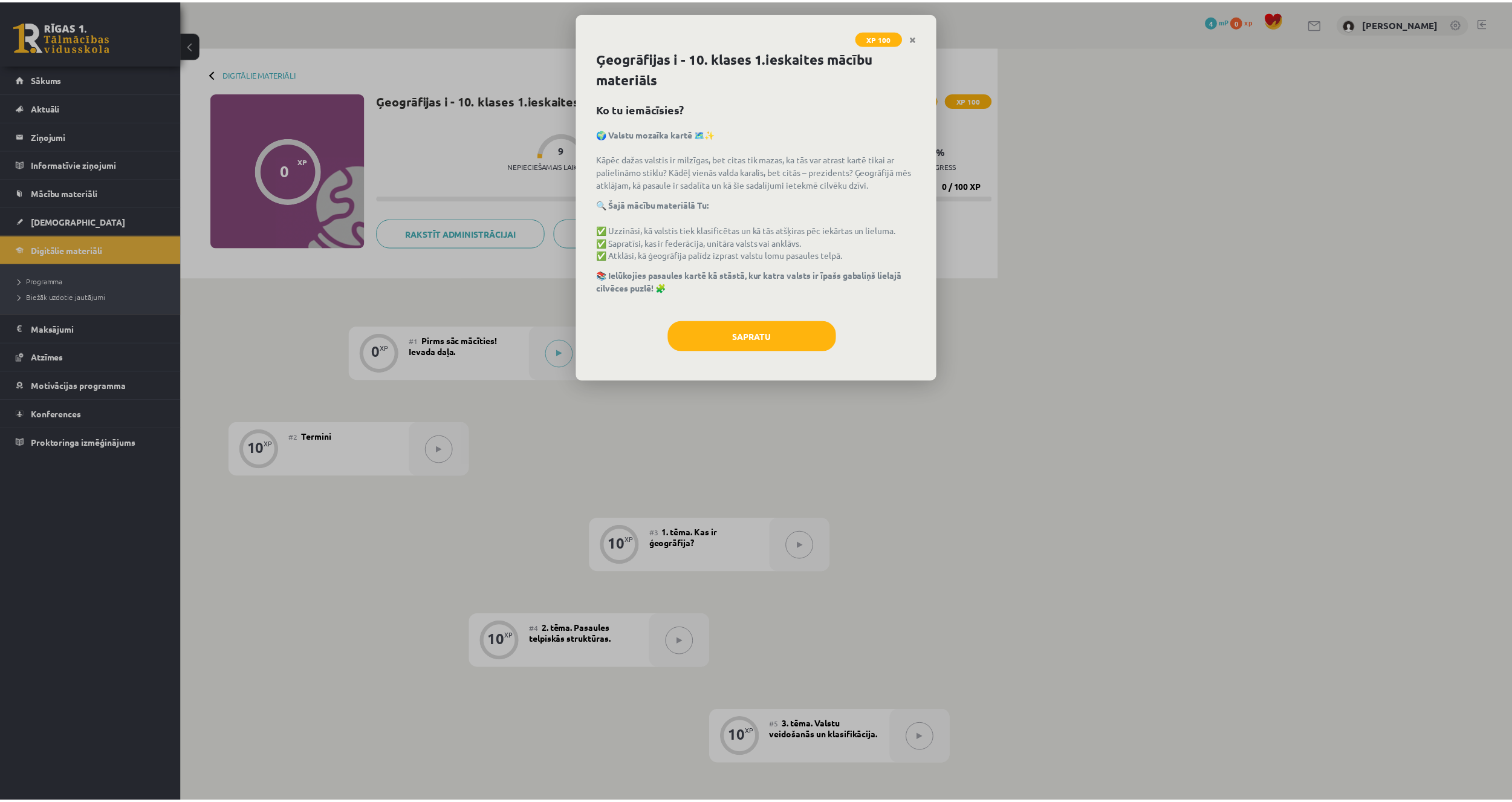
scroll to position [423, 0]
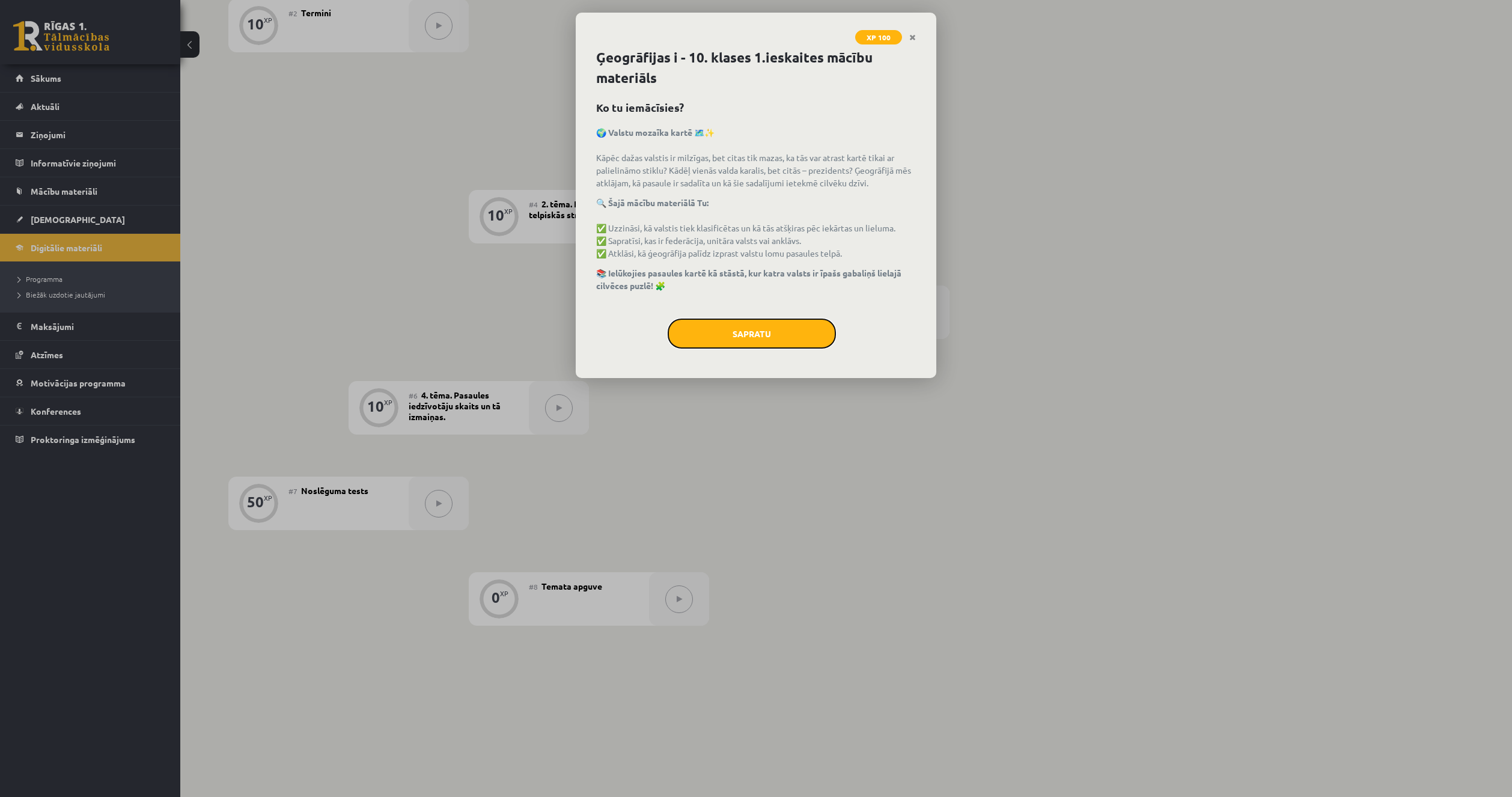
click at [754, 335] on button "Sapratu" at bounding box center [751, 333] width 168 height 30
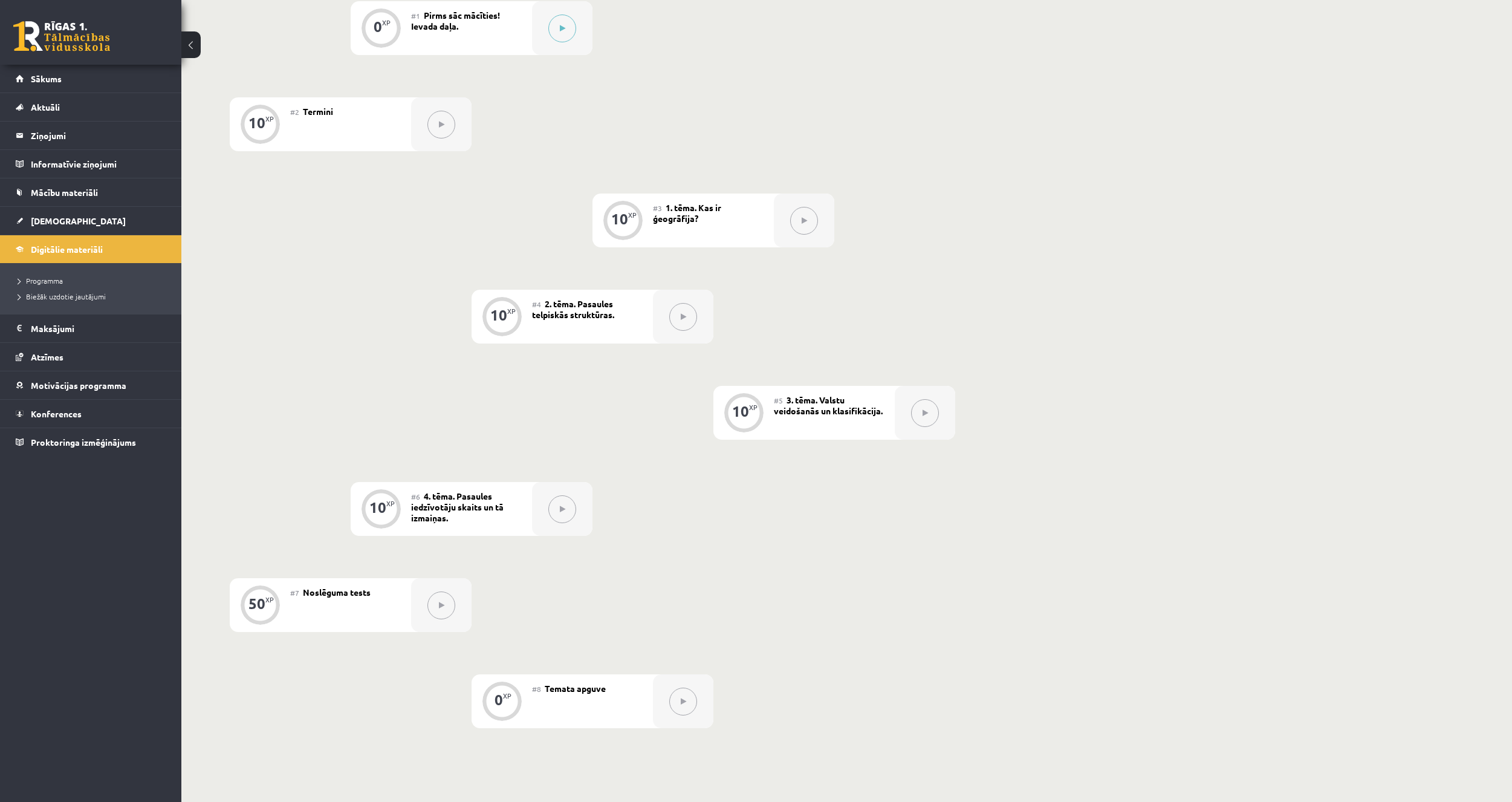
scroll to position [242, 0]
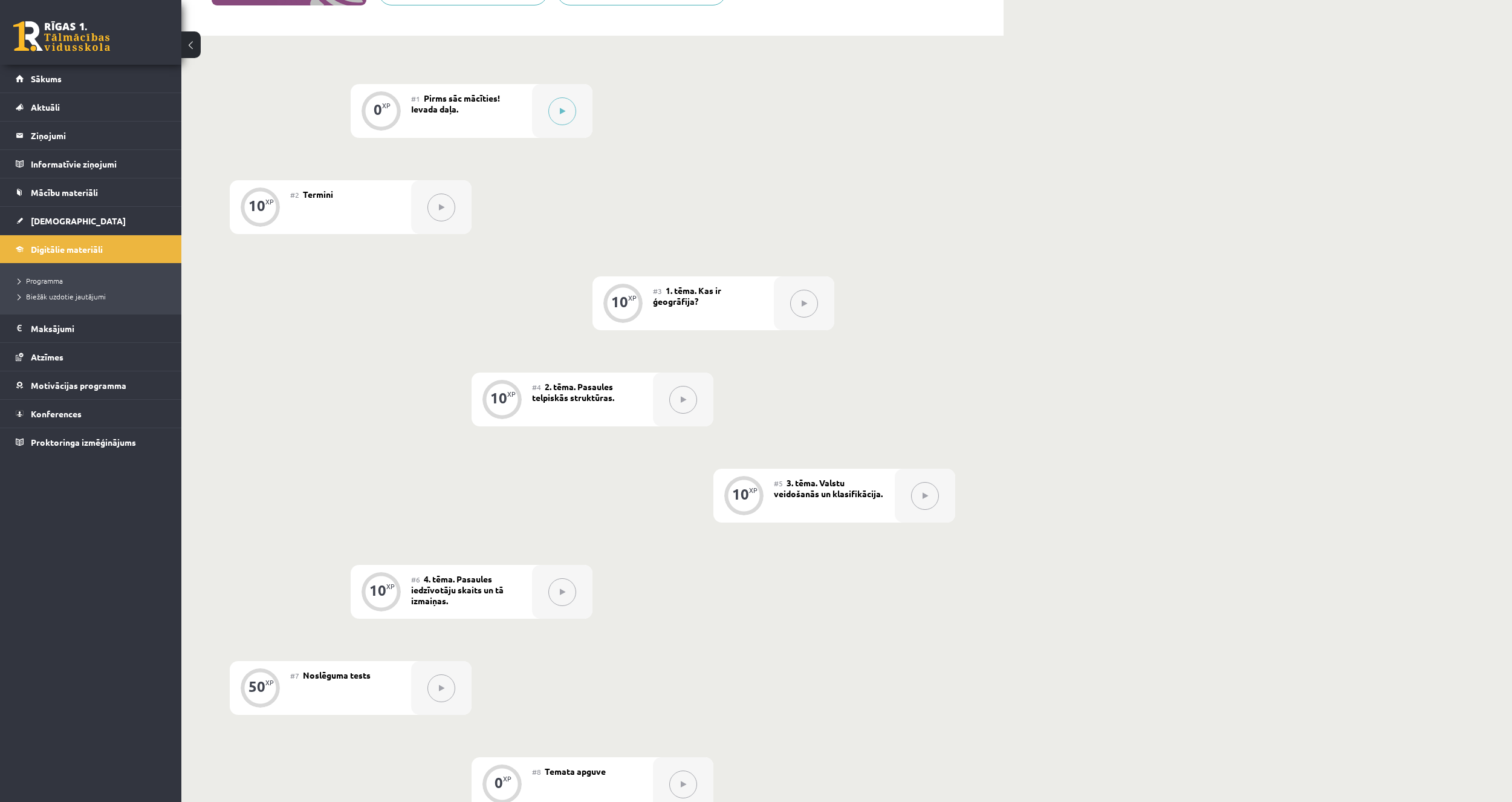
click at [805, 308] on button at bounding box center [804, 303] width 27 height 27
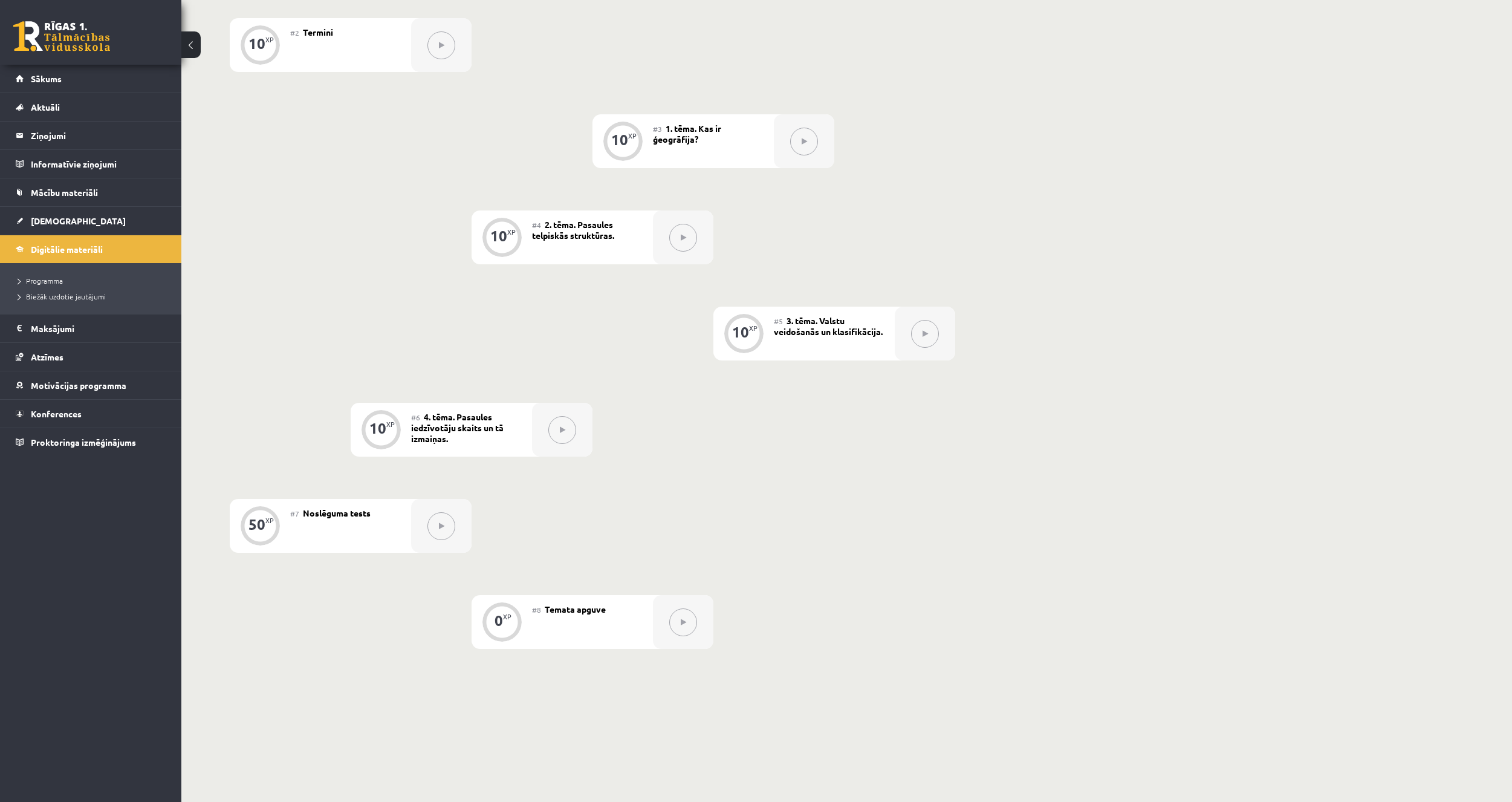
scroll to position [423, 0]
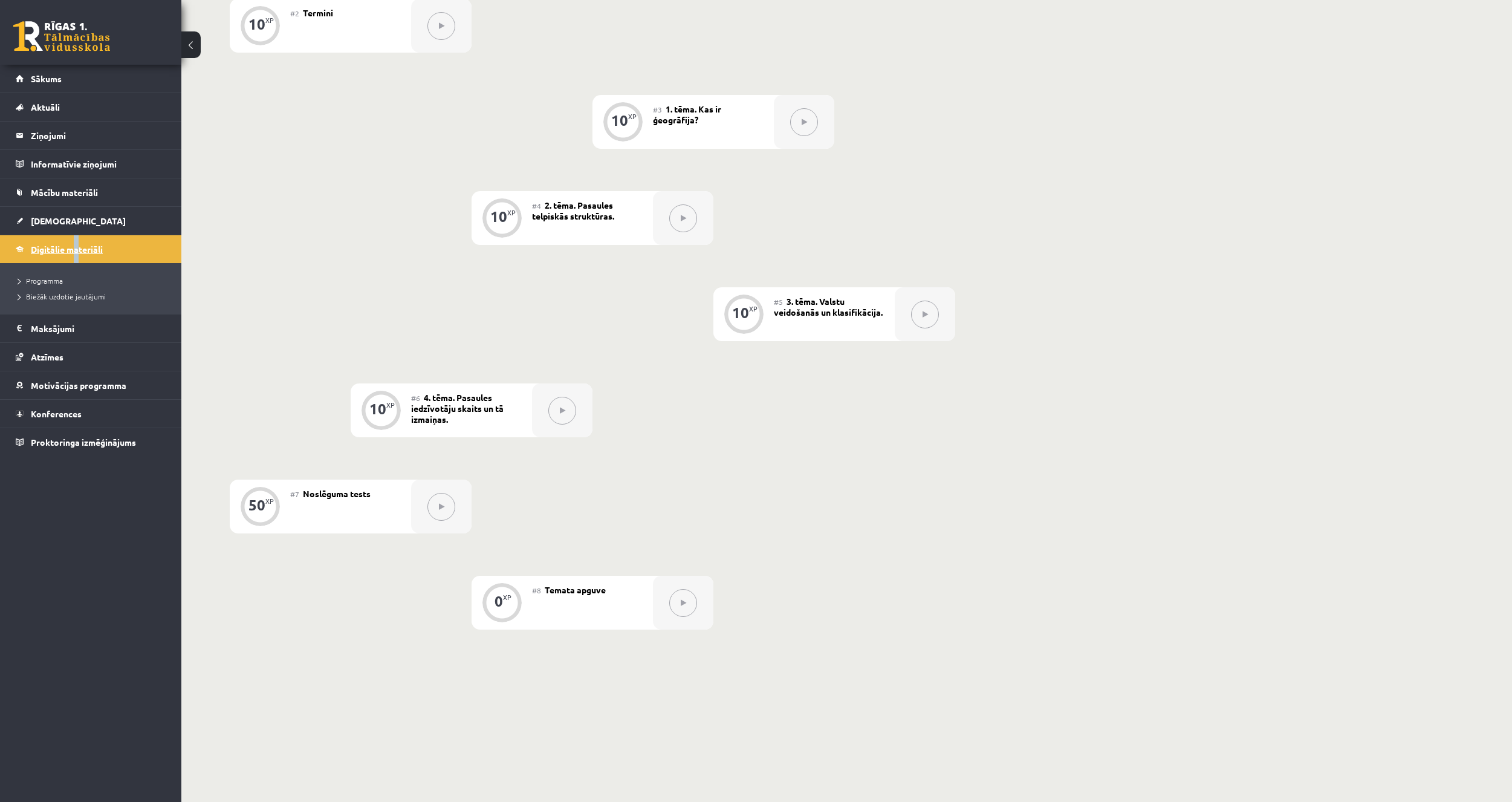
click at [79, 246] on span "Digitālie materiāli" at bounding box center [67, 249] width 72 height 11
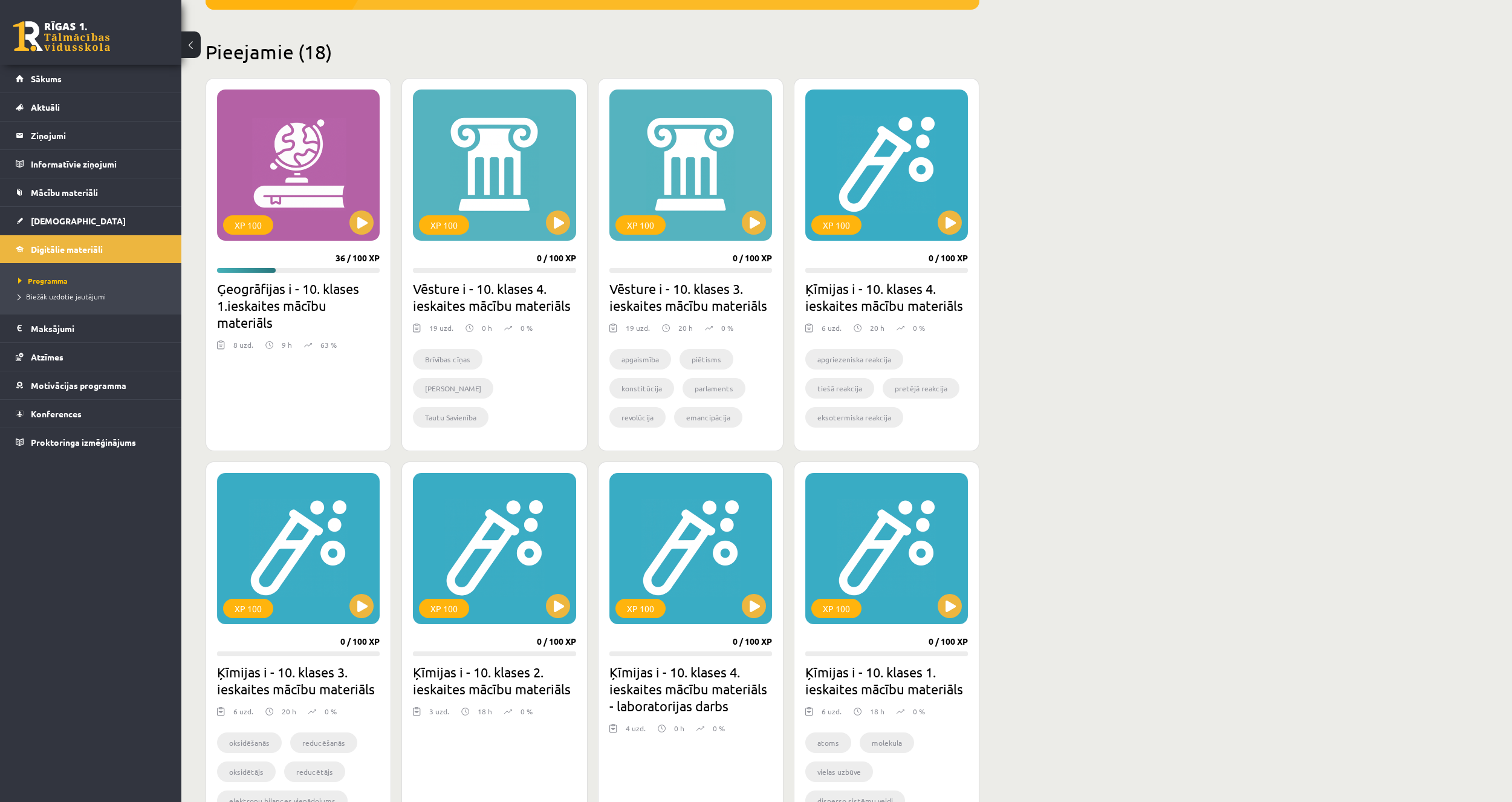
scroll to position [248, 0]
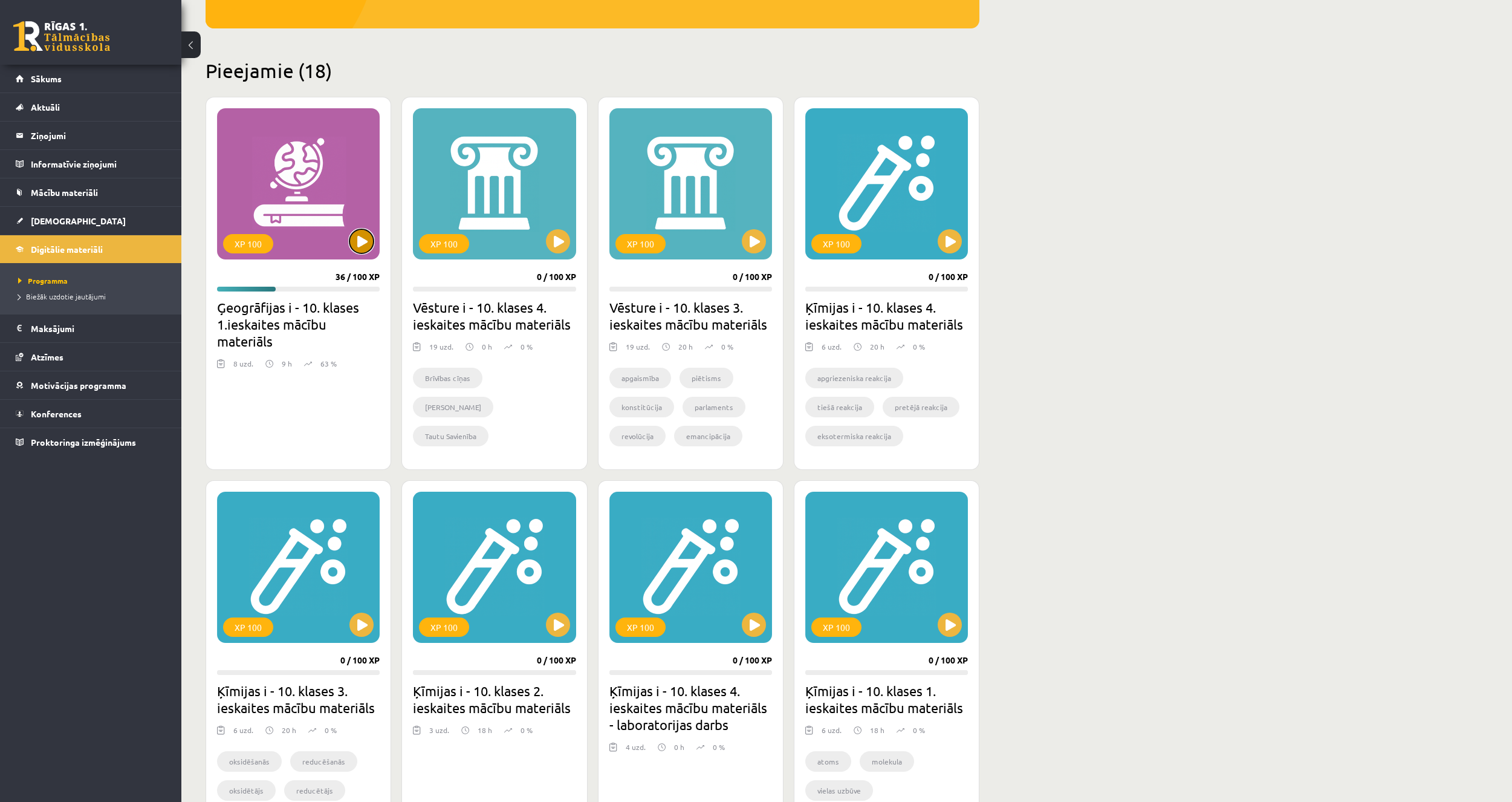
click at [359, 235] on button at bounding box center [362, 241] width 24 height 24
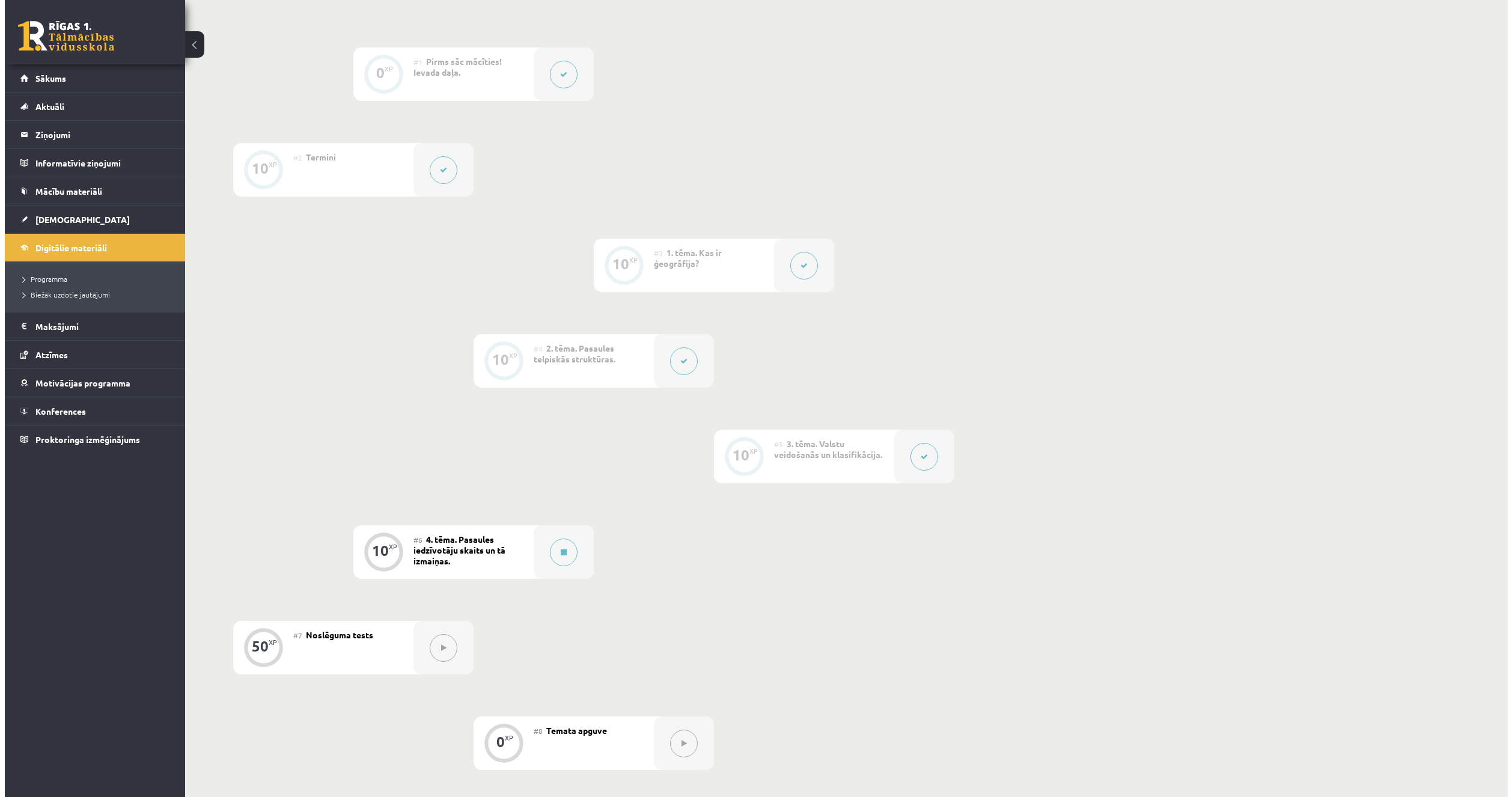
scroll to position [300, 0]
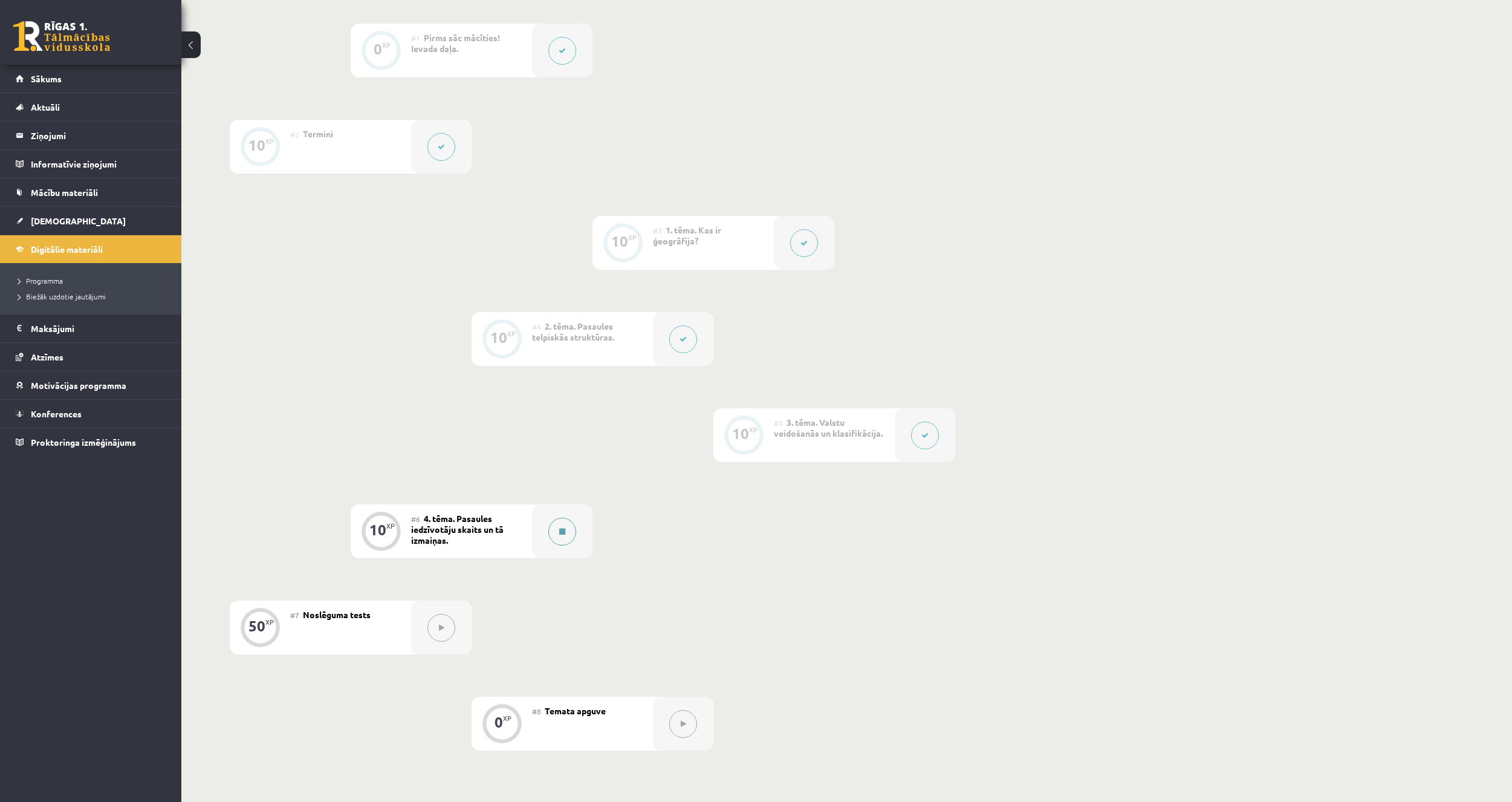
click at [566, 536] on button at bounding box center [562, 532] width 27 height 27
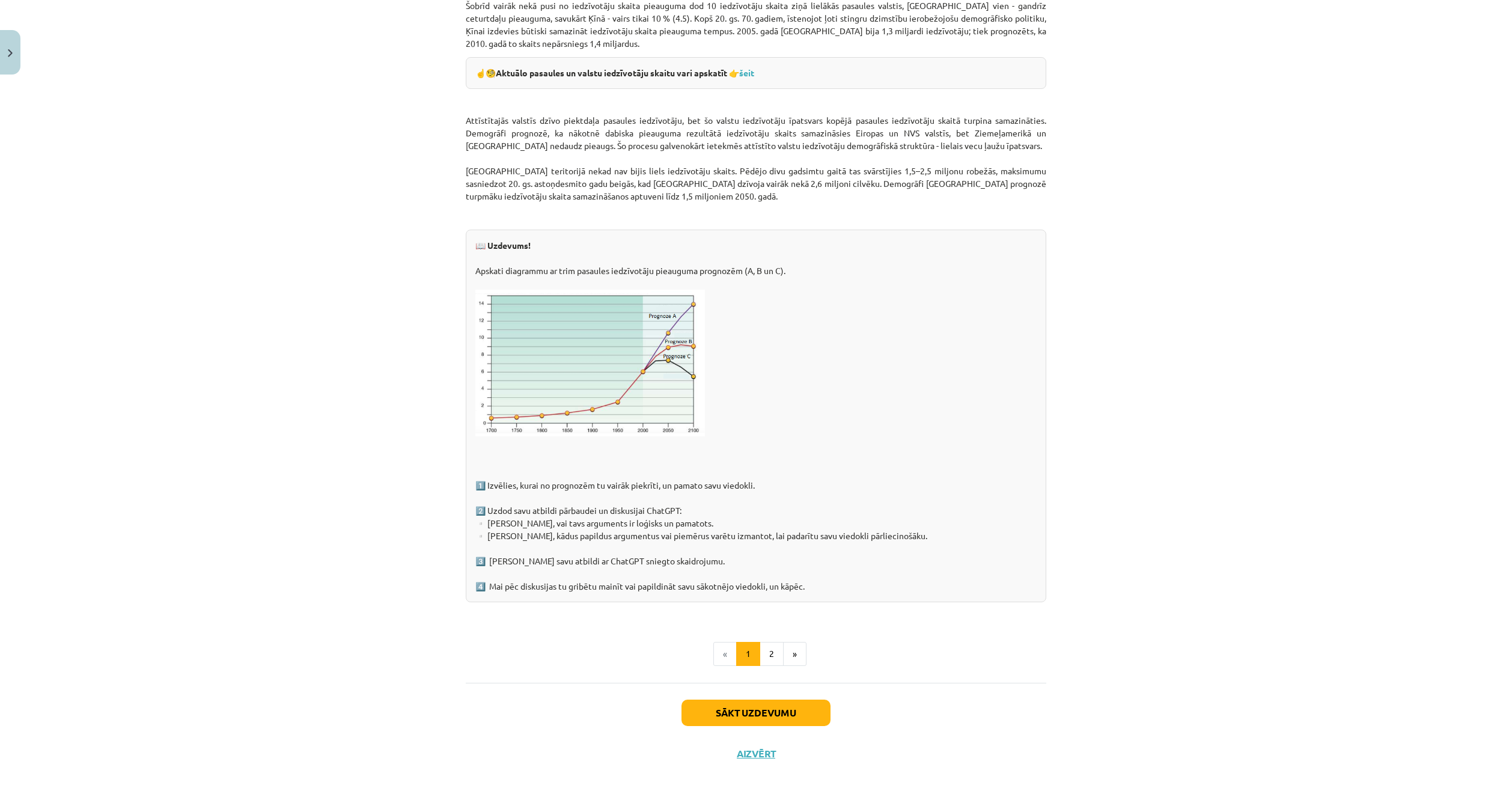
scroll to position [1562, 0]
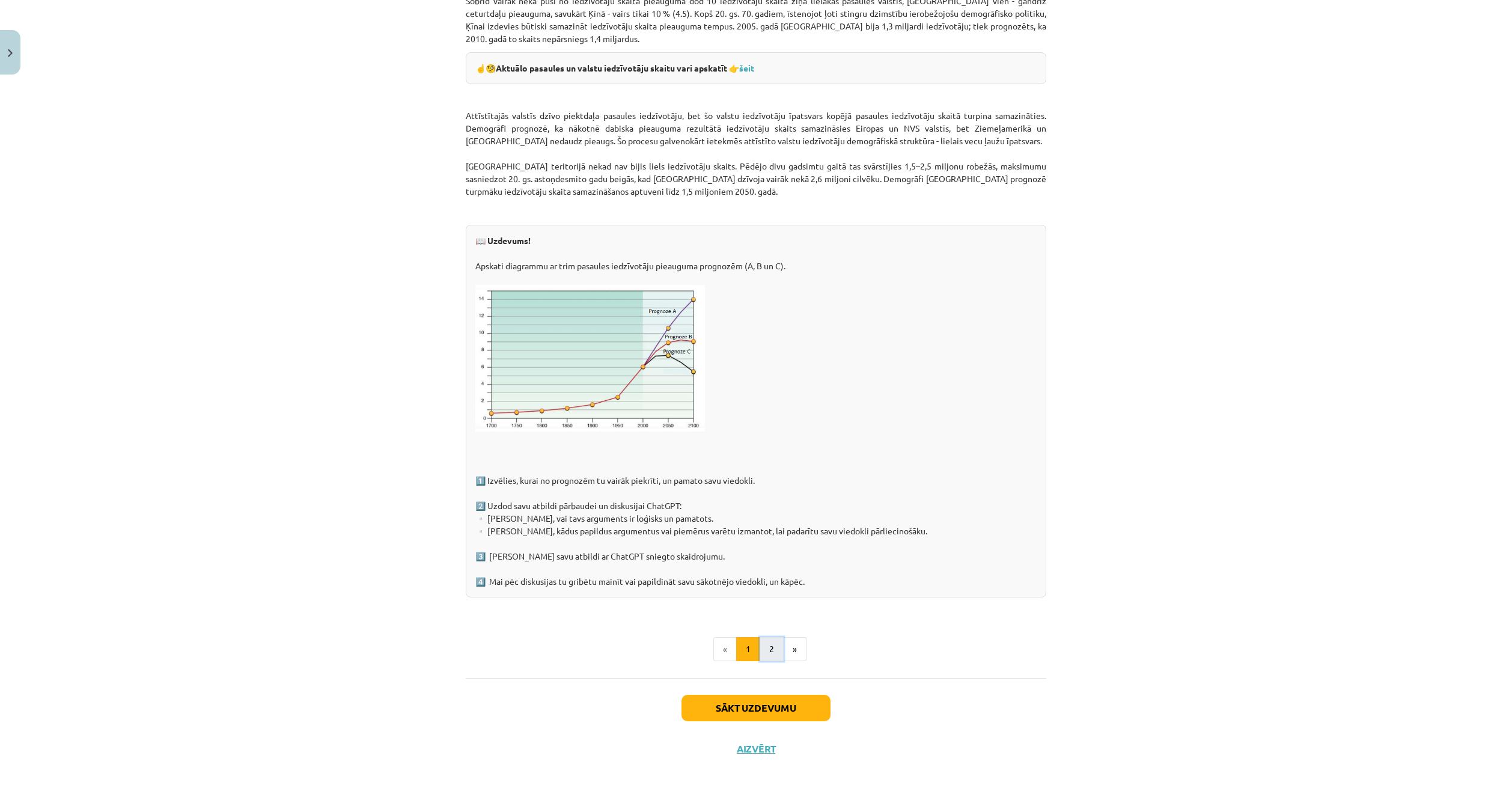
click at [768, 649] on button "2" at bounding box center [772, 649] width 24 height 24
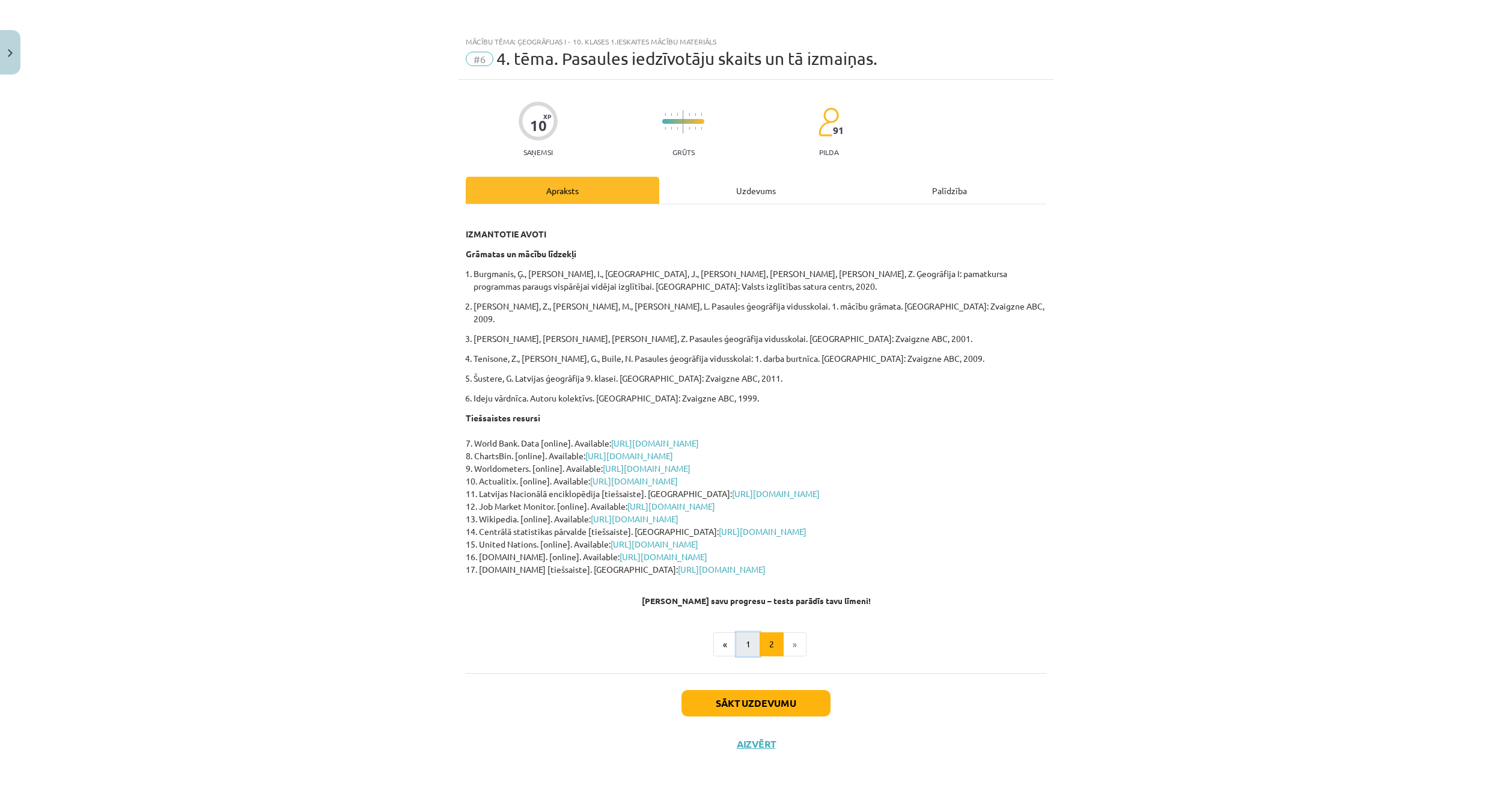
click at [751, 632] on button "1" at bounding box center [748, 644] width 24 height 24
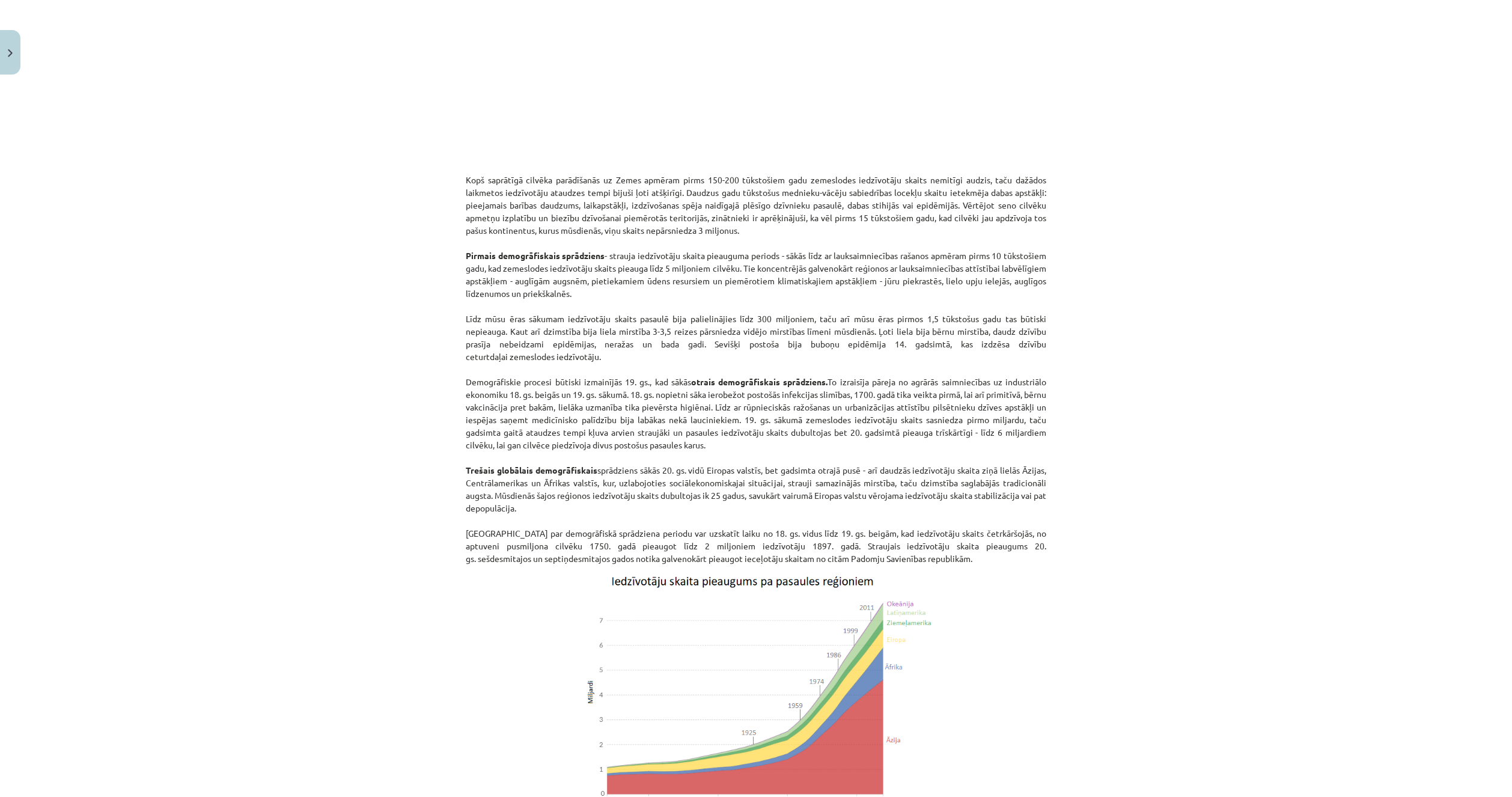
scroll to position [661, 0]
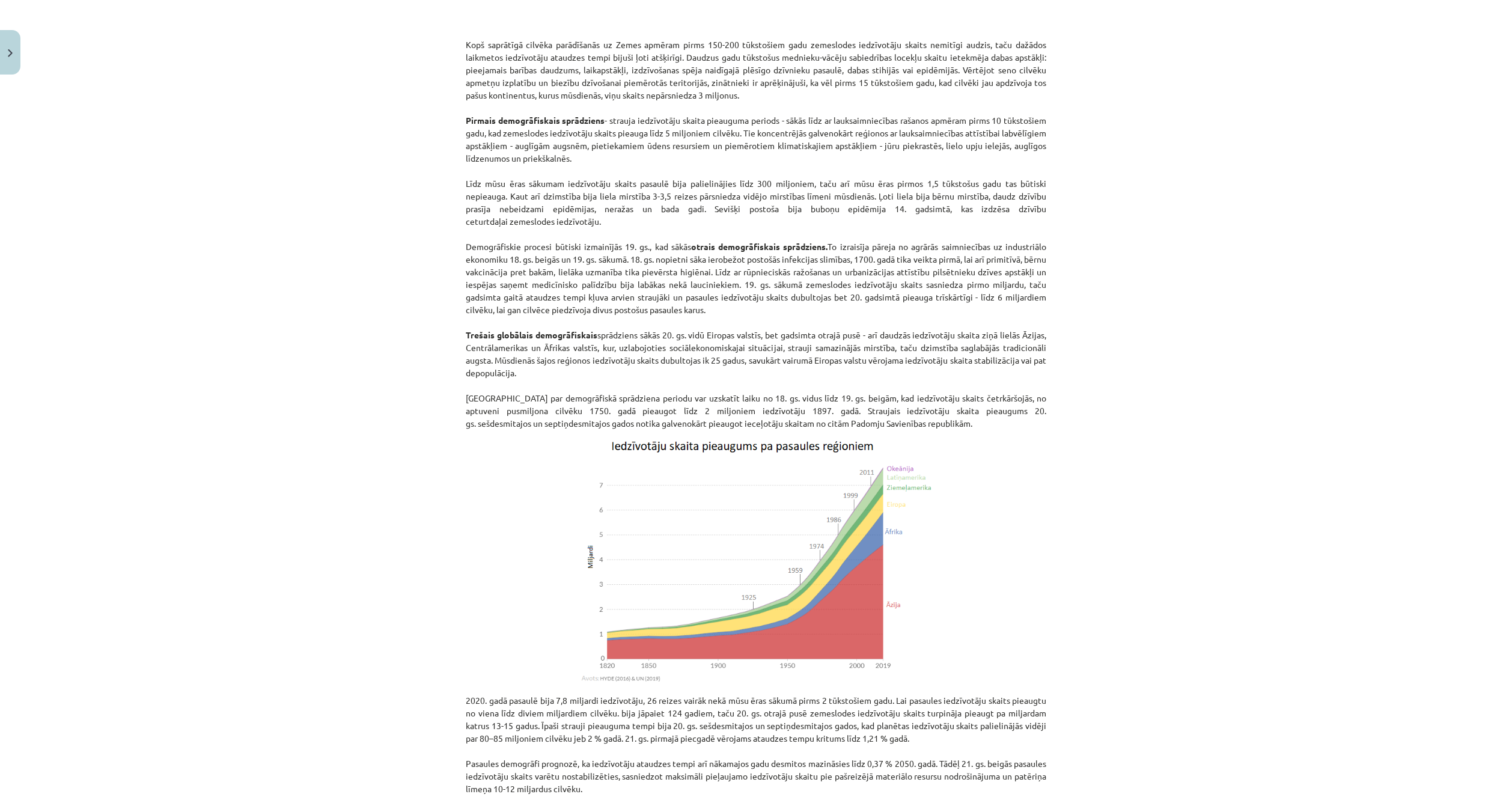
drag, startPoint x: 565, startPoint y: 452, endPoint x: 552, endPoint y: 431, distance: 24.7
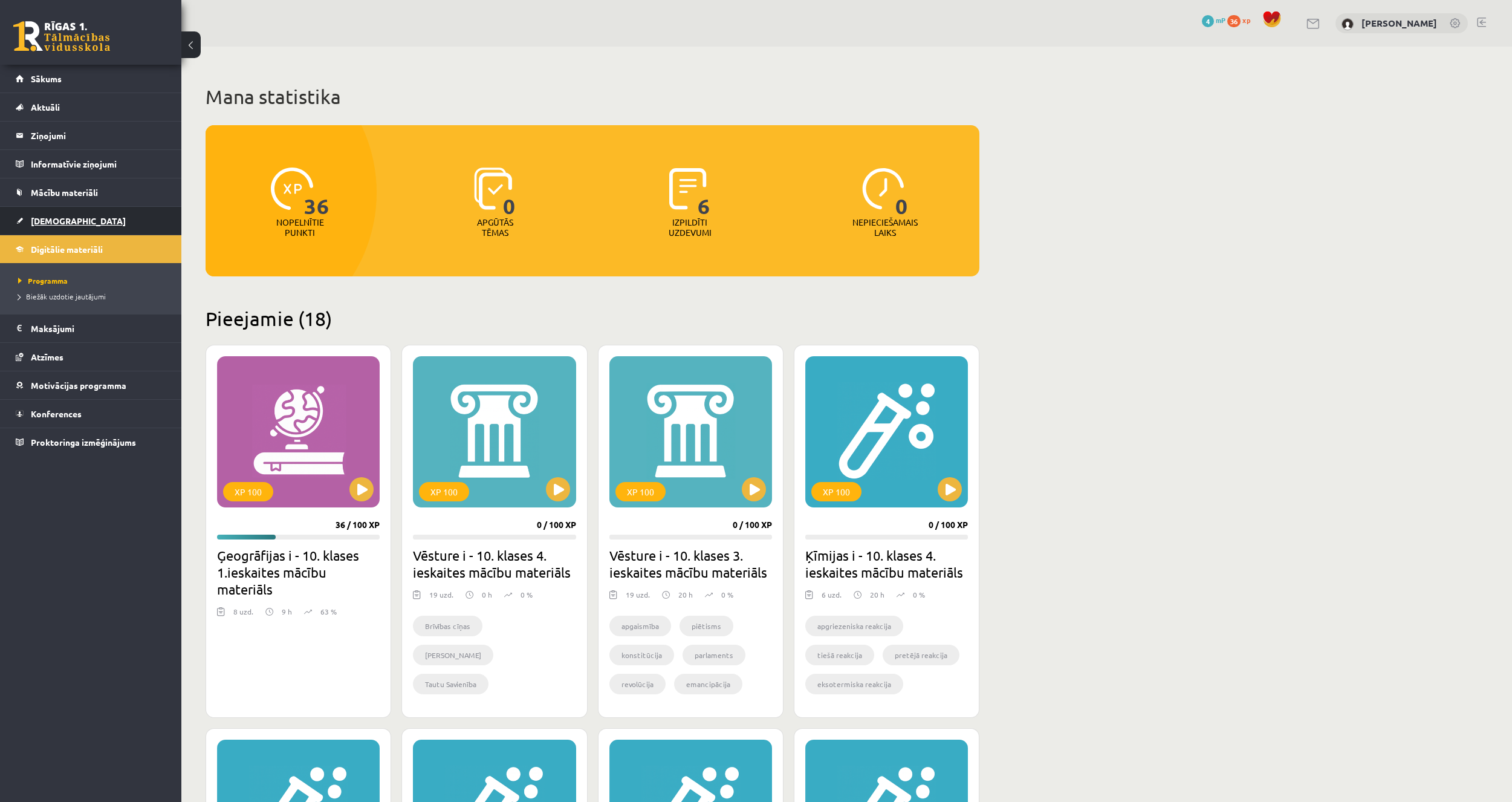
click at [87, 216] on link "[DEMOGRAPHIC_DATA]" at bounding box center [90, 220] width 151 height 27
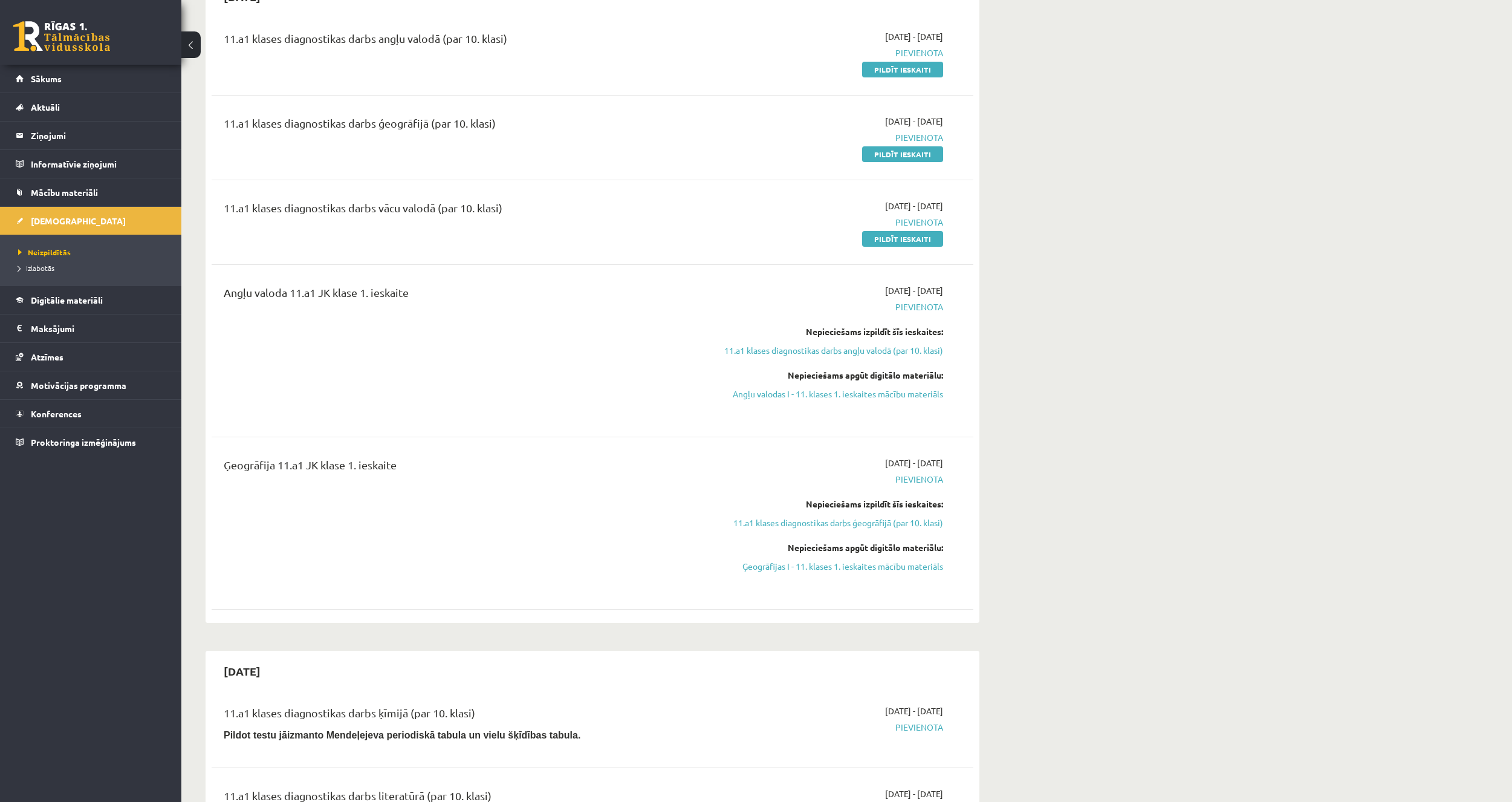
scroll to position [60, 0]
